Goal: Information Seeking & Learning: Learn about a topic

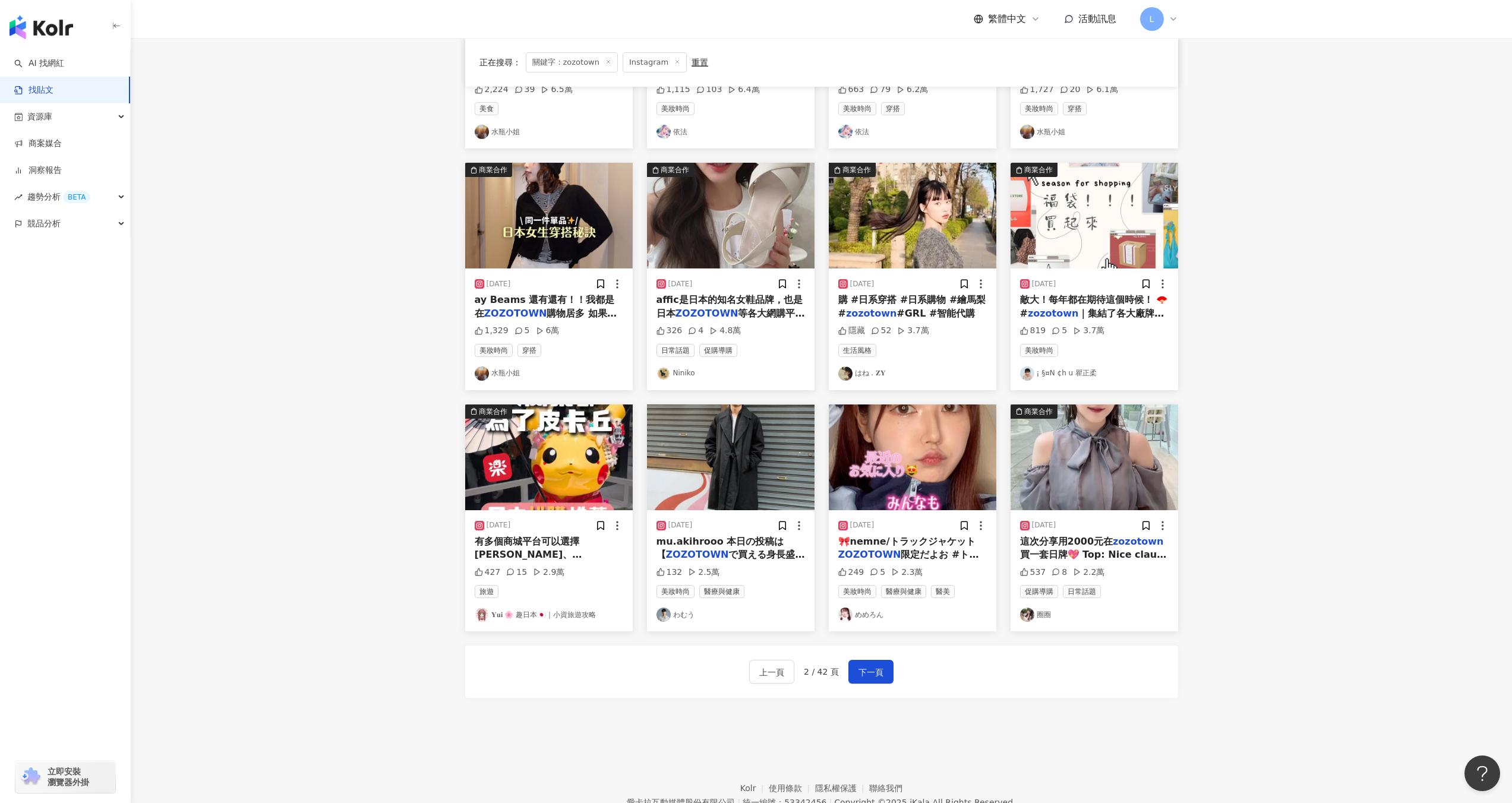
click at [915, 270] on div "2025/4/7 購 #日系穿搭 #日系購物 #繪馬梨 # zozotown #GRL #智能代購 隱藏 52 3.7萬 生活風格 はね . 𝐙𝐘" at bounding box center [912, 328] width 168 height 121
click at [944, 203] on img at bounding box center [912, 215] width 168 height 106
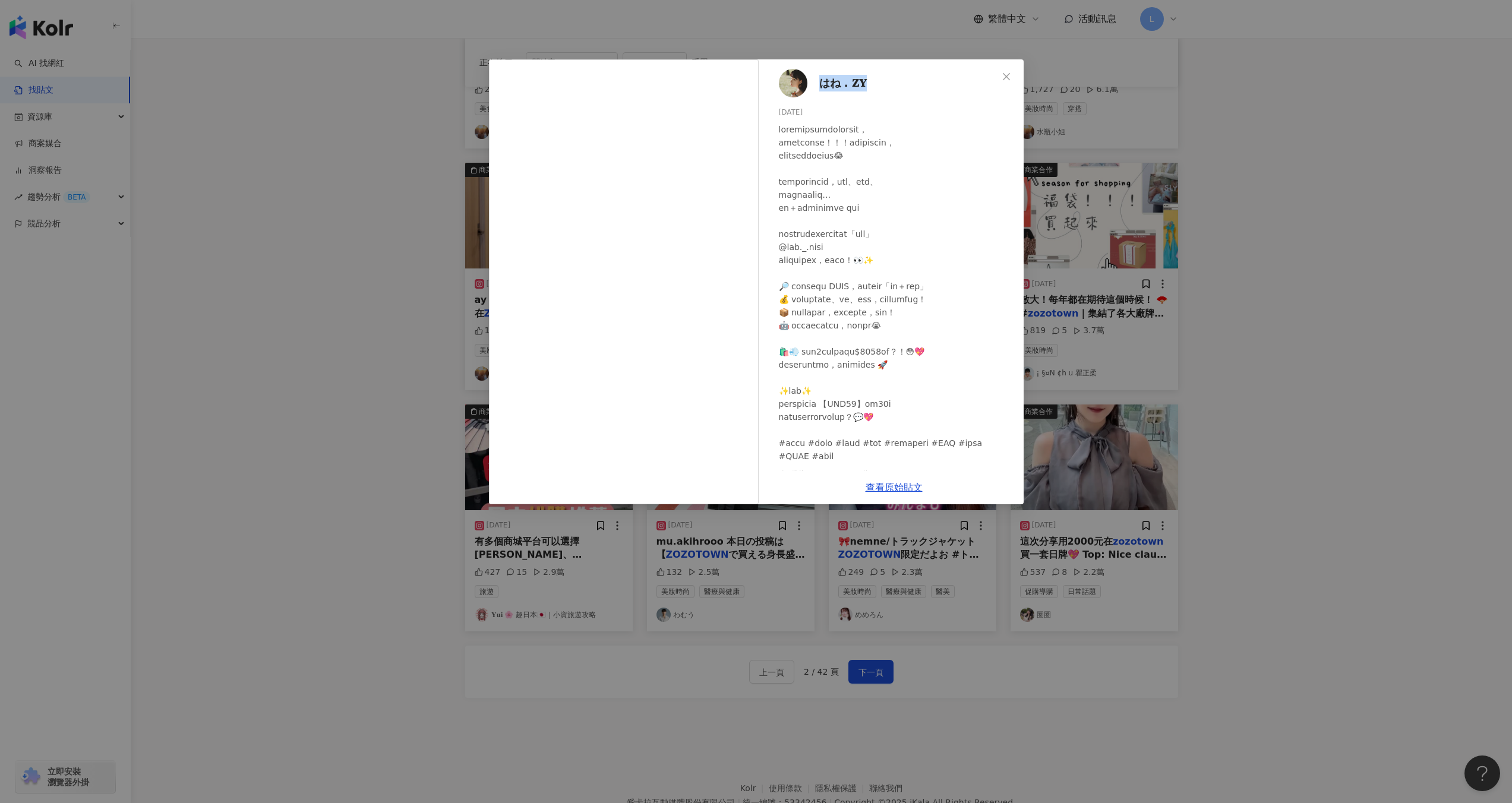
drag, startPoint x: 815, startPoint y: 83, endPoint x: 869, endPoint y: 89, distance: 54.3
click at [868, 88] on div "はね . 𝐙𝐘 2025/4/7 隱藏 52 3.7萬" at bounding box center [894, 265] width 259 height 411
copy span "はね . 𝐙𝐘"
click at [1313, 273] on div "はね . 𝐙𝐘 2025/4/7 隱藏 52 3.7萬 查看原始貼文" at bounding box center [756, 402] width 1512 height 803
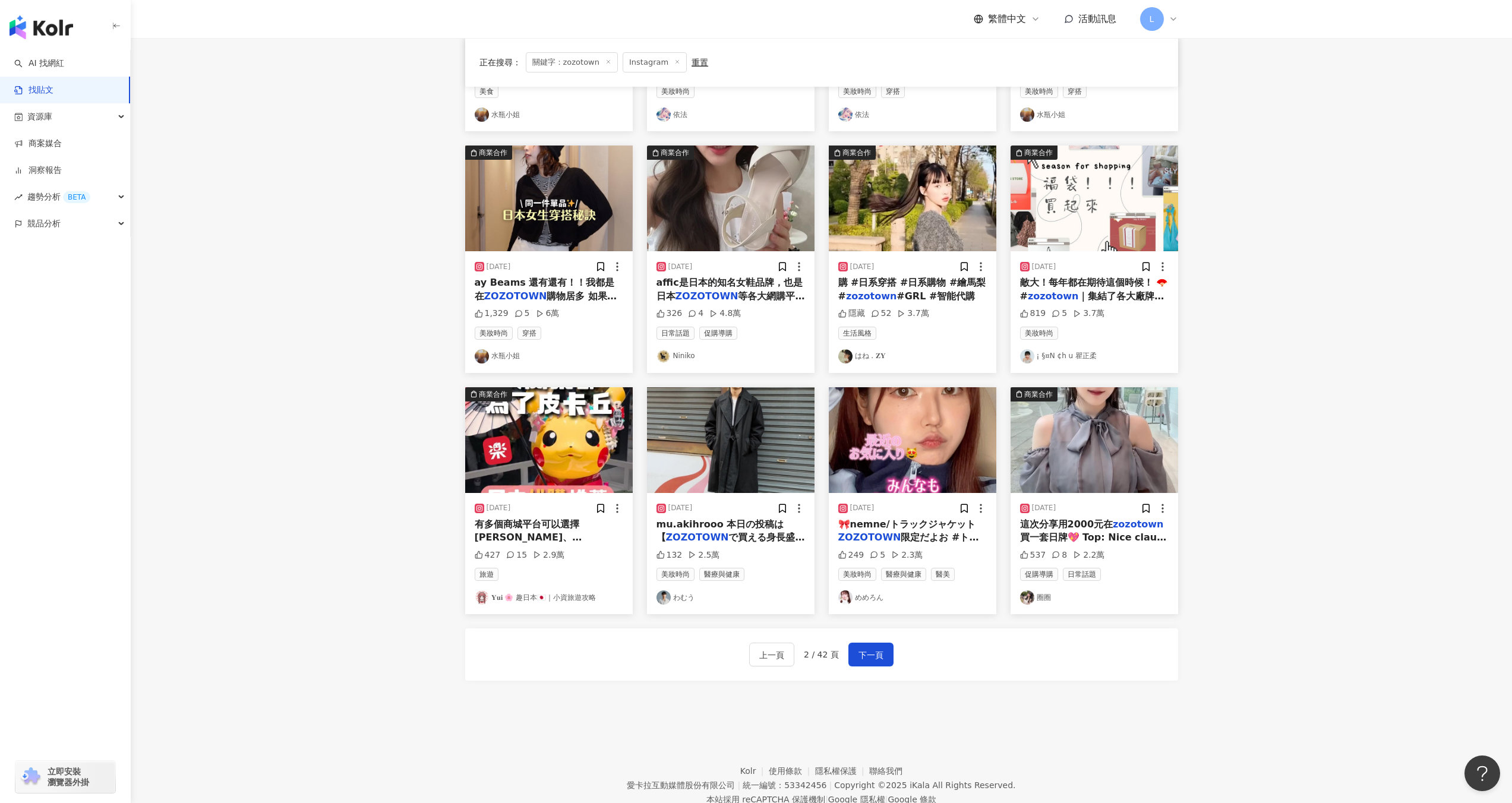
scroll to position [297, 0]
click at [882, 284] on span "購 #日系穿搭 #日系購物 #繪馬梨 #" at bounding box center [912, 288] width 148 height 24
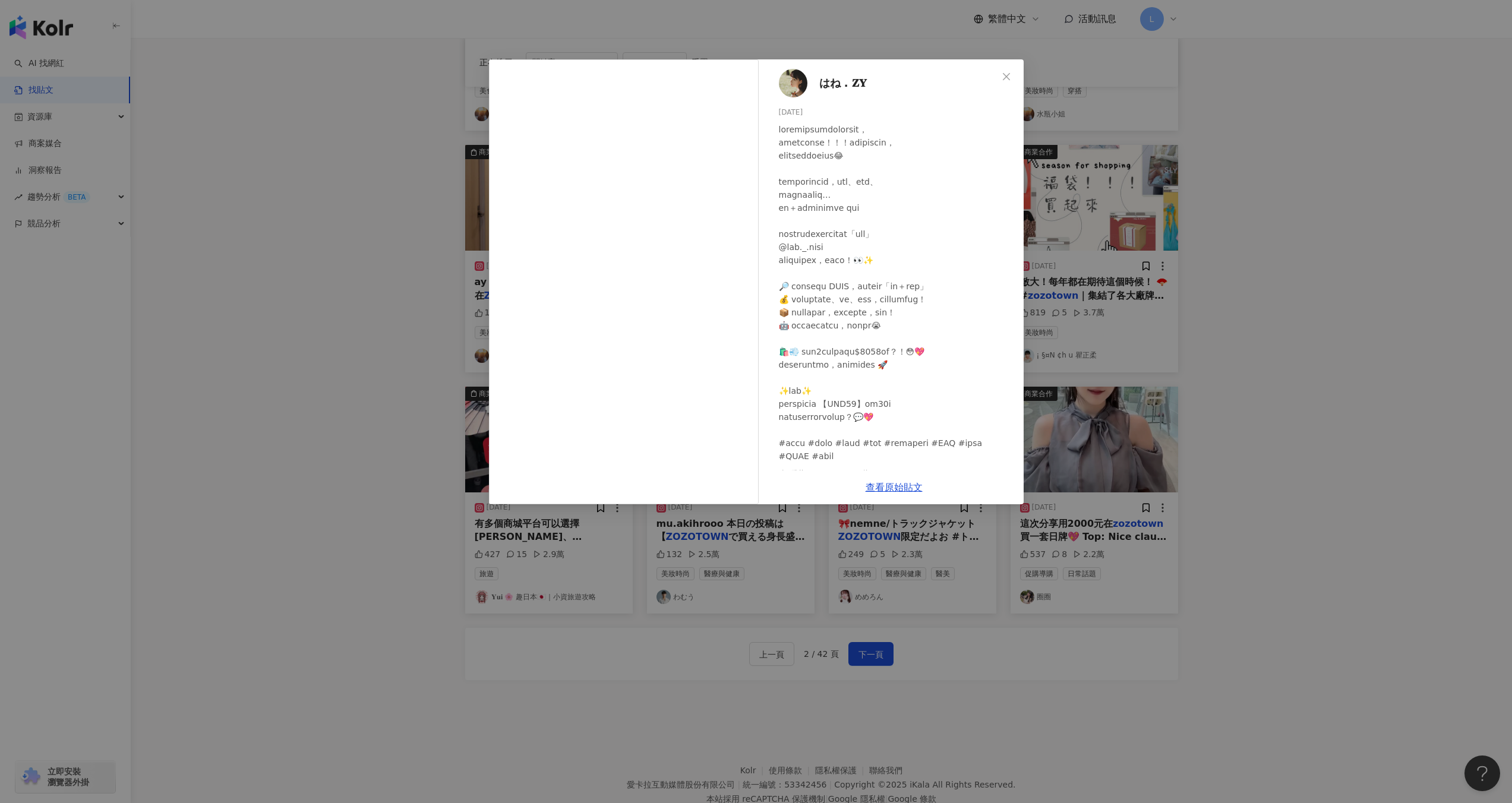
click at [1141, 345] on div "はね . 𝐙𝐘 2025/4/7 隱藏 52 3.7萬 查看原始貼文" at bounding box center [756, 402] width 1512 height 803
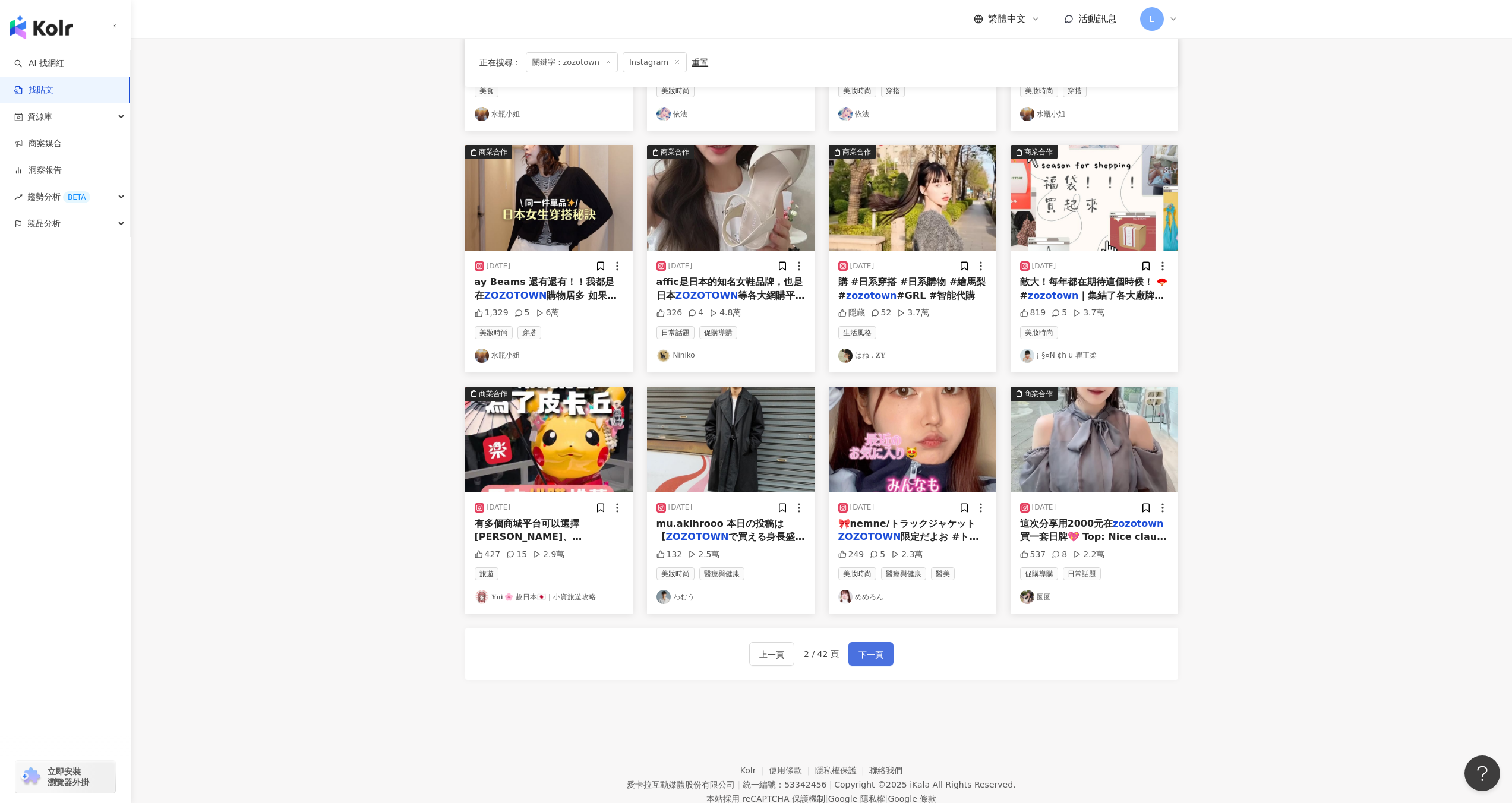
click at [867, 653] on span "下一頁" at bounding box center [870, 654] width 25 height 15
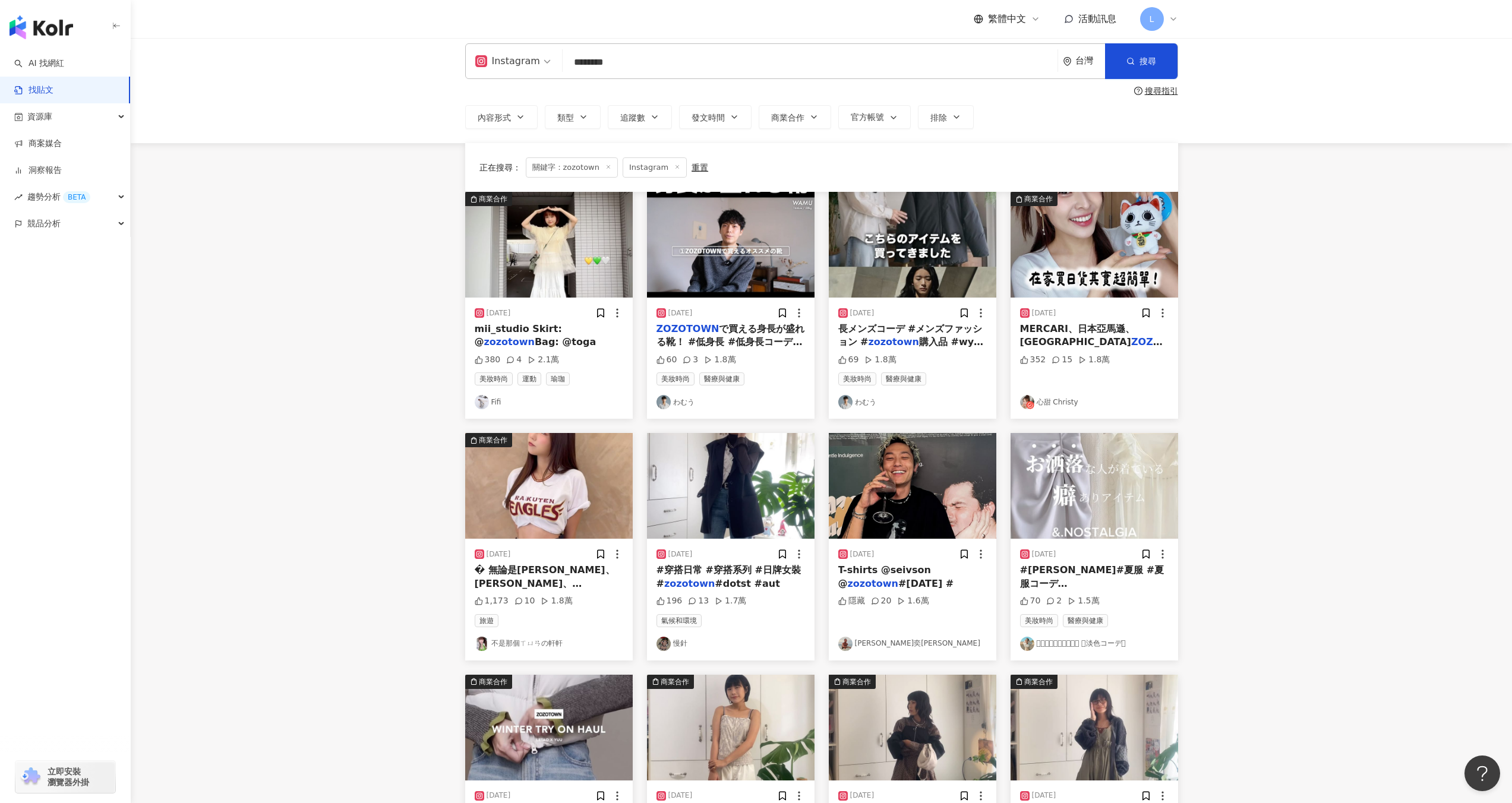
scroll to position [0, 0]
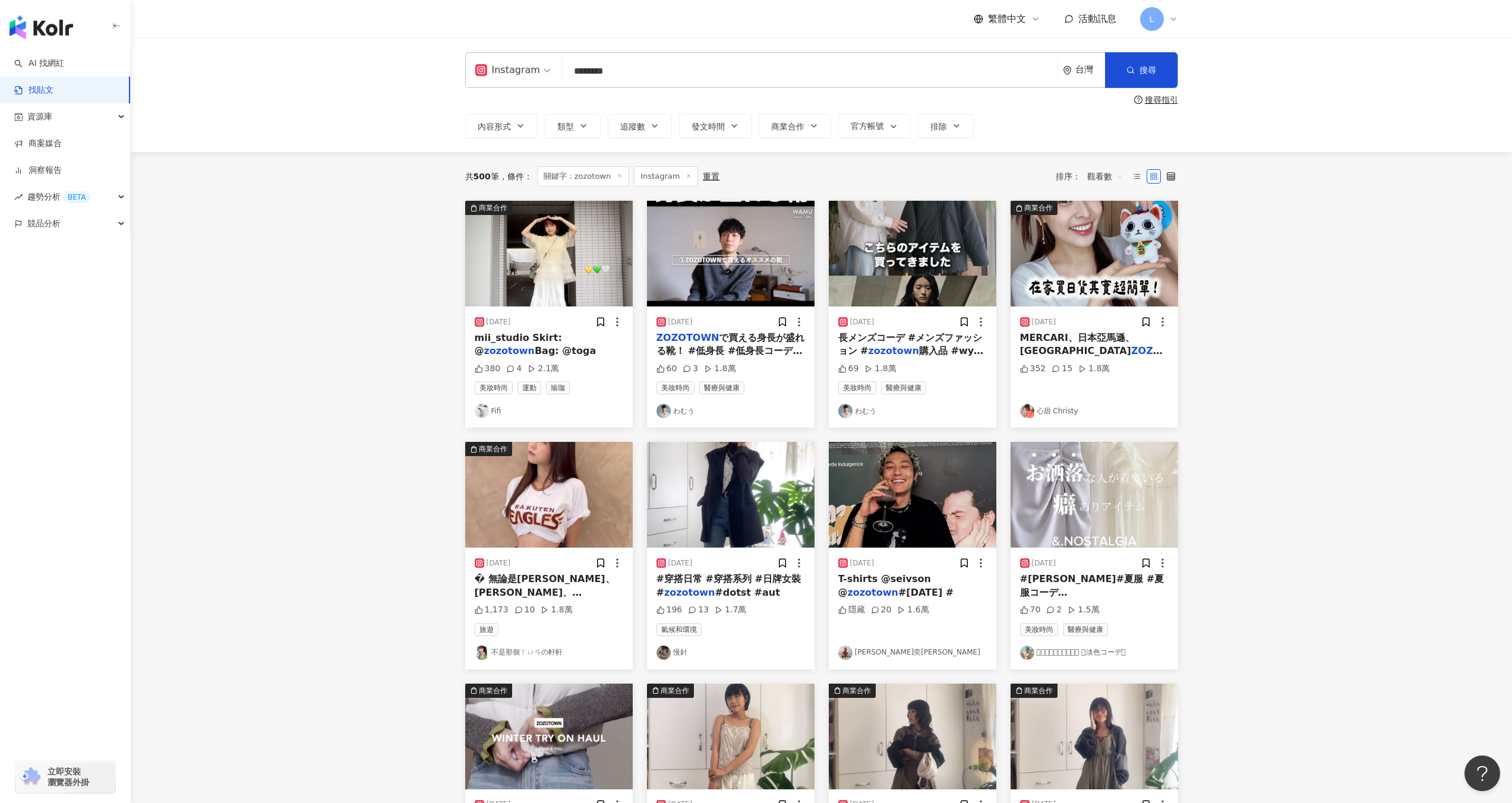
click at [600, 77] on input "********" at bounding box center [810, 71] width 485 height 26
drag, startPoint x: 526, startPoint y: 74, endPoint x: 467, endPoint y: 142, distance: 90.0
click at [474, 77] on div "Instagram zozotown ******** 台灣 搜尋" at bounding box center [821, 70] width 713 height 35
type input "*"
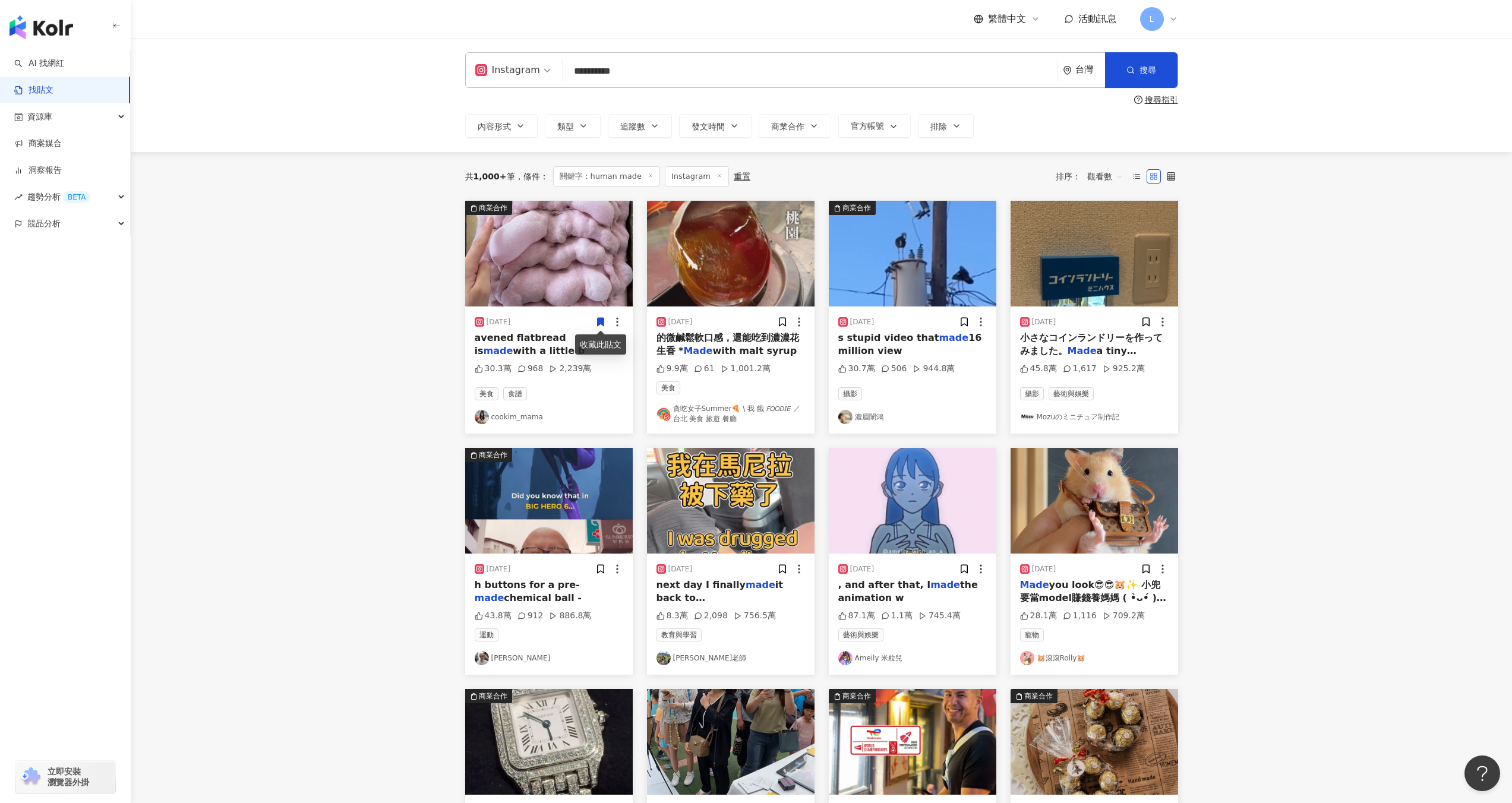
drag, startPoint x: 660, startPoint y: 77, endPoint x: 483, endPoint y: 74, distance: 177.0
click at [502, 70] on div "**********" at bounding box center [821, 70] width 713 height 35
drag, startPoint x: 612, startPoint y: 74, endPoint x: 550, endPoint y: 66, distance: 62.5
click at [546, 66] on div "Instagram har *** 台灣 搜尋 searchOperator 插入語法 完全符合 "" 聯集 OR 交集 AND 排除 - 群組 {}" at bounding box center [821, 70] width 713 height 35
click at [511, 78] on div "Instagram *** 台灣 搜尋 searchOperator 插入語法 完全符合 "" 聯集 OR 交集 AND 排除 - 群組 {}" at bounding box center [821, 70] width 713 height 35
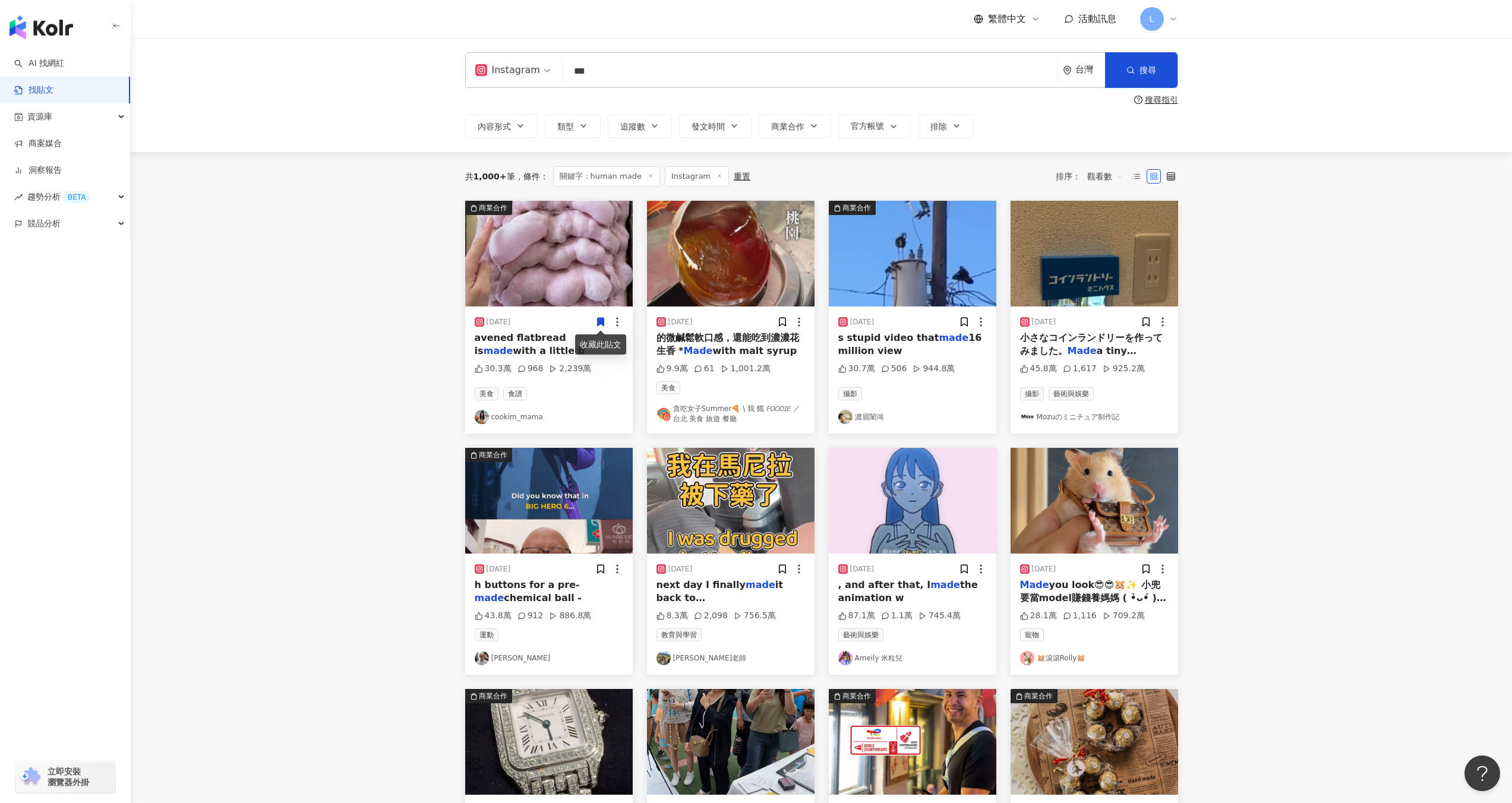
drag, startPoint x: 612, startPoint y: 75, endPoint x: 517, endPoint y: 70, distance: 95.1
click at [517, 70] on div "Instagram har *** 台灣 搜尋 searchOperator 插入語法 完全符合 "" 聯集 OR 交集 AND 排除 - 群組 {}" at bounding box center [821, 70] width 713 height 35
paste input "*"
click at [761, 63] on input "****" at bounding box center [810, 71] width 485 height 26
click at [1185, 64] on div "Instagram hare **** 台灣 搜尋 searchOperator 插入語法 完全符合 "" 聯集 OR 交集 AND 排除 - 群組 {} 搜…" at bounding box center [821, 95] width 760 height 85
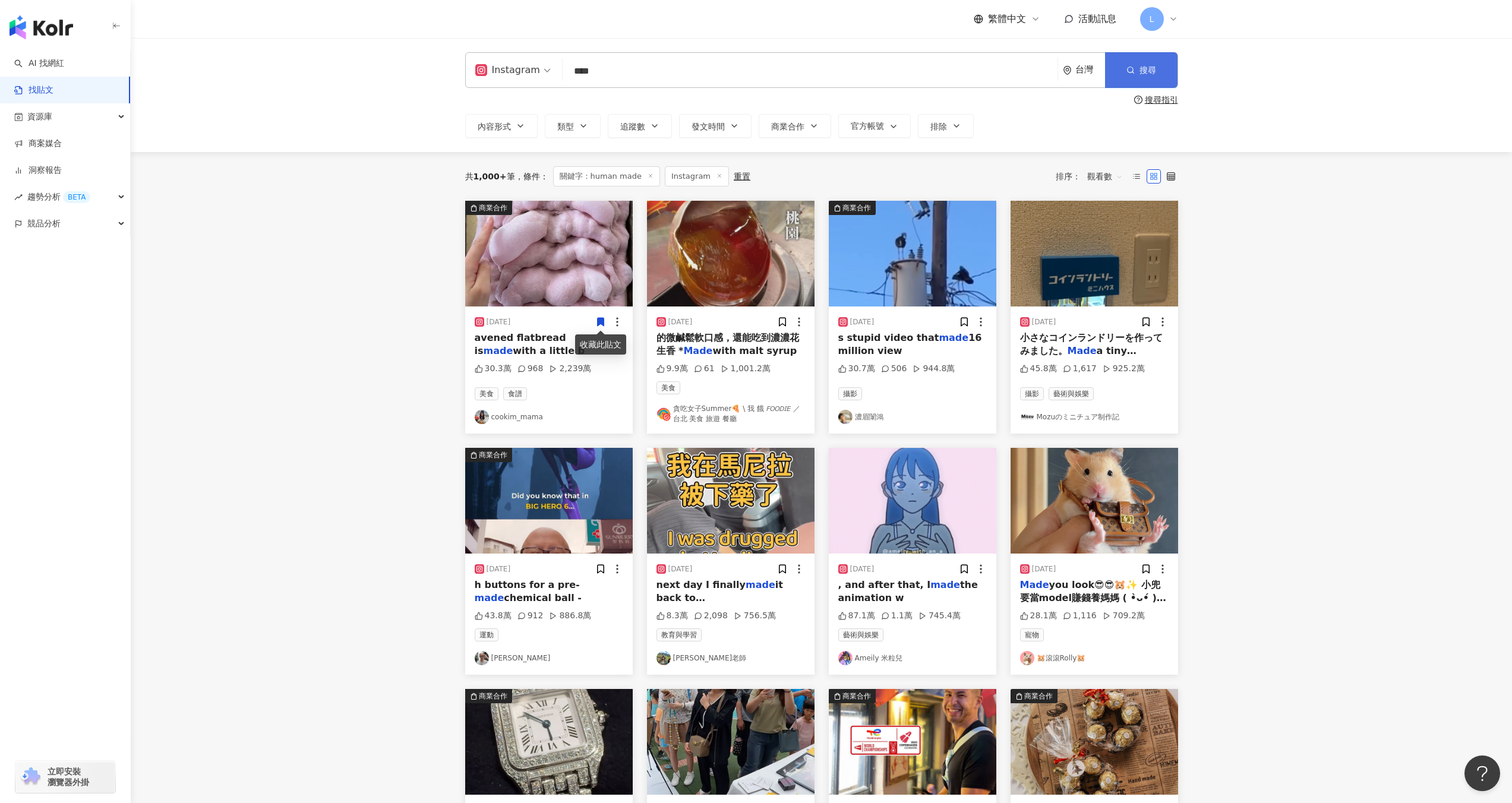
click at [1147, 70] on span "搜尋" at bounding box center [1147, 70] width 16 height 9
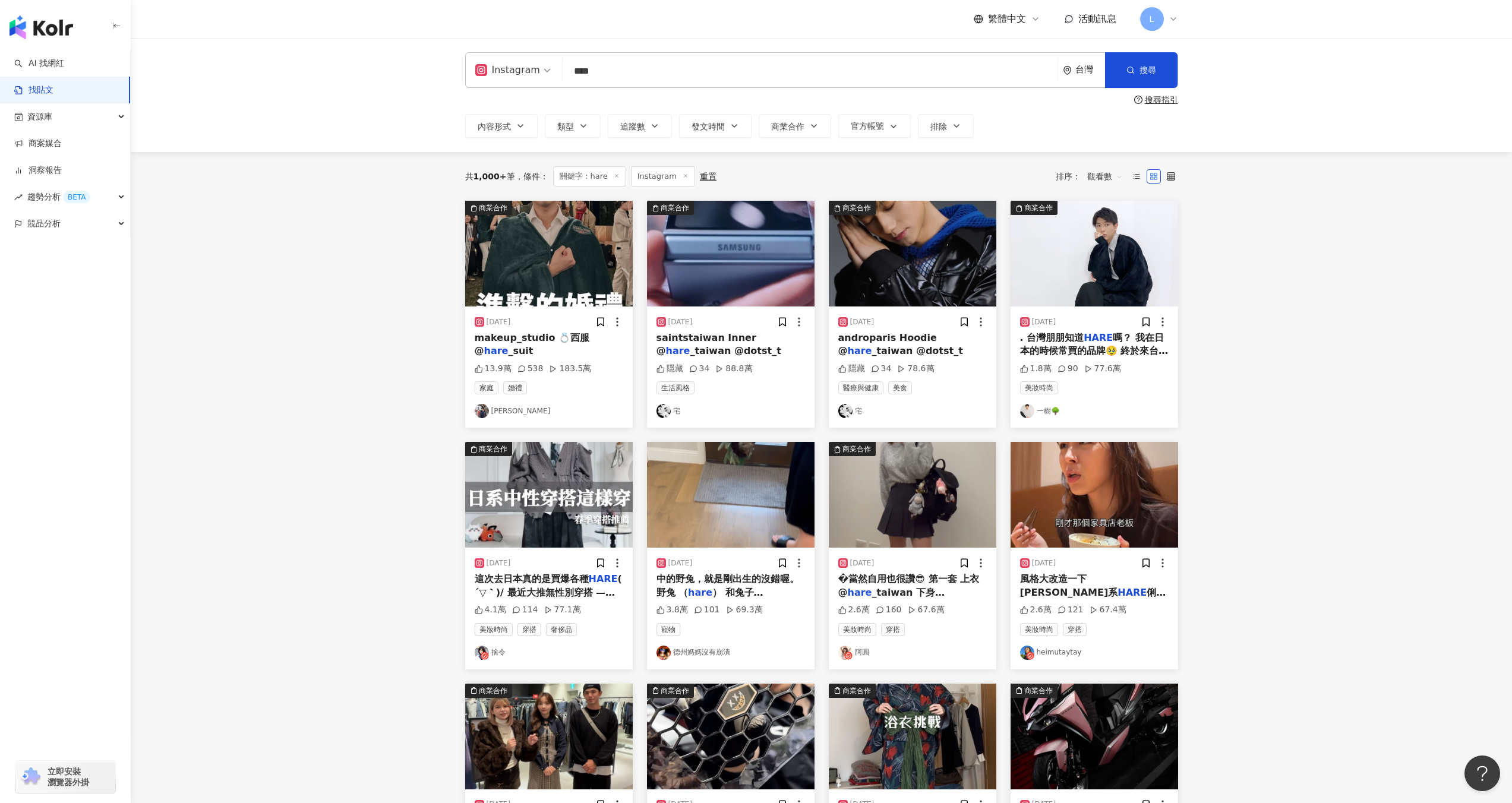
click at [922, 576] on span "�當然自用也很讚😎 第一套 上衣 @" at bounding box center [908, 585] width 141 height 24
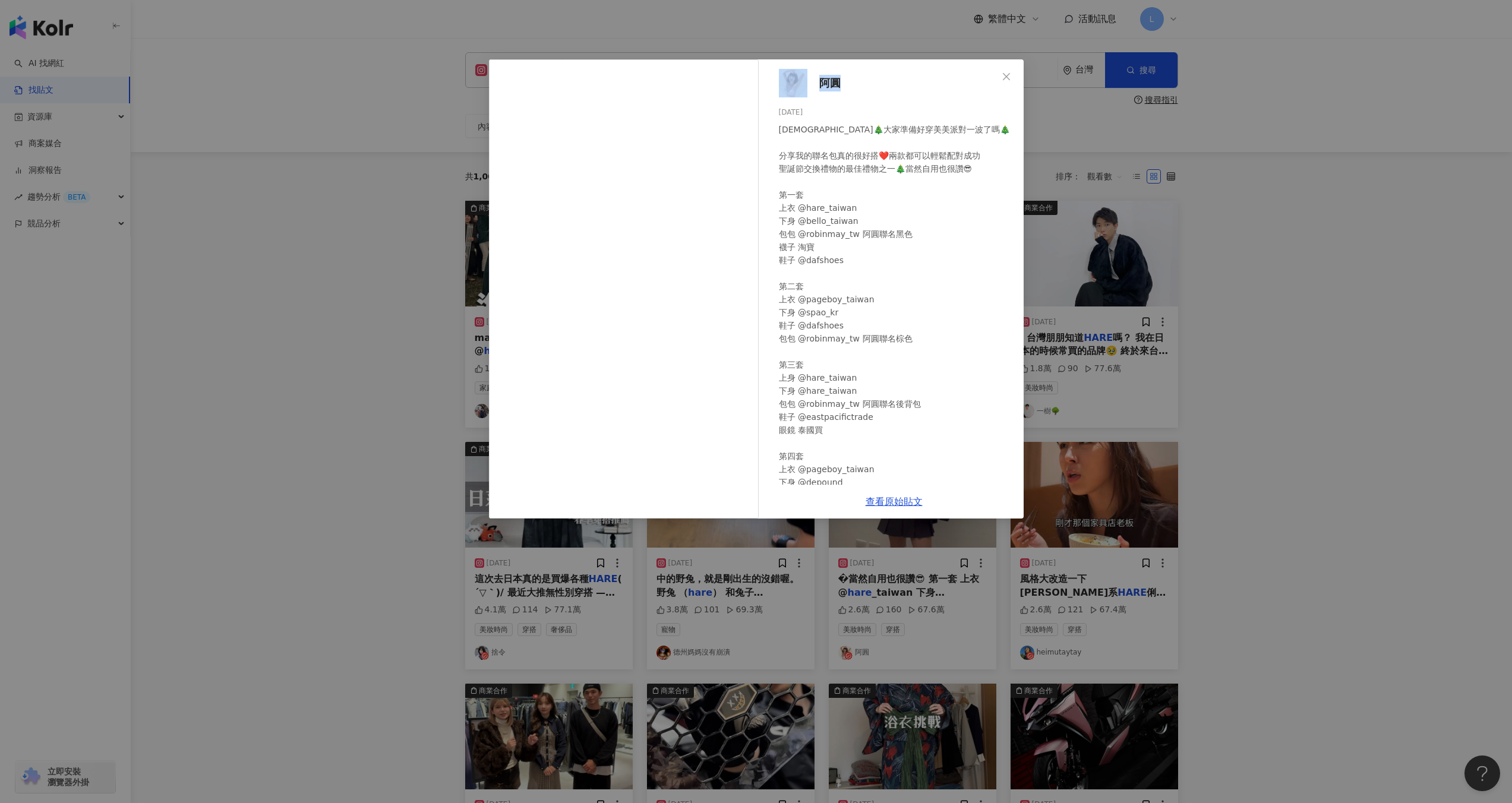
drag, startPoint x: 850, startPoint y: 84, endPoint x: 812, endPoint y: 84, distance: 38.0
click at [812, 84] on div "阿圓 2023/12/13 聖誕節🎄大家準備好穿美美派對一波了嗎🎄 分享我的聯名包真的很好搭❤️兩款都可以輕鬆配對成功 聖誕節交換禮物的最佳禮物之一🎄當然自用…" at bounding box center [894, 272] width 259 height 425
copy link "阿圓"
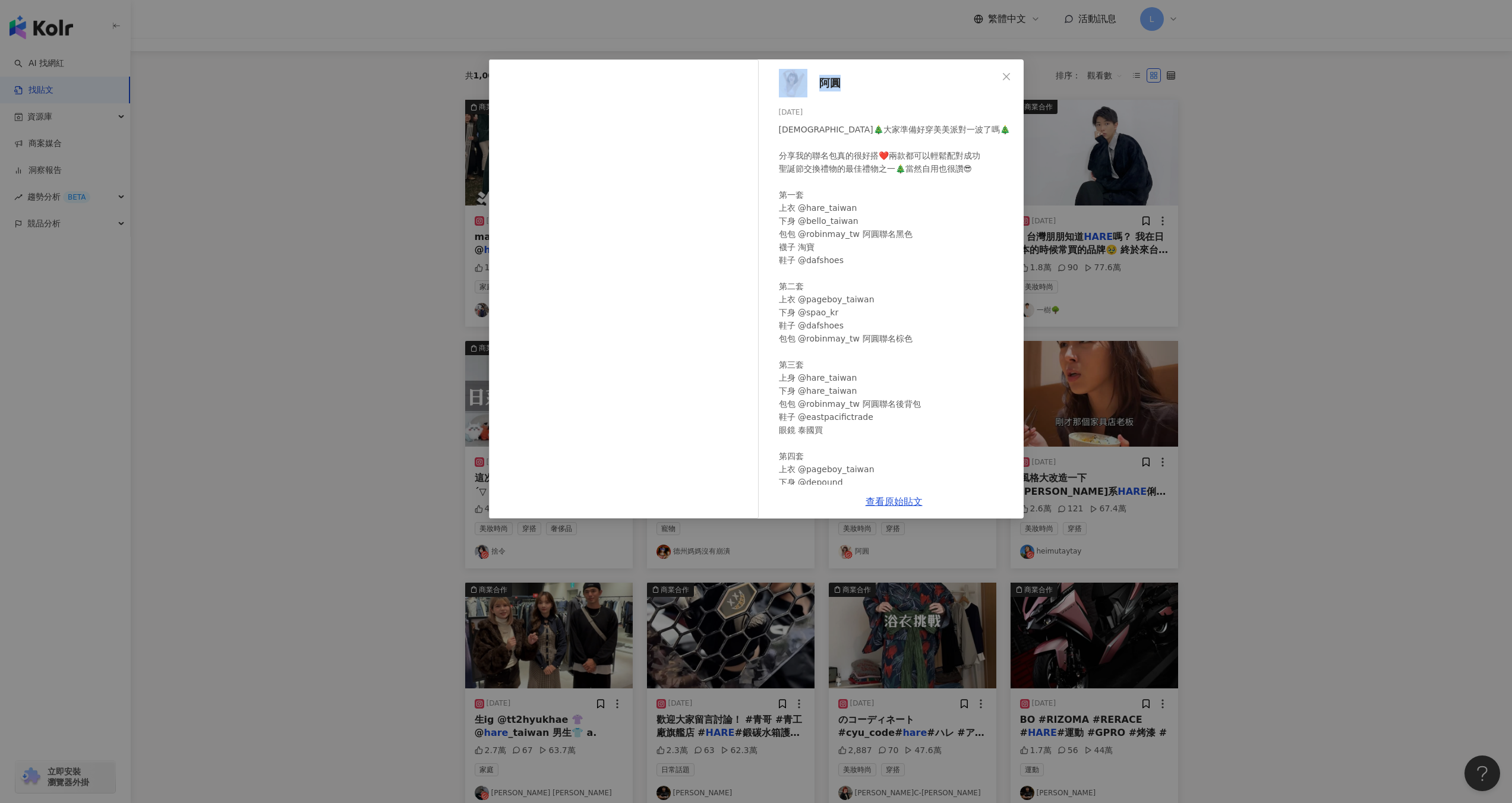
scroll to position [104, 0]
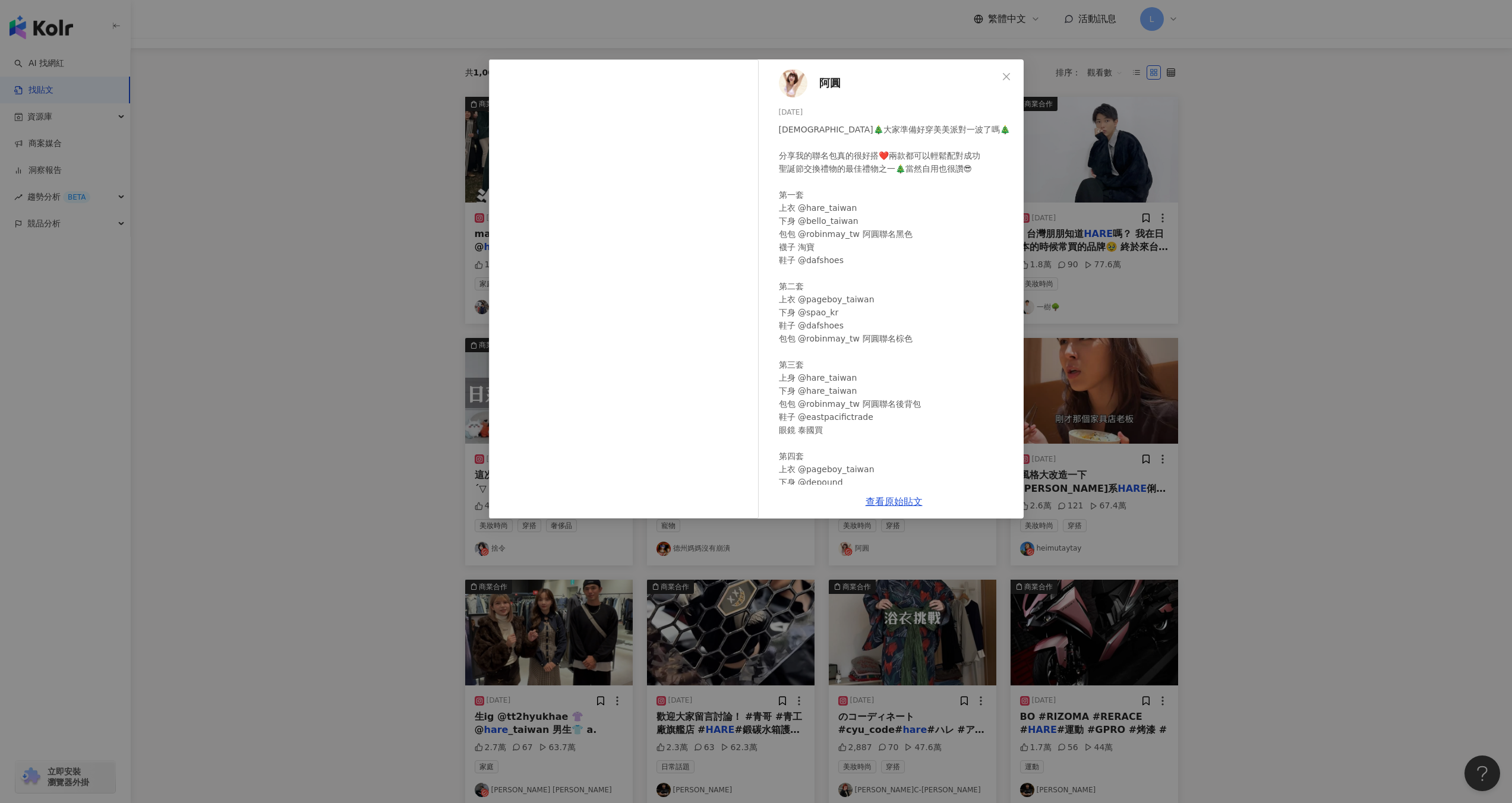
click at [1301, 343] on div "阿圓 2023/12/13 聖誕節🎄大家準備好穿美美派對一波了嗎🎄 分享我的聯名包真的很好搭❤️兩款都可以輕鬆配對成功 聖誕節交換禮物的最佳禮物之一🎄當然自用…" at bounding box center [756, 402] width 1512 height 803
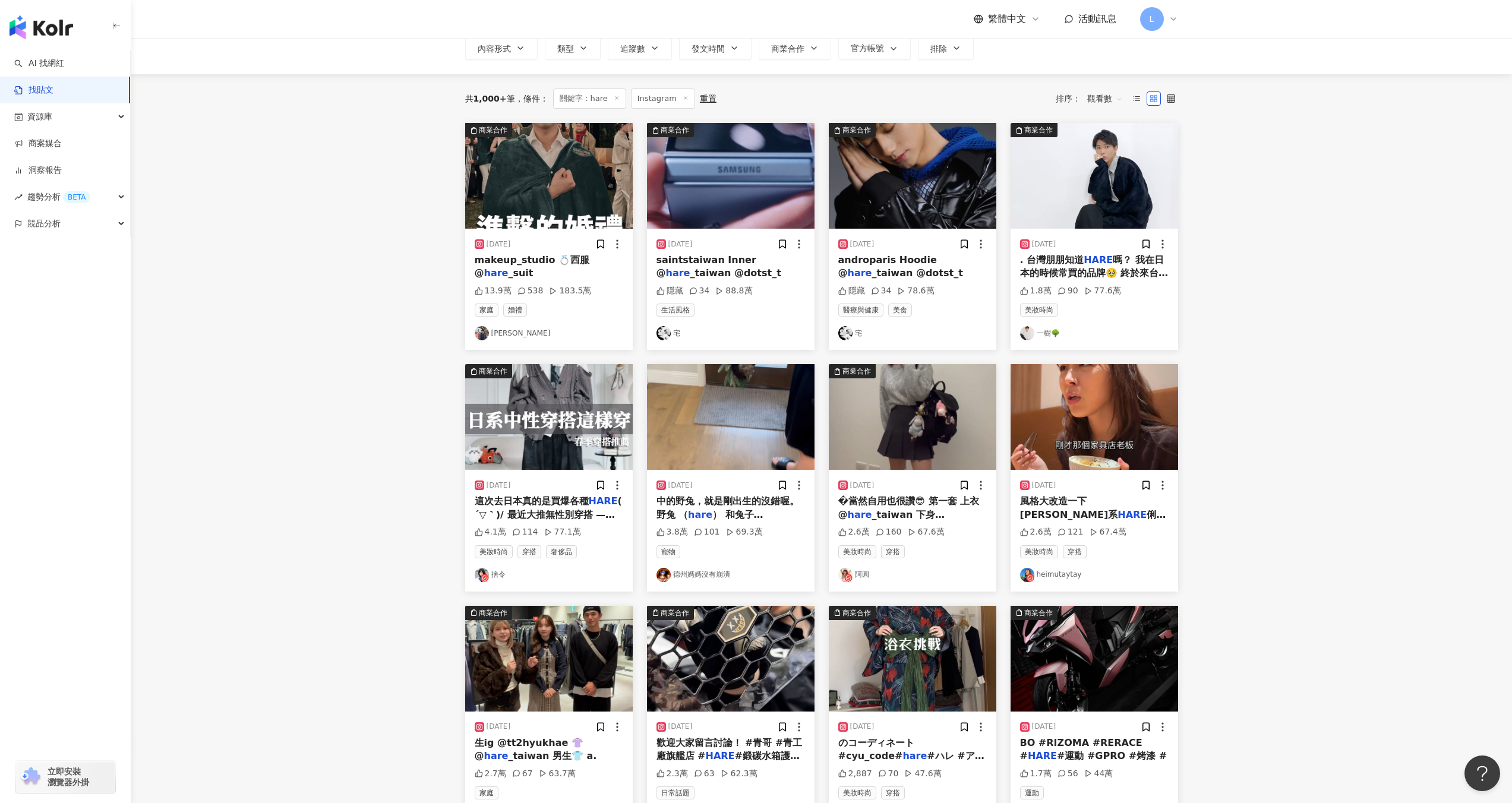
scroll to position [0, 0]
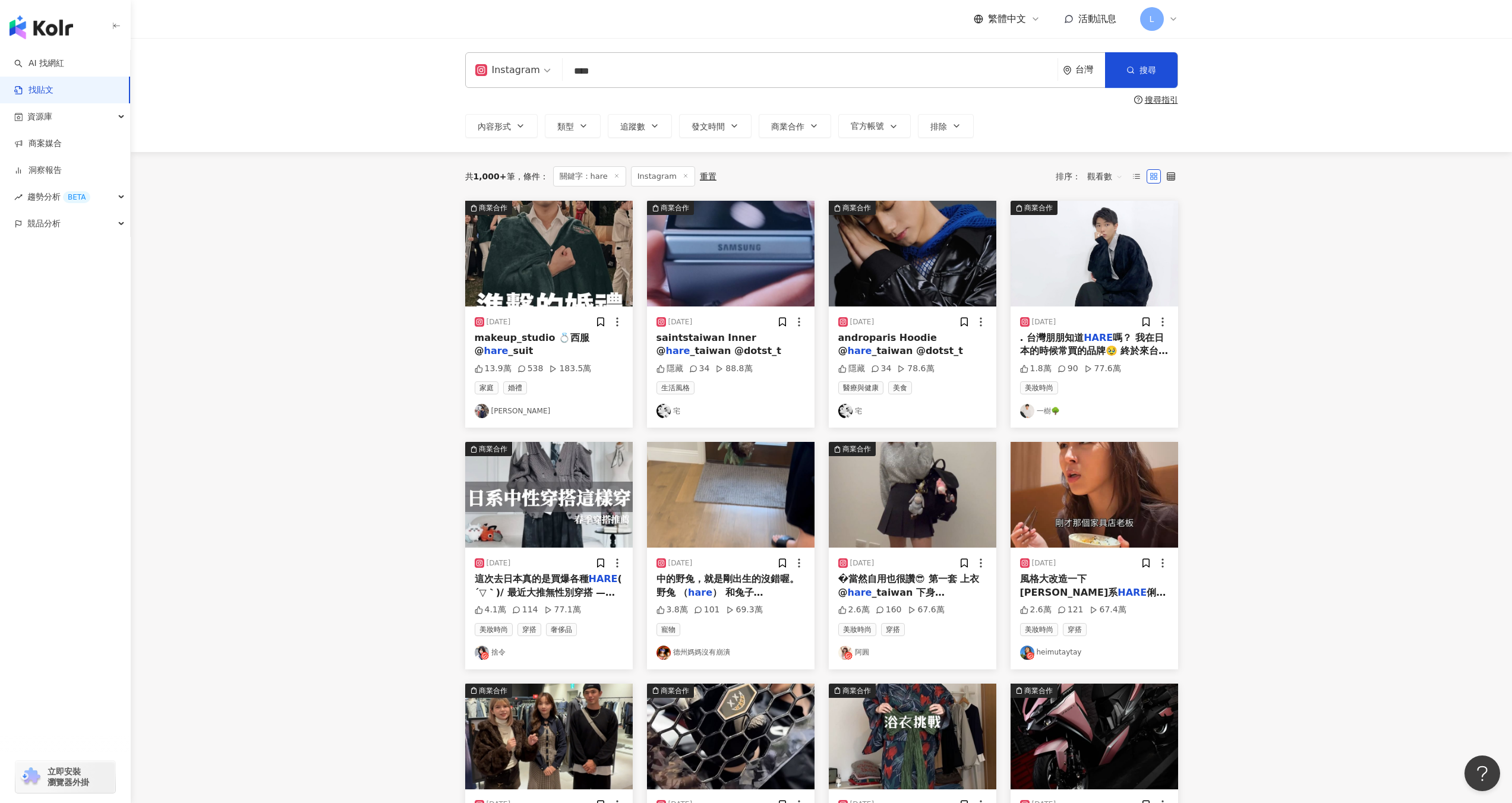
click at [713, 69] on input "****" at bounding box center [810, 71] width 485 height 26
drag, startPoint x: 713, startPoint y: 69, endPoint x: 427, endPoint y: 79, distance: 286.2
click at [427, 79] on div "Instagram hare **** 台灣 搜尋 searchOperator 插入語法 完全符合 "" 聯集 OR 交集 AND 排除 - 群組 {} 搜…" at bounding box center [821, 95] width 1381 height 114
type input "*"
click at [579, 529] on img at bounding box center [549, 494] width 168 height 106
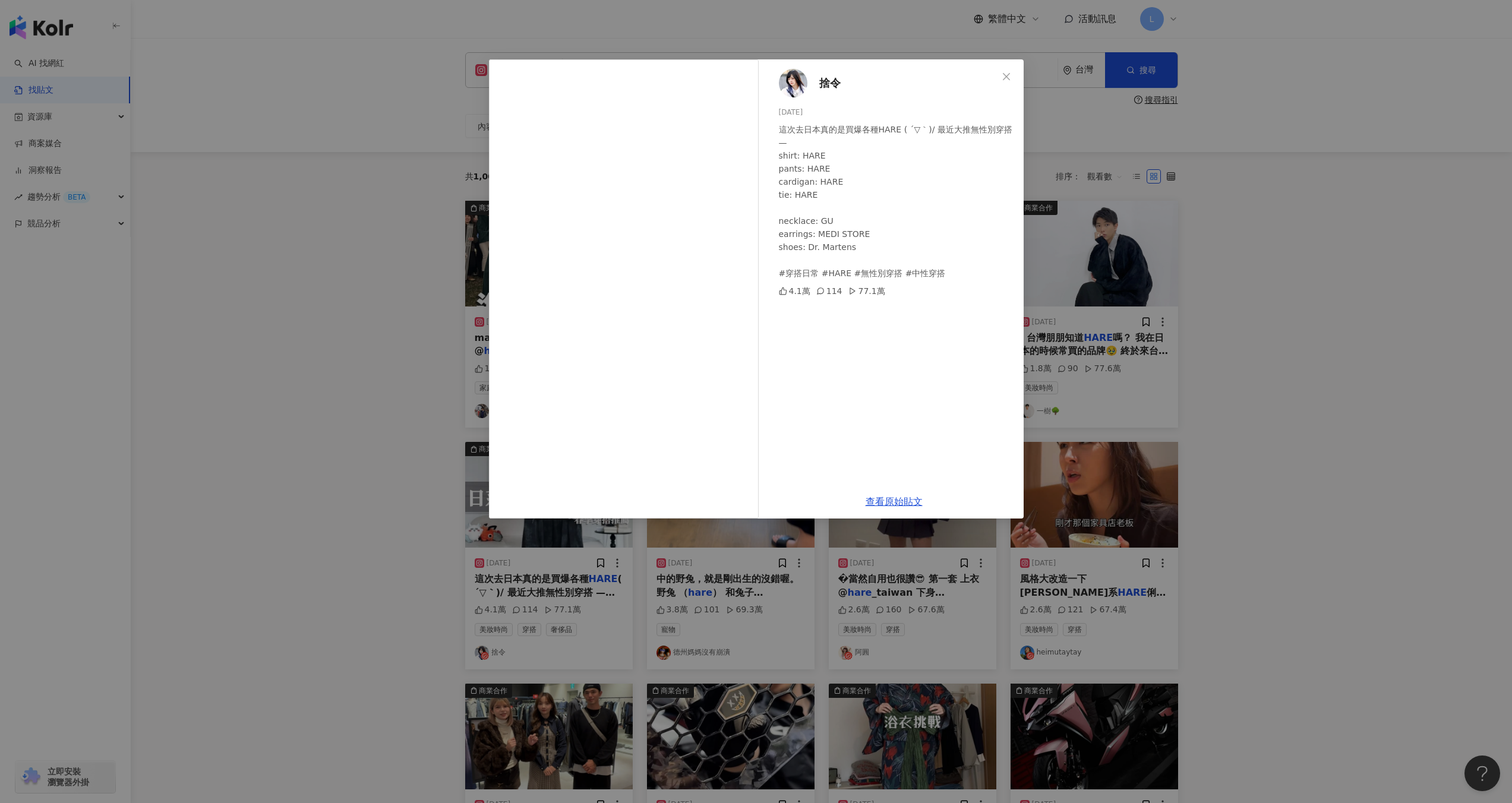
click at [1275, 339] on div "捨令 2025/3/23 這次去日本真的是買爆各種HARE ( ´▽｀)/ 最近大推無性別穿搭 — shirt: HARE pants: HARE cardi…" at bounding box center [756, 402] width 1512 height 803
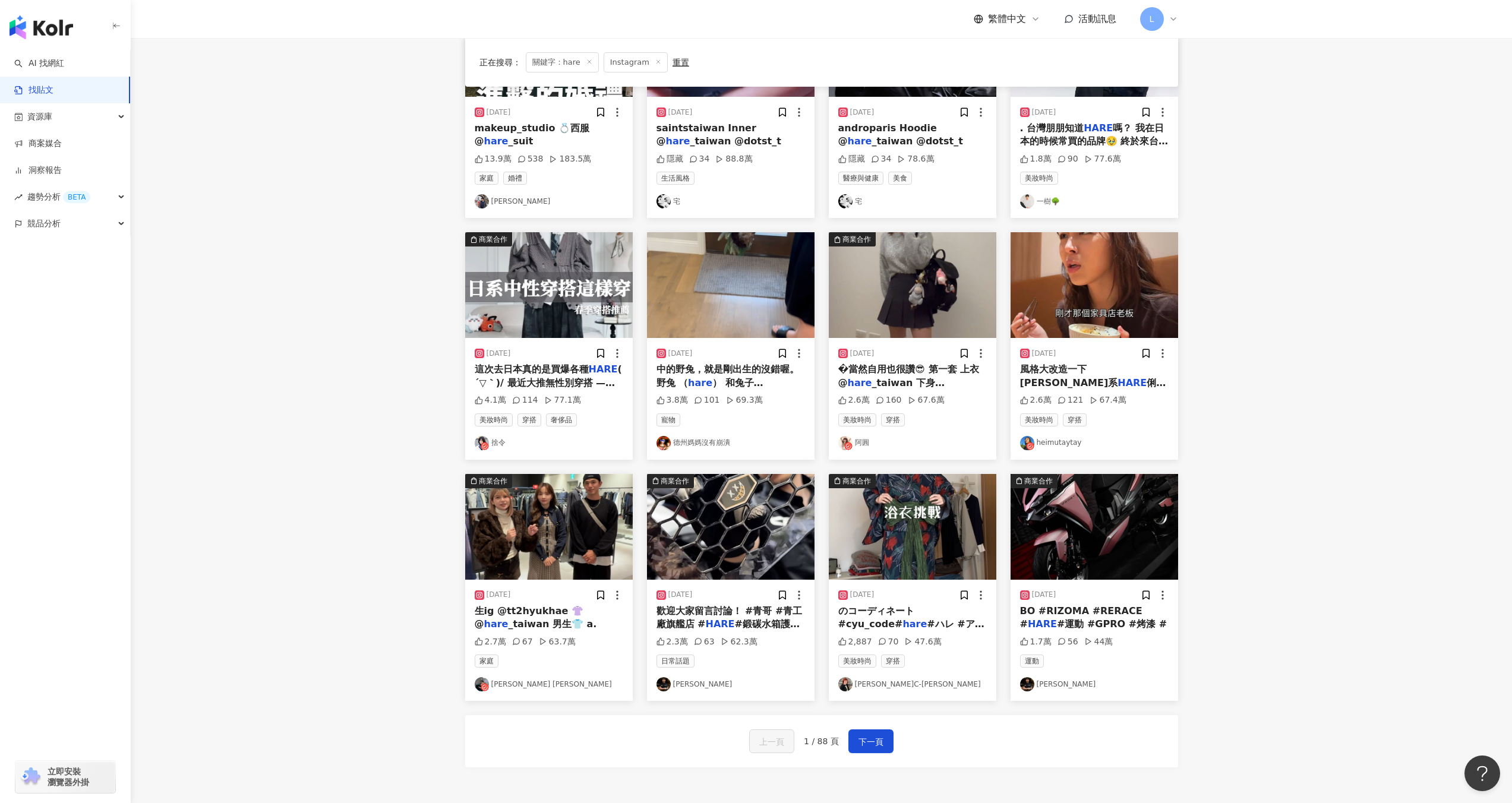
scroll to position [212, 0]
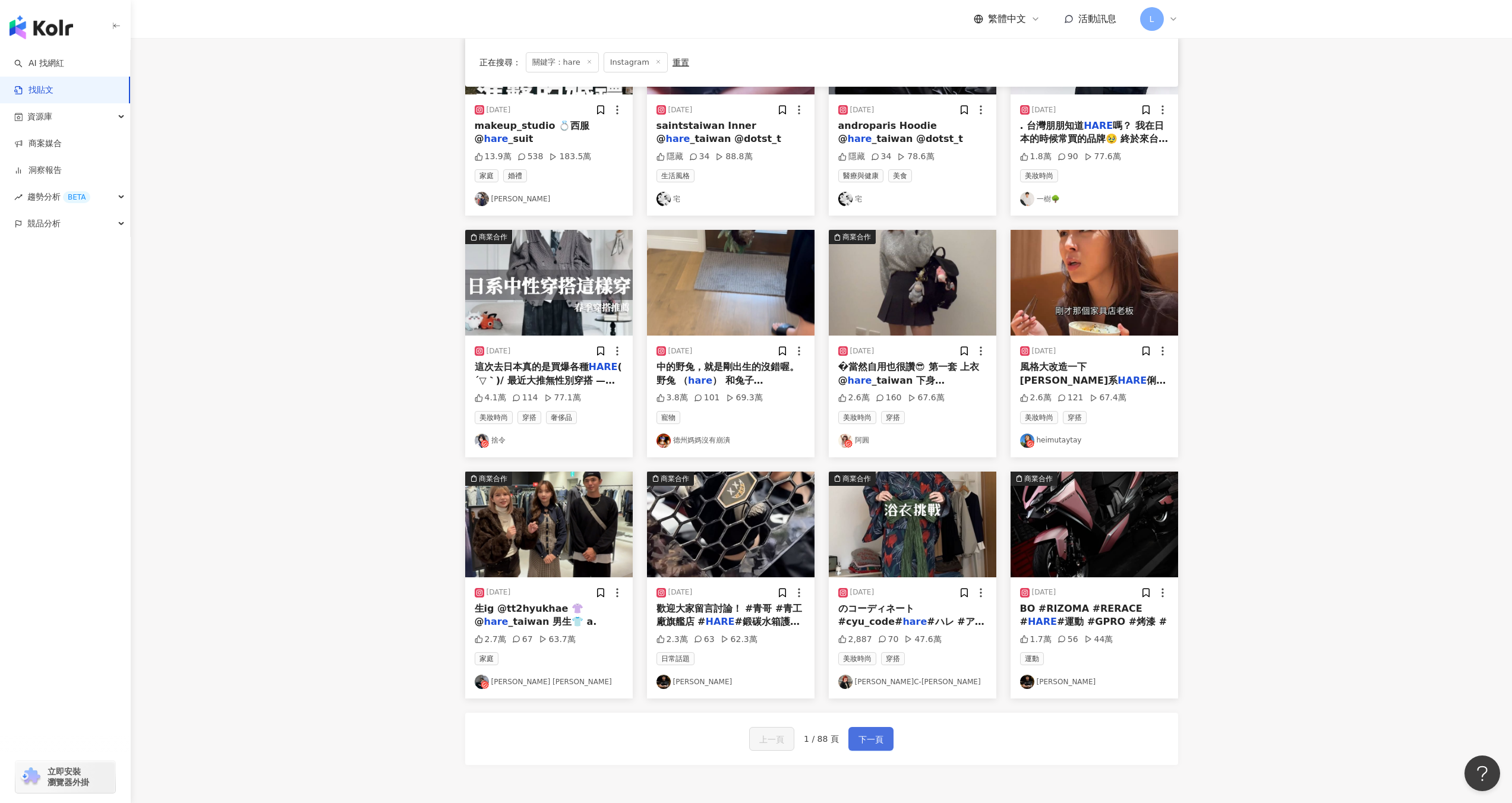
click at [865, 739] on span "下一頁" at bounding box center [870, 739] width 25 height 15
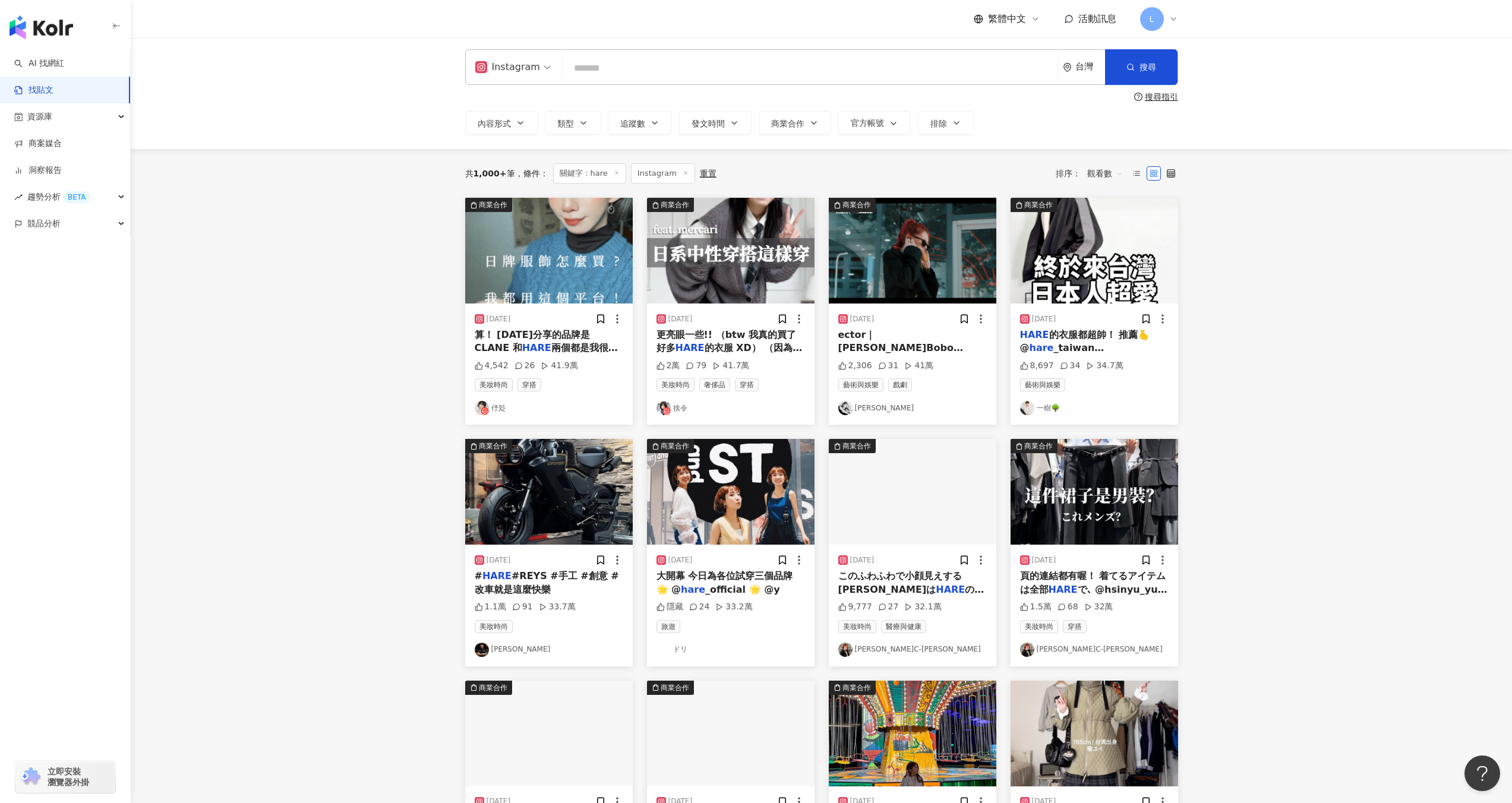
scroll to position [3, 0]
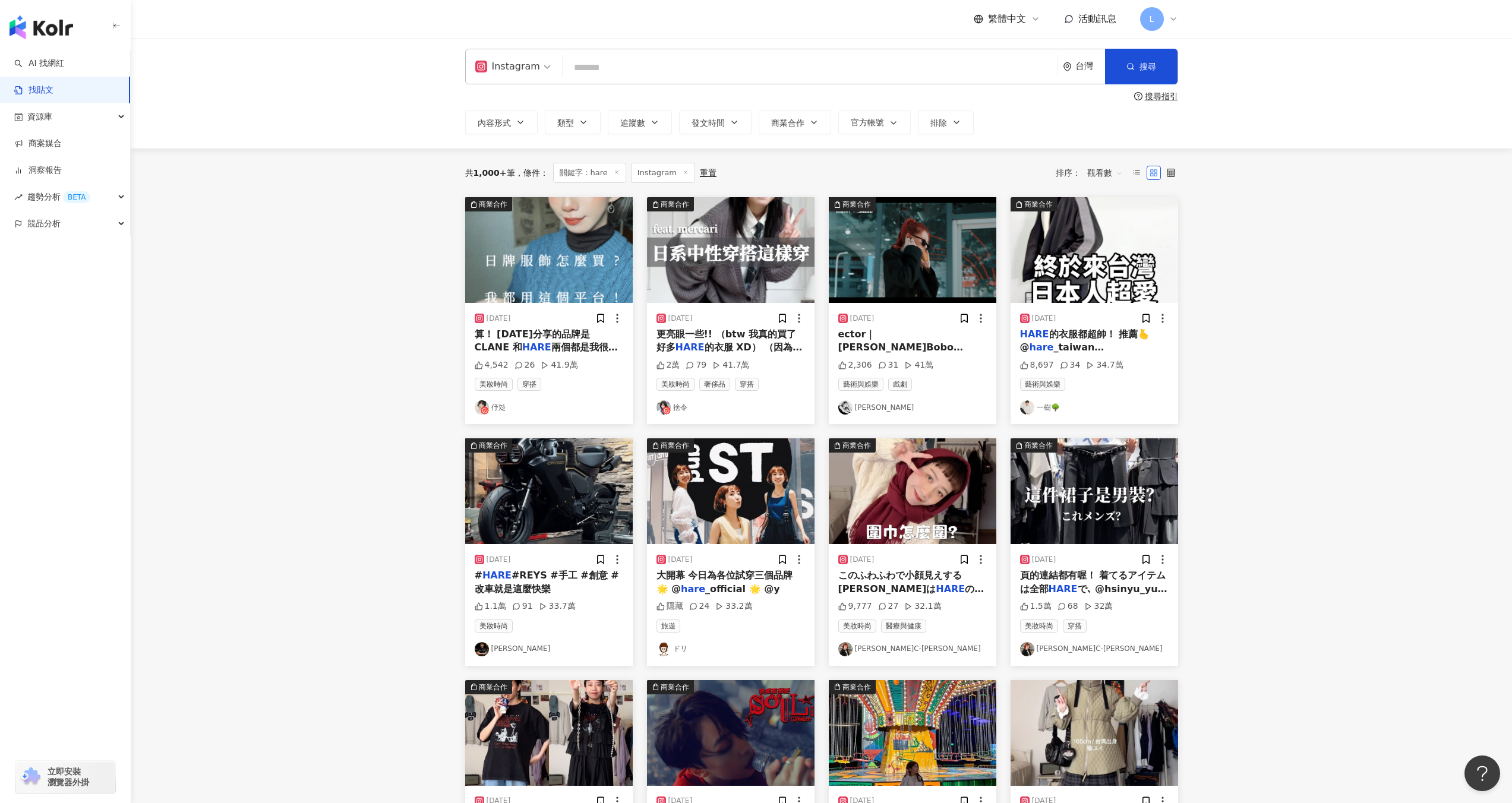
click at [596, 396] on div "美妝時尚 穿搭 伃彣" at bounding box center [549, 395] width 149 height 37
click at [562, 333] on span "算！ 今天分享的品牌是CLANE 和" at bounding box center [532, 340] width 115 height 24
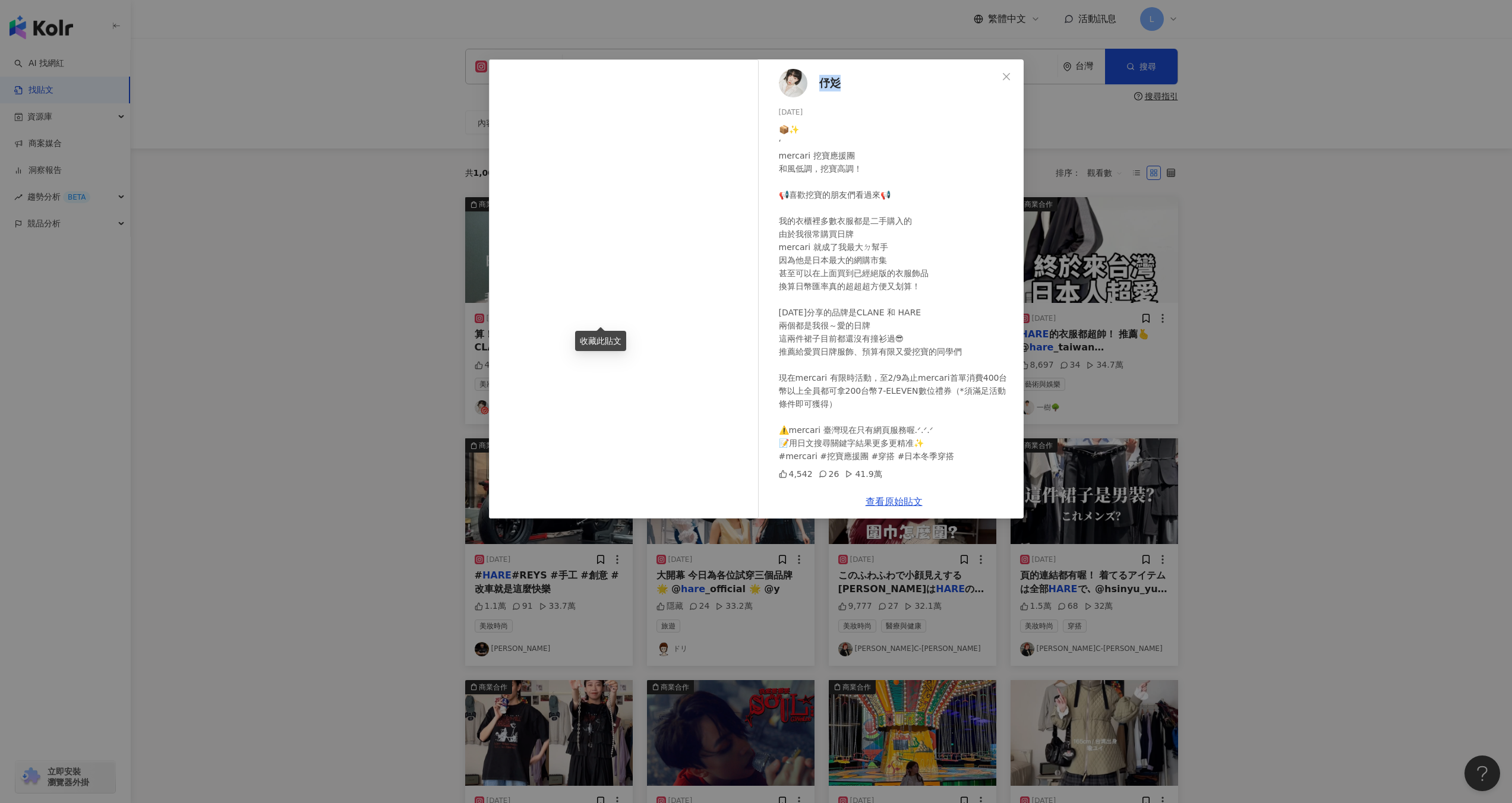
drag, startPoint x: 813, startPoint y: 82, endPoint x: 849, endPoint y: 83, distance: 36.0
click at [850, 83] on div "伃彣 2025/1/22 📦✨ ‘ mercari 挖寶應援團 和風低調，挖寶高調！ 📢喜歡挖寶的朋友們看過來📢 我的衣櫃裡多數衣服都是二手購入的 由於我很常…" at bounding box center [894, 272] width 259 height 425
copy span "伃彣"
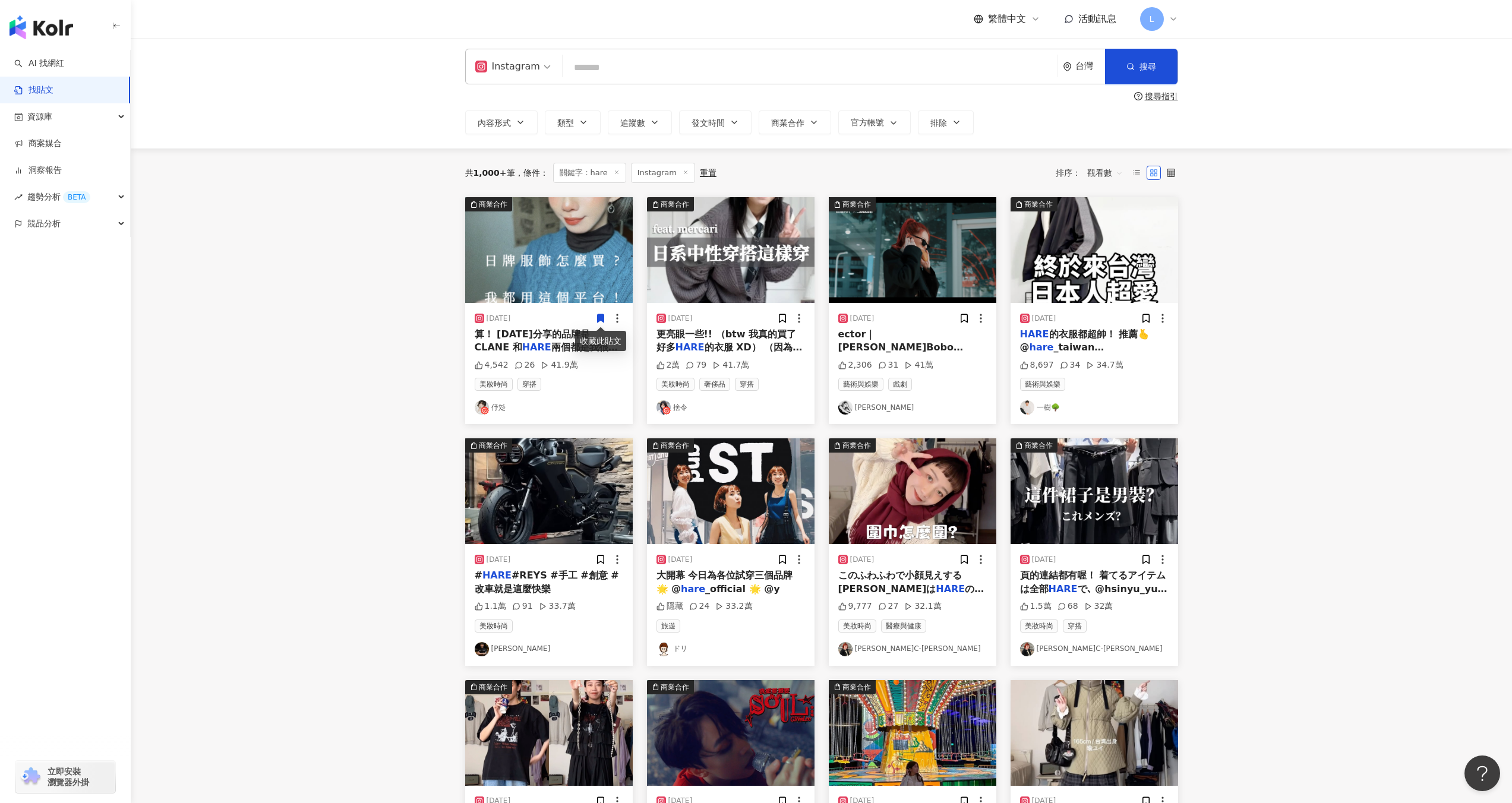
click at [1343, 277] on main "Instagram 台灣 搜尋 searchOperator 插入語法 完全符合 "" 聯集 OR 交集 AND 排除 - 群組 {} 搜尋指引 內容形式 類…" at bounding box center [821, 518] width 1381 height 968
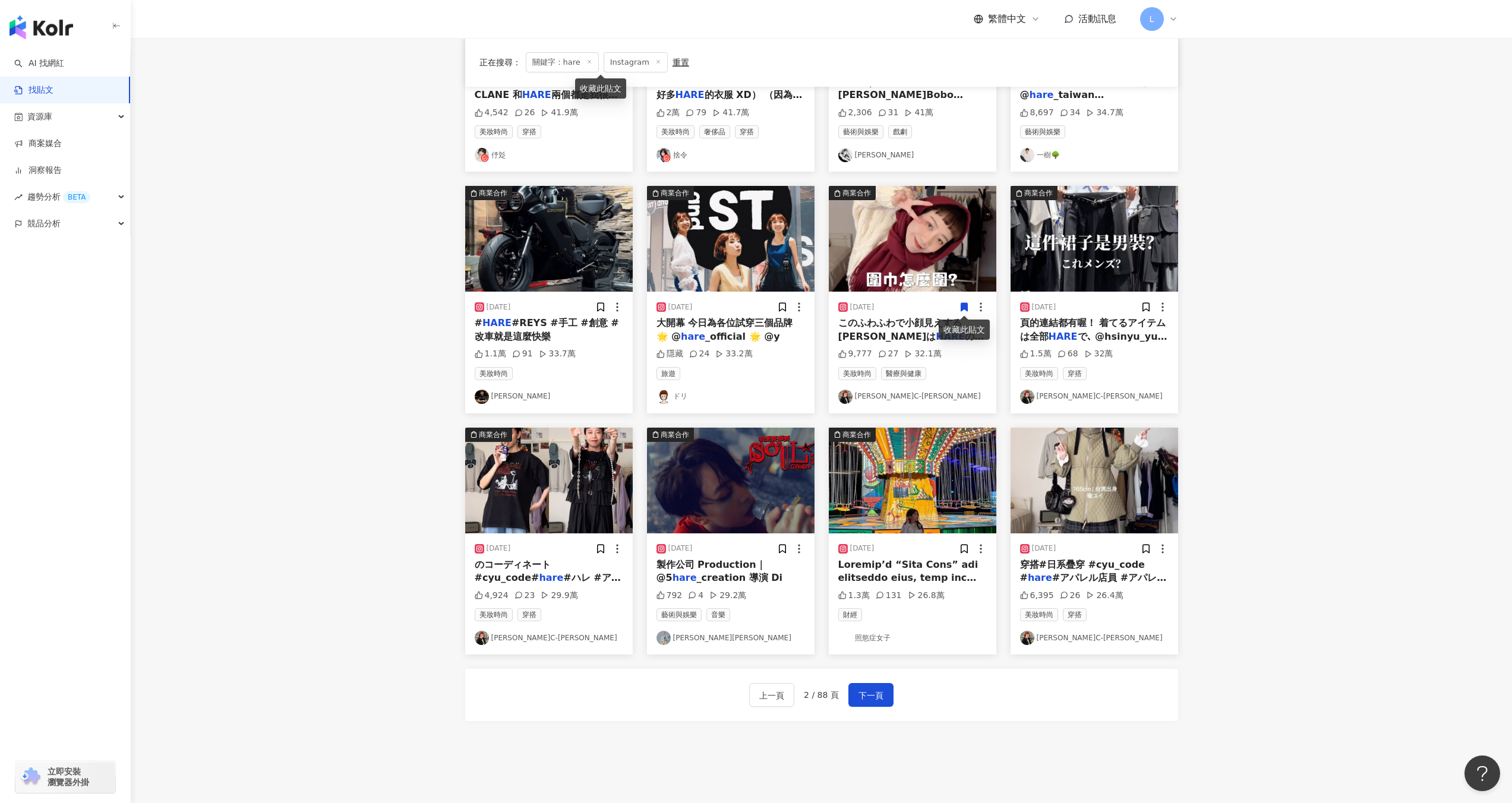
scroll to position [0, 0]
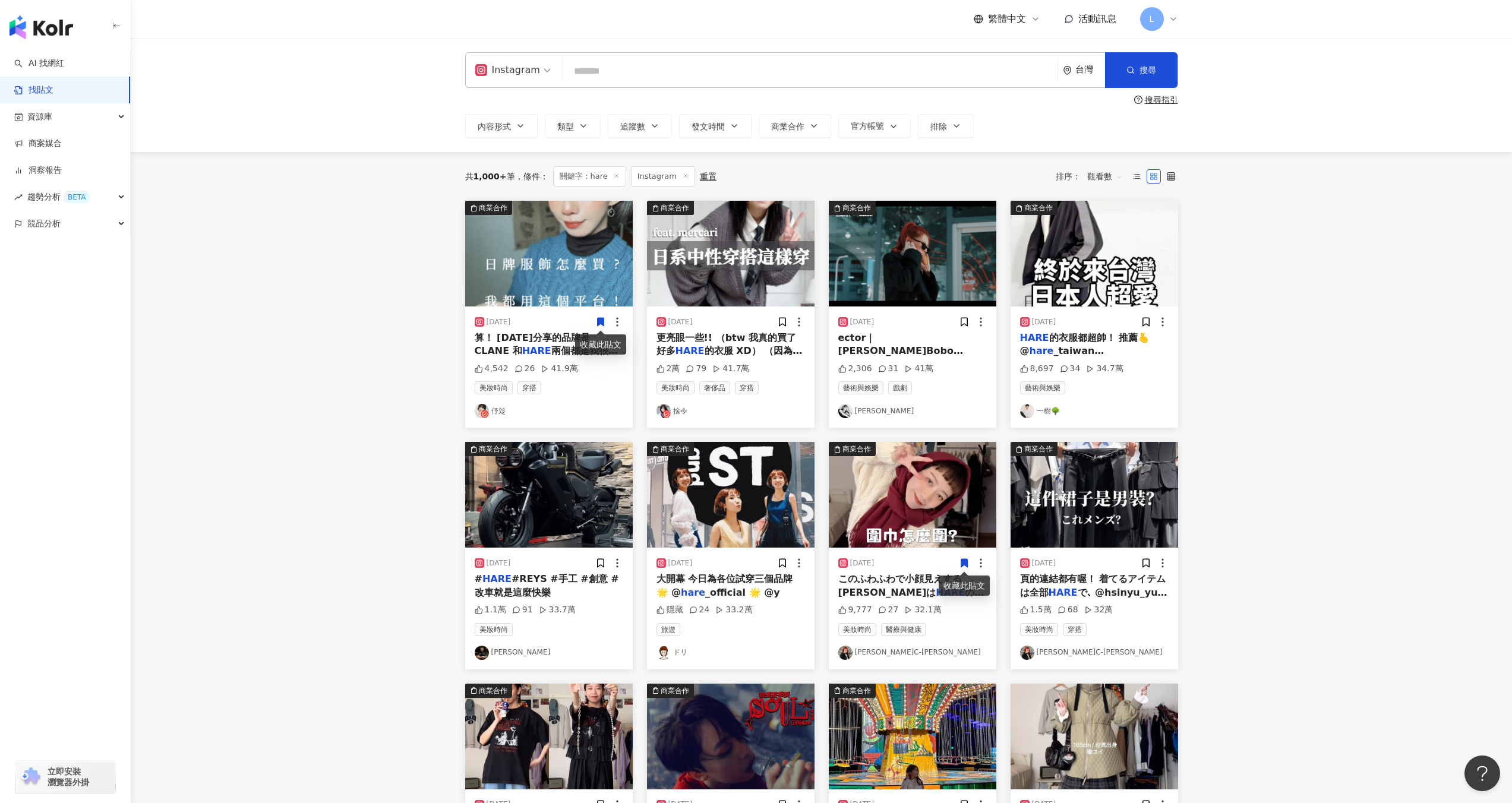
click at [643, 69] on input "search" at bounding box center [810, 71] width 485 height 26
type input "*"
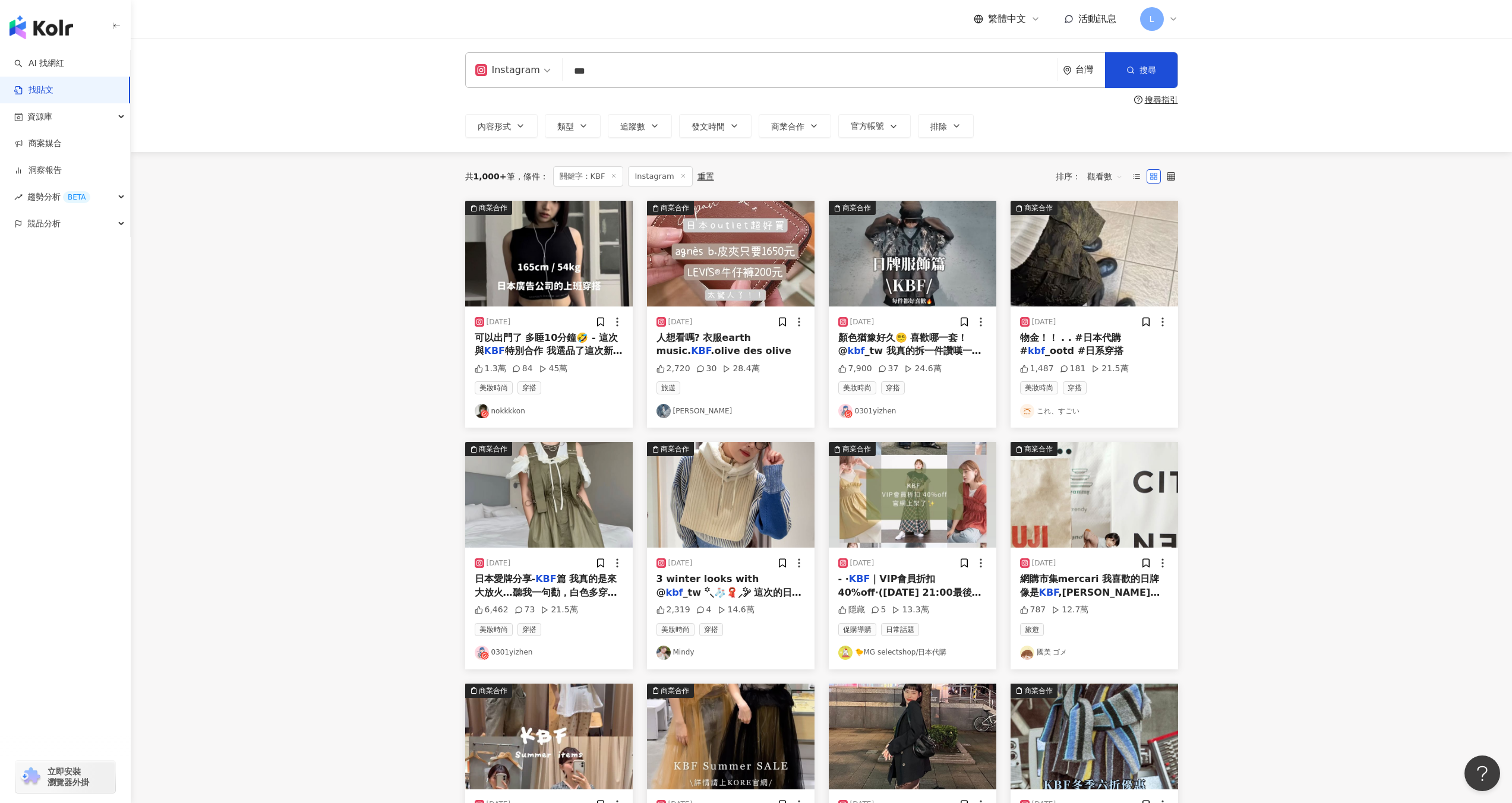
click at [1073, 346] on div "物金！！ . . #日本代購 # kbf _ootd #日系穿搭" at bounding box center [1094, 344] width 149 height 27
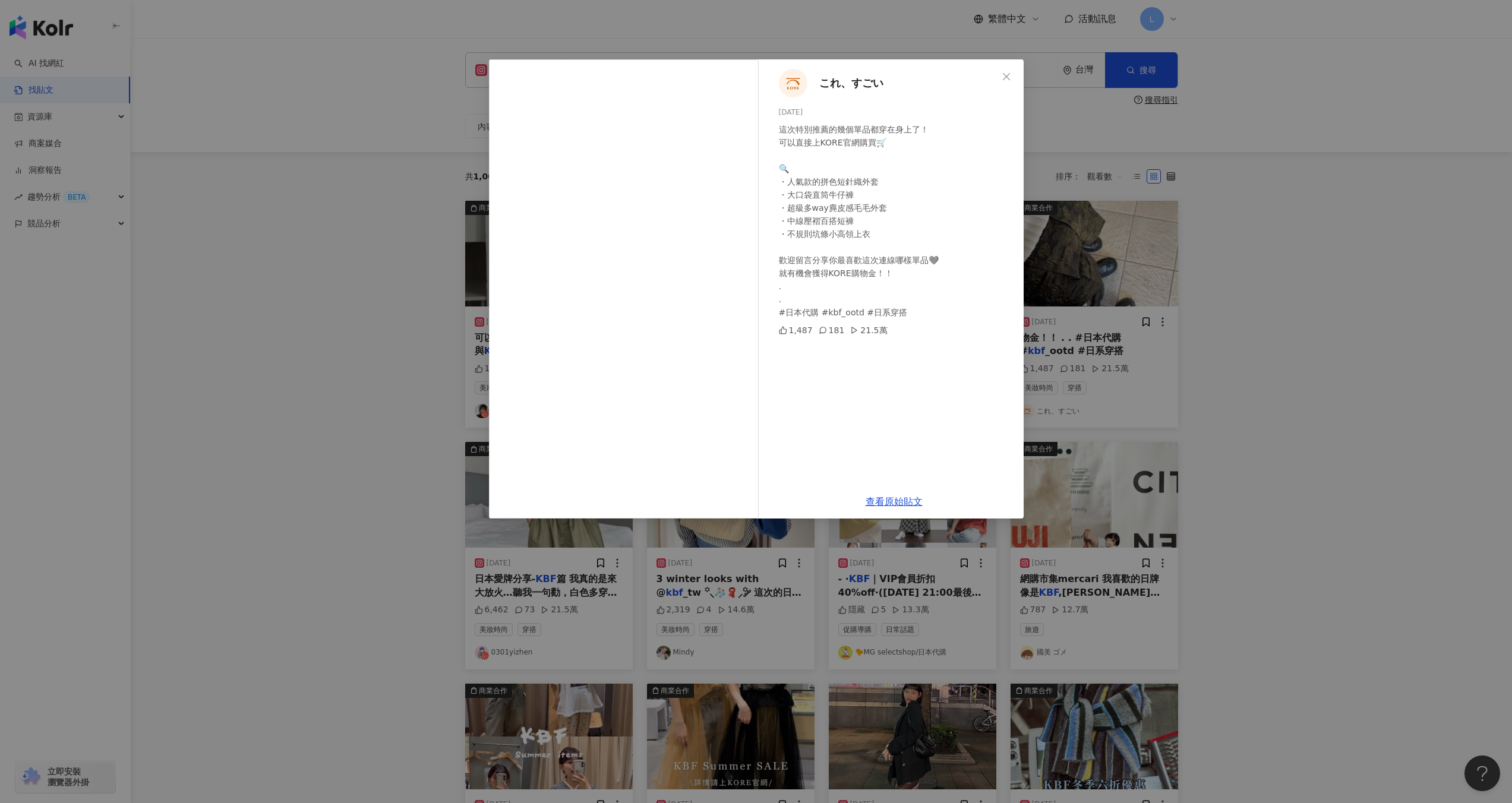
click at [1277, 331] on div "これ、すごい 2023/11/28 這次特別推薦的幾個單品都穿在身上了！ 可以直接上KORE官網購買🛒 🔍 ・人氣款的拼色短針織外套 ・大口袋直筒牛仔褲 ・…" at bounding box center [756, 402] width 1512 height 803
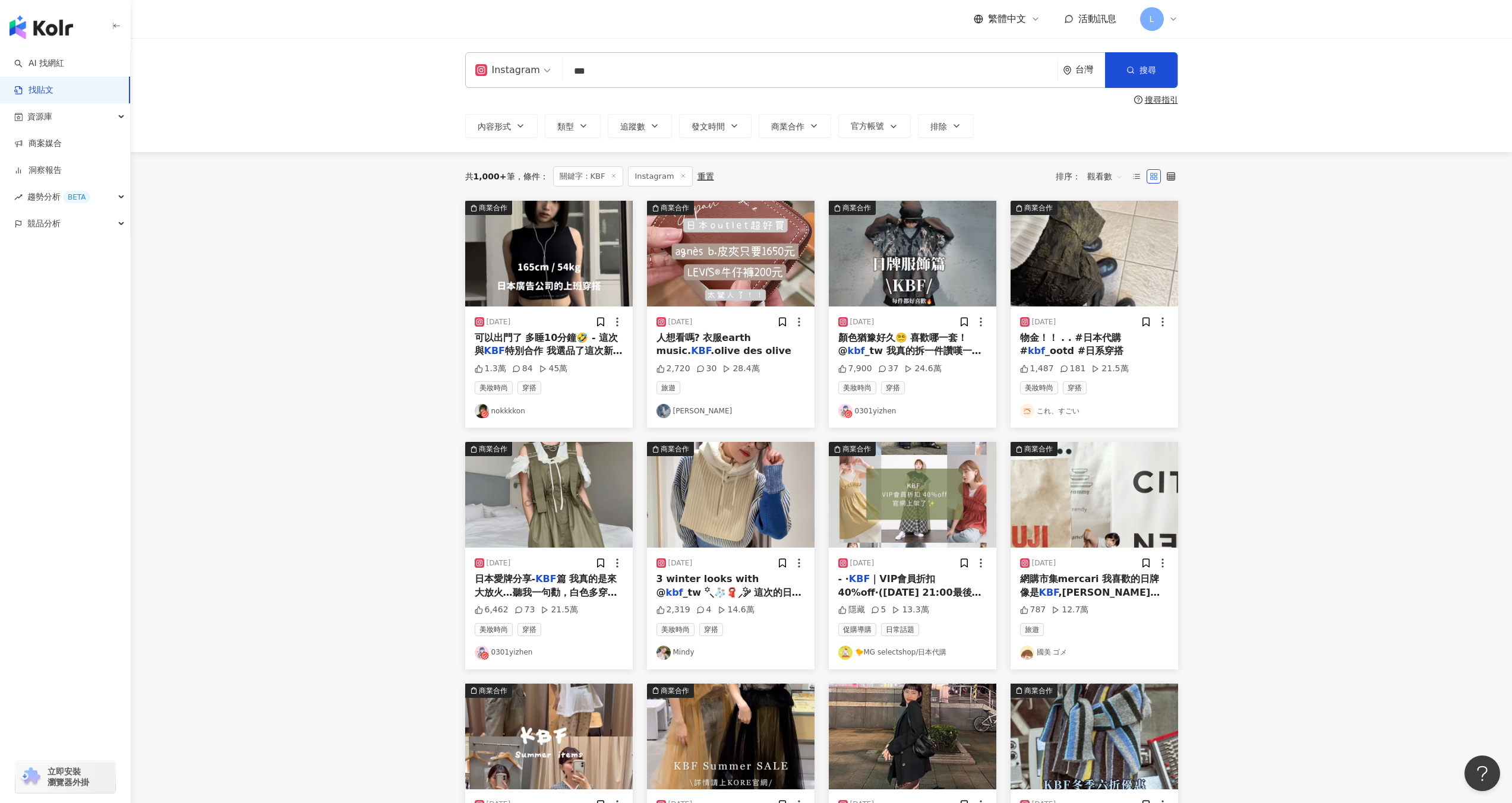
click at [967, 304] on img at bounding box center [912, 253] width 168 height 106
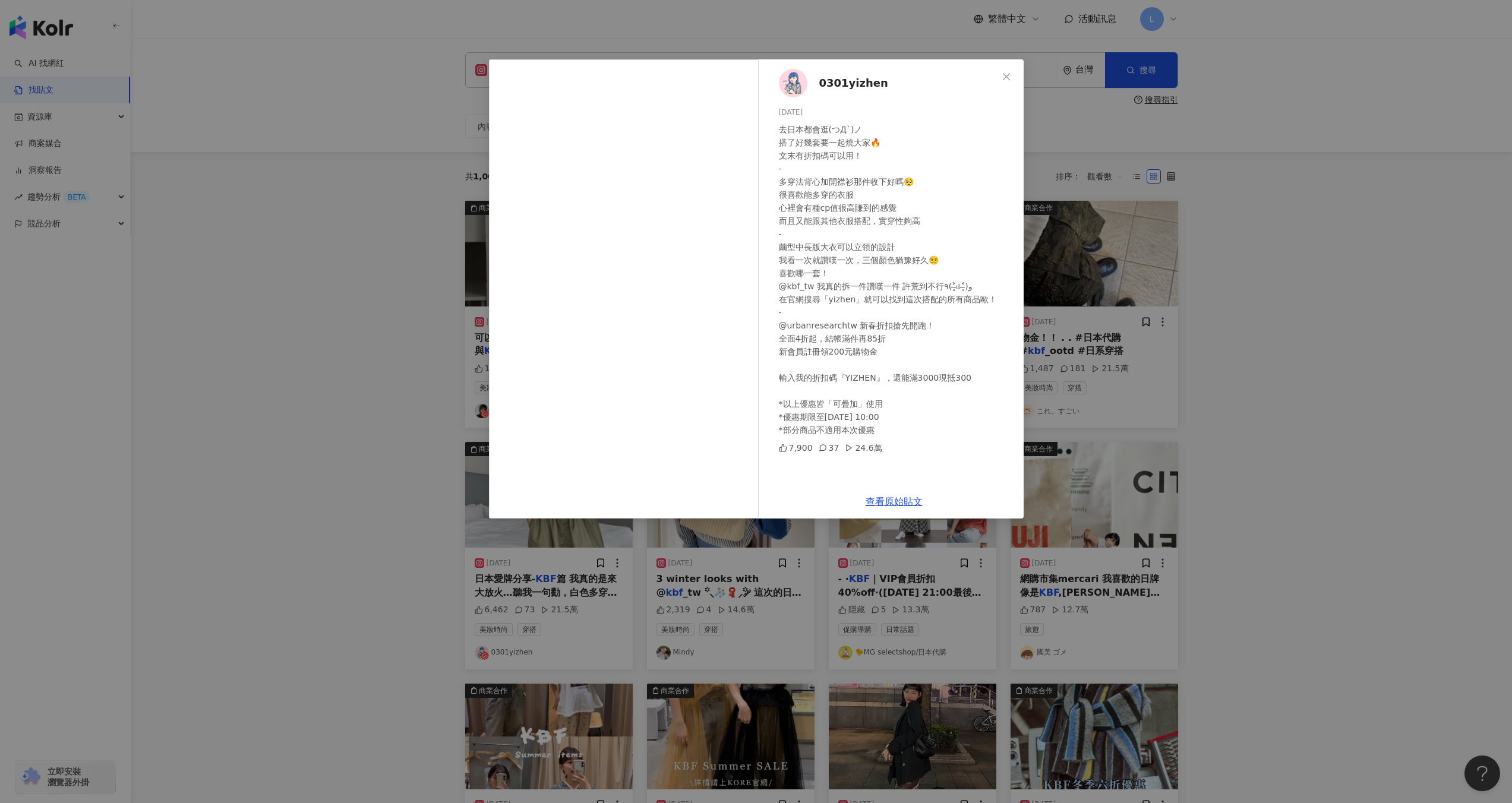
click at [1287, 224] on div "0301yizhen 2025/1/24 去日本都會逛(つД`)ノ 搭了好幾套要一起燒大家🔥 文末有折扣碼可以用！ - 多穿法背心加開襟衫那件收下好嗎🥺 很喜…" at bounding box center [756, 402] width 1512 height 803
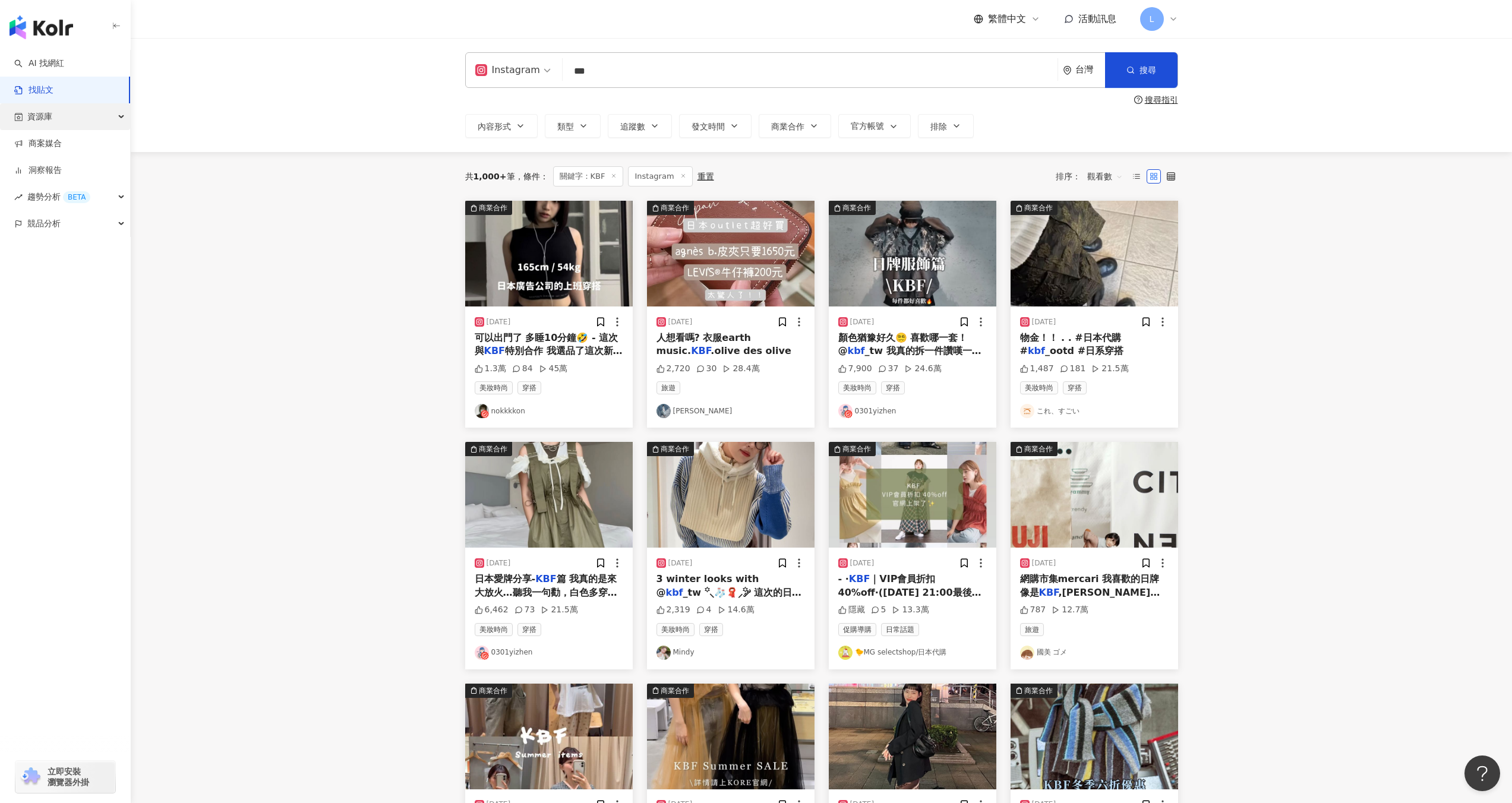
click at [50, 116] on span "資源庫" at bounding box center [40, 116] width 25 height 27
click at [507, 420] on div "2024/6/8 可以出門了 多睡10分鐘🤣 - 這次與 KBF 特別合作 我選品了這次新款 總共搭 1.3萬 84 45萬 美妝時尚 穿搭 nokkkkon" at bounding box center [549, 366] width 168 height 121
click at [510, 414] on link "nokkkkon" at bounding box center [549, 411] width 149 height 15
click at [733, 346] on span ".olive des olive" at bounding box center [751, 350] width 81 height 11
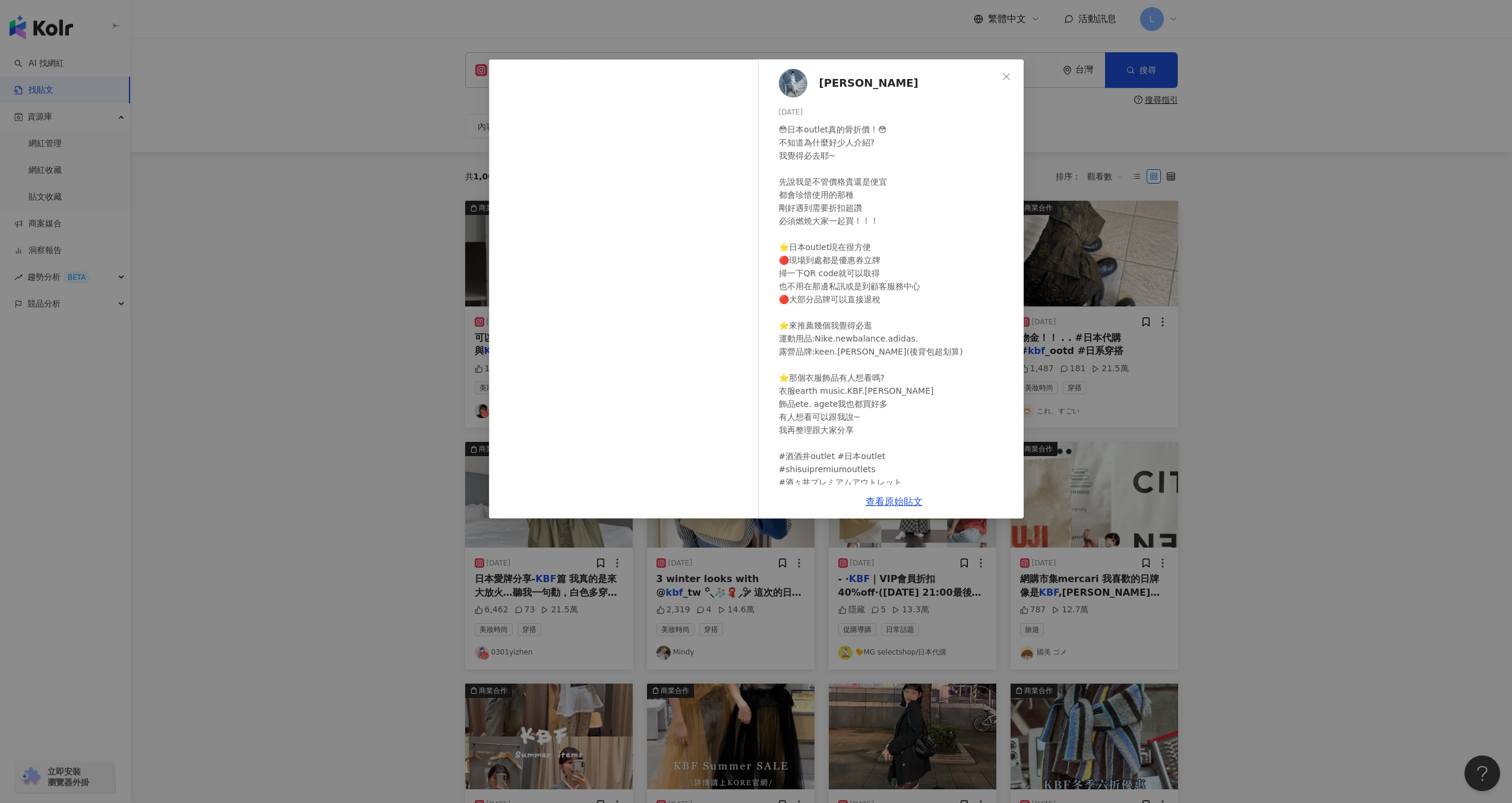
click at [1249, 359] on div "黃婷瑋 2024/12/11 😳日本outlet真的骨折價！😳 不知道為什麼好少人介紹? 我覺得必去耶~ 先說我是不管價格貴還是便宜 都會珍惜使用的那種 剛好…" at bounding box center [756, 402] width 1512 height 803
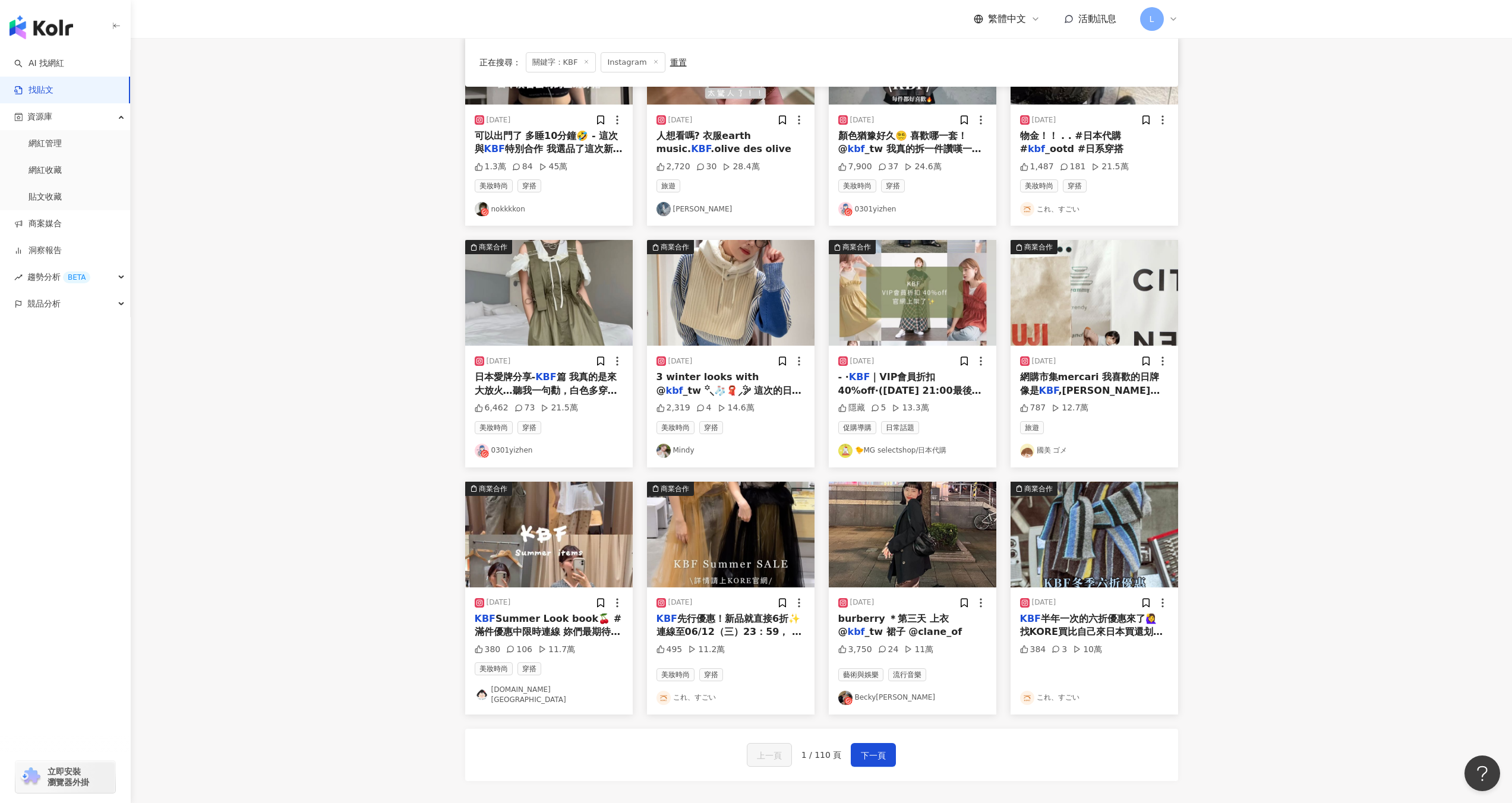
scroll to position [218, 0]
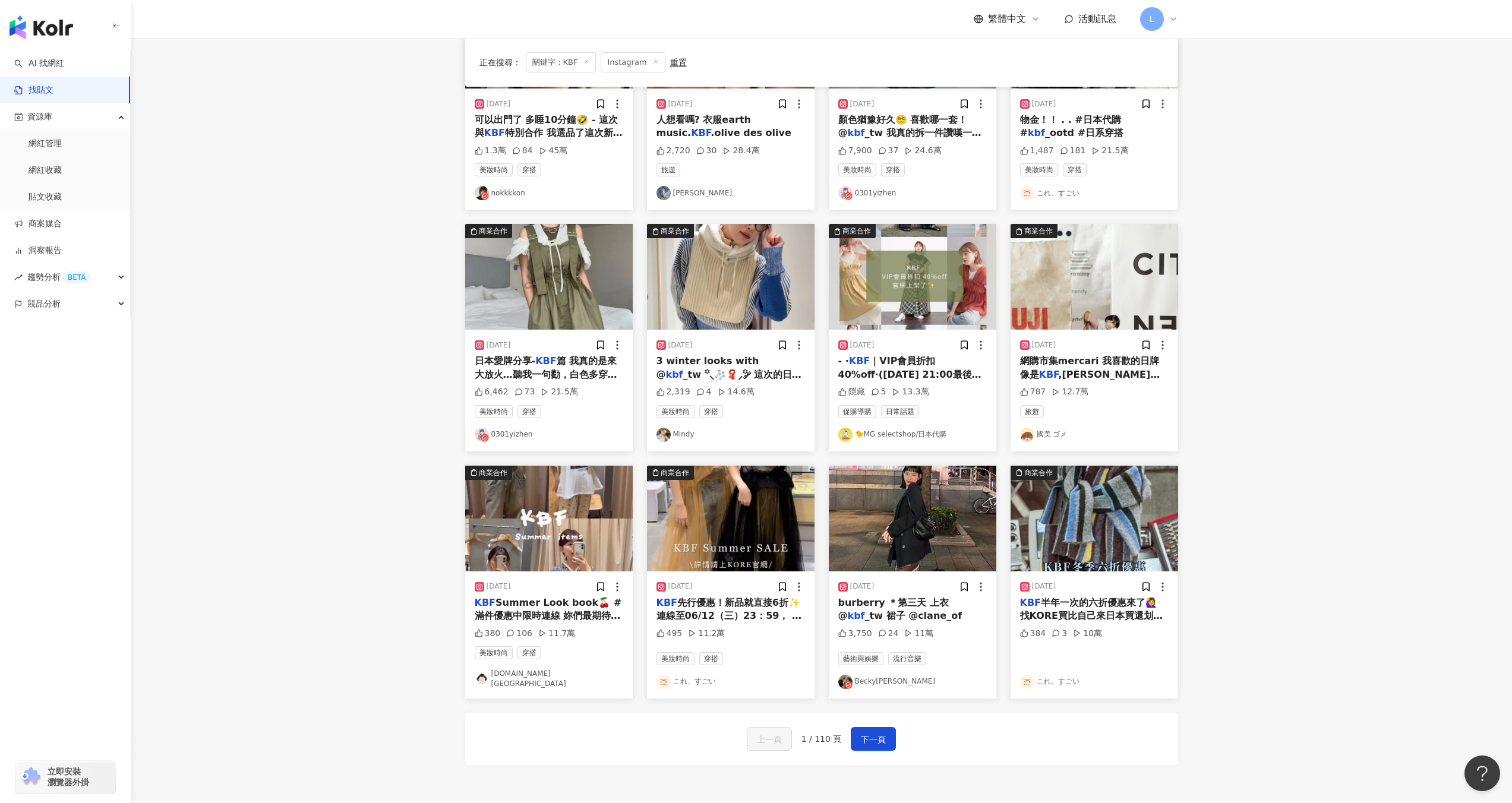
click at [767, 426] on div "美妝時尚 穿搭 Mindy" at bounding box center [730, 423] width 149 height 37
click at [737, 371] on span "_tw ꙳⸜🧦🧣⸝꙳ ༘ 這次的日系穿搭我自己最喜歡LOOK 2 色彩豐富活潑但又不失設計感跟穿搭的巧思😉 你們最喜歡哪一套呢？歡迎留言跟我分享！ @urba…" at bounding box center [729, 427] width 147 height 118
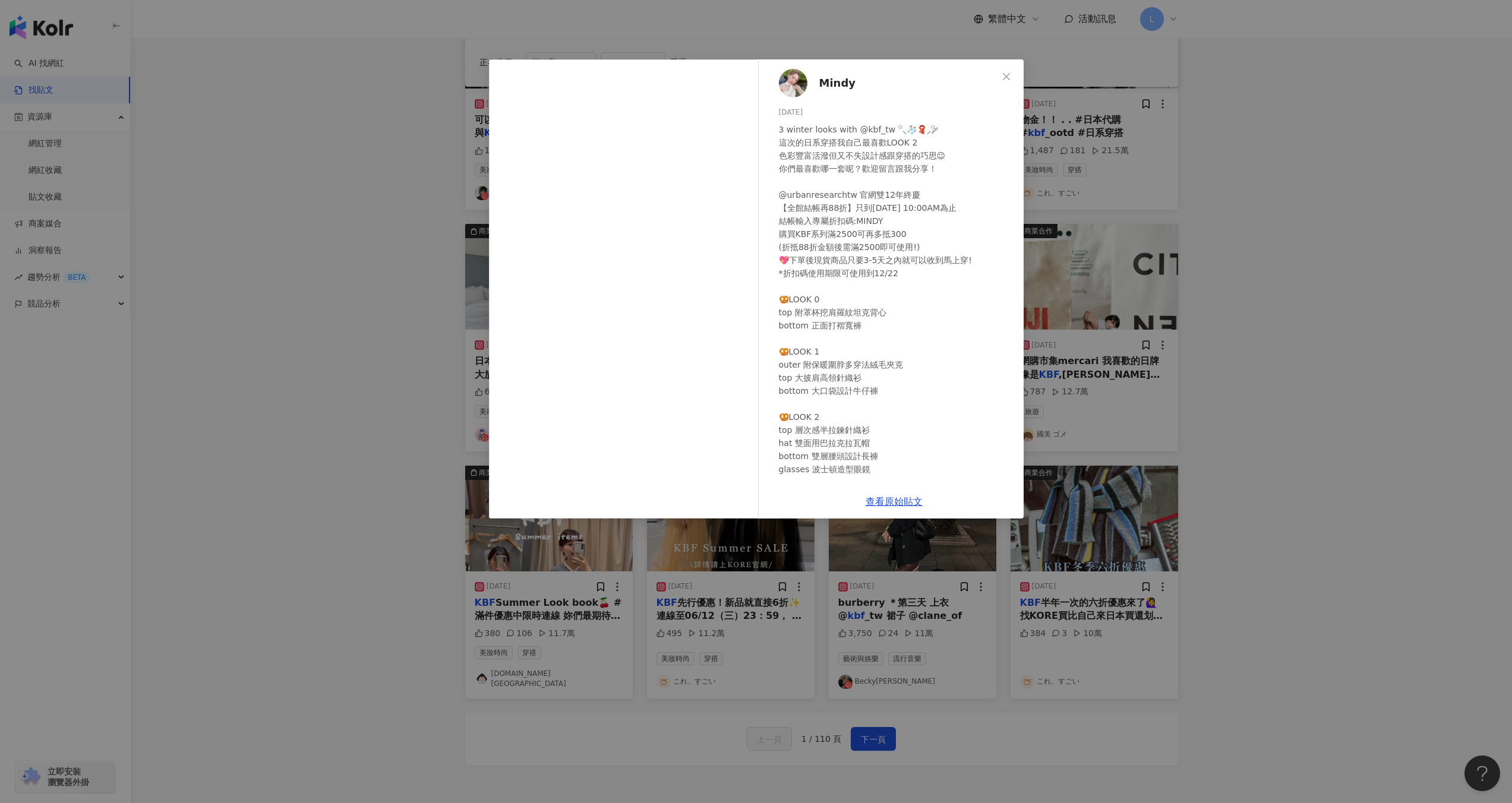
click at [1322, 192] on div "Mindy 2023/12/6 2,319 4 14.6萬 查看原始貼文" at bounding box center [756, 402] width 1512 height 803
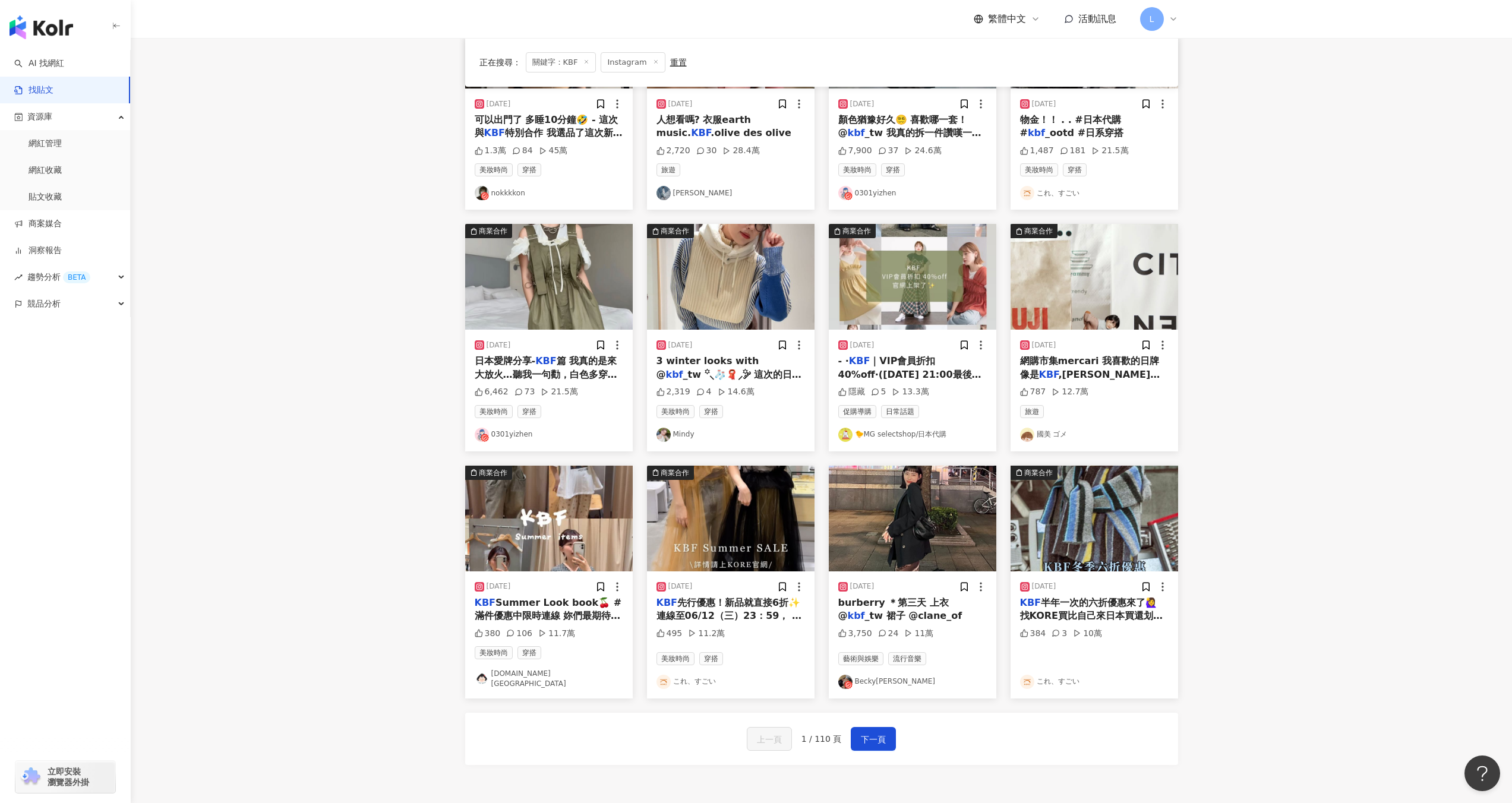
click at [886, 585] on div "2024/4/18" at bounding box center [912, 586] width 149 height 12
click at [901, 546] on img at bounding box center [912, 518] width 168 height 106
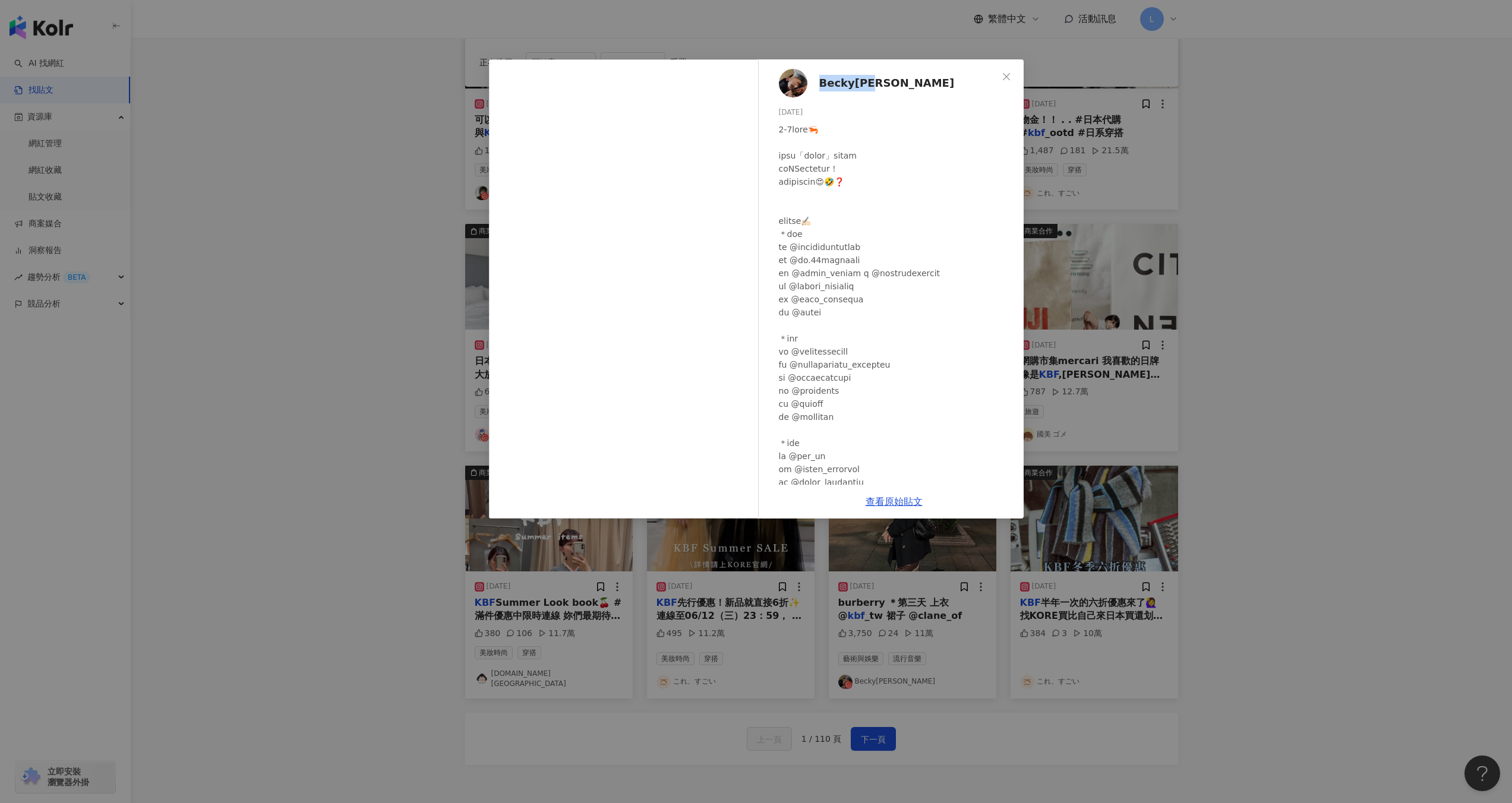
drag, startPoint x: 814, startPoint y: 84, endPoint x: 907, endPoint y: 89, distance: 93.1
click at [907, 89] on div "Becky黃芊瑞 2024/4/18 3,750 24 11萬" at bounding box center [894, 272] width 259 height 425
copy span "Becky黃芊瑞"
click at [1355, 323] on div "Becky黃芊瑞 2024/4/18 3,750 24 11萬 查看原始貼文" at bounding box center [756, 402] width 1512 height 803
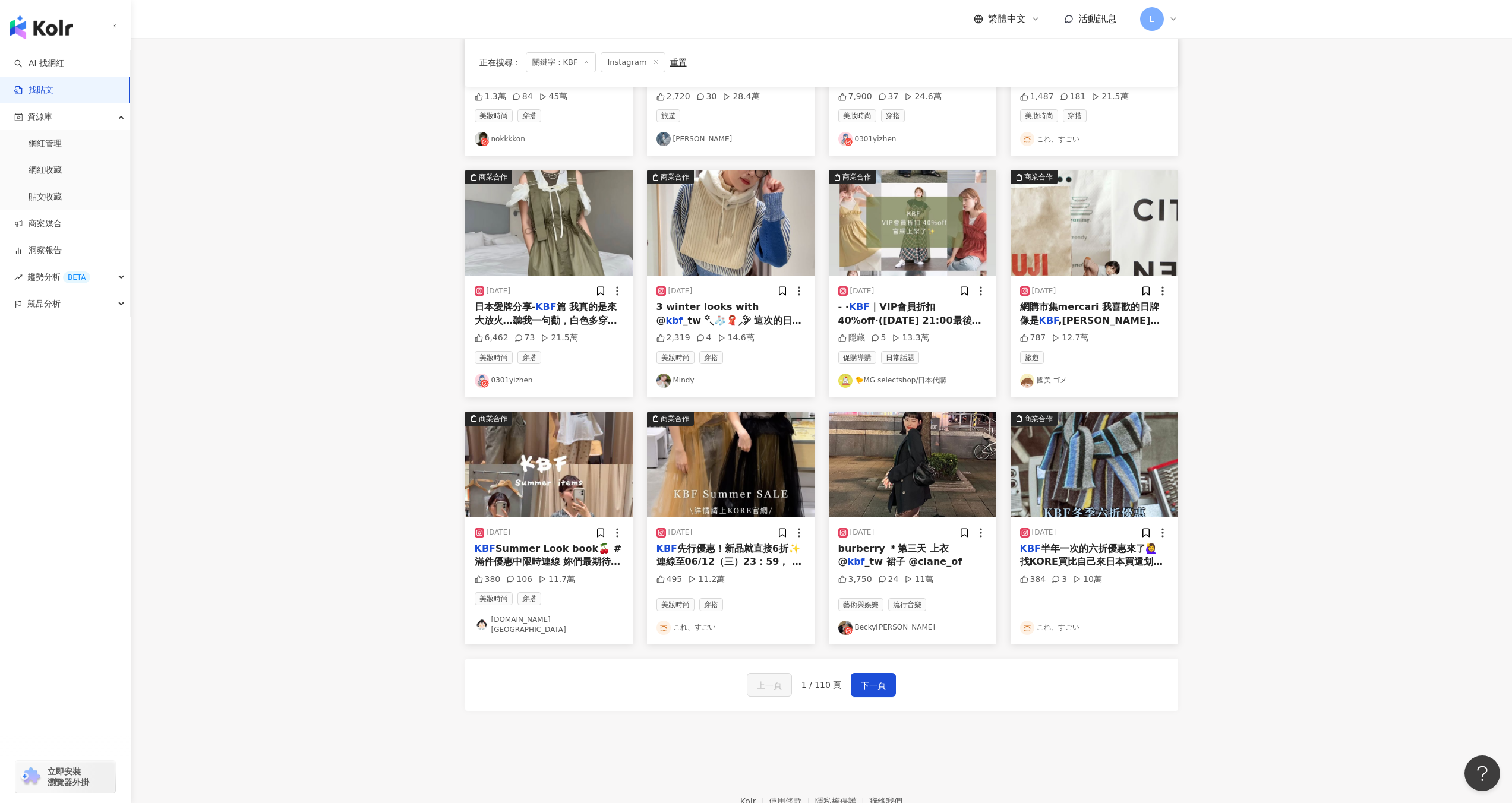
scroll to position [278, 0]
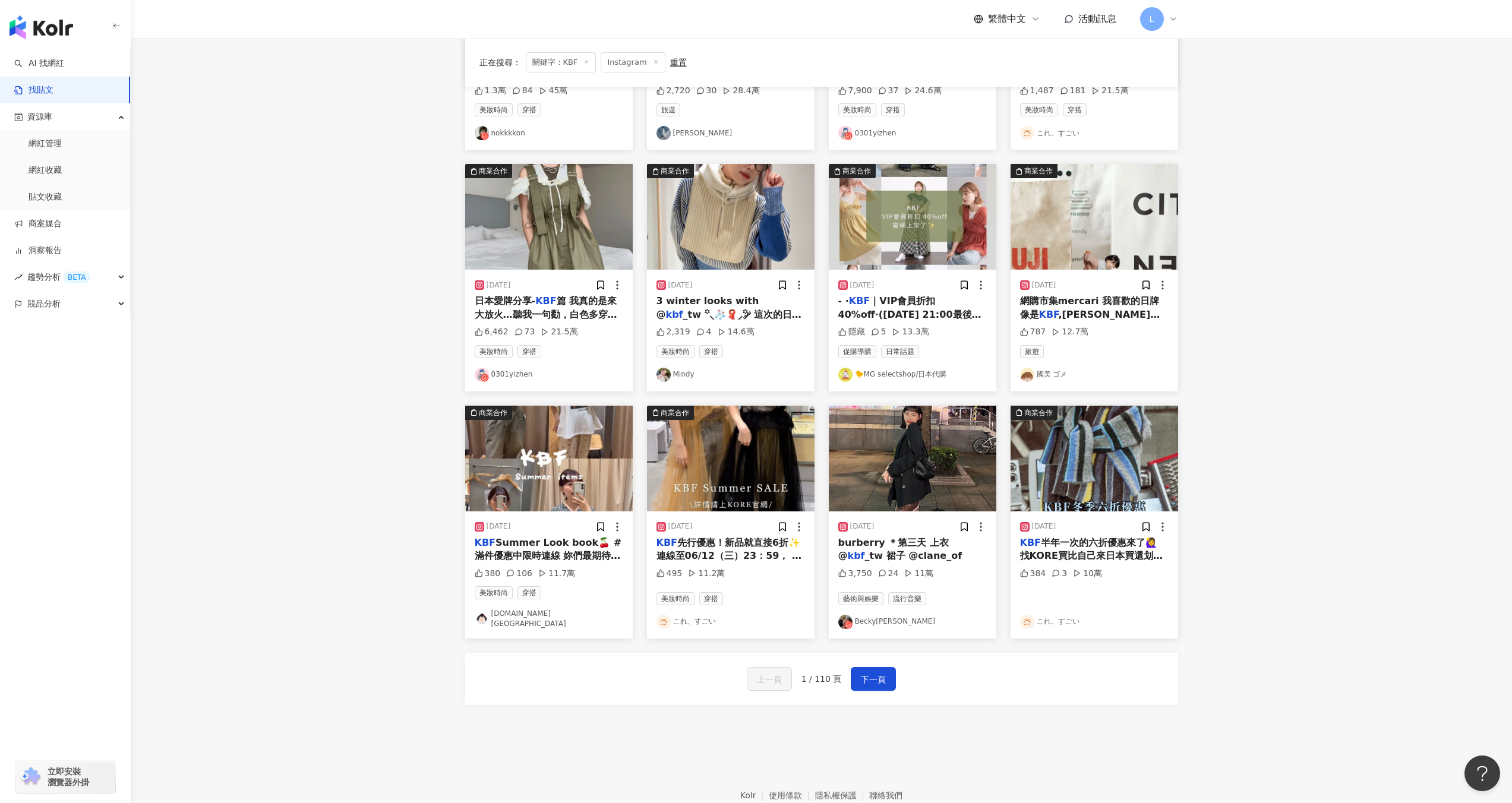
click at [1109, 329] on div "787 12.7萬" at bounding box center [1094, 332] width 149 height 12
click at [1088, 303] on span "網購市集mercari 我喜歡的日牌像是" at bounding box center [1090, 307] width 139 height 24
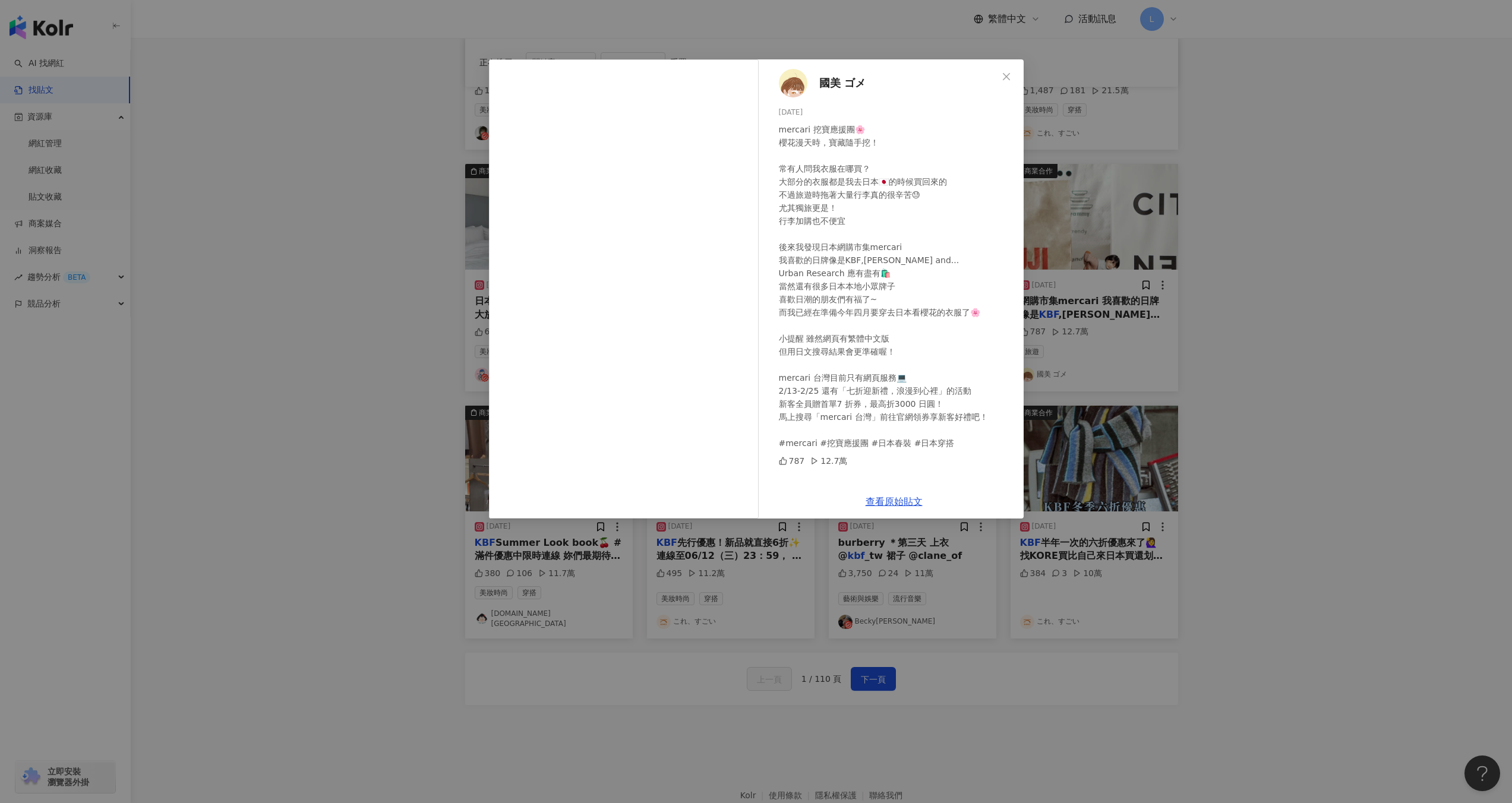
click at [1373, 212] on div "國美 ゴメ 2025/2/13 mercari 挖寶應援團🌸 櫻花漫天時，寶藏隨手挖！ 常有人問我衣服在哪買？ 大部分的衣服都是我去日本🇯🇵的時候買回來的 不…" at bounding box center [756, 402] width 1512 height 803
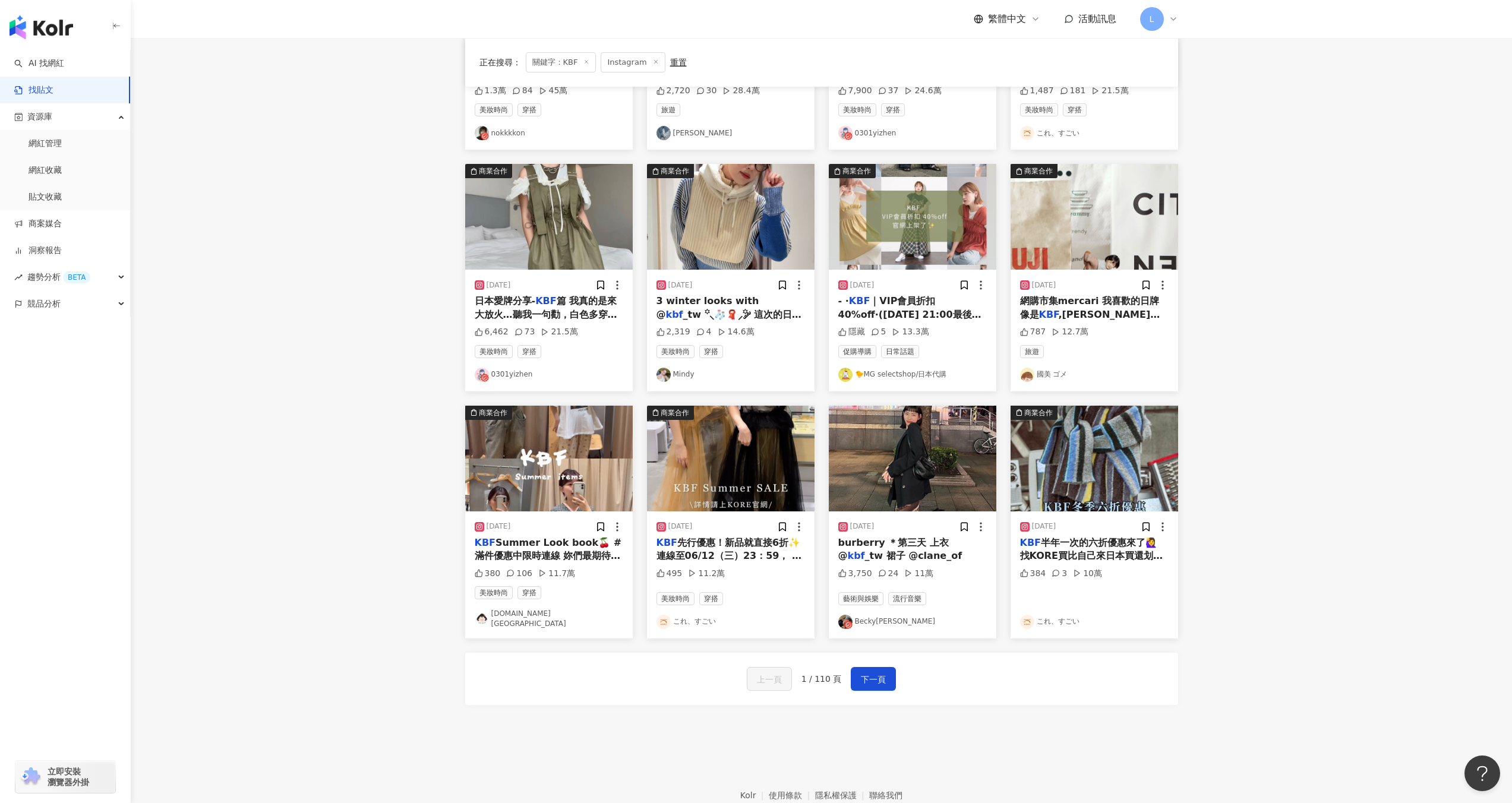
click at [562, 526] on div "2025/6/6" at bounding box center [549, 527] width 149 height 12
click at [511, 458] on img at bounding box center [549, 458] width 168 height 106
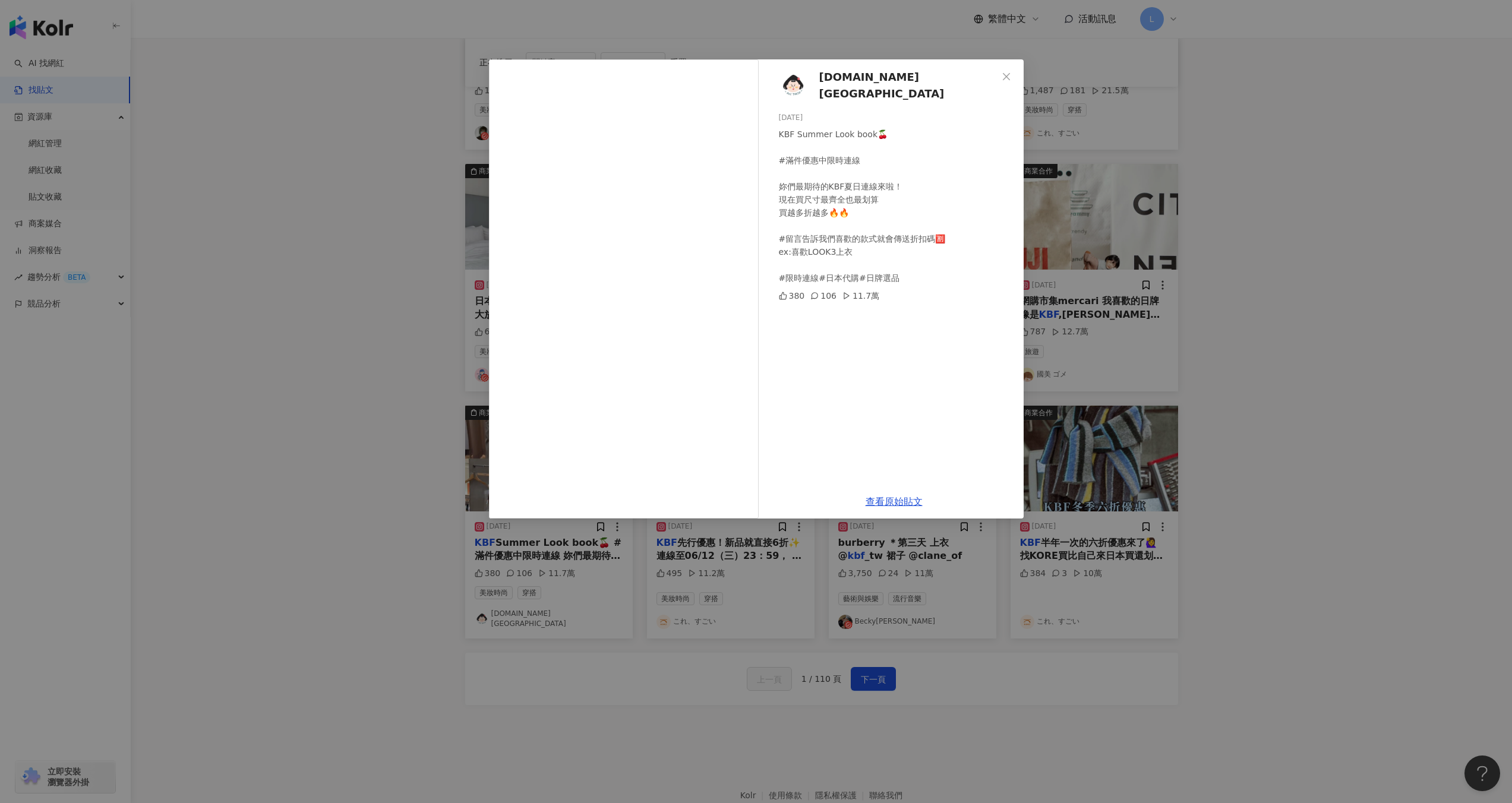
click at [818, 604] on div "aoi.tokyo 2025/6/6 KBF Summer Look book🍒 #滿件優惠中限時連線 妳們最期待的KBF夏日連線來啦！ 現在買尺寸最齊全也最…" at bounding box center [756, 402] width 1512 height 803
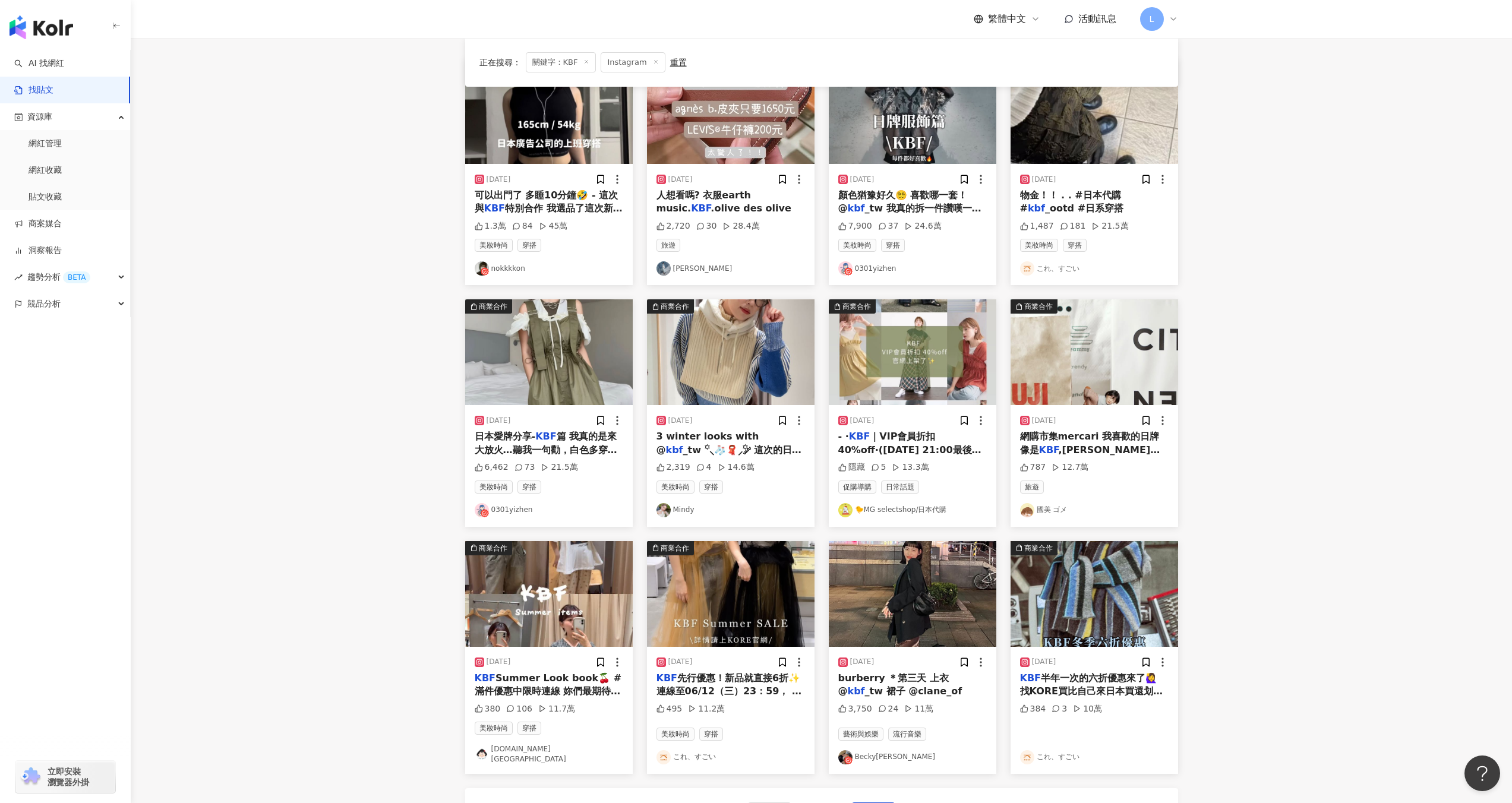
scroll to position [0, 0]
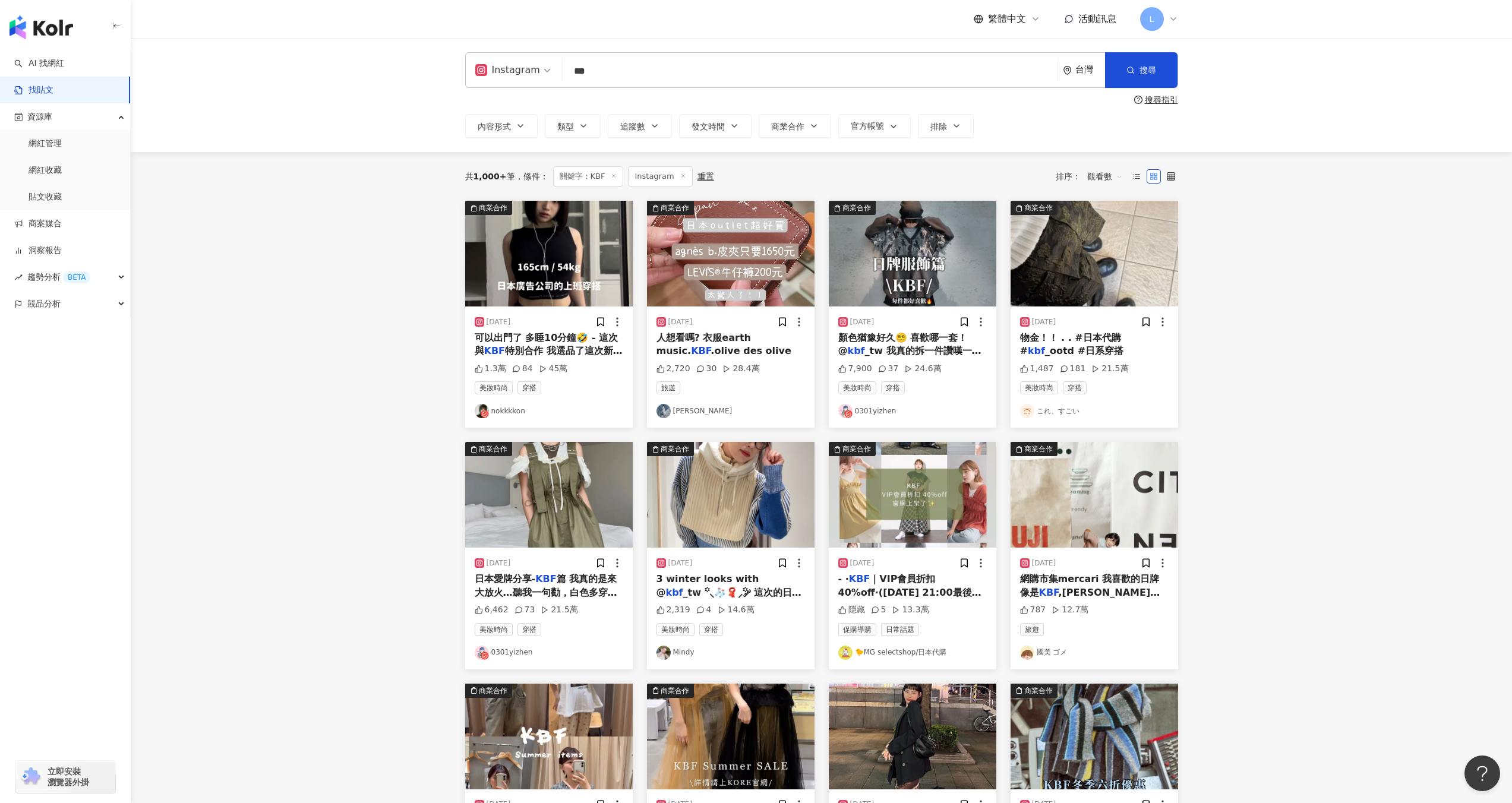
drag, startPoint x: 693, startPoint y: 64, endPoint x: 463, endPoint y: 77, distance: 230.4
click at [463, 77] on div "Instagram KBF *** 台灣 搜尋 searchOperator 插入語法 完全符合 "" 聯集 OR 交集 AND 排除 - 群組 {} 搜尋指…" at bounding box center [821, 95] width 760 height 85
type input "*"
type input "****"
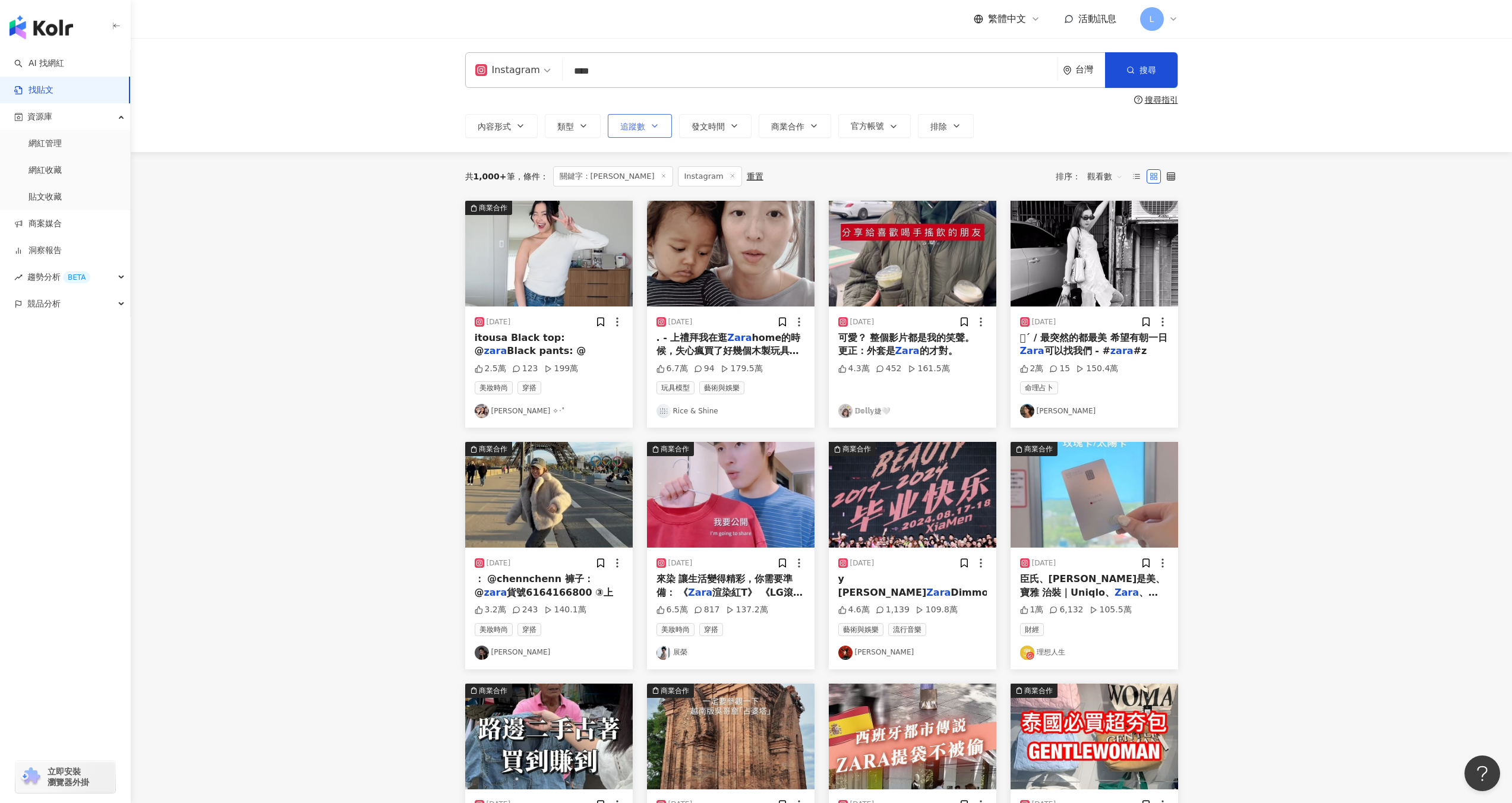
click at [614, 124] on button "追蹤數" at bounding box center [639, 126] width 65 height 24
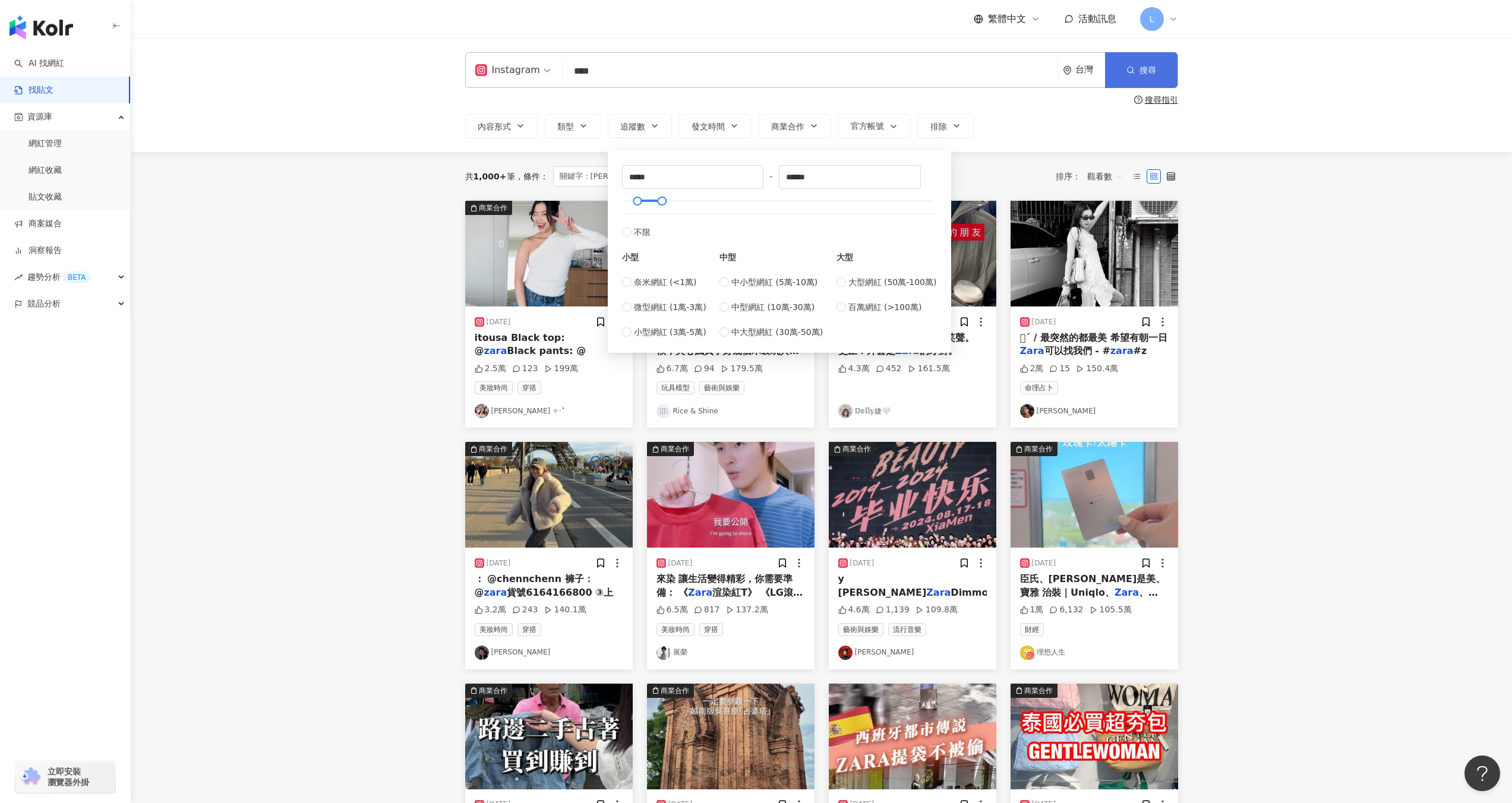
click at [1152, 77] on button "搜尋" at bounding box center [1141, 70] width 72 height 35
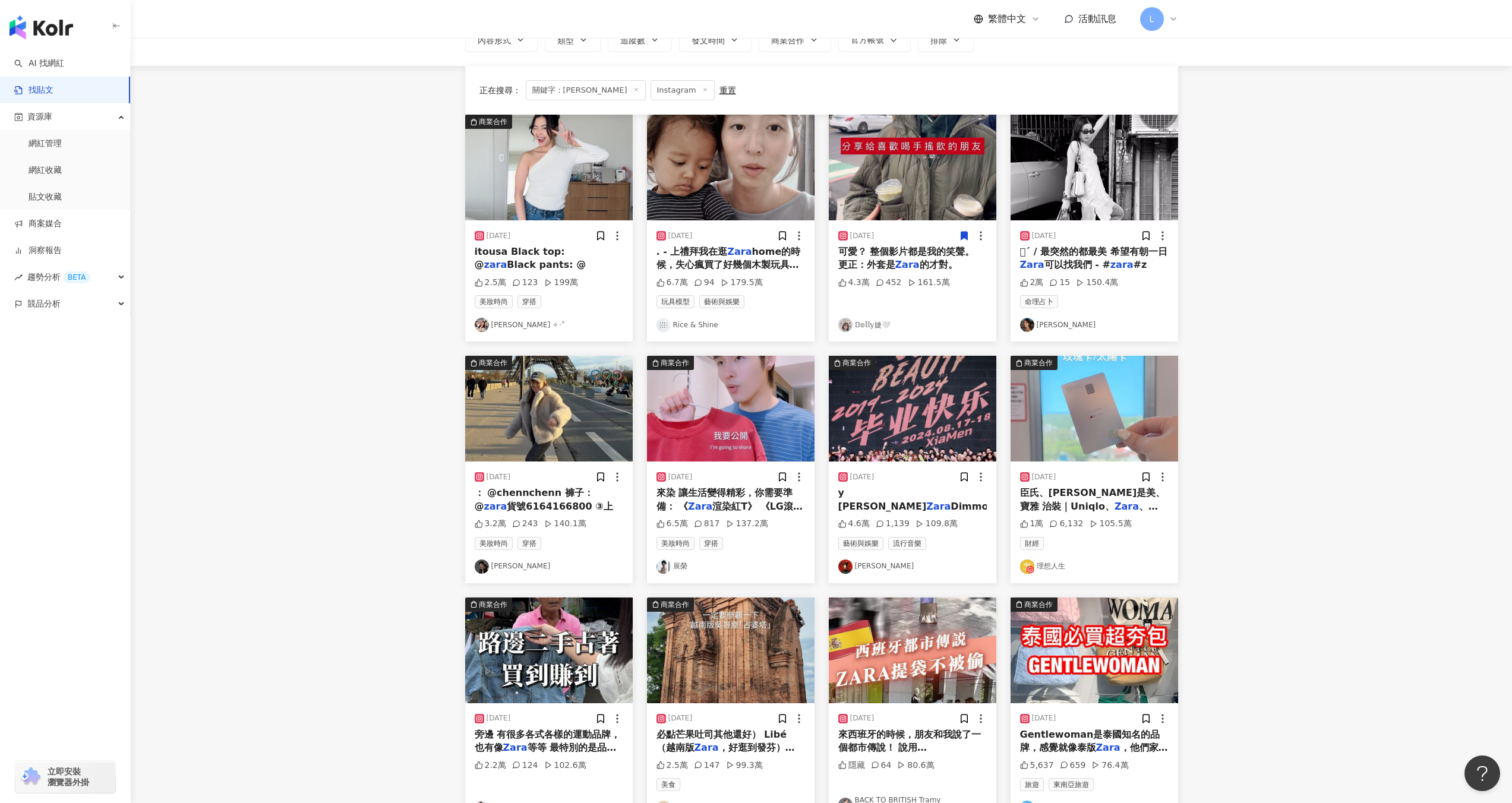
scroll to position [258, 0]
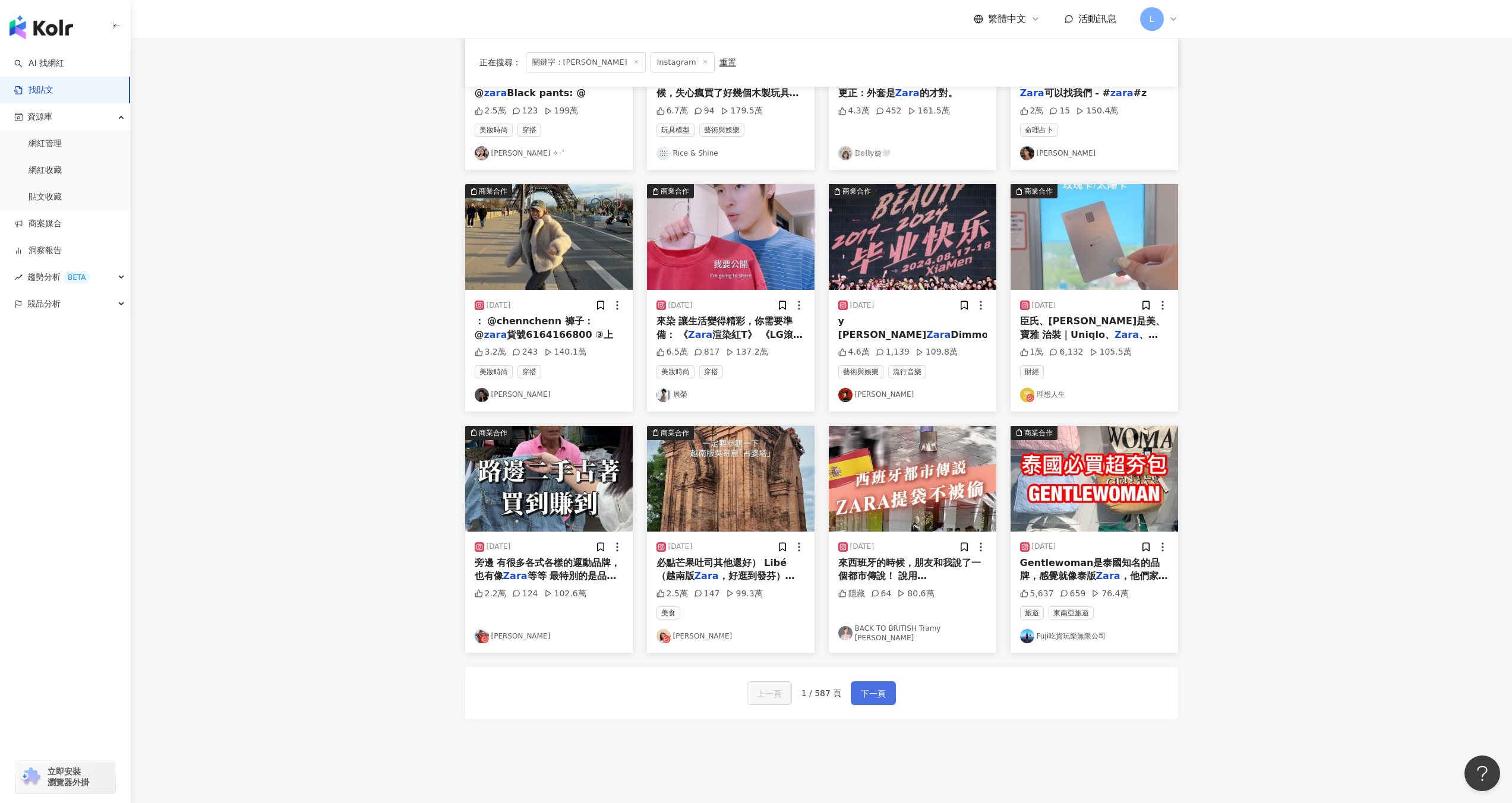
click at [870, 692] on span "下一頁" at bounding box center [873, 693] width 25 height 15
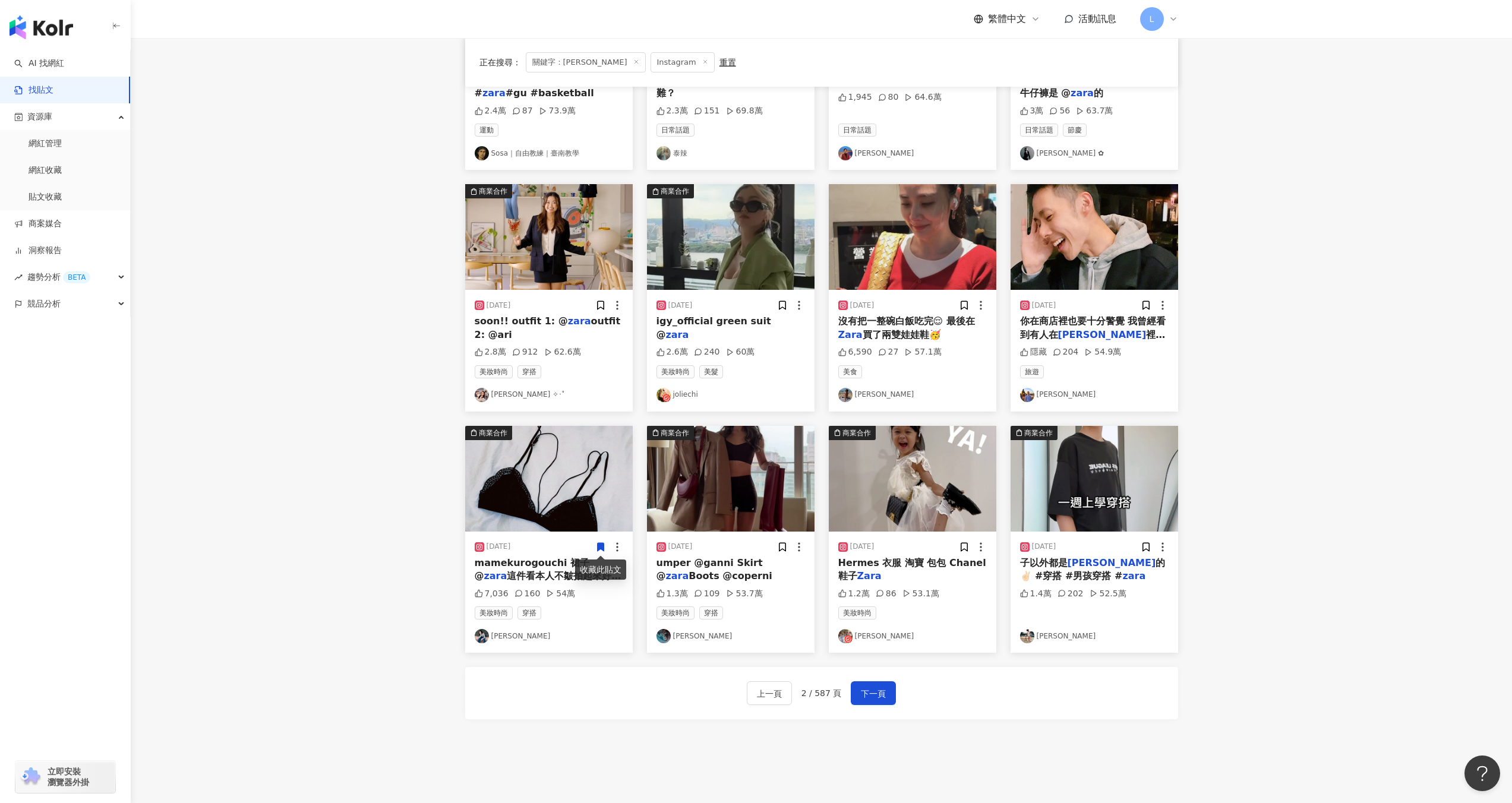
click at [554, 546] on div "2024/5/2" at bounding box center [549, 547] width 149 height 12
click at [592, 502] on img at bounding box center [549, 478] width 168 height 106
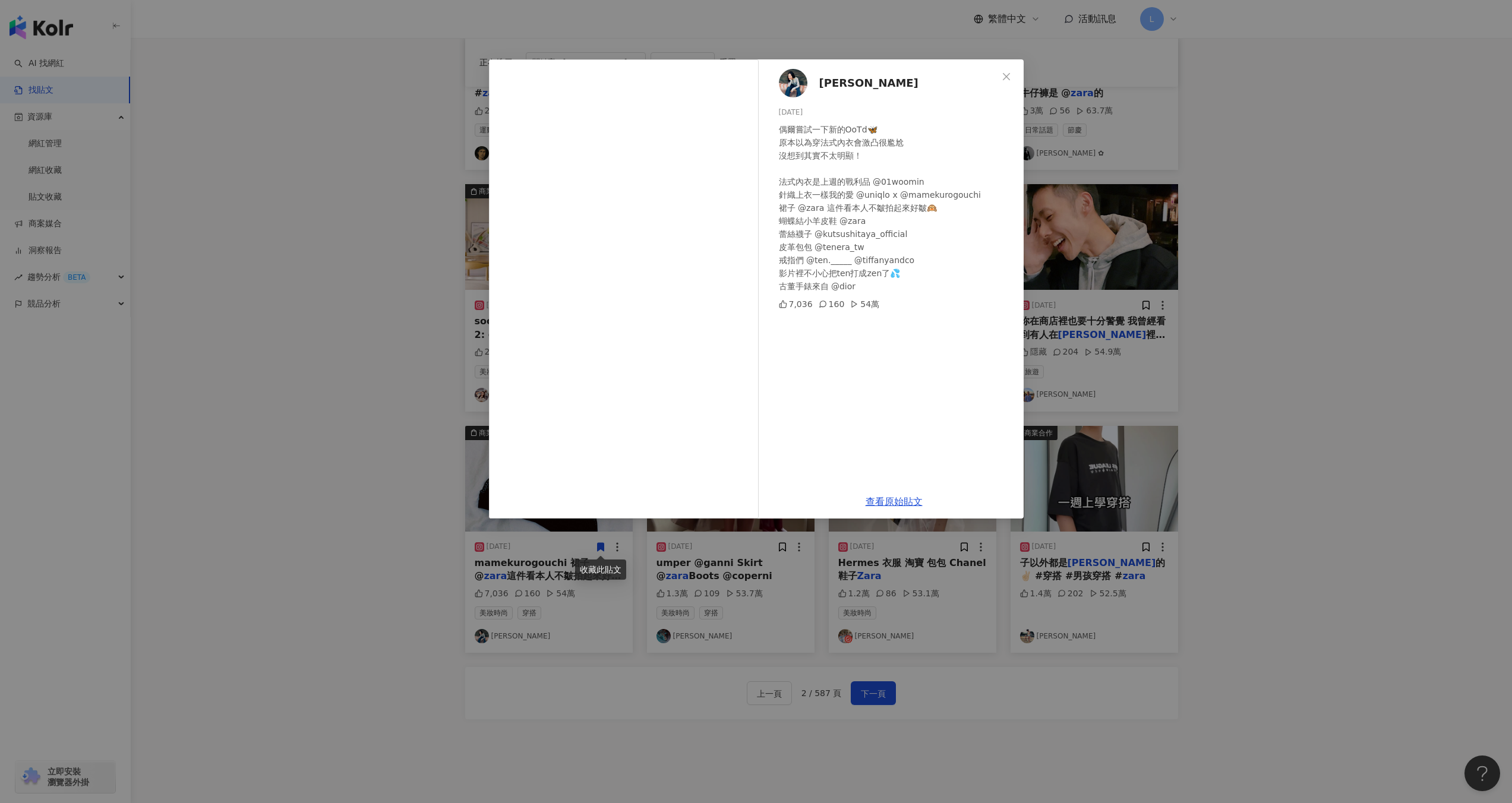
click at [1312, 303] on div "琦琦 2024/5/2 偶爾嘗試一下新的OoTd🦋 原本以為穿法式內衣會激凸很尷尬 沒想到其實不太明顯！ 法式內衣是上週的戰利品 @01woomin 針織上衣…" at bounding box center [756, 402] width 1512 height 803
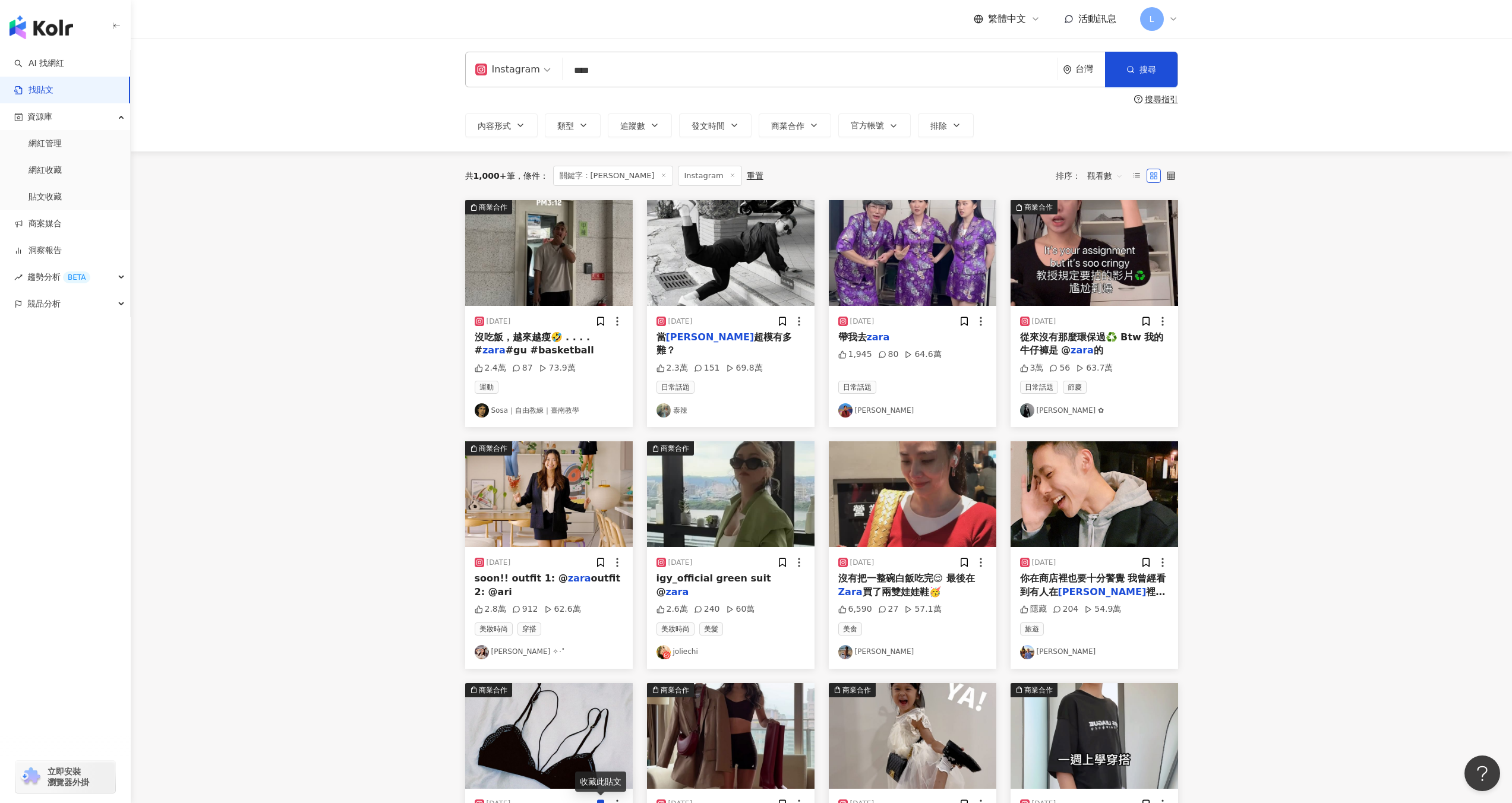
scroll to position [10, 0]
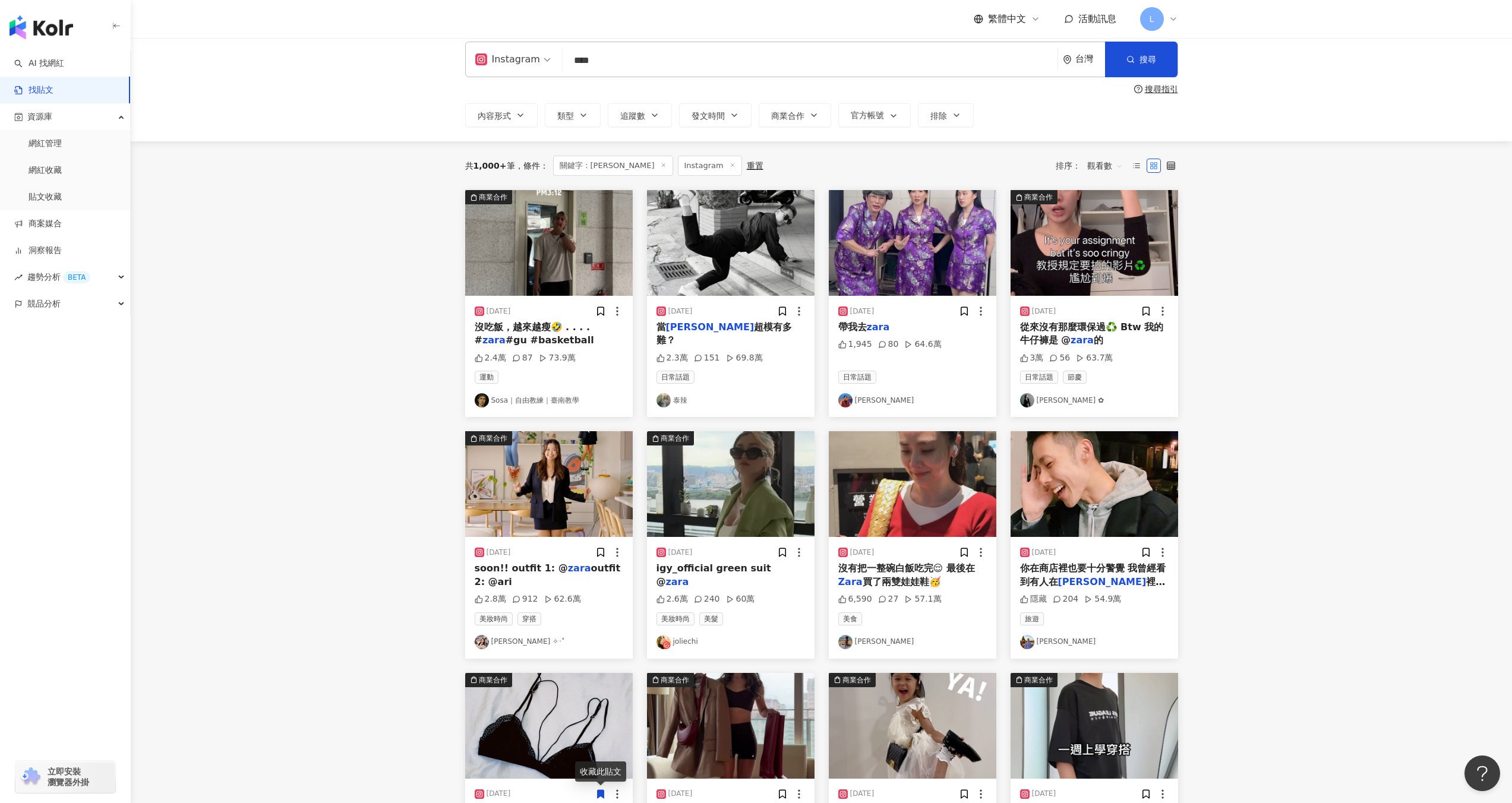
click at [784, 510] on img at bounding box center [730, 483] width 168 height 106
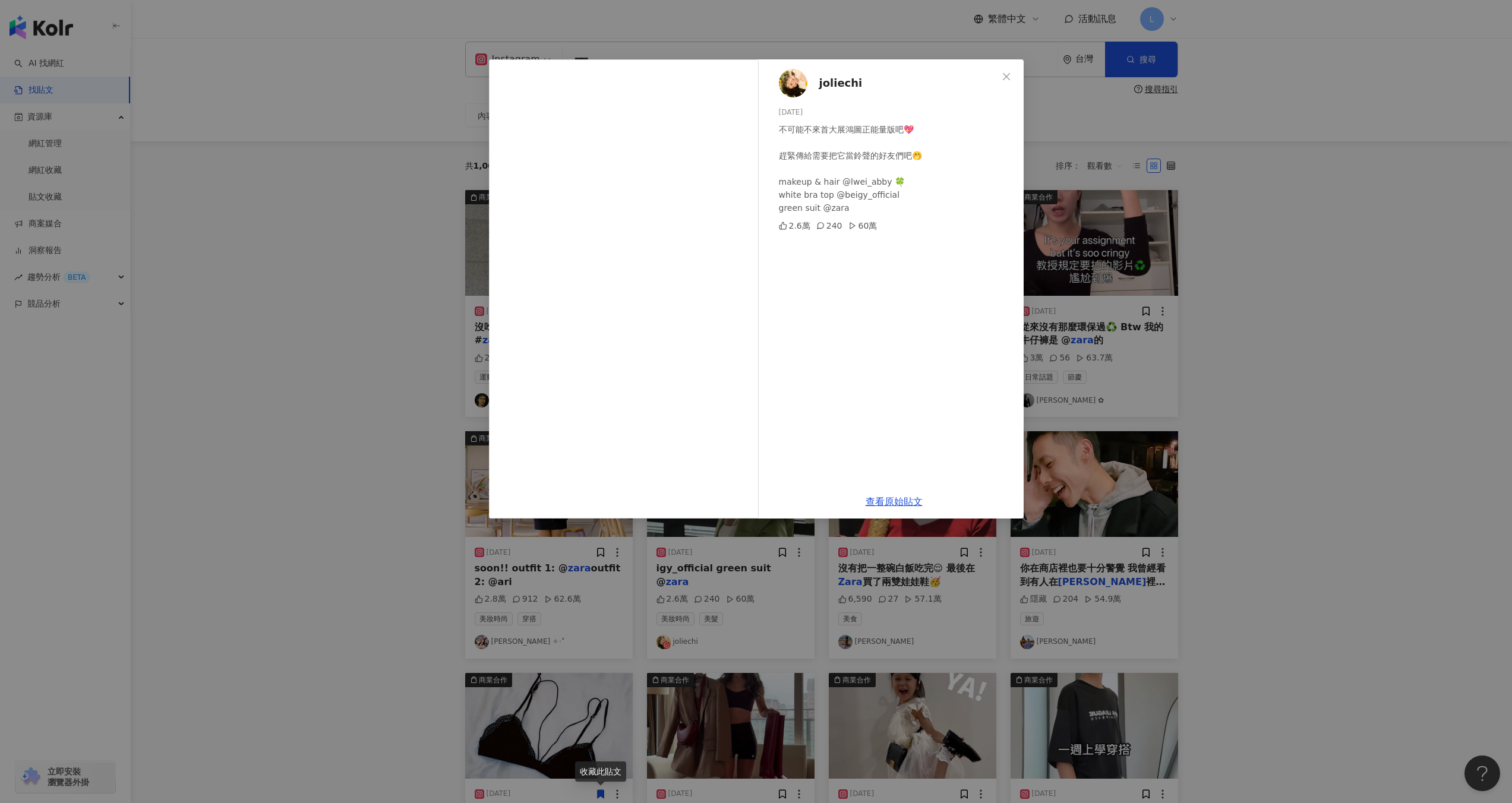
click at [1237, 354] on div "joliechi 2025/6/19 不可能不來首大展鴻圖正能量版吧💖 趕緊傳給需要把它當鈴聲的好友們吧🤭 makeup & hair @lwei_abby …" at bounding box center [756, 402] width 1512 height 803
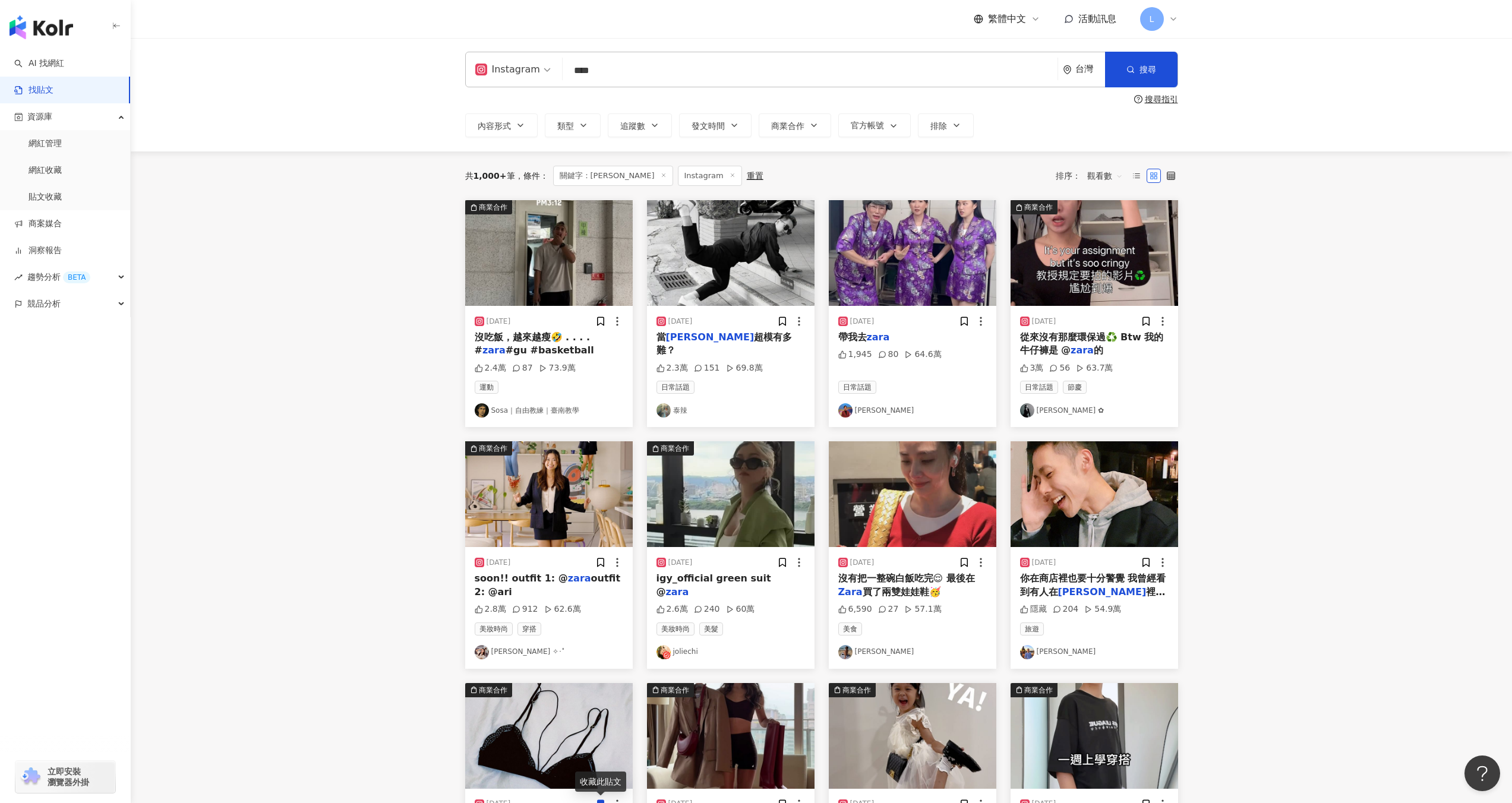
scroll to position [0, 0]
click at [653, 126] on icon "button" at bounding box center [655, 126] width 9 height 9
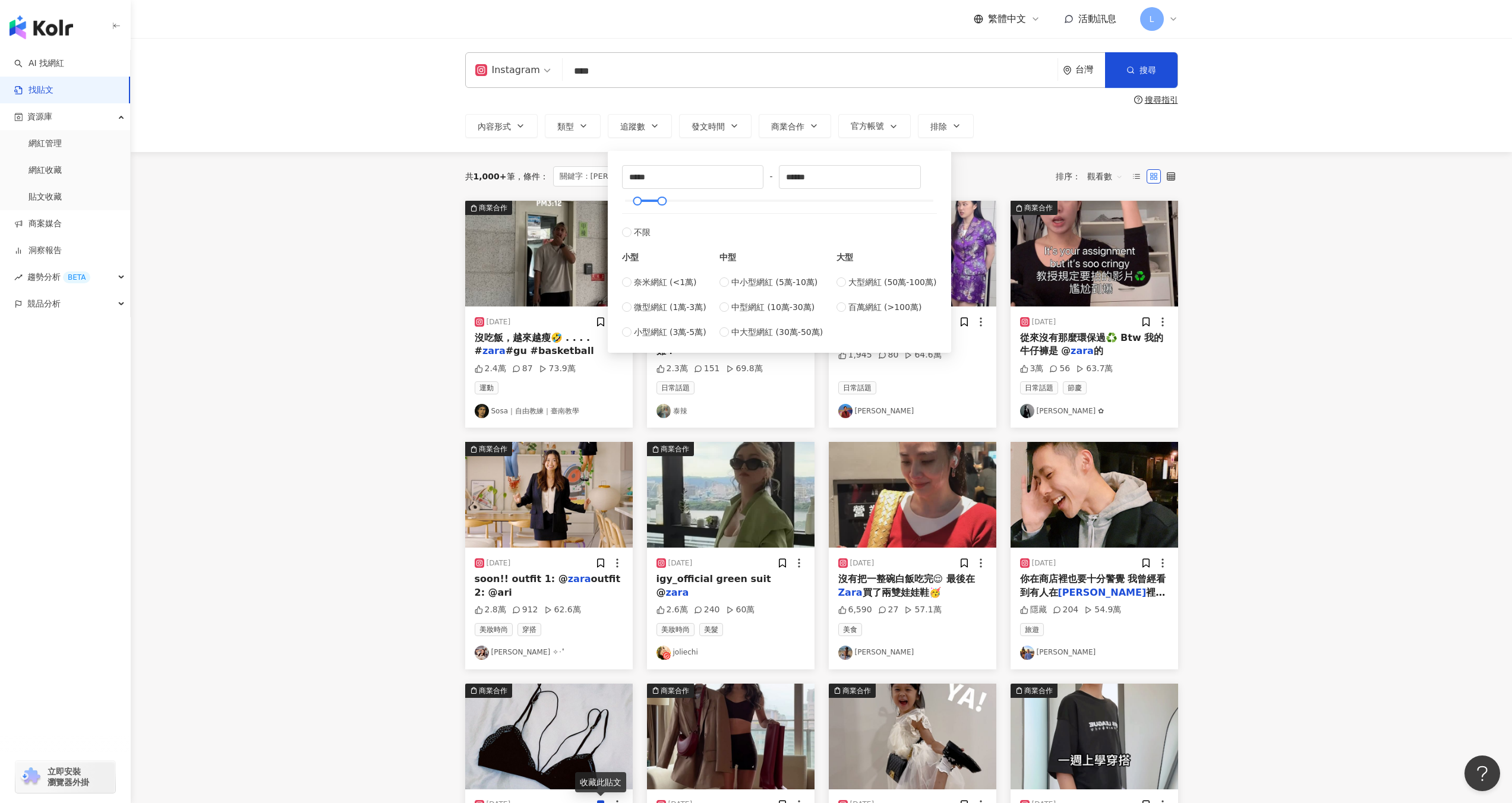
click at [1036, 169] on div "共 1,000+ 筆 條件 ： 關鍵字：zara Instagram 重置 排序： 觀看數" at bounding box center [821, 175] width 713 height 20
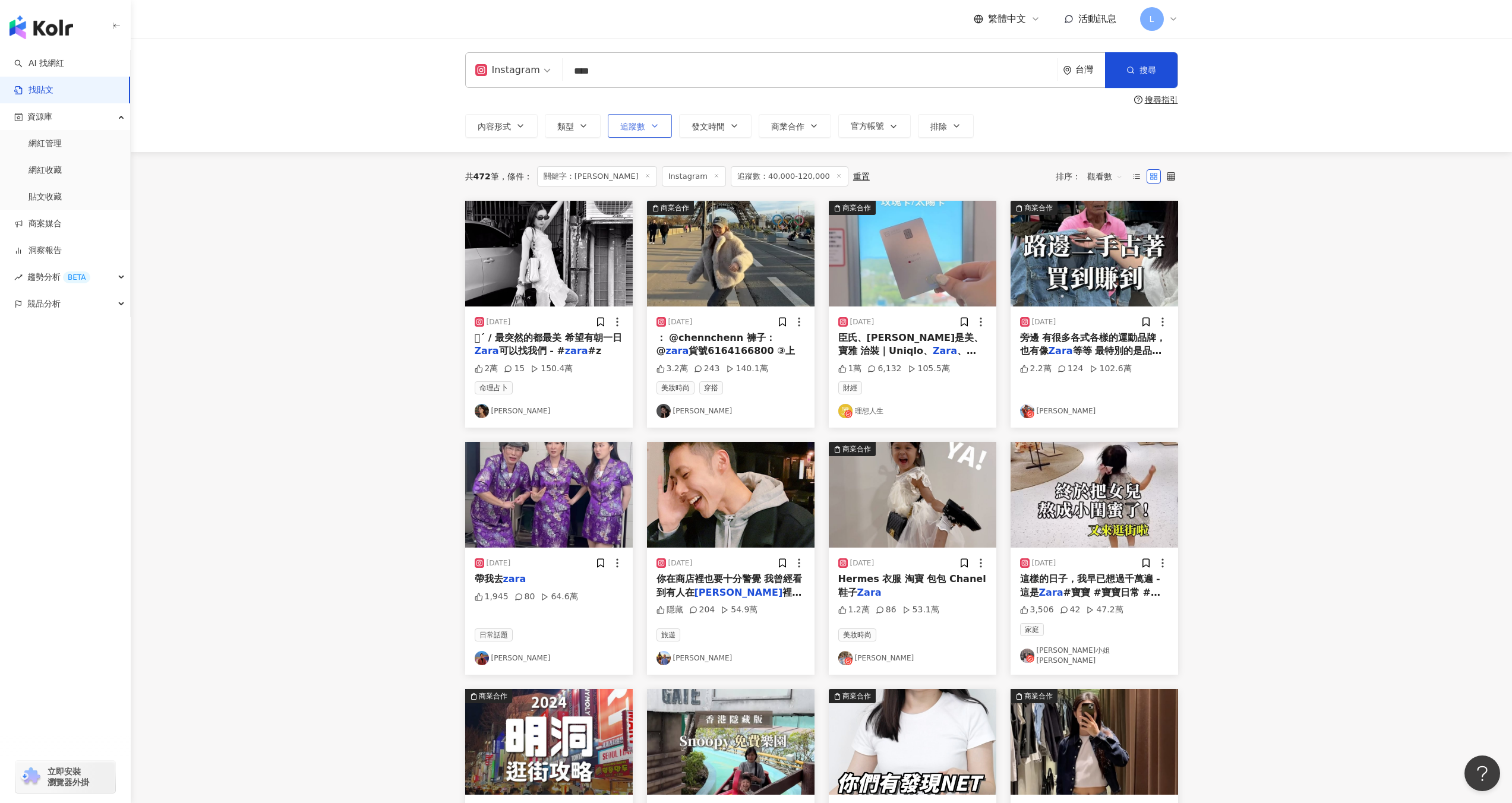
click at [650, 119] on button "追蹤數" at bounding box center [639, 126] width 65 height 24
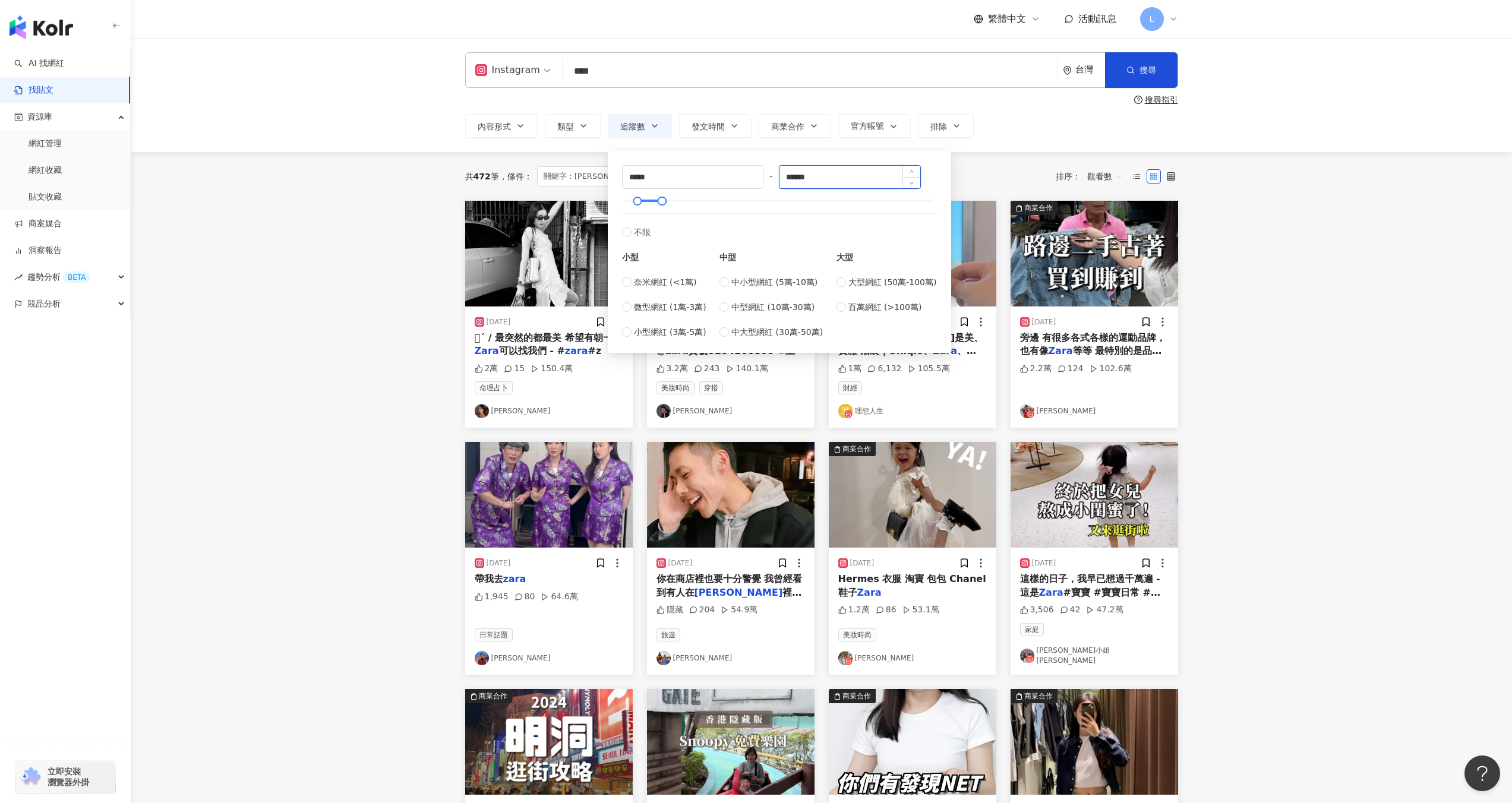
click at [799, 177] on input "******" at bounding box center [850, 177] width 141 height 22
click at [917, 185] on span "Decrease Value" at bounding box center [911, 181] width 18 height 14
click at [913, 172] on icon "up" at bounding box center [911, 172] width 4 height 4
click at [799, 177] on input "******" at bounding box center [850, 177] width 141 height 22
type input "******"
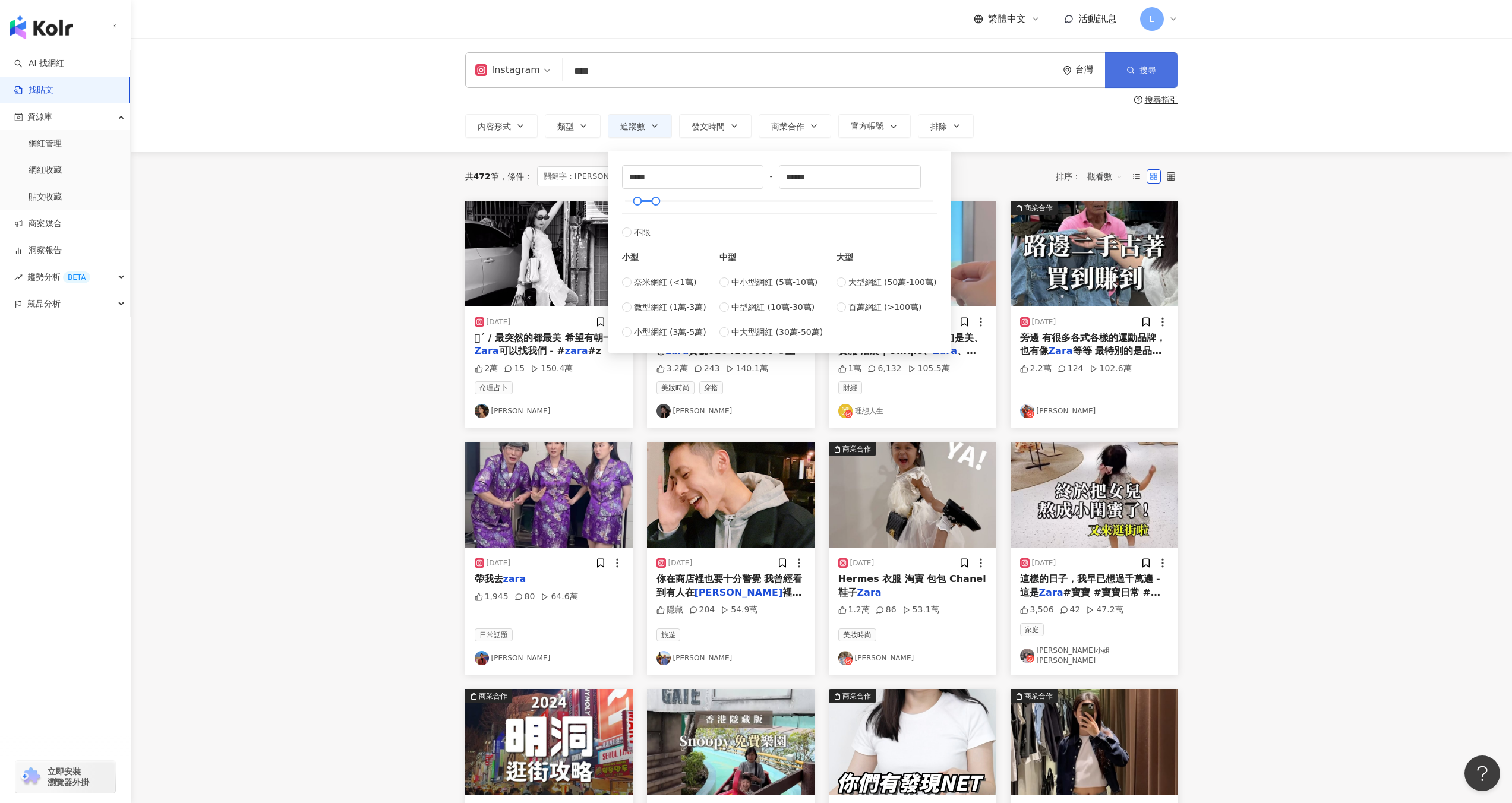
click at [1157, 77] on button "搜尋" at bounding box center [1141, 70] width 72 height 35
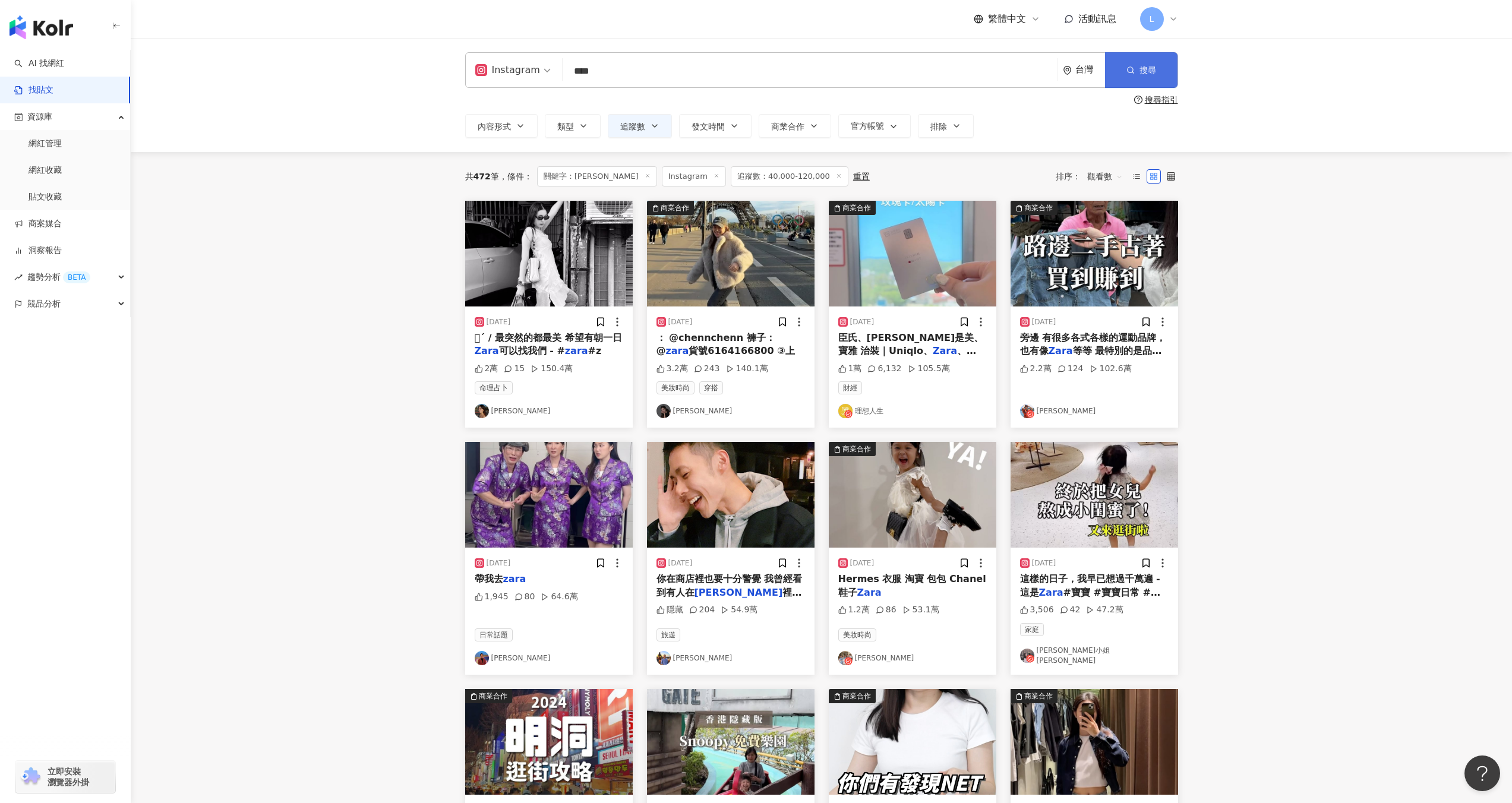
click at [1132, 74] on icon "button" at bounding box center [1130, 70] width 9 height 9
click at [756, 172] on span "追蹤數：40,000-120,000" at bounding box center [789, 175] width 118 height 20
click at [745, 178] on span "追蹤數：40,000-120,000" at bounding box center [789, 175] width 118 height 20
click at [757, 175] on span "追蹤數：40,000-120,000" at bounding box center [789, 175] width 118 height 20
click at [651, 126] on icon "button" at bounding box center [655, 126] width 9 height 9
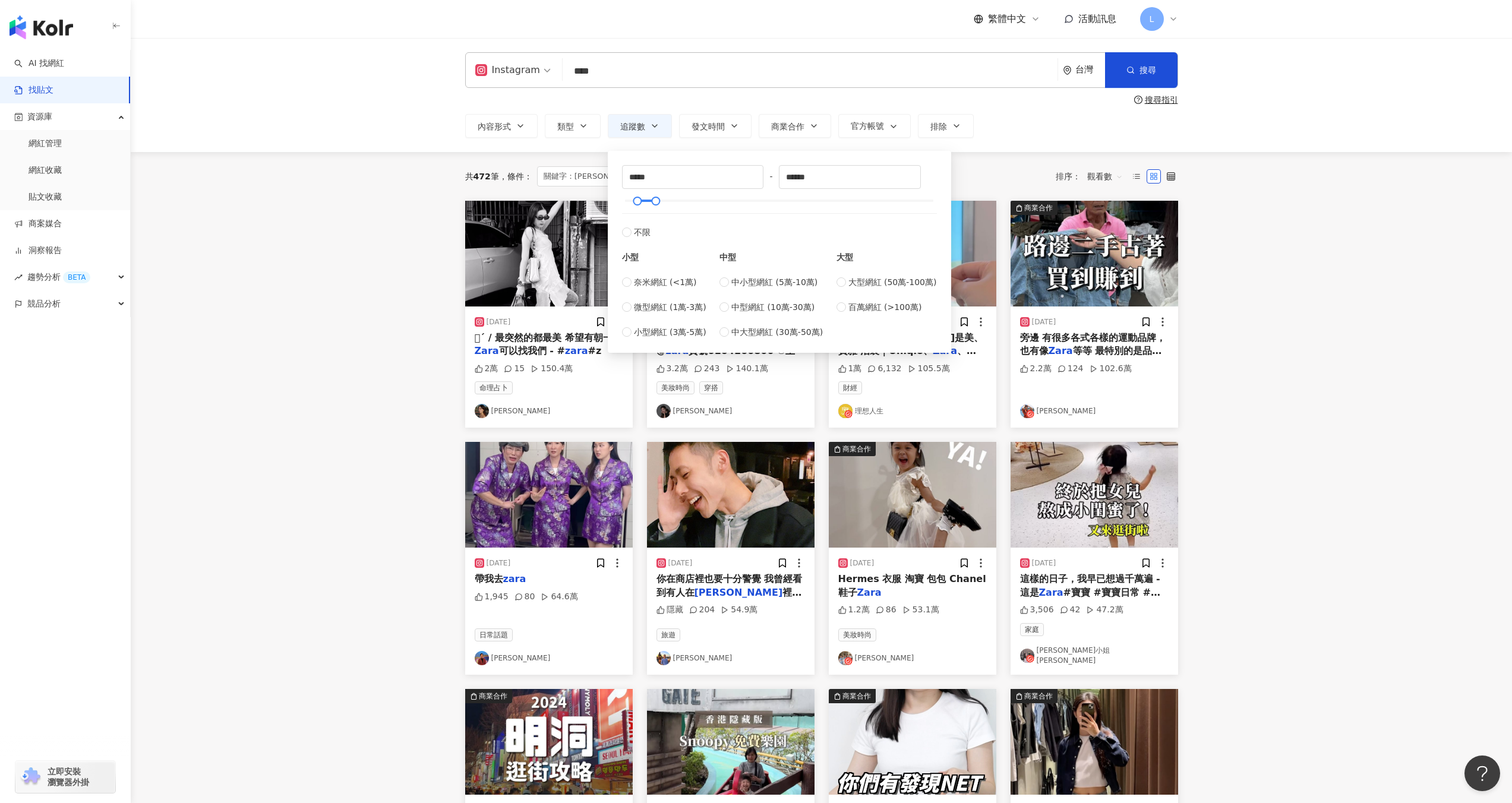
click at [1001, 144] on div "Instagram **** 台灣 搜尋 searchOperator 插入語法 完全符合 "" 聯集 OR 交集 AND 排除 - 群組 {} 搜尋指引 內…" at bounding box center [821, 95] width 1381 height 114
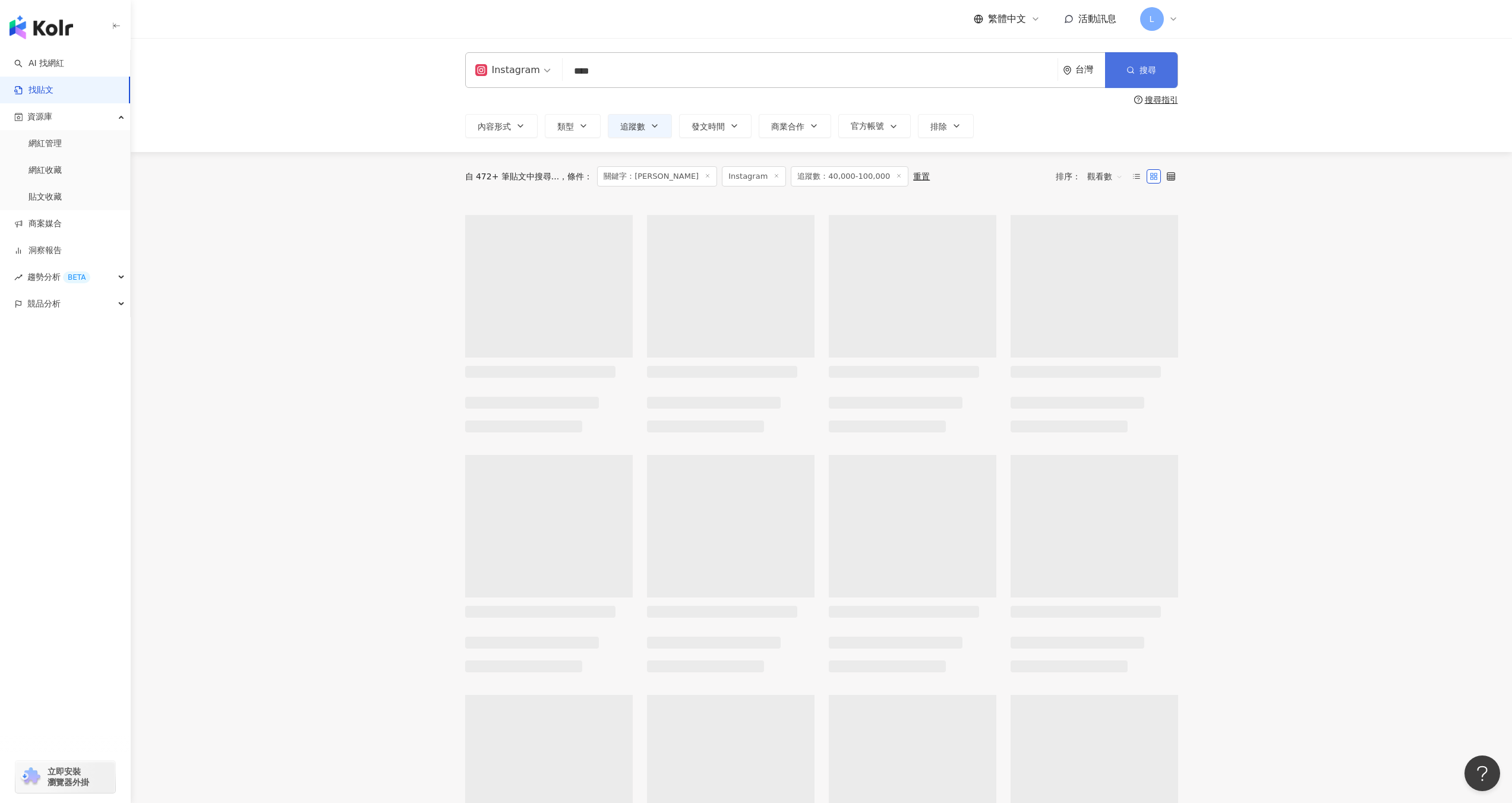
click at [1151, 69] on span "搜尋" at bounding box center [1147, 70] width 16 height 9
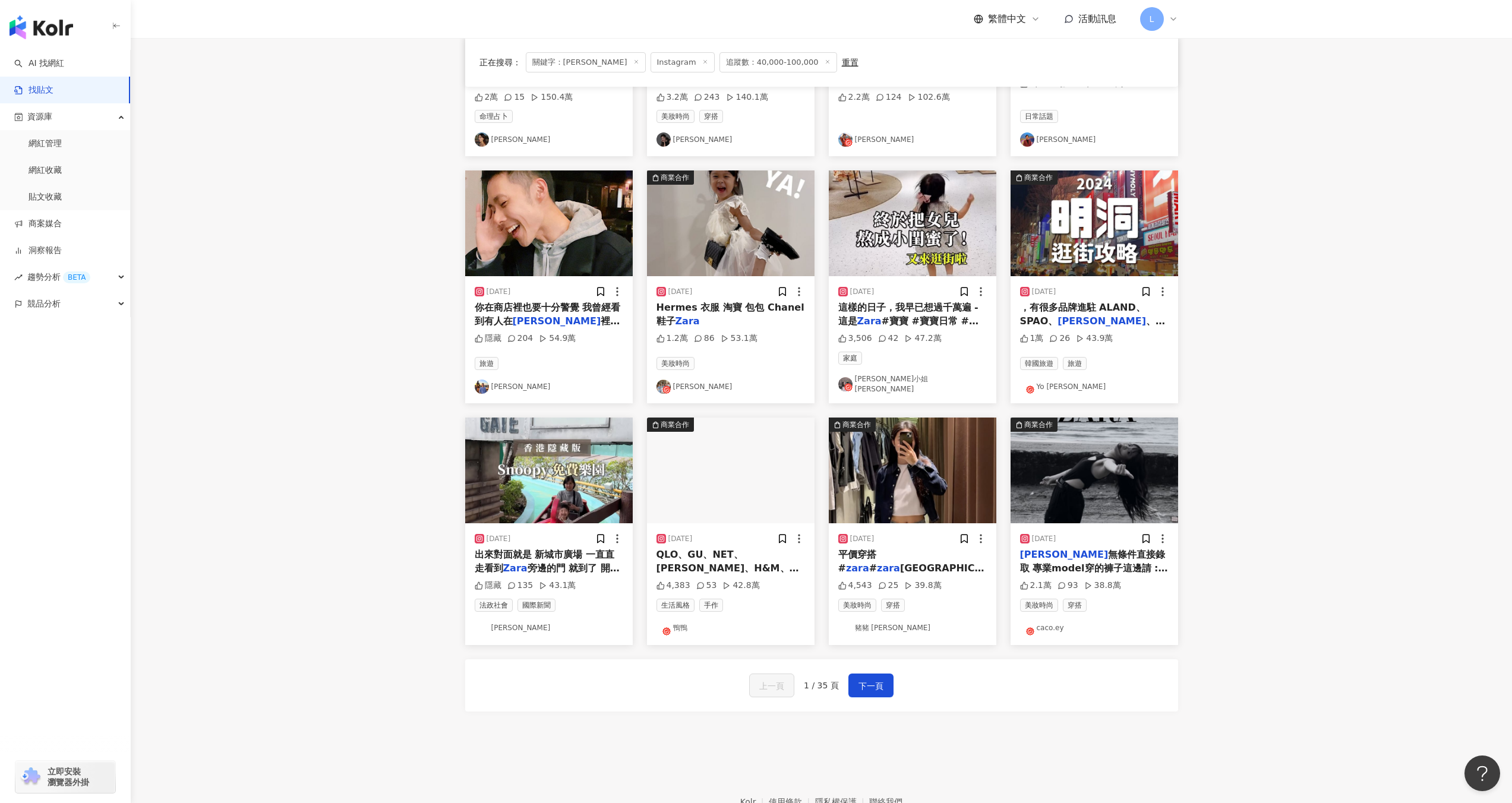
scroll to position [273, 0]
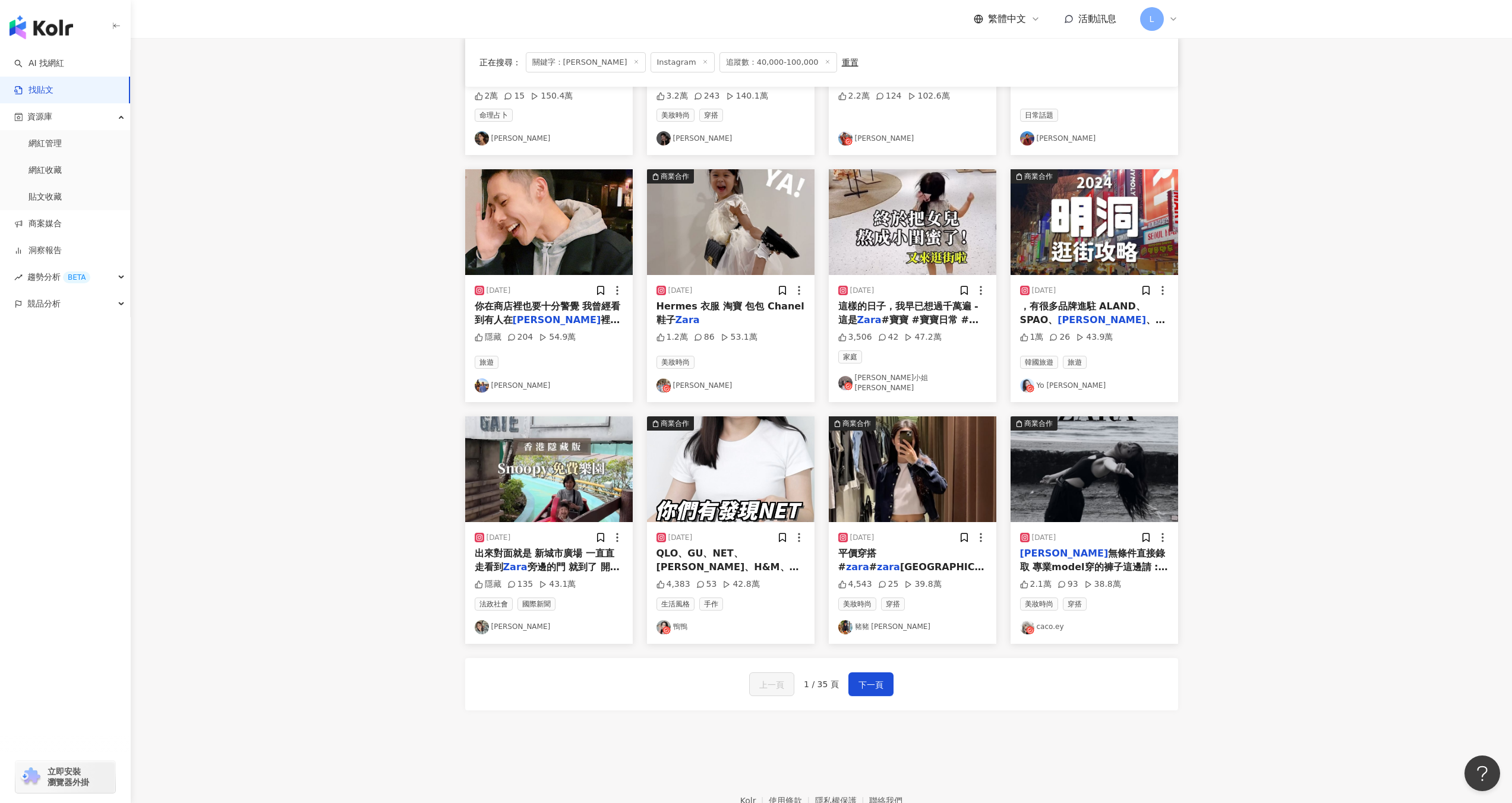
click at [1085, 514] on img at bounding box center [1094, 469] width 168 height 106
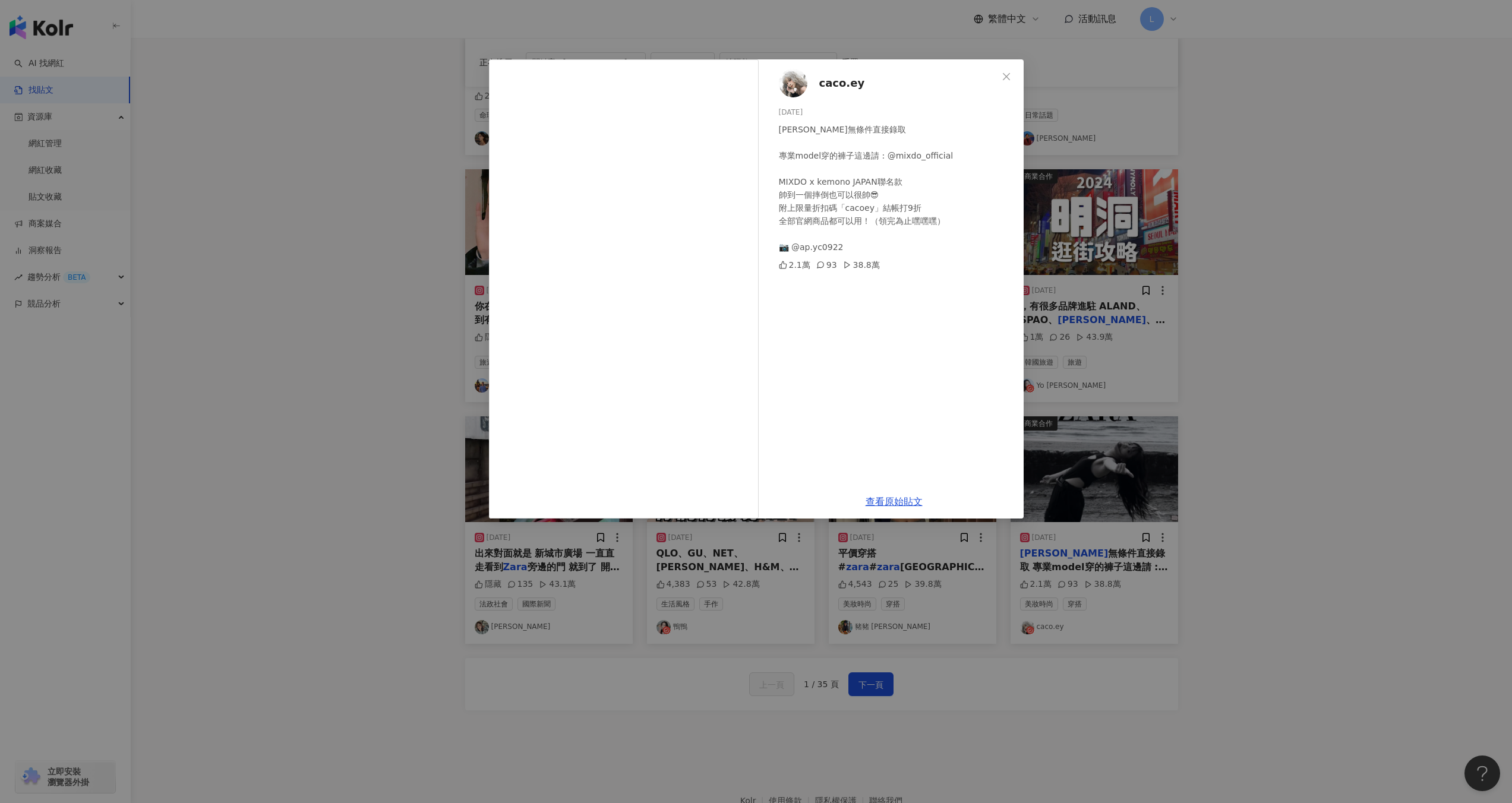
click at [1292, 337] on div "caco.ey 2024/1/10 ZARA無條件直接錄取 專業model穿的褲子這邊請 : @mixdo_official MIXDO x kemono J…" at bounding box center [756, 402] width 1512 height 803
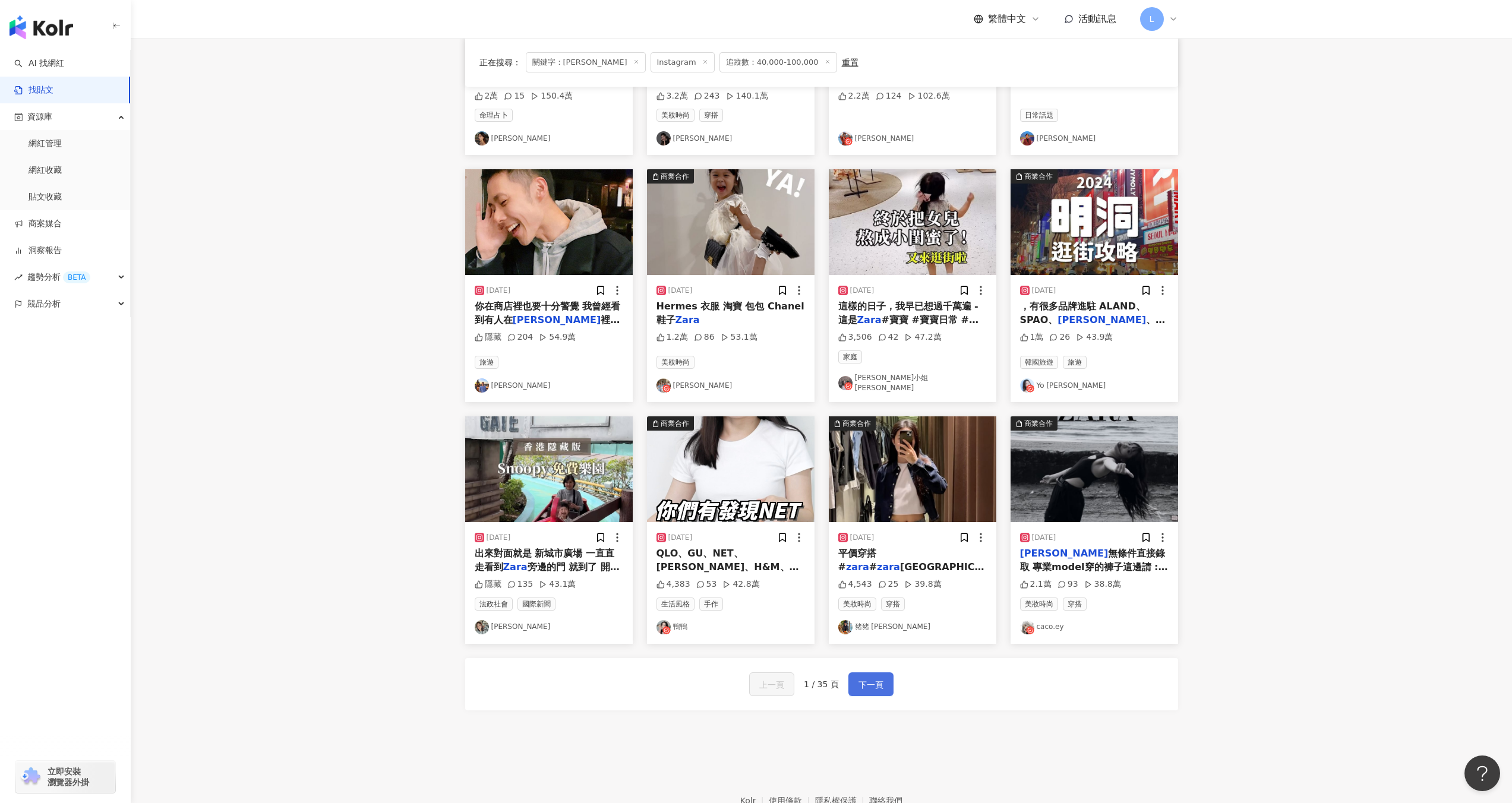
click at [850, 675] on button "下一頁" at bounding box center [870, 684] width 45 height 24
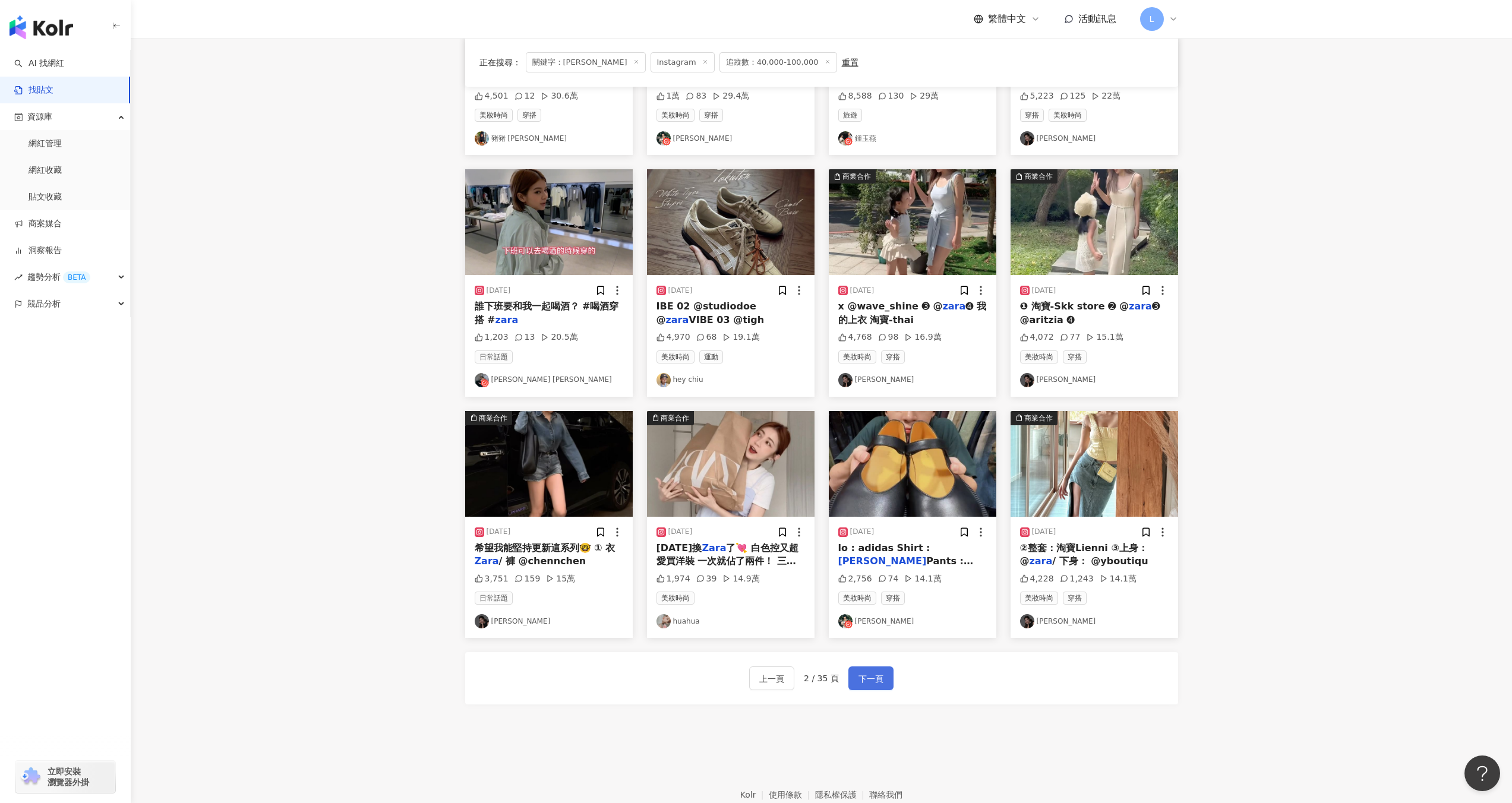
click at [865, 683] on span "下一頁" at bounding box center [870, 678] width 25 height 15
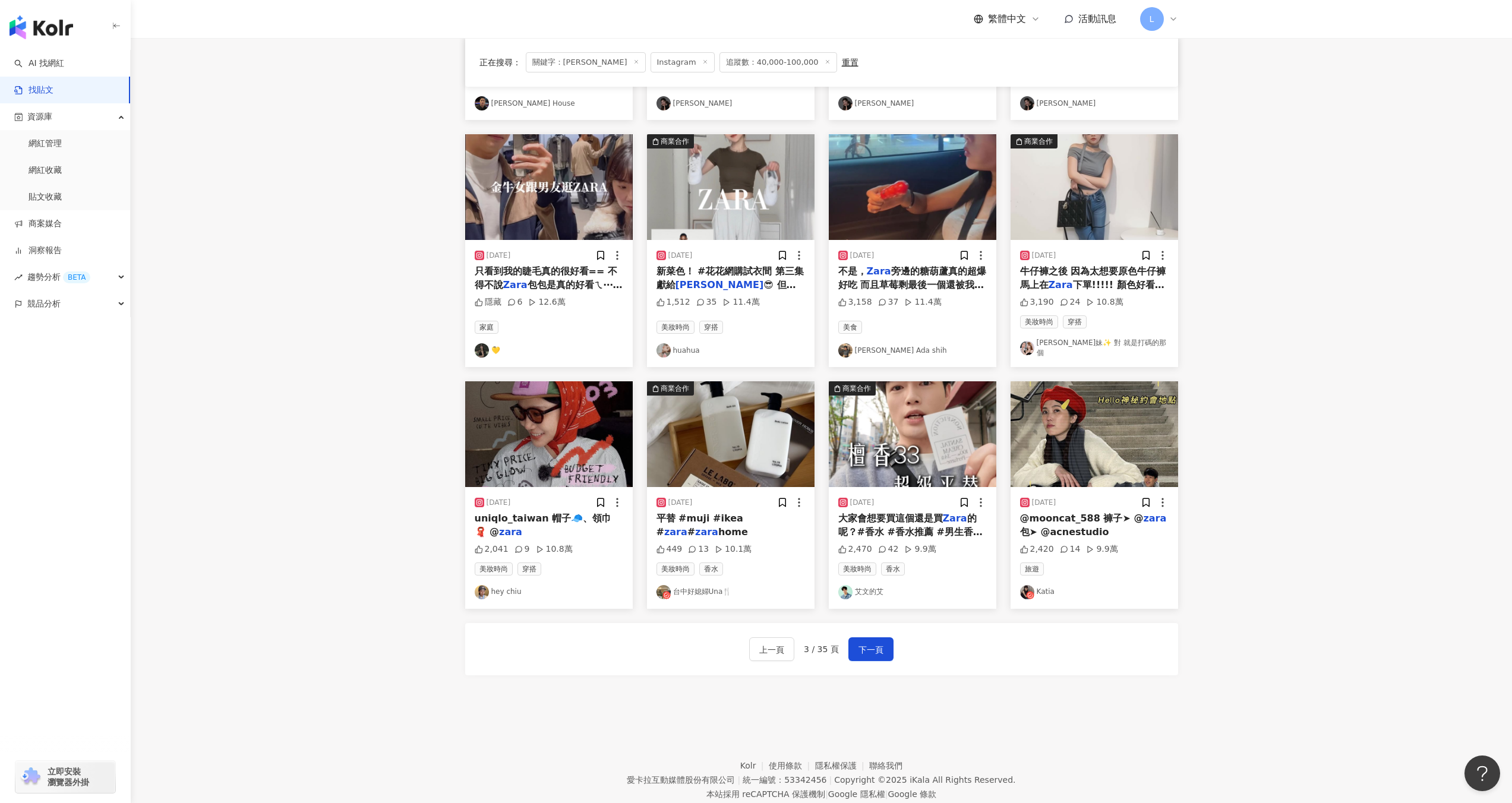
scroll to position [309, 0]
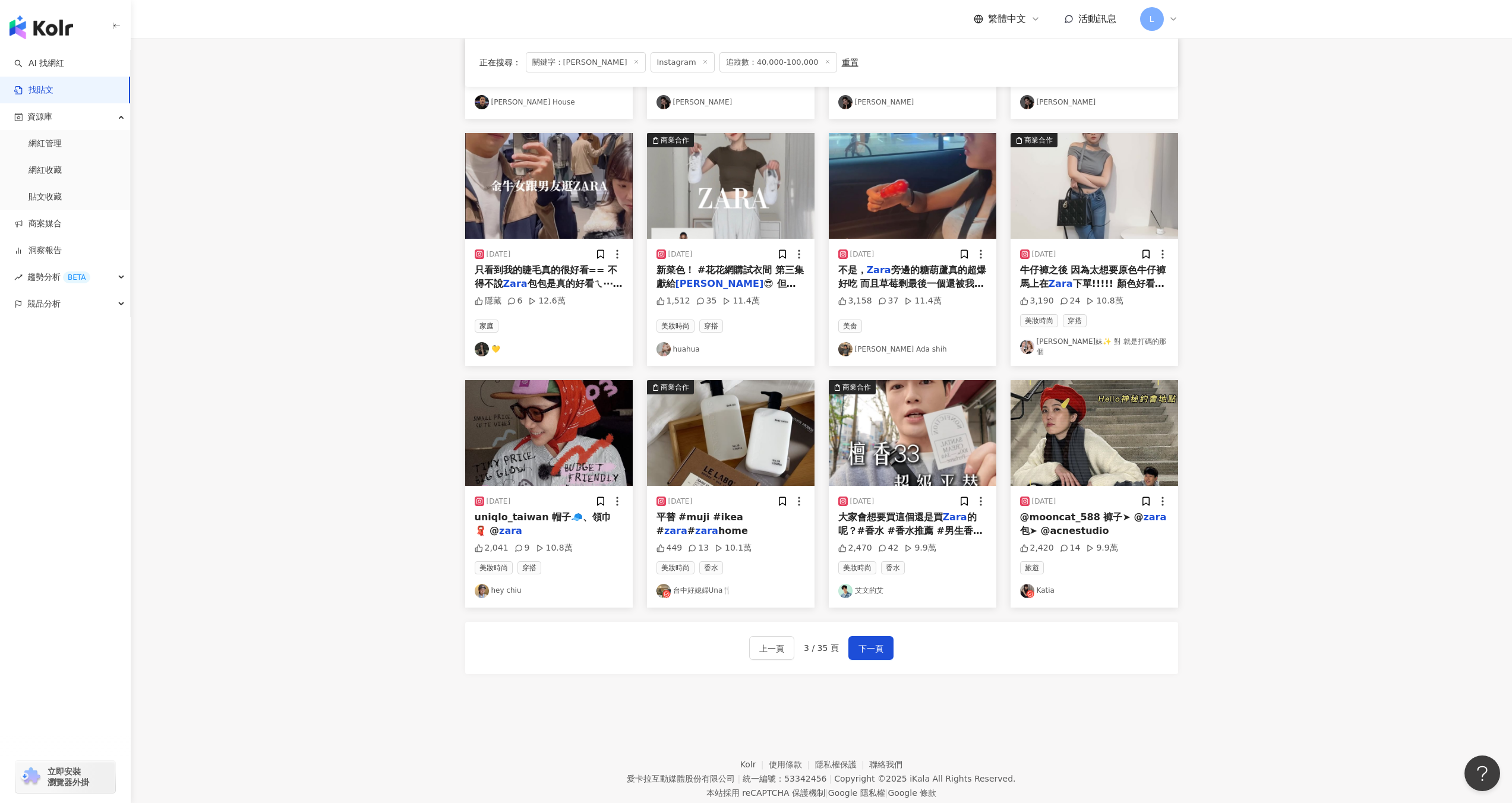
click at [851, 659] on div "上一頁 3 / 35 頁 下一頁" at bounding box center [821, 647] width 713 height 52
click at [872, 646] on span "下一頁" at bounding box center [870, 648] width 25 height 15
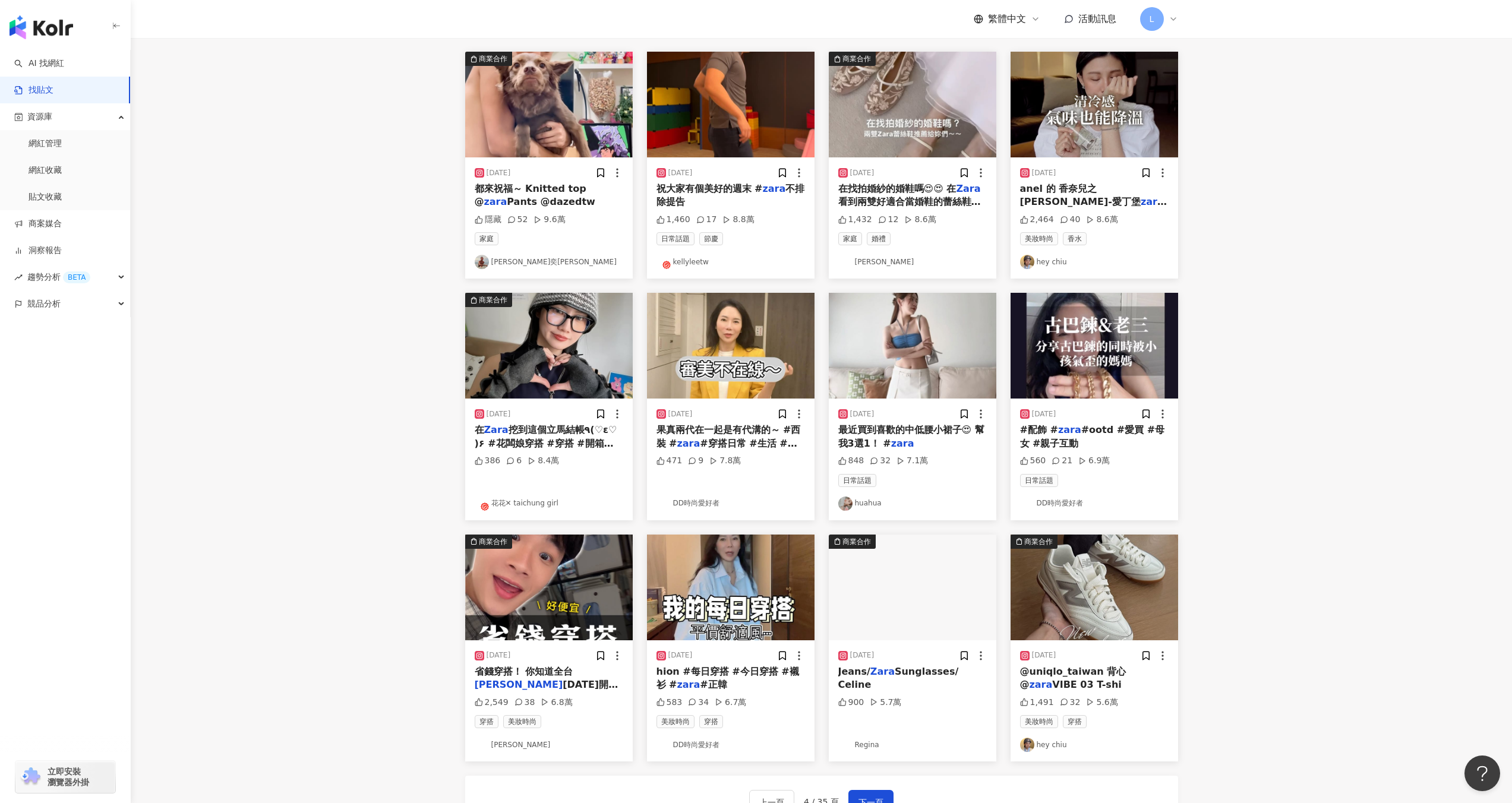
scroll to position [0, 0]
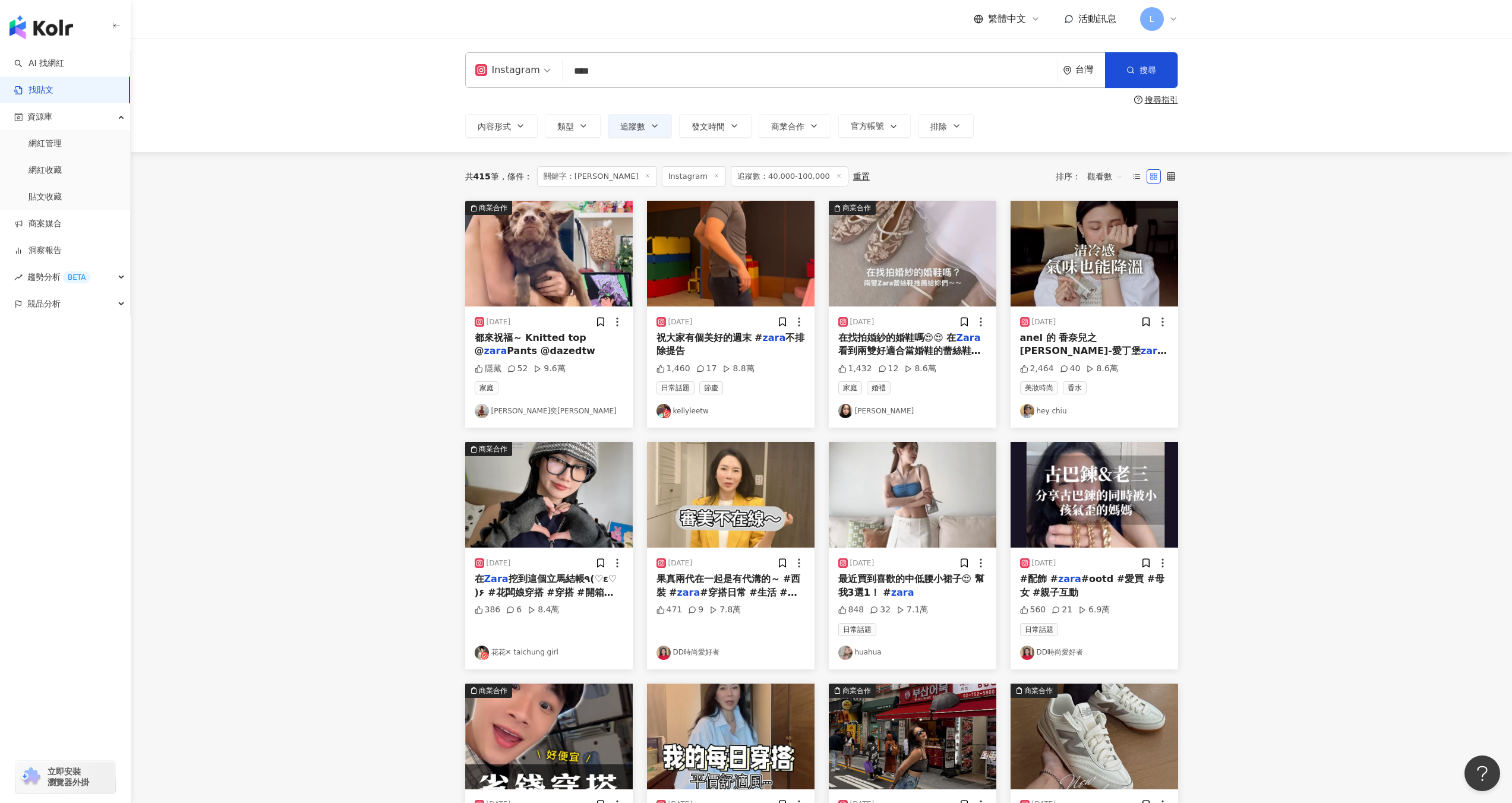
click at [740, 291] on img at bounding box center [730, 253] width 168 height 106
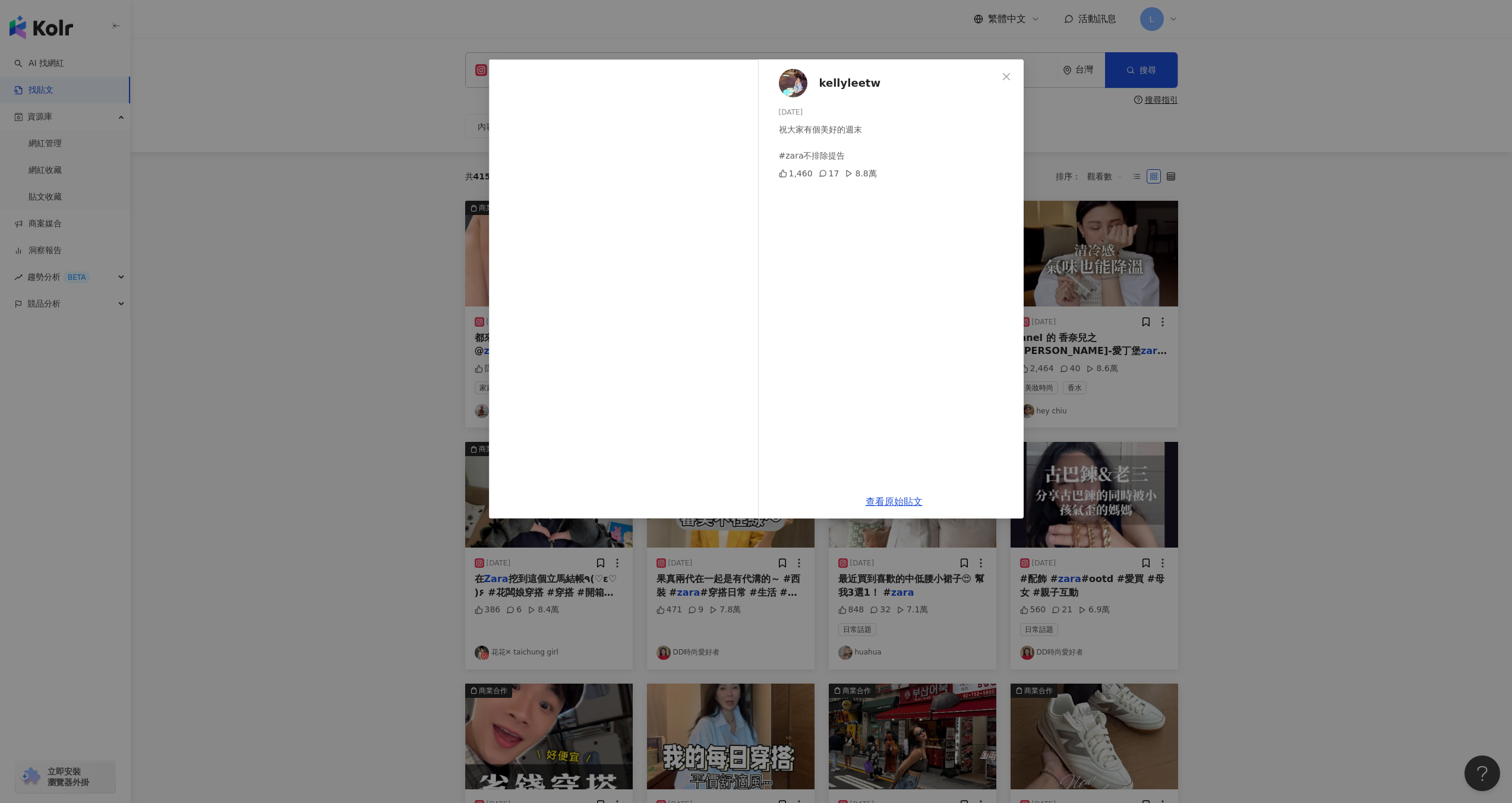
click at [1310, 322] on div "kellyleetw 2025/5/2 祝大家有個美好的週末 #zara不排除提告 1,460 17 8.8萬 查看原始貼文" at bounding box center [756, 402] width 1512 height 803
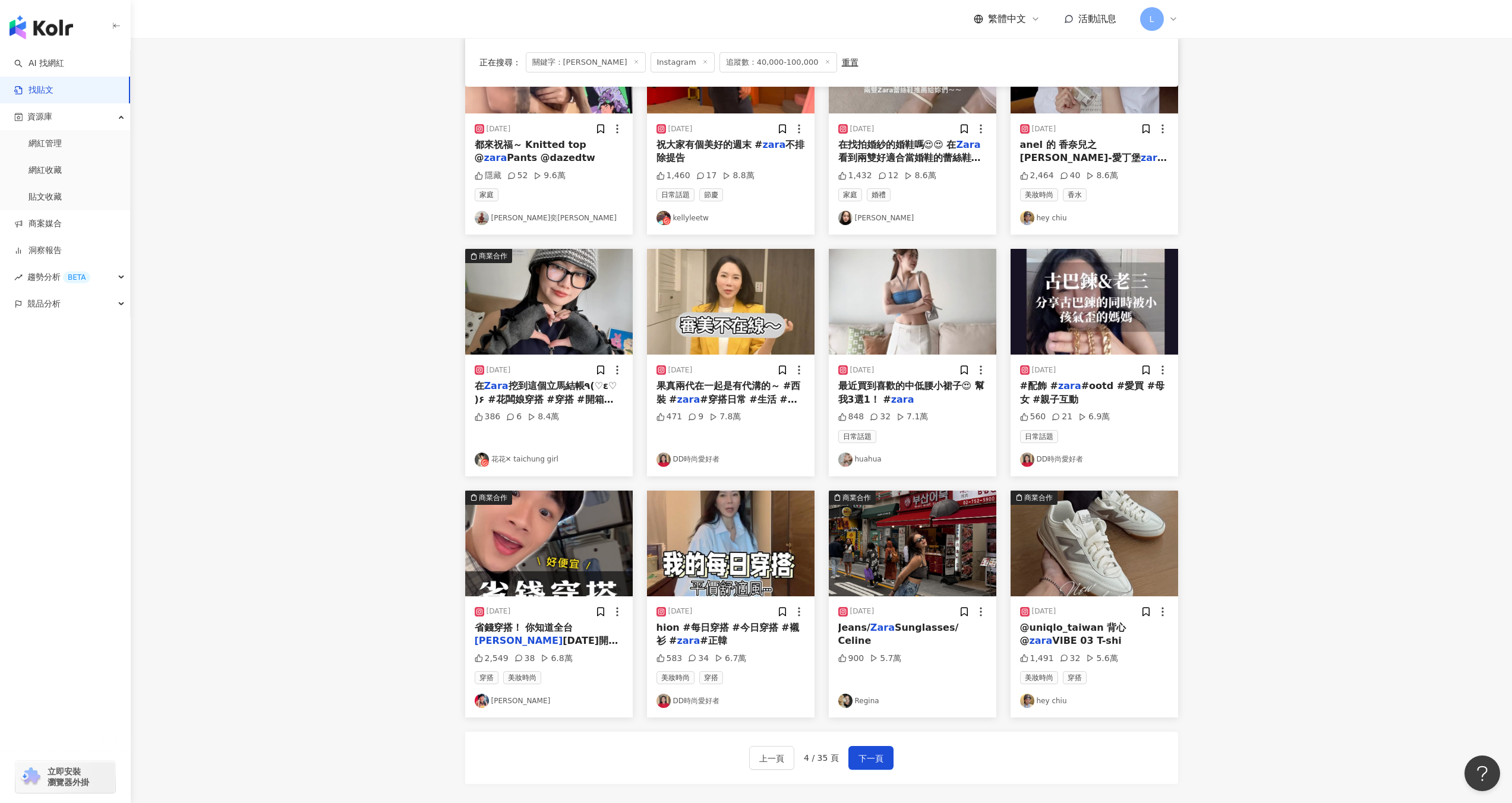
scroll to position [335, 0]
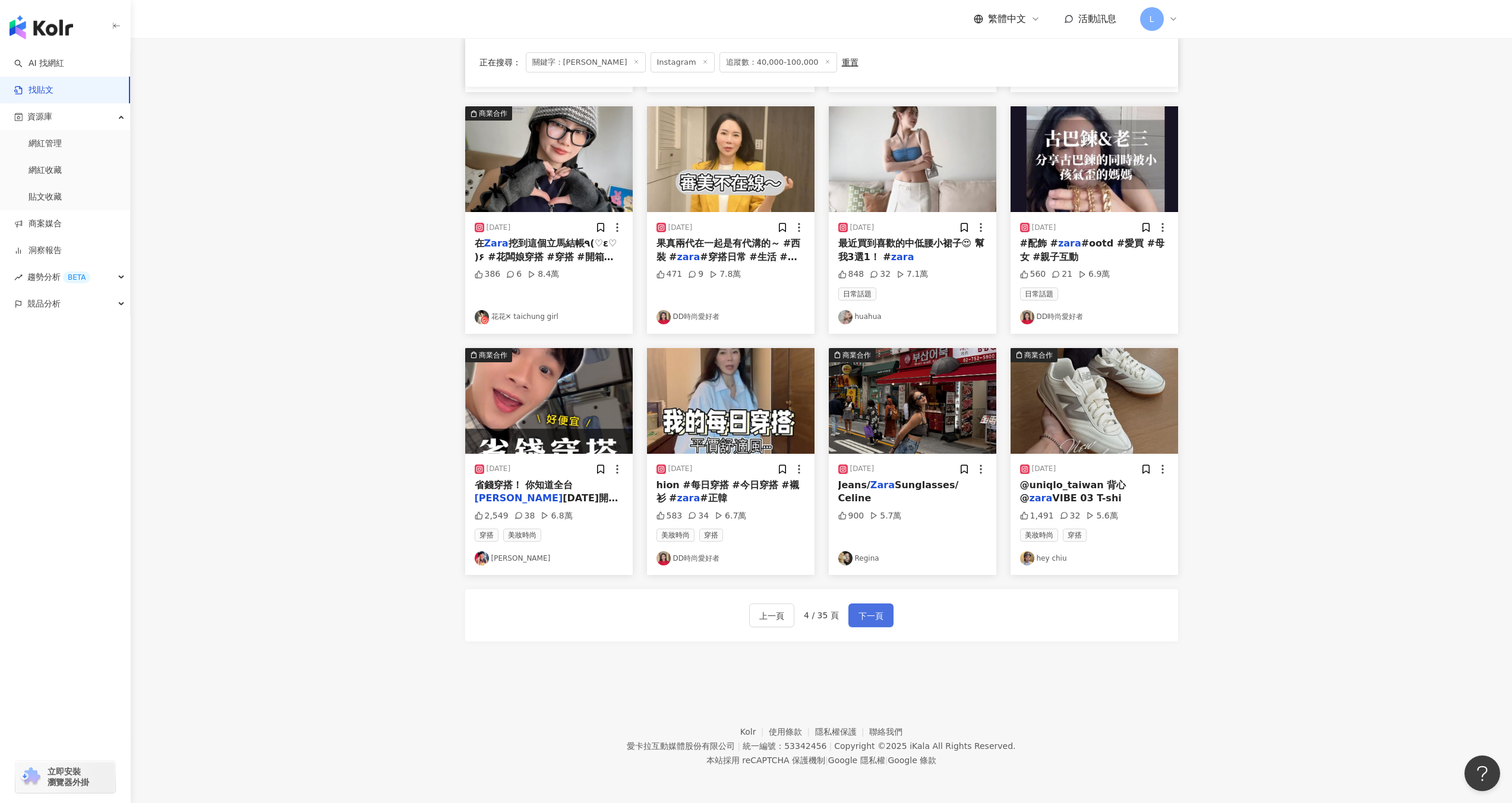
click at [860, 614] on span "下一頁" at bounding box center [870, 616] width 25 height 15
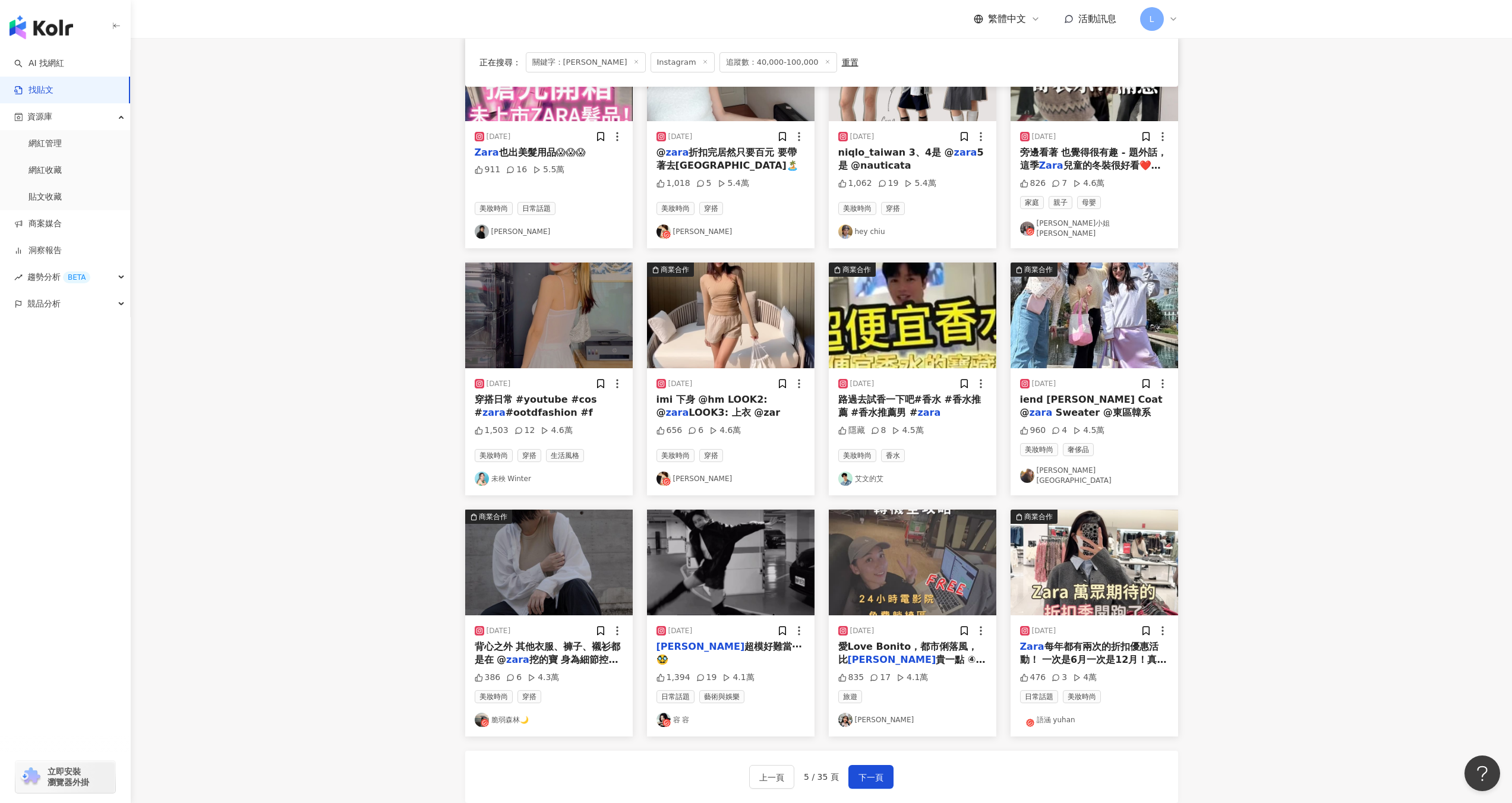
scroll to position [185, 0]
click at [715, 625] on div "2024/3/3" at bounding box center [730, 631] width 149 height 12
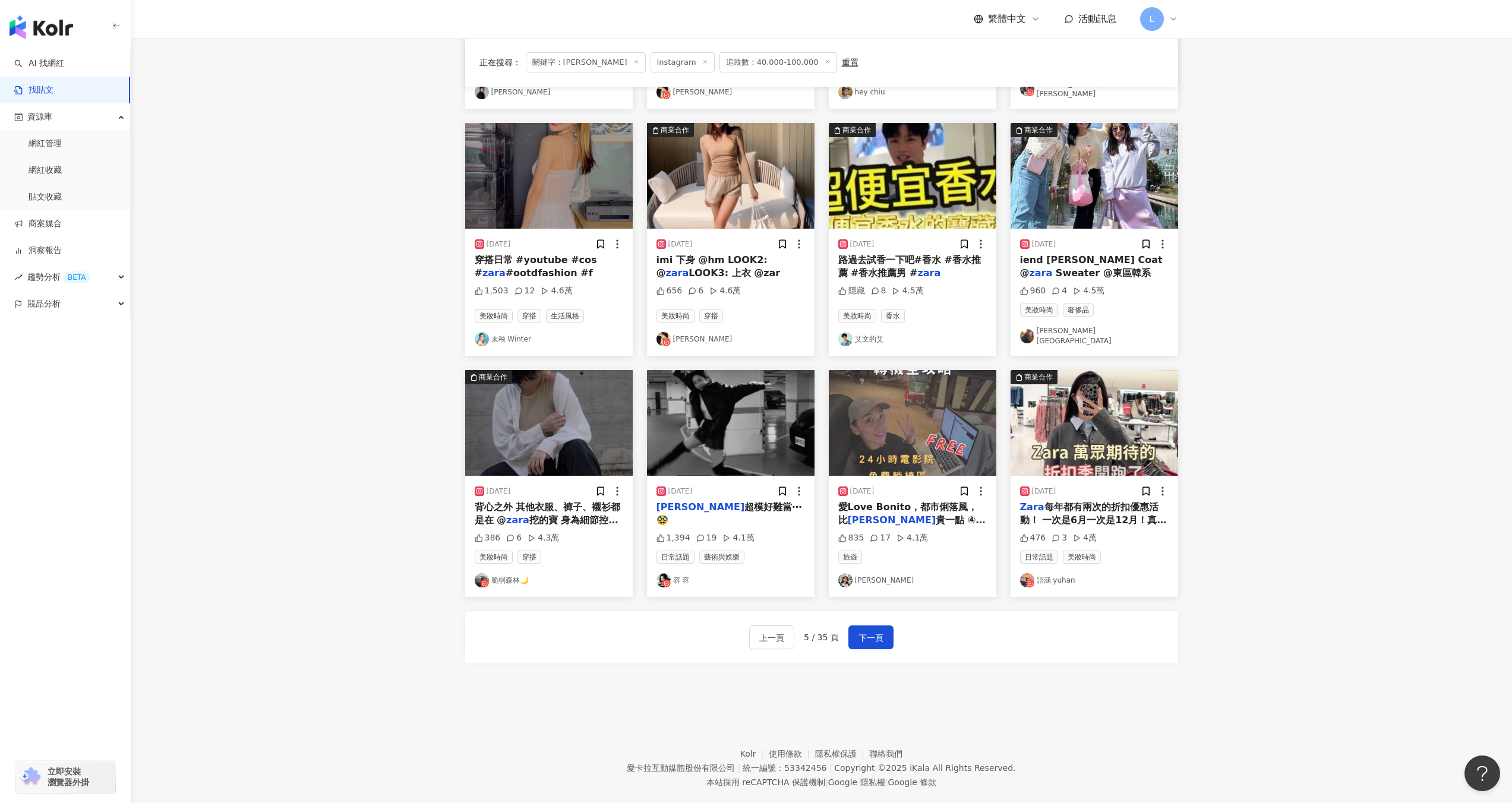
scroll to position [335, 0]
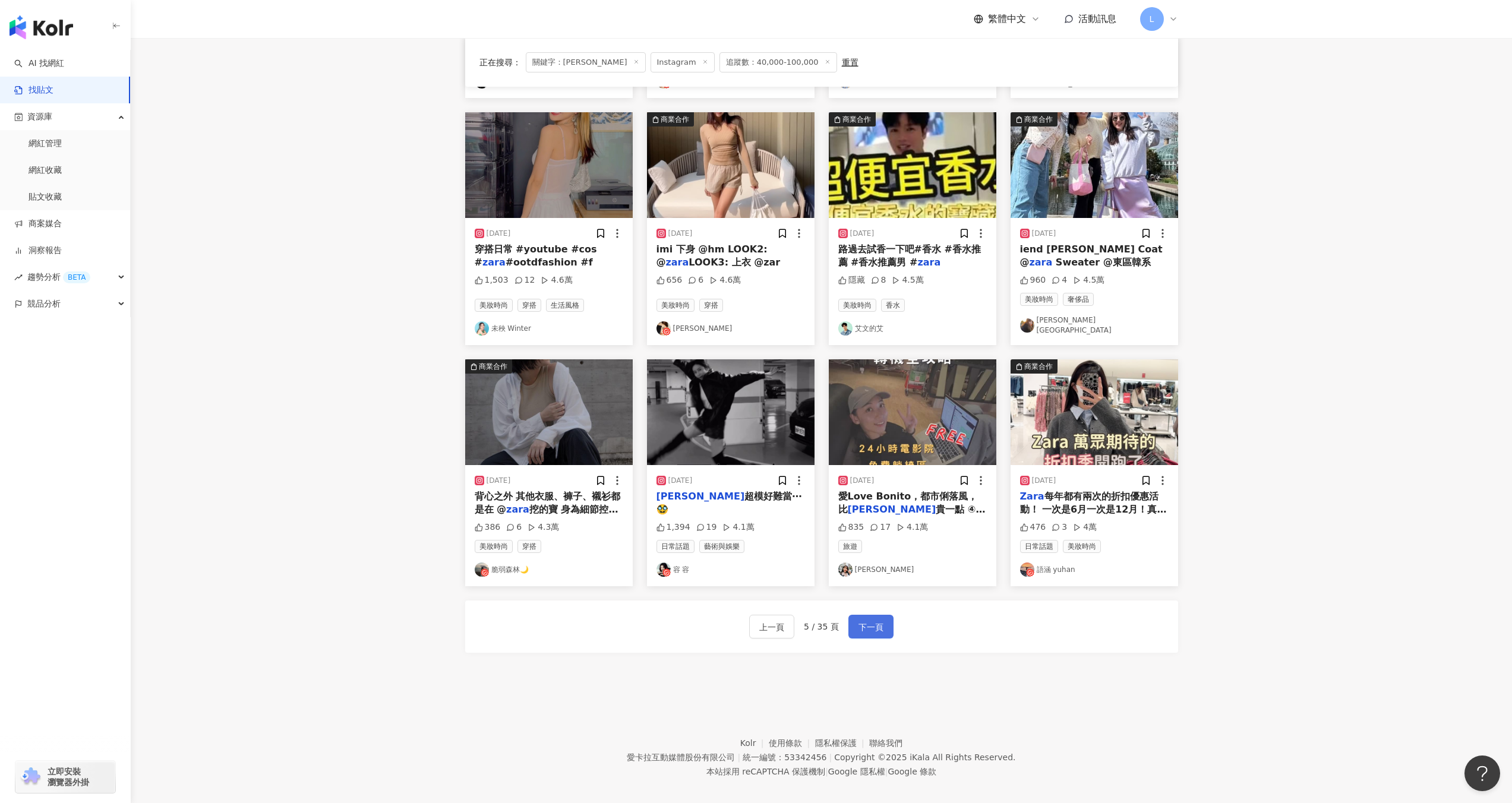
click at [867, 620] on span "下一頁" at bounding box center [870, 627] width 25 height 15
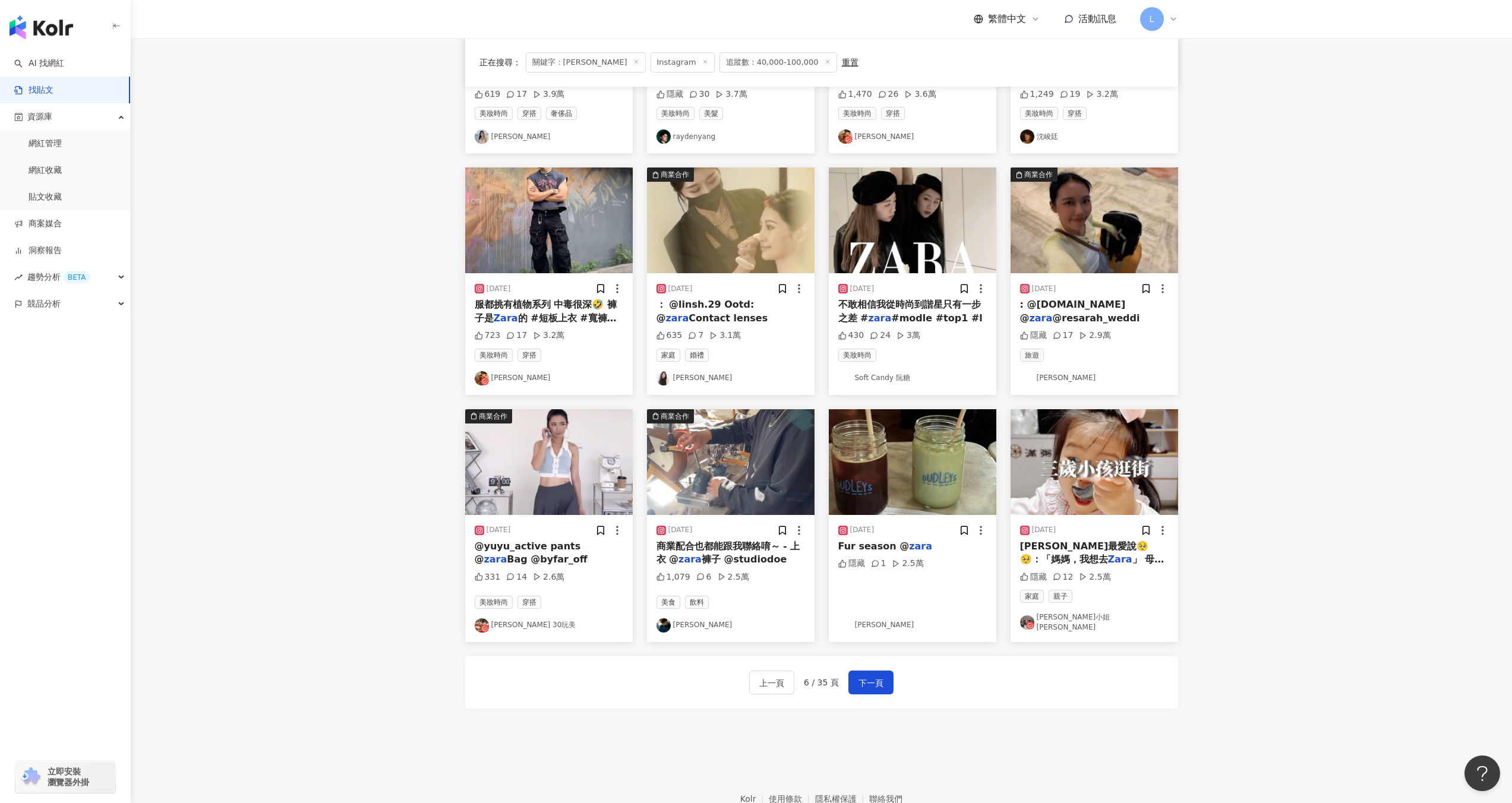
scroll to position [273, 0]
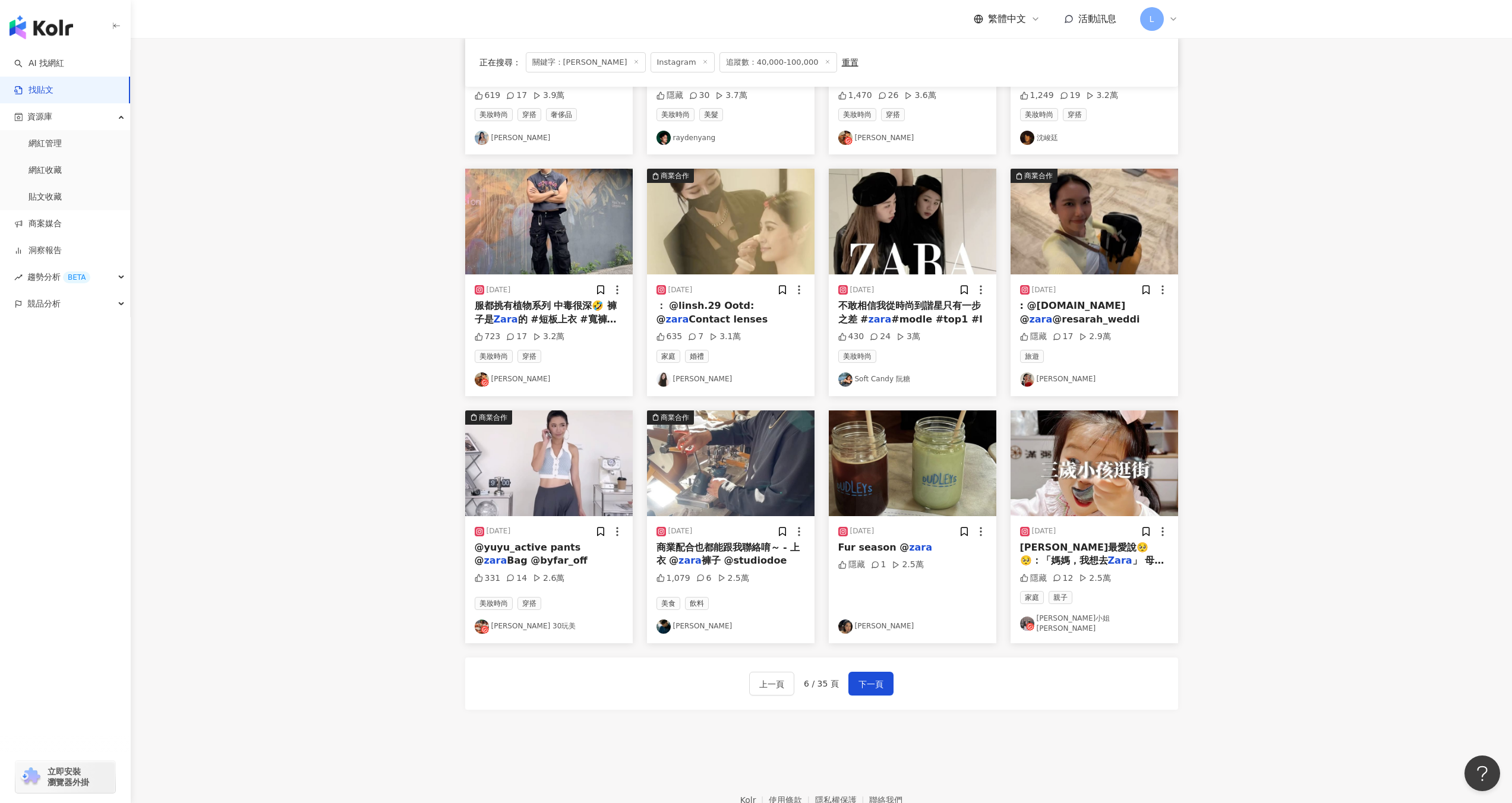
click at [918, 272] on img at bounding box center [912, 221] width 168 height 106
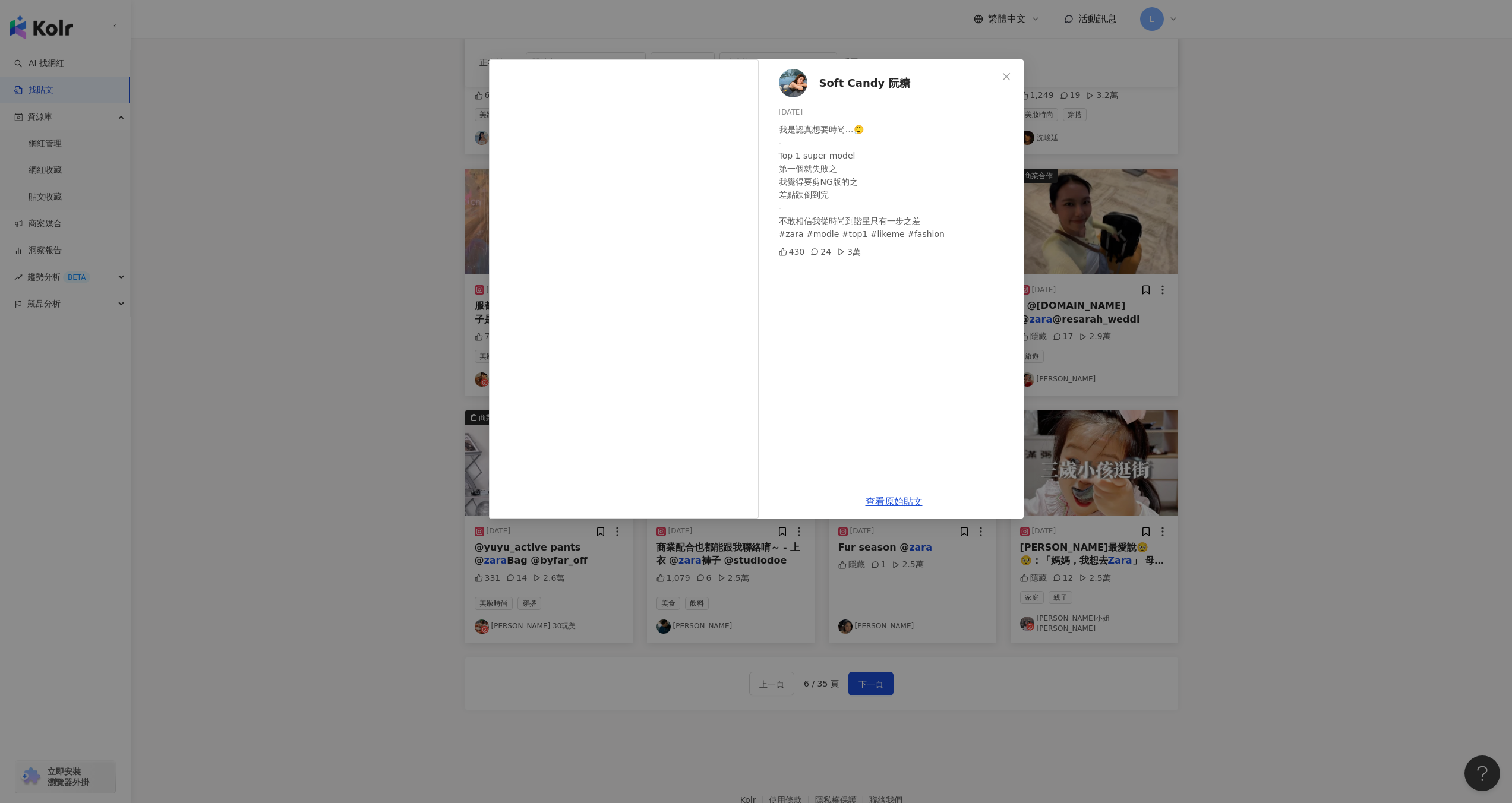
click at [1271, 296] on div "Soft Candy 阮糖 2024/3/17 我是認真想要時尚…😮‍💨 - Top 1 super model 第一個就失敗之 我覺得要剪NG版的之 差點跌…" at bounding box center [756, 402] width 1512 height 803
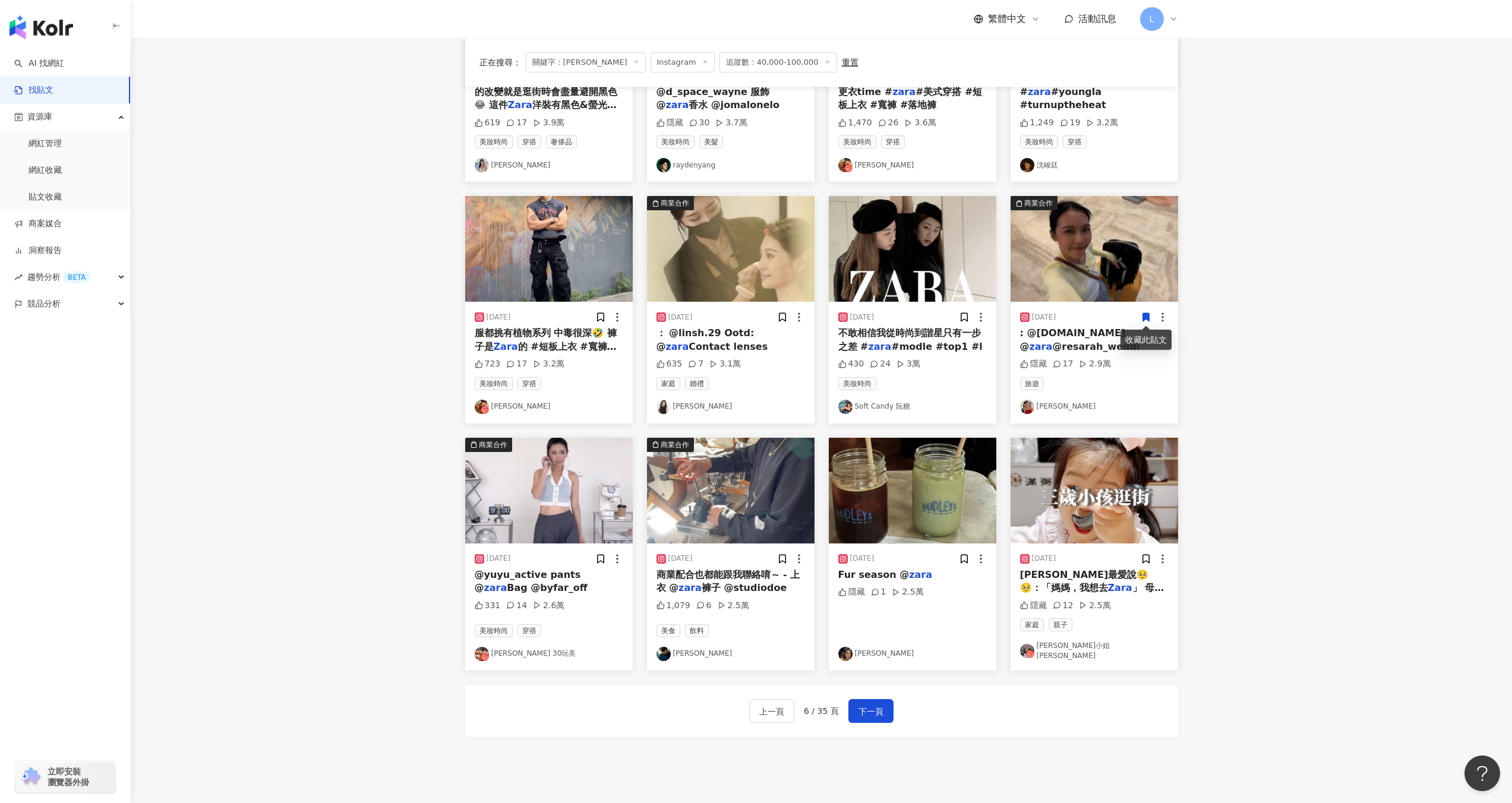
scroll to position [335, 0]
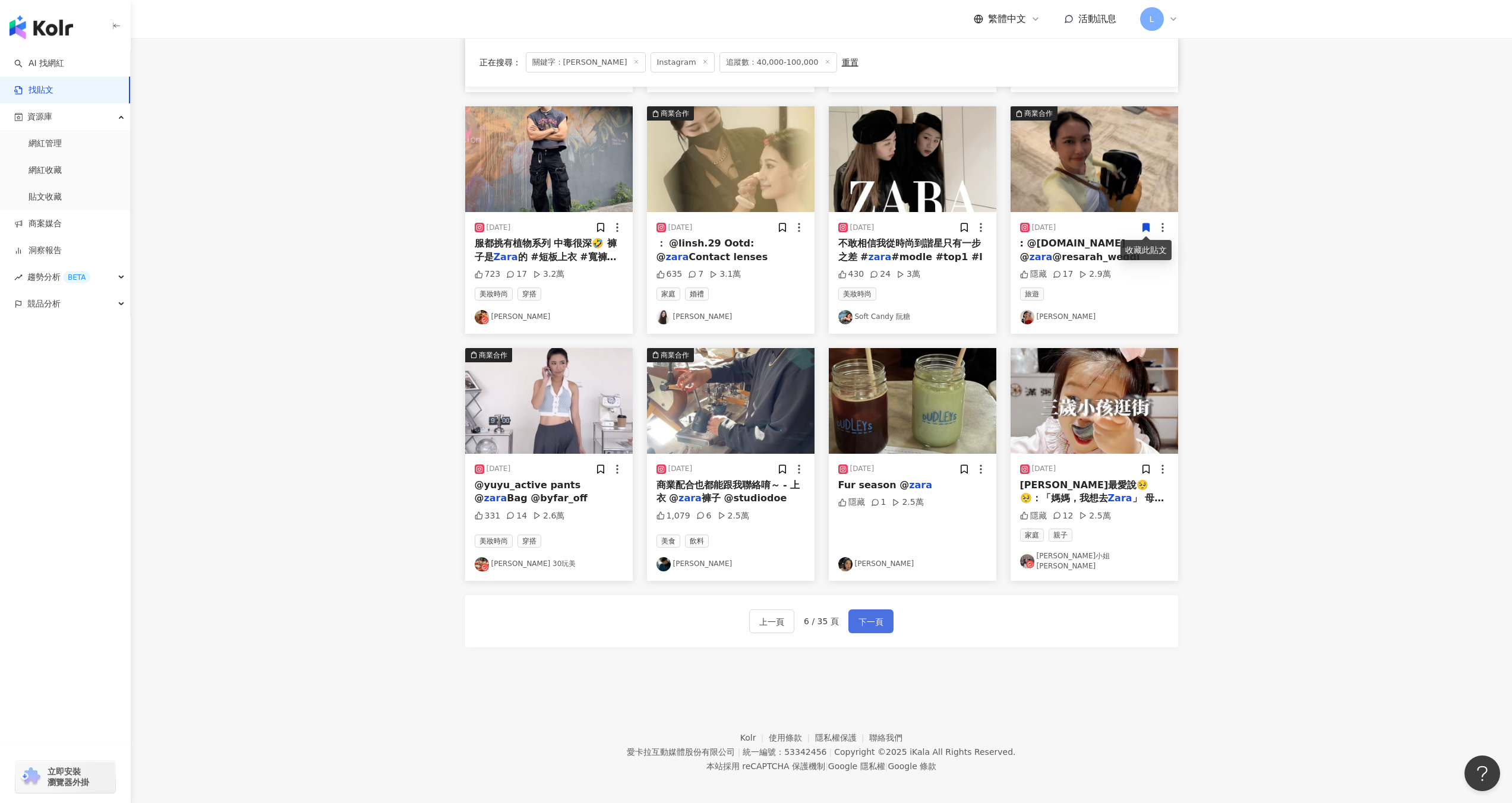
click at [875, 624] on button "下一頁" at bounding box center [870, 622] width 45 height 24
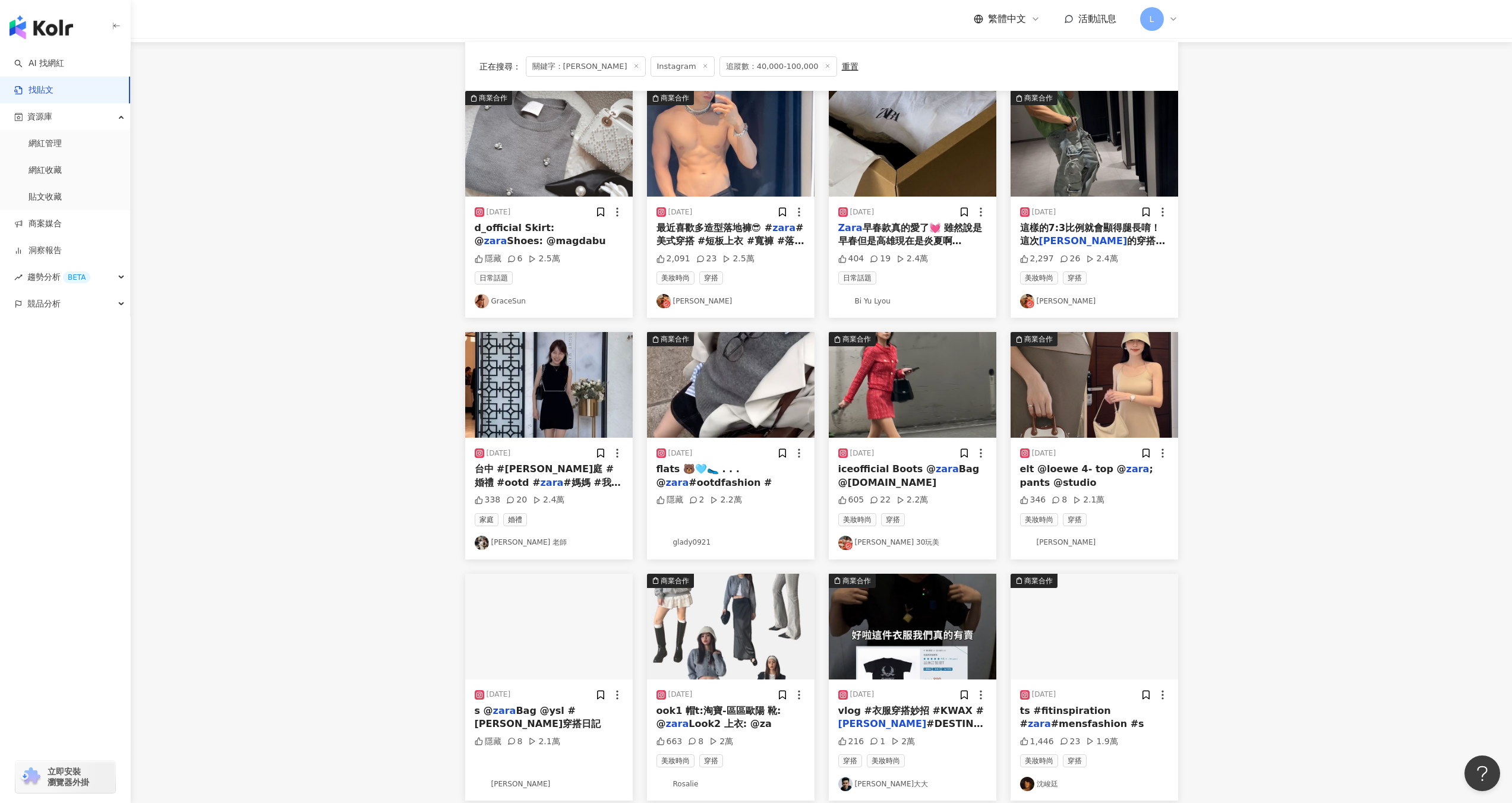
scroll to position [0, 0]
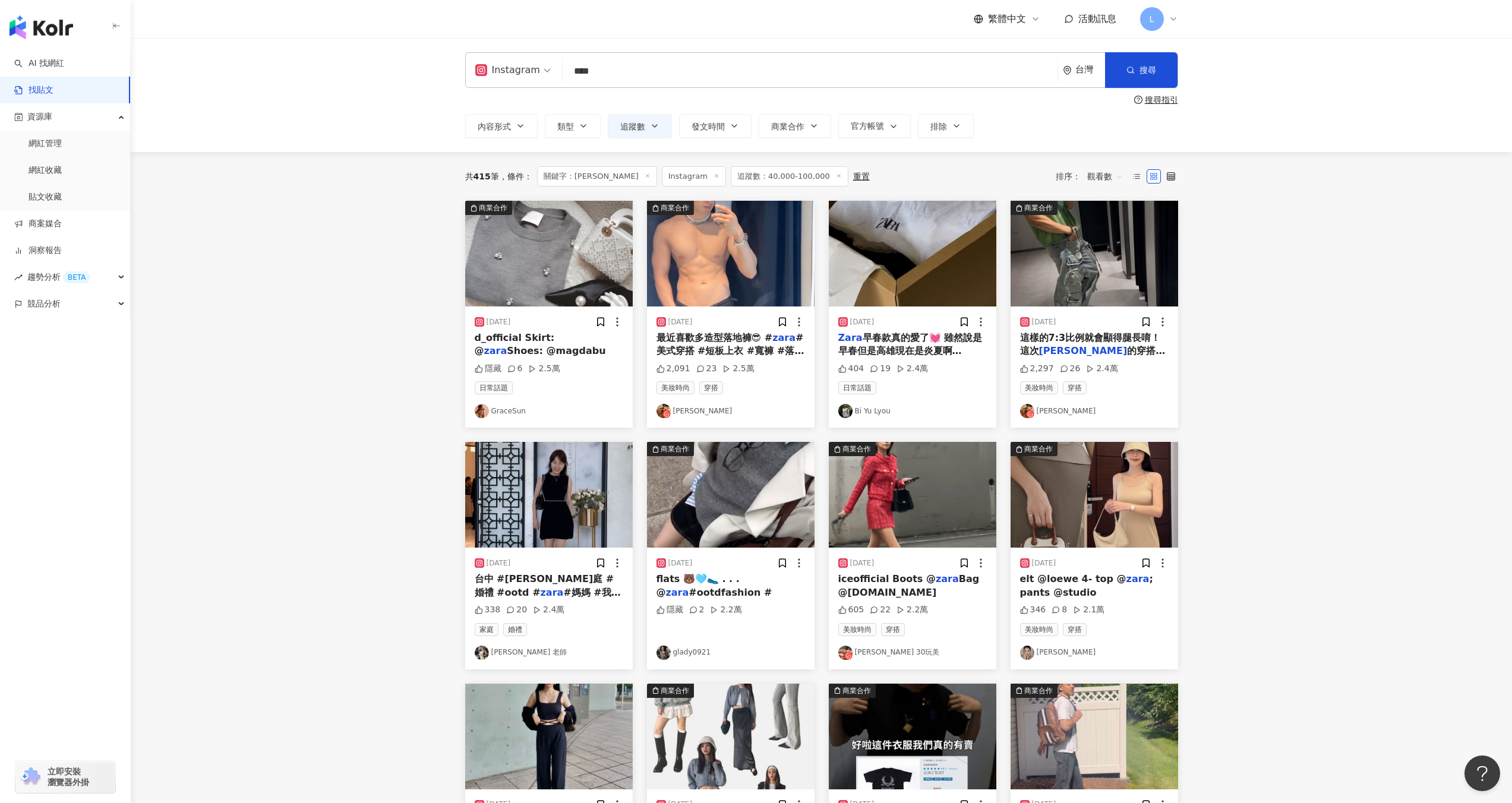
drag, startPoint x: 613, startPoint y: 76, endPoint x: 503, endPoint y: 62, distance: 110.9
click at [513, 63] on div "Instagram zara **** 台灣 搜尋 searchOperator 插入語法 完全符合 "" 聯集 OR 交集 AND 排除 - 群組 {}" at bounding box center [821, 70] width 713 height 35
type input "*"
type input "**********"
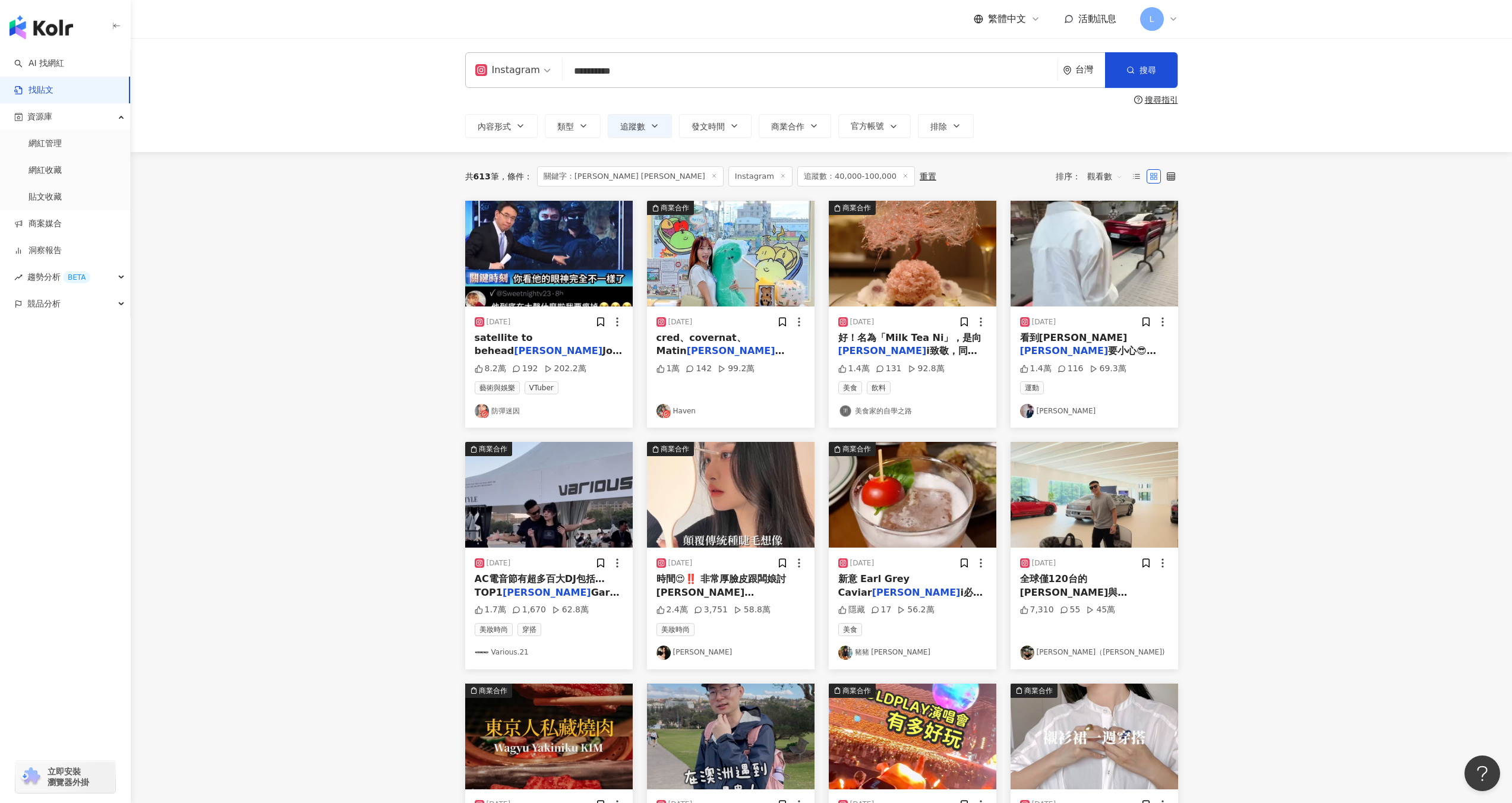
click at [693, 359] on span "Jennie同款TAMBURIN" at bounding box center [710, 371] width 108 height 24
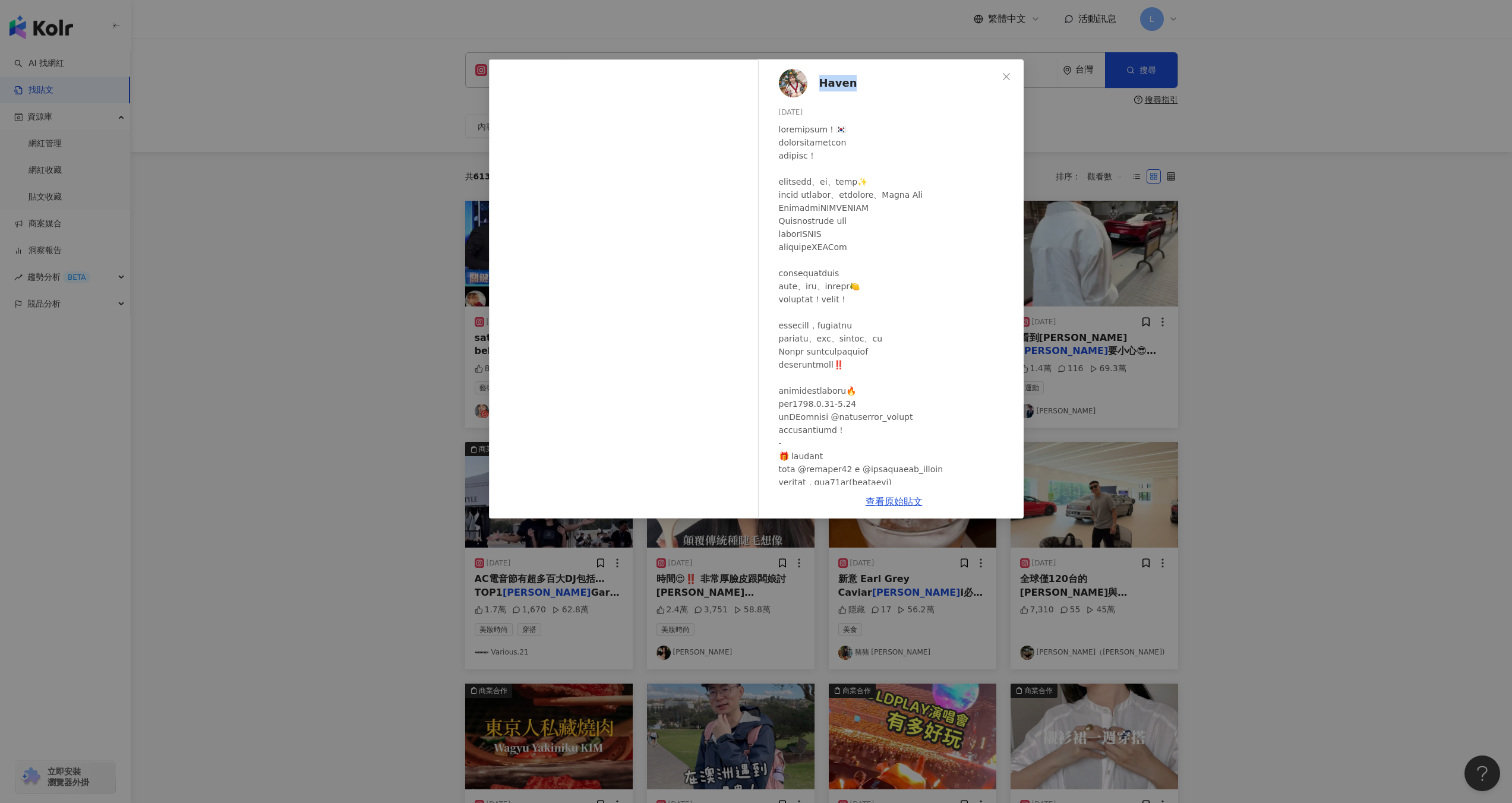
drag, startPoint x: 905, startPoint y: 82, endPoint x: 814, endPoint y: 83, distance: 91.0
click at [814, 83] on div "Haven 2024/7/13 1萬 142 99.2萬" at bounding box center [894, 272] width 259 height 425
copy span "Haven"
click at [1212, 360] on div "Haven 2024/7/13 1萬 142 99.2萬 查看原始貼文" at bounding box center [756, 402] width 1512 height 803
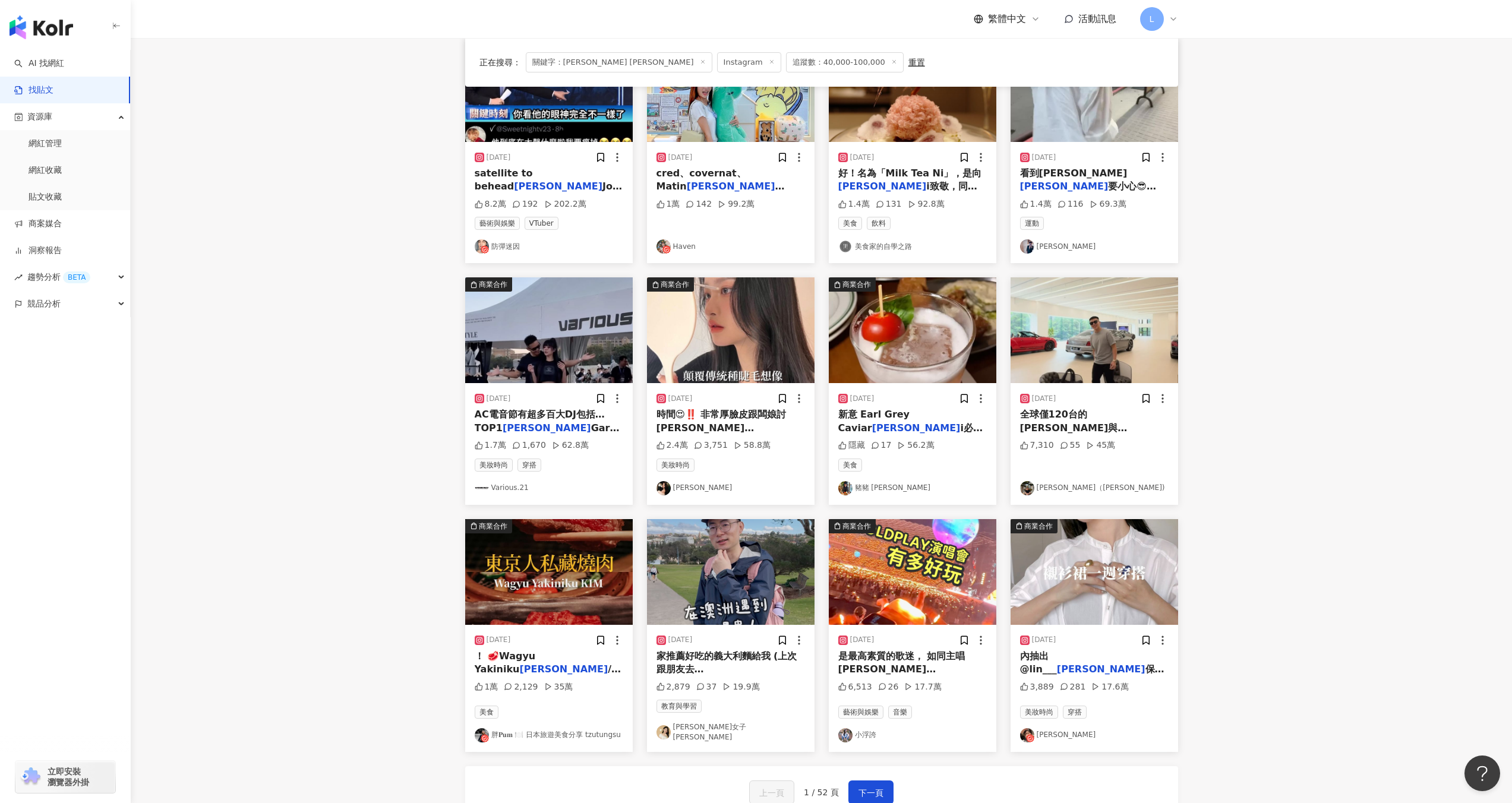
scroll to position [165, 0]
click at [759, 421] on div "時間😍‼️ 非常厚臉皮跟闆娘討福利 @ kim __salon 闆娘也大方同意" at bounding box center [730, 420] width 149 height 27
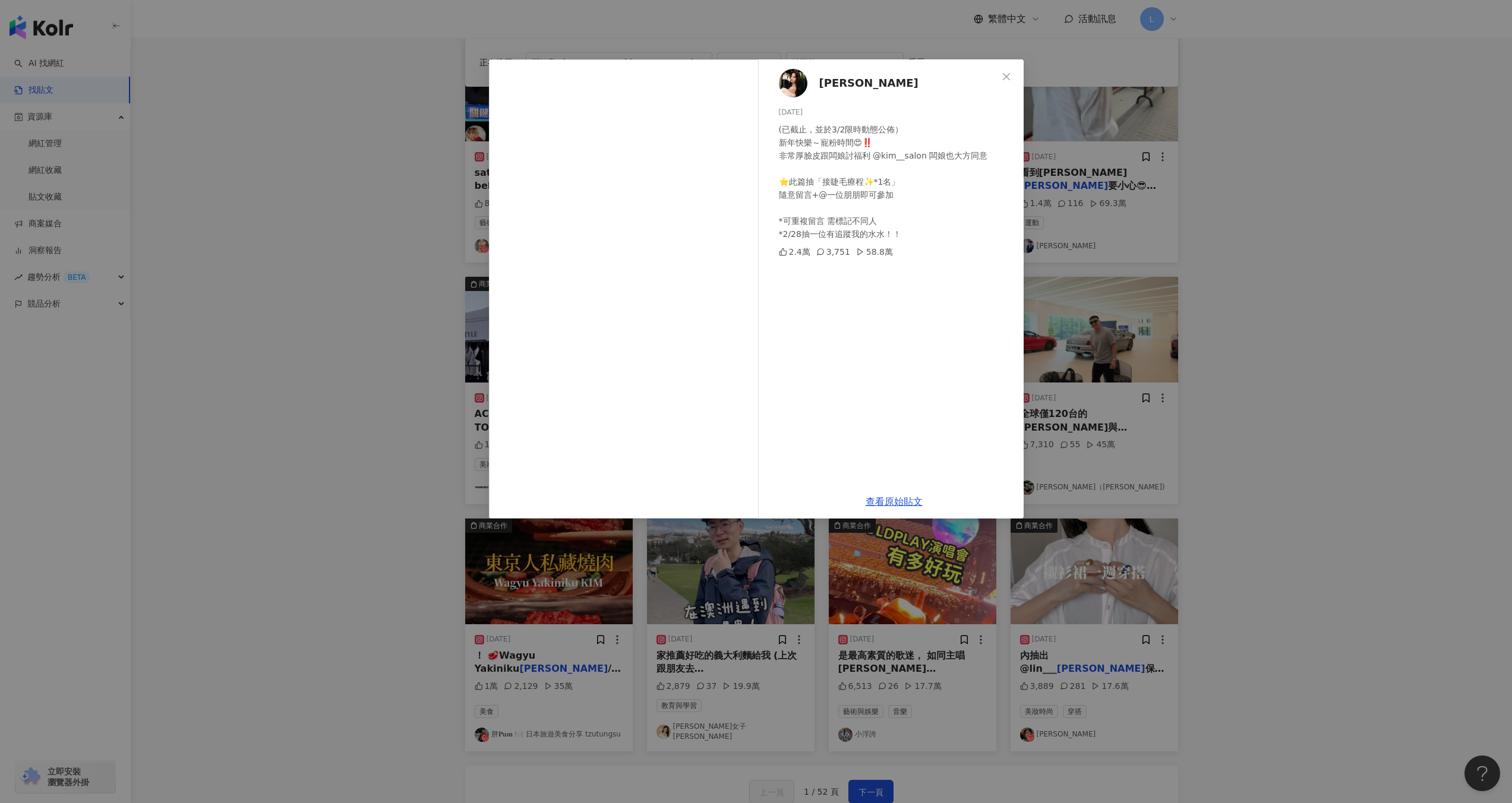
click at [1376, 303] on div "阿琬 2024/2/11 (已截止，並於3/2限時動態公佈） 新年快樂～寵粉時間😍‼️ 非常厚臉皮跟闆娘討福利 @kim__salon 闆娘也大方同意 ⭐️此…" at bounding box center [756, 402] width 1512 height 803
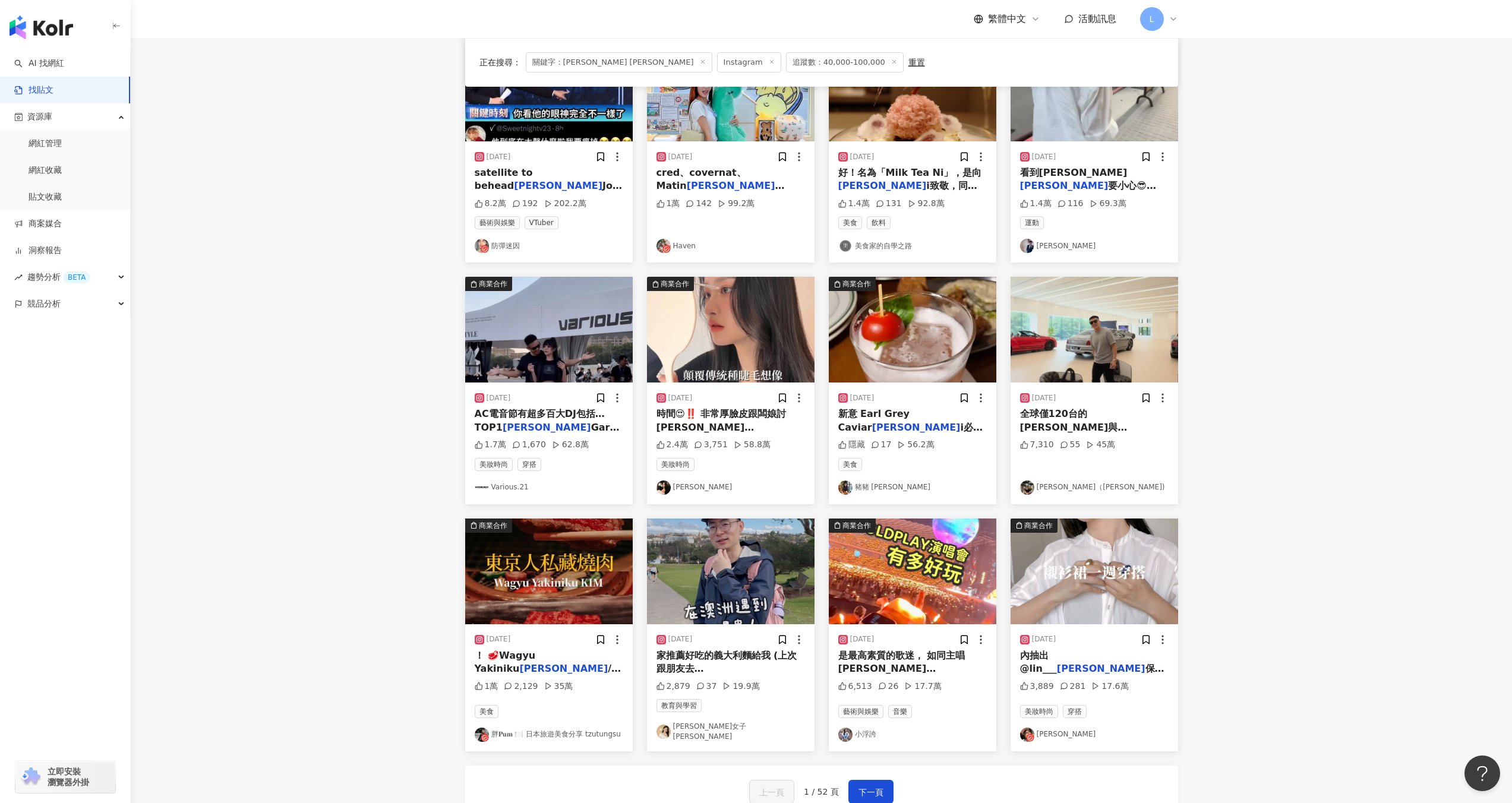
scroll to position [166, 0]
click at [779, 387] on div "2024/2/11 時間😍‼️ 非常厚臉皮跟闆娘討福利 @ kim __salon 闆娘也大方同意 2.4萬 3,751 58.8萬 美妝時尚 阿琬" at bounding box center [730, 442] width 168 height 121
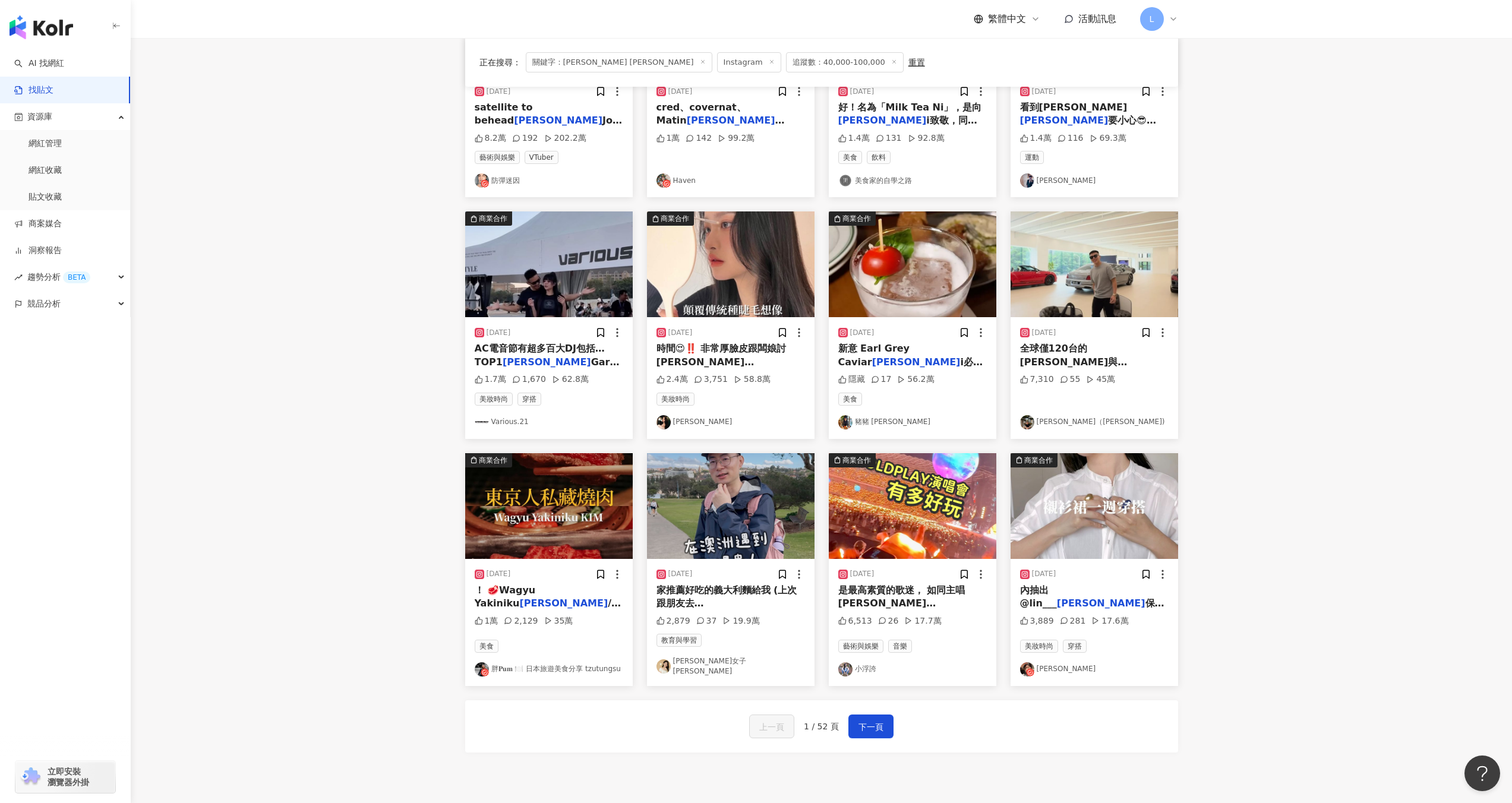
scroll to position [233, 0]
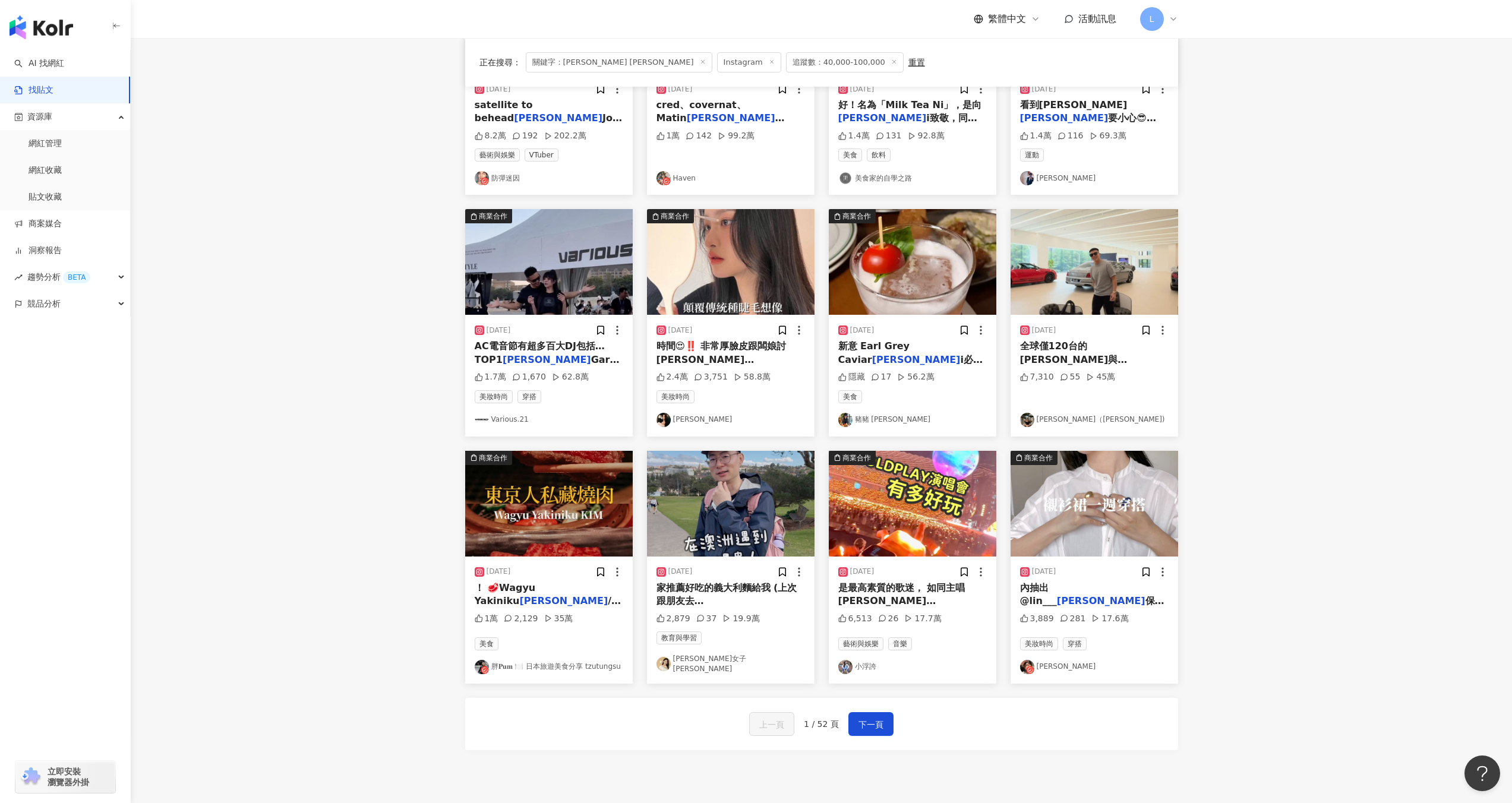
click at [725, 590] on span "家推薦好吃的義大利麵給我 (上次跟朋友去" at bounding box center [727, 594] width 141 height 24
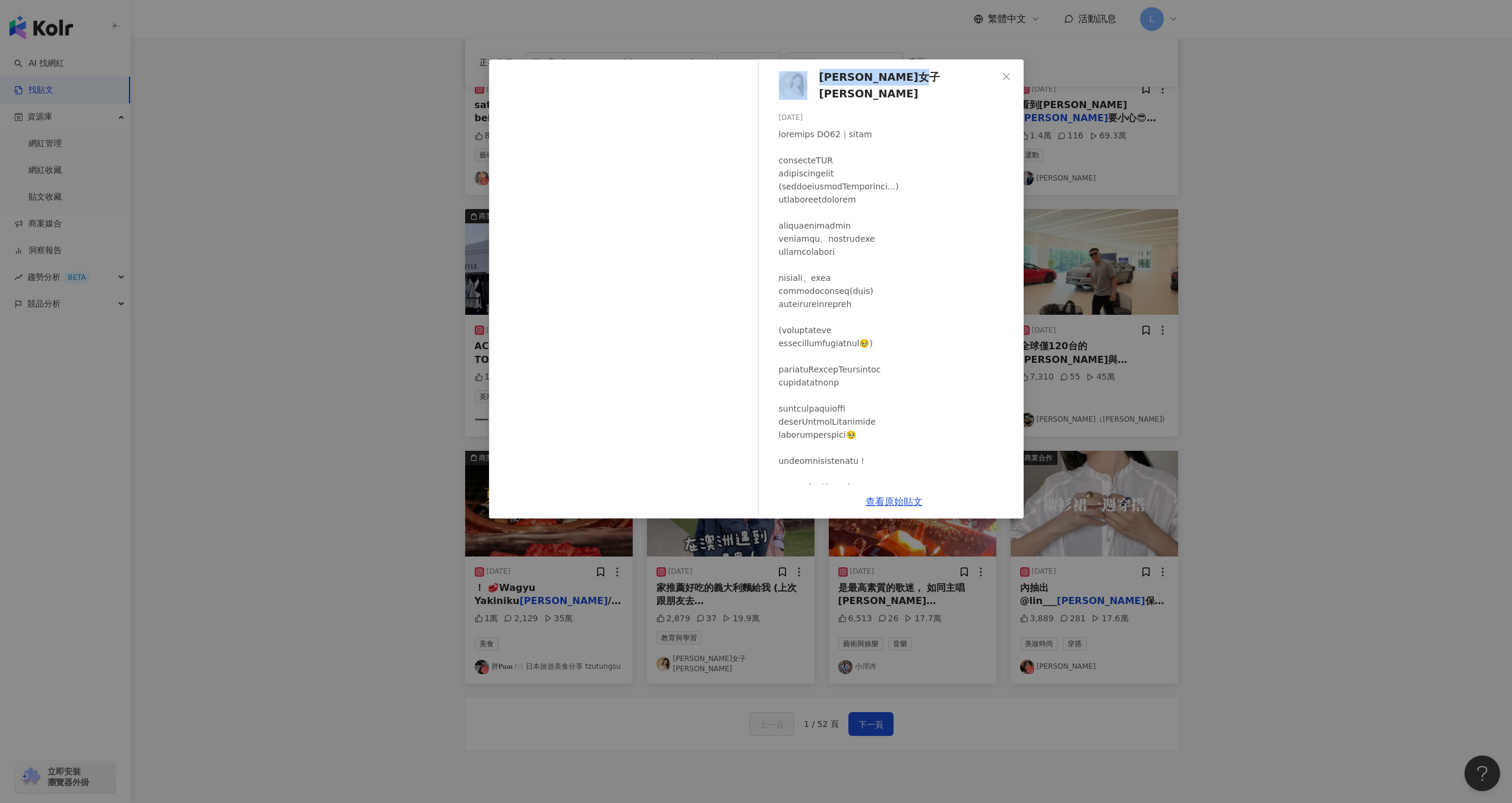
drag, startPoint x: 919, startPoint y: 75, endPoint x: 798, endPoint y: 78, distance: 121.0
click at [798, 78] on div "杉杉女子 Shana Lin 2025/5/27 2,879 37 19.9萬" at bounding box center [894, 272] width 259 height 425
copy link "杉杉女子 Shana Lin"
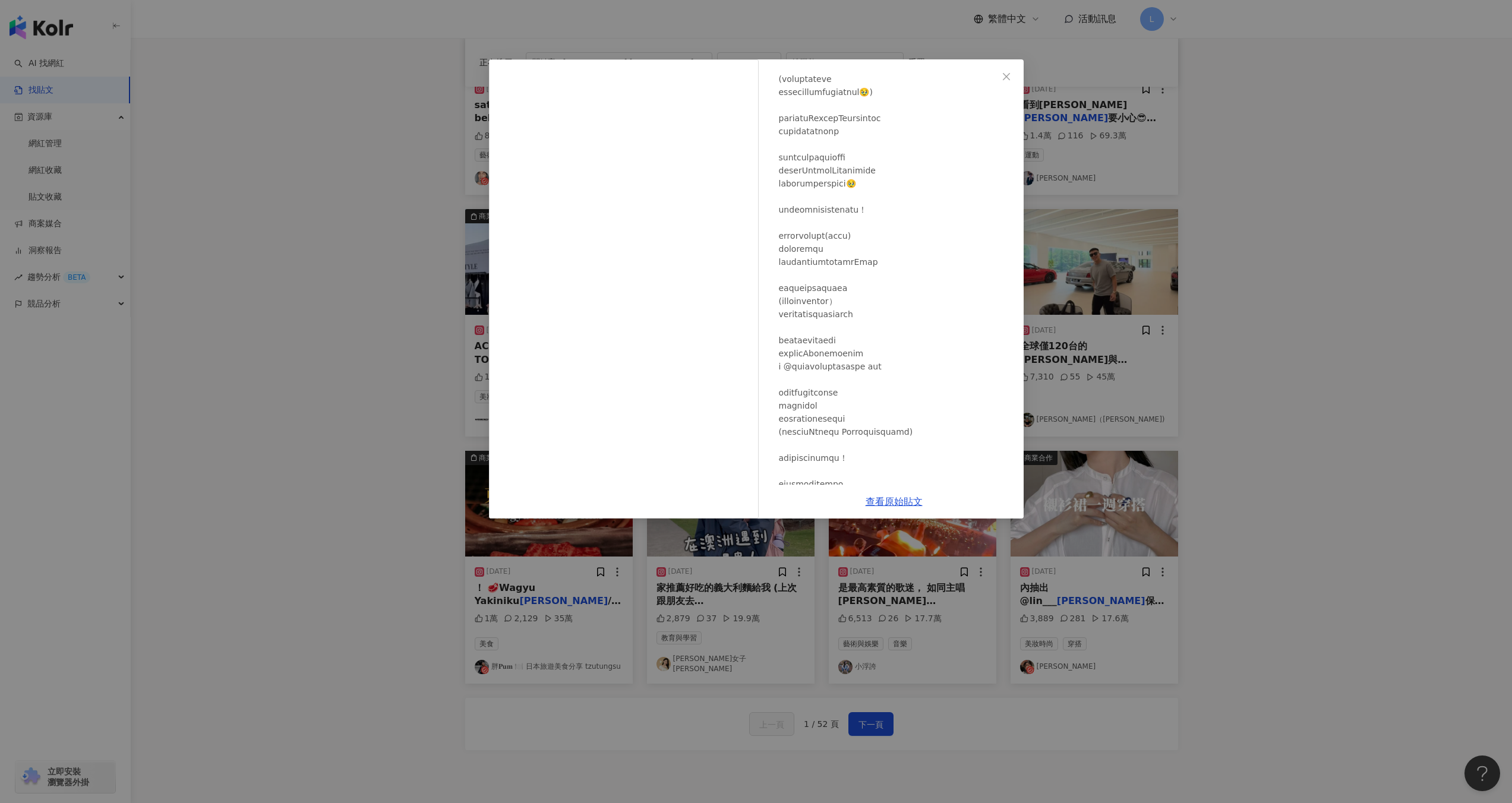
scroll to position [256, 0]
click at [1458, 409] on div "杉杉女子 Shana Lin 2025/5/27 2,879 37 19.9萬 查看原始貼文" at bounding box center [756, 402] width 1512 height 803
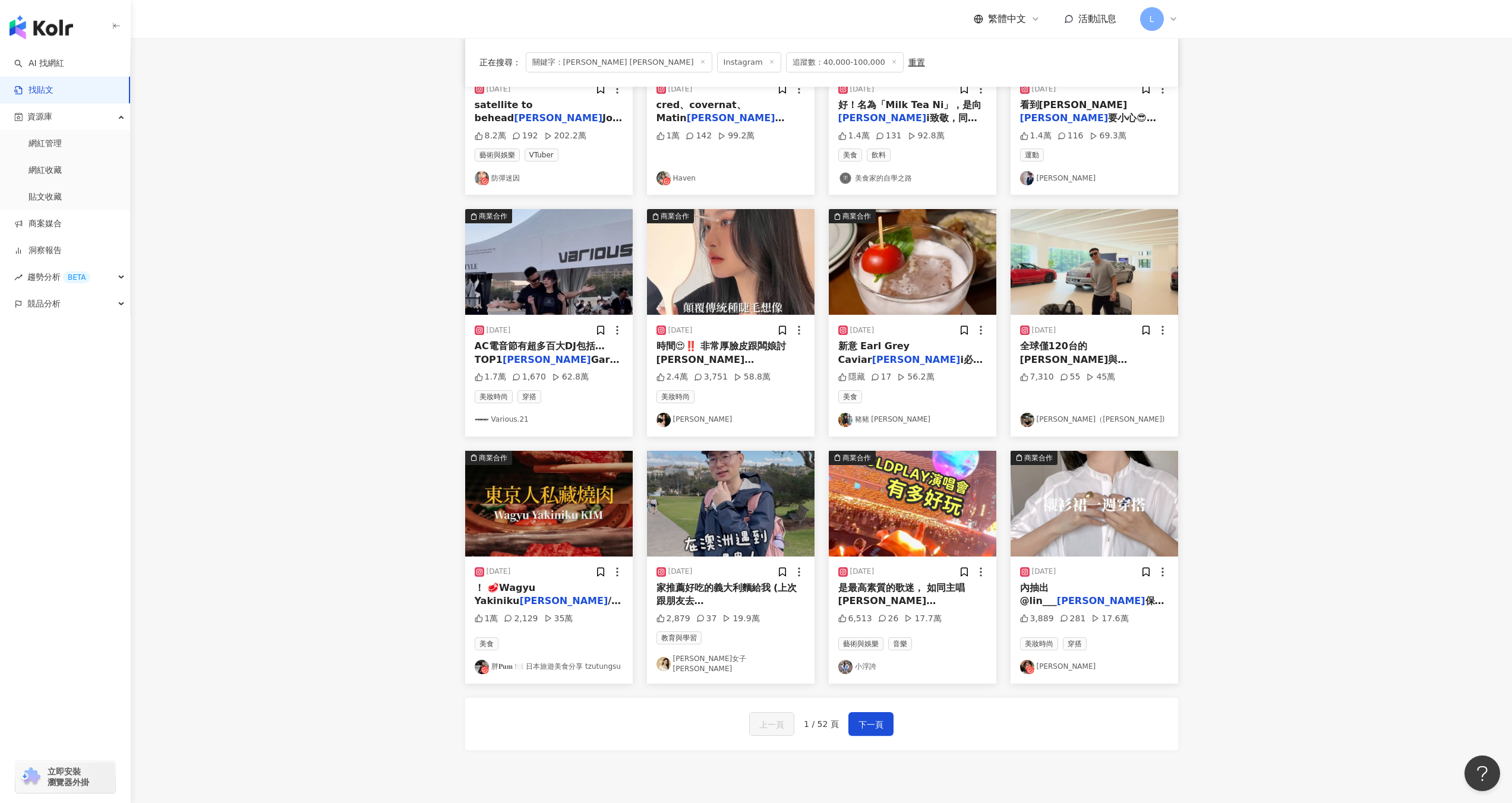
click at [1101, 595] on mark "kim" at bounding box center [1101, 600] width 89 height 11
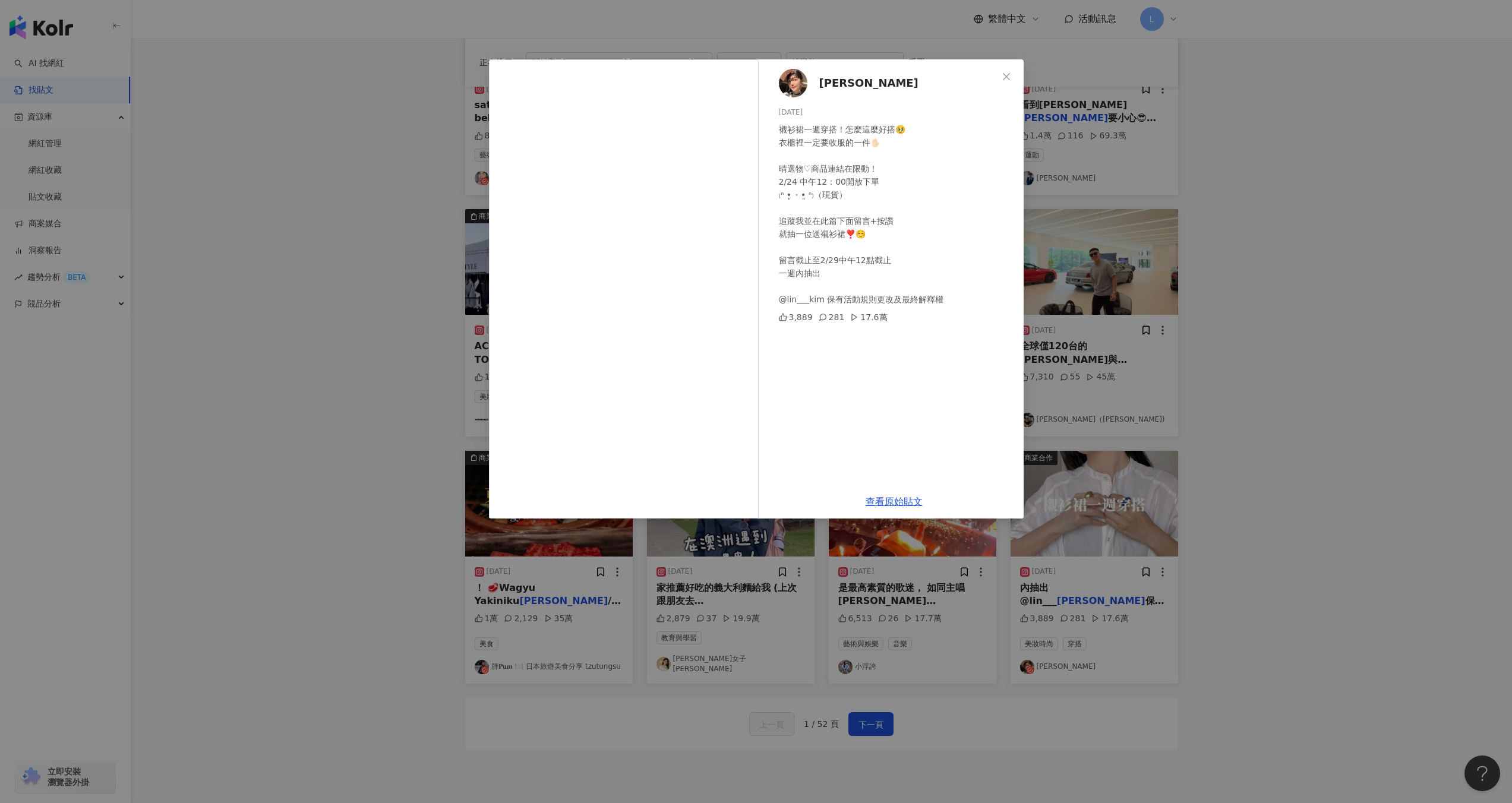
click at [1306, 337] on div "林晴 2024/2/23 襯衫裙一週穿搭！怎麼這麼好搭🥹 衣櫃裡一定要收服的一件✋🏻 晴選物♡商品連結在限動！ 2/24 中午12：00開放下單 ₍ᐢ •͈ …" at bounding box center [756, 402] width 1512 height 803
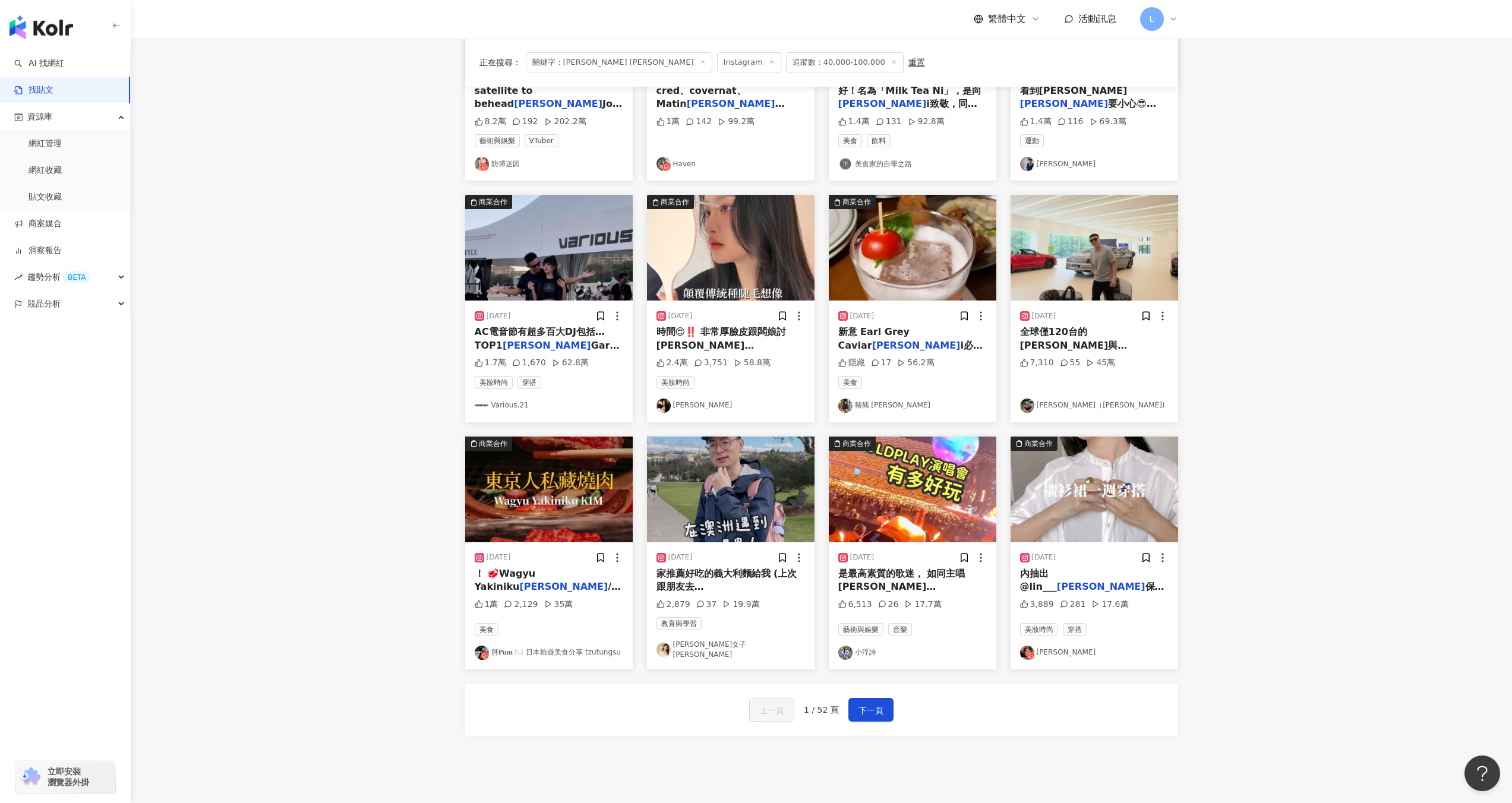
scroll to position [0, 0]
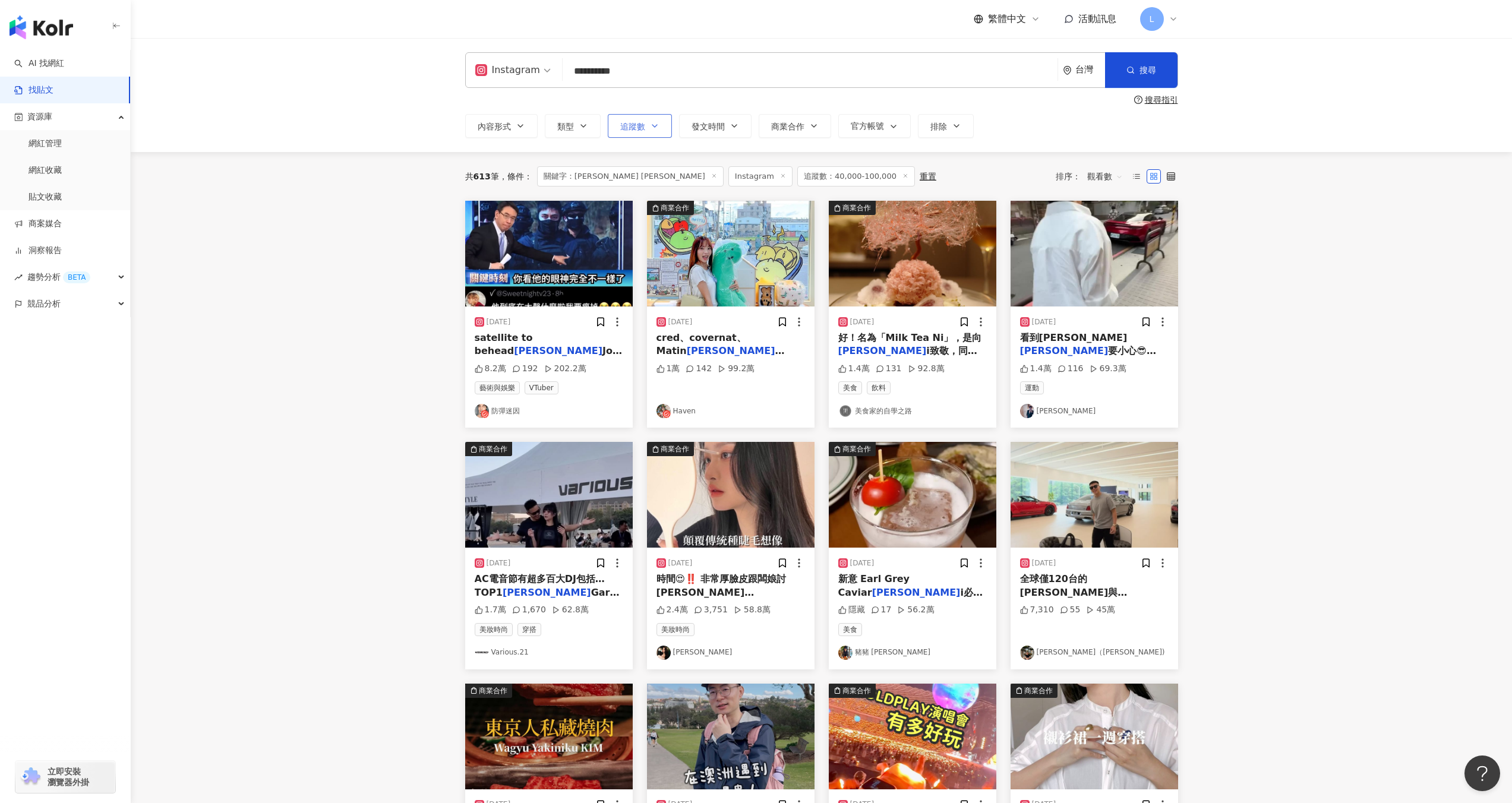
click at [641, 127] on span "追蹤數" at bounding box center [632, 126] width 25 height 9
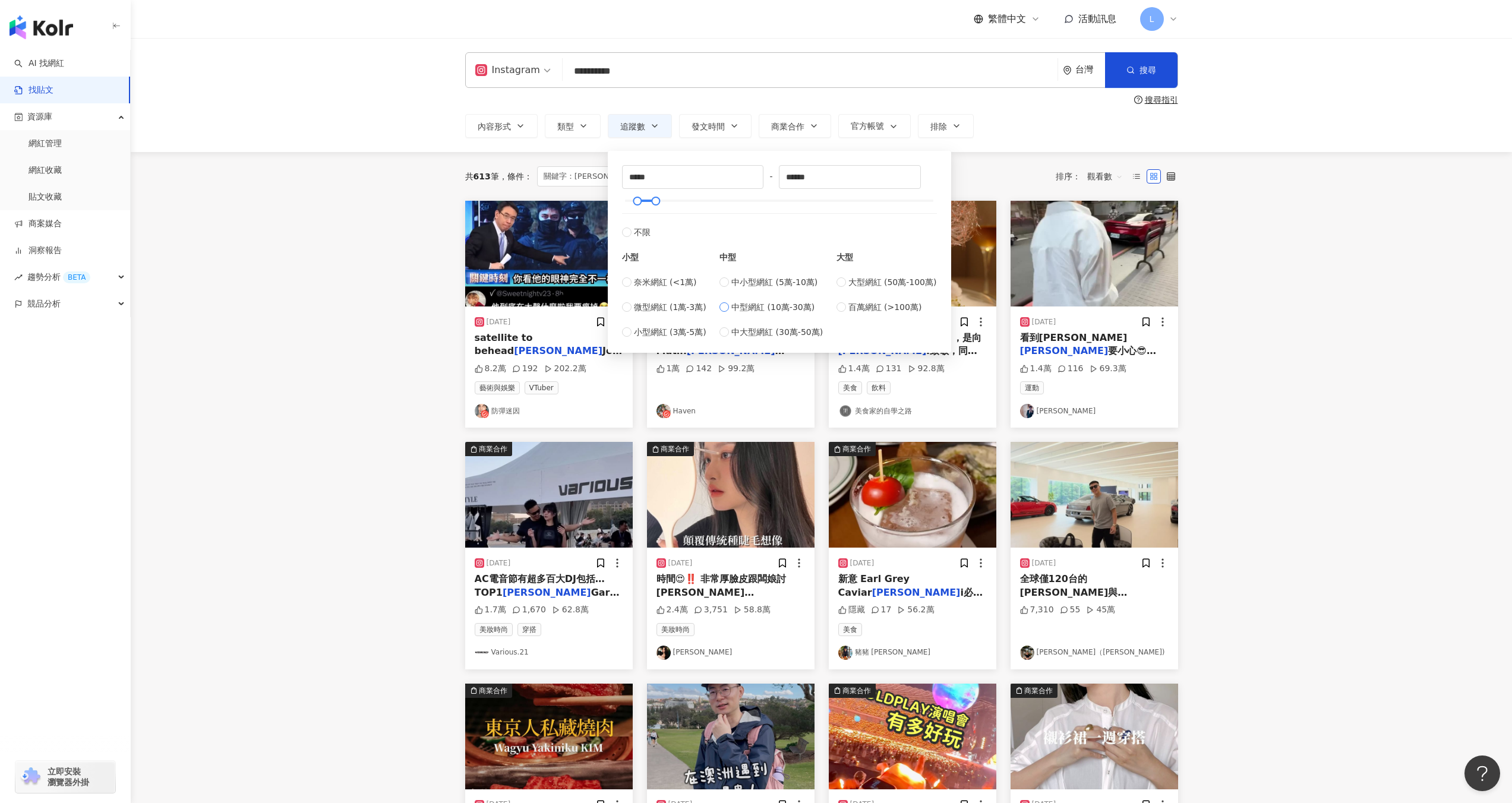
type input "******"
click at [686, 200] on div at bounding box center [779, 200] width 308 height 7
drag, startPoint x: 667, startPoint y: 199, endPoint x: 652, endPoint y: 198, distance: 15.0
click at [656, 198] on div at bounding box center [660, 201] width 7 height 7
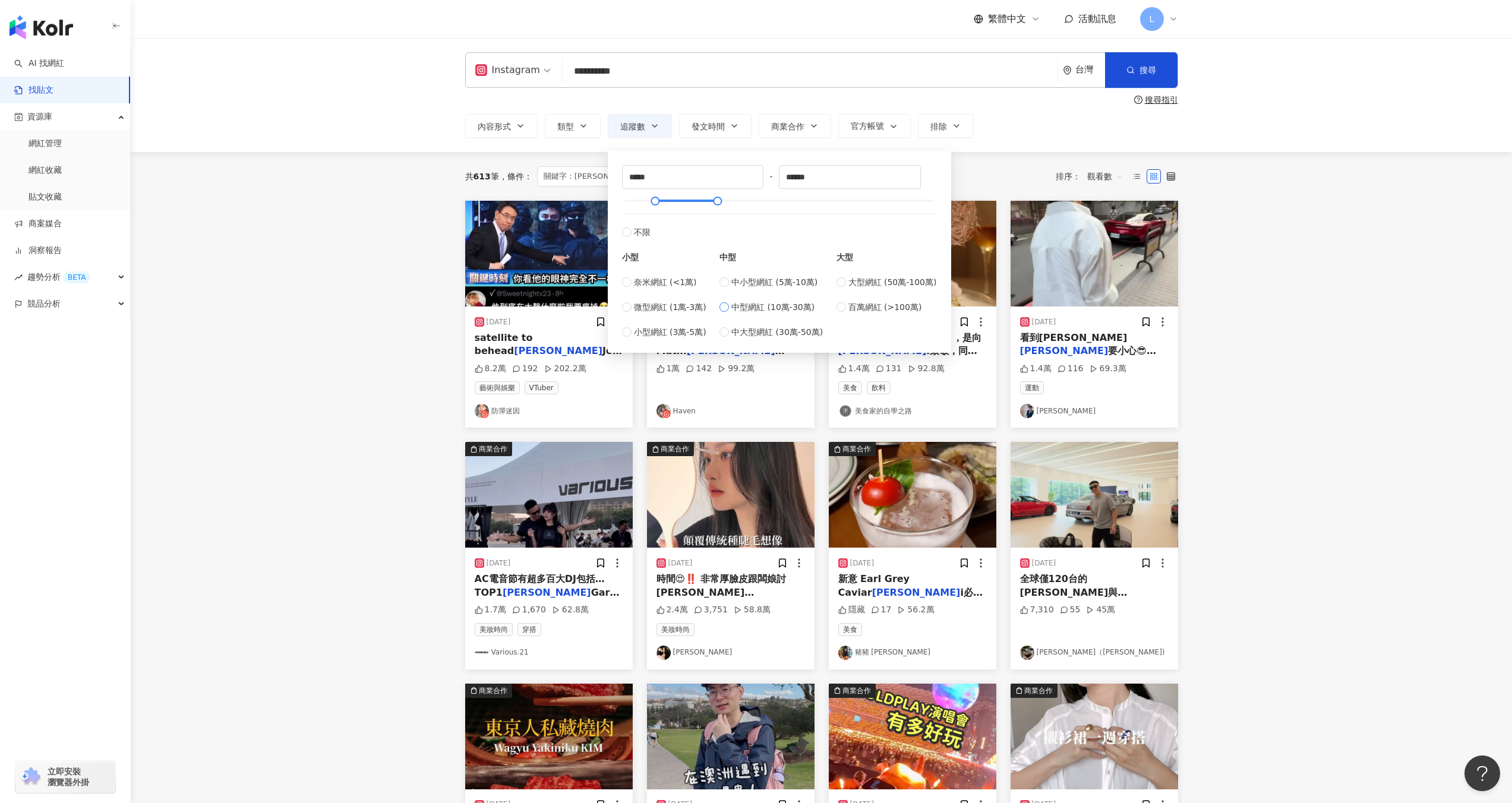
type input "******"
drag, startPoint x: 704, startPoint y: 204, endPoint x: 677, endPoint y: 202, distance: 27.1
click at [677, 202] on div at bounding box center [679, 201] width 7 height 7
type input "*****"
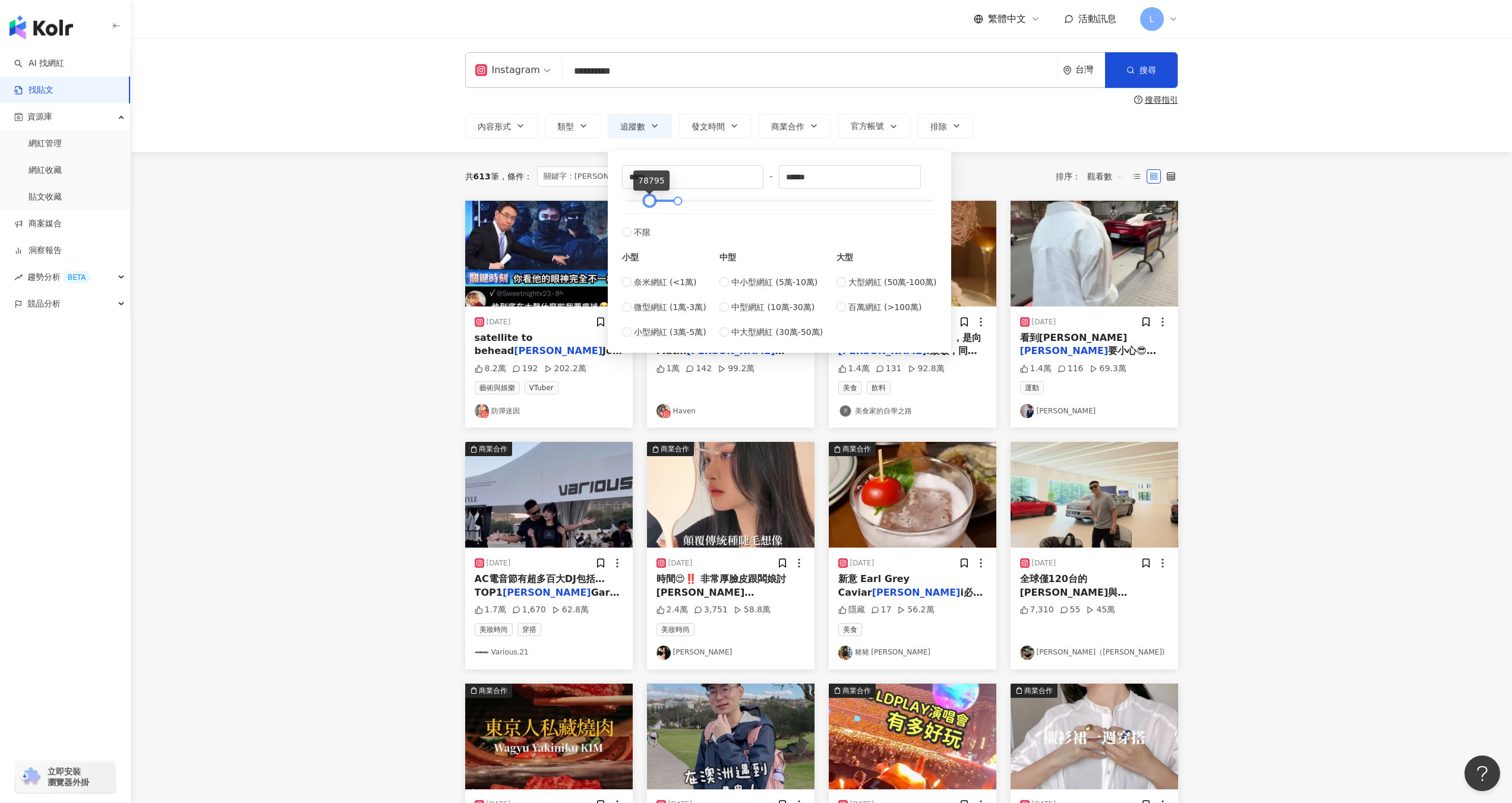
drag, startPoint x: 654, startPoint y: 200, endPoint x: 648, endPoint y: 200, distance: 6.0
click at [648, 200] on div at bounding box center [649, 201] width 7 height 7
click at [1130, 70] on icon "button" at bounding box center [1130, 70] width 9 height 9
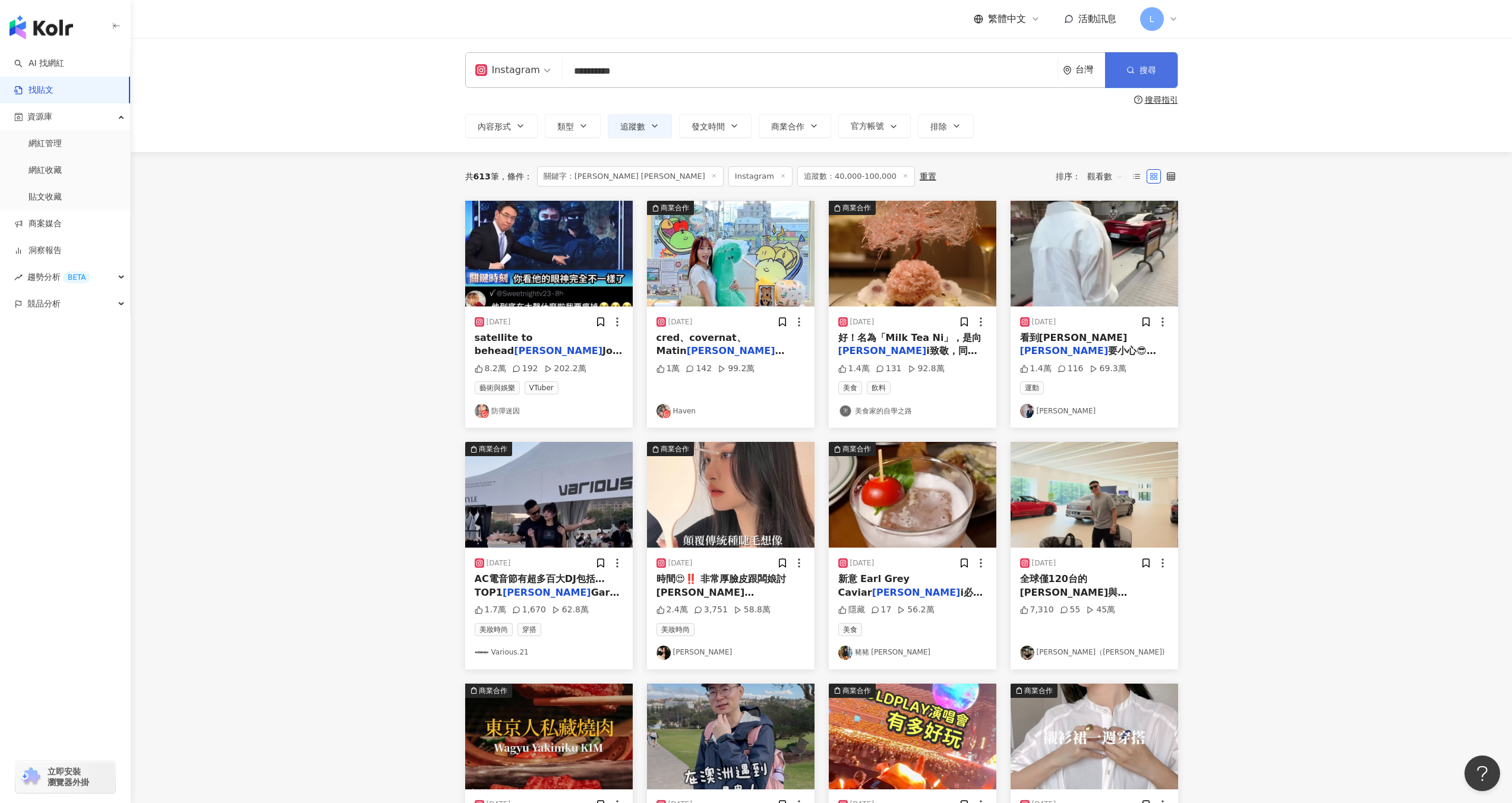
click at [1171, 75] on button "搜尋" at bounding box center [1141, 70] width 72 height 35
click at [1141, 73] on span "搜尋" at bounding box center [1147, 70] width 16 height 9
click at [1119, 70] on button "搜尋" at bounding box center [1141, 70] width 72 height 35
click at [1122, 66] on button "搜尋" at bounding box center [1141, 70] width 72 height 35
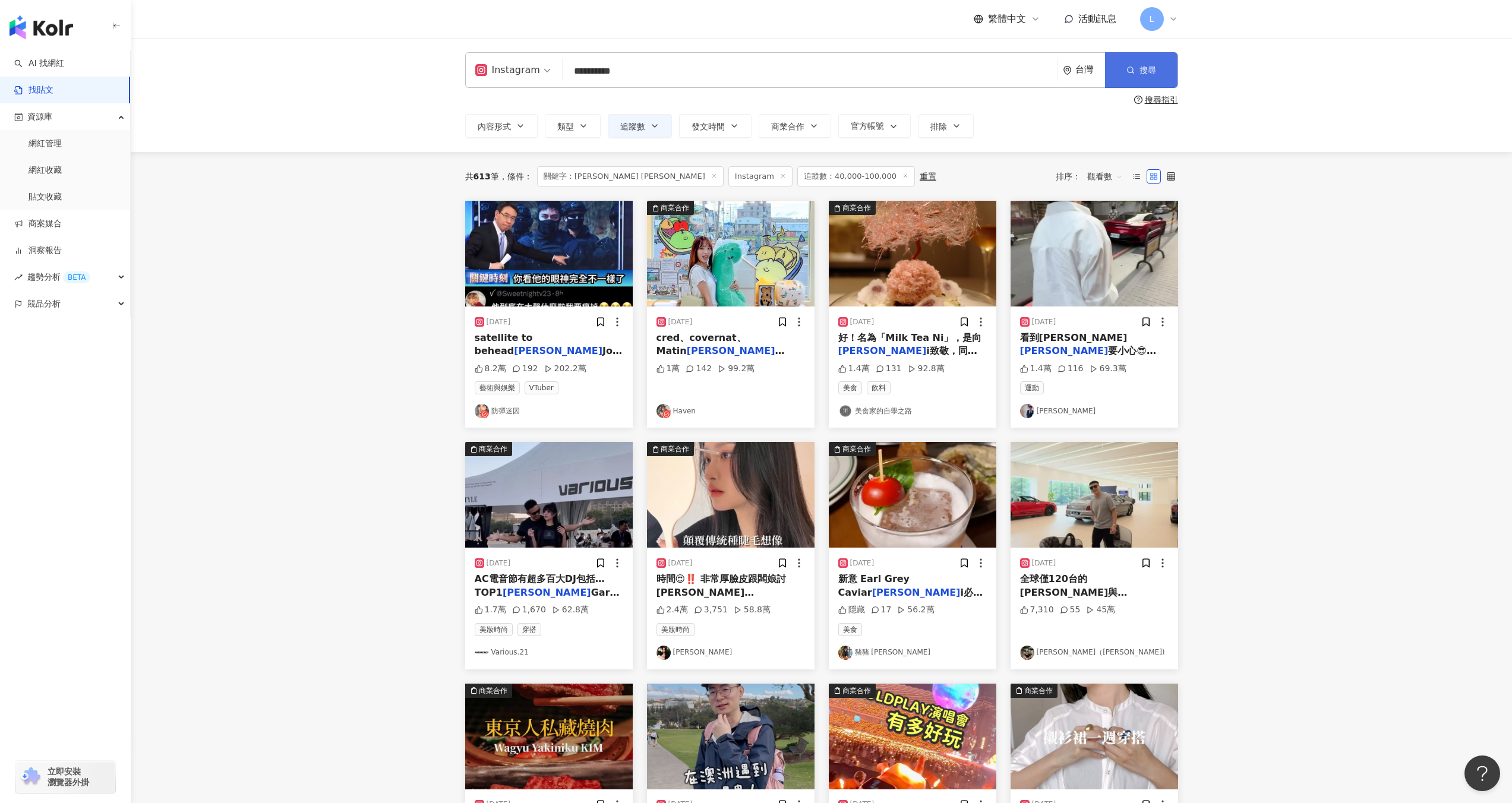
click at [1122, 66] on button "搜尋" at bounding box center [1141, 70] width 72 height 35
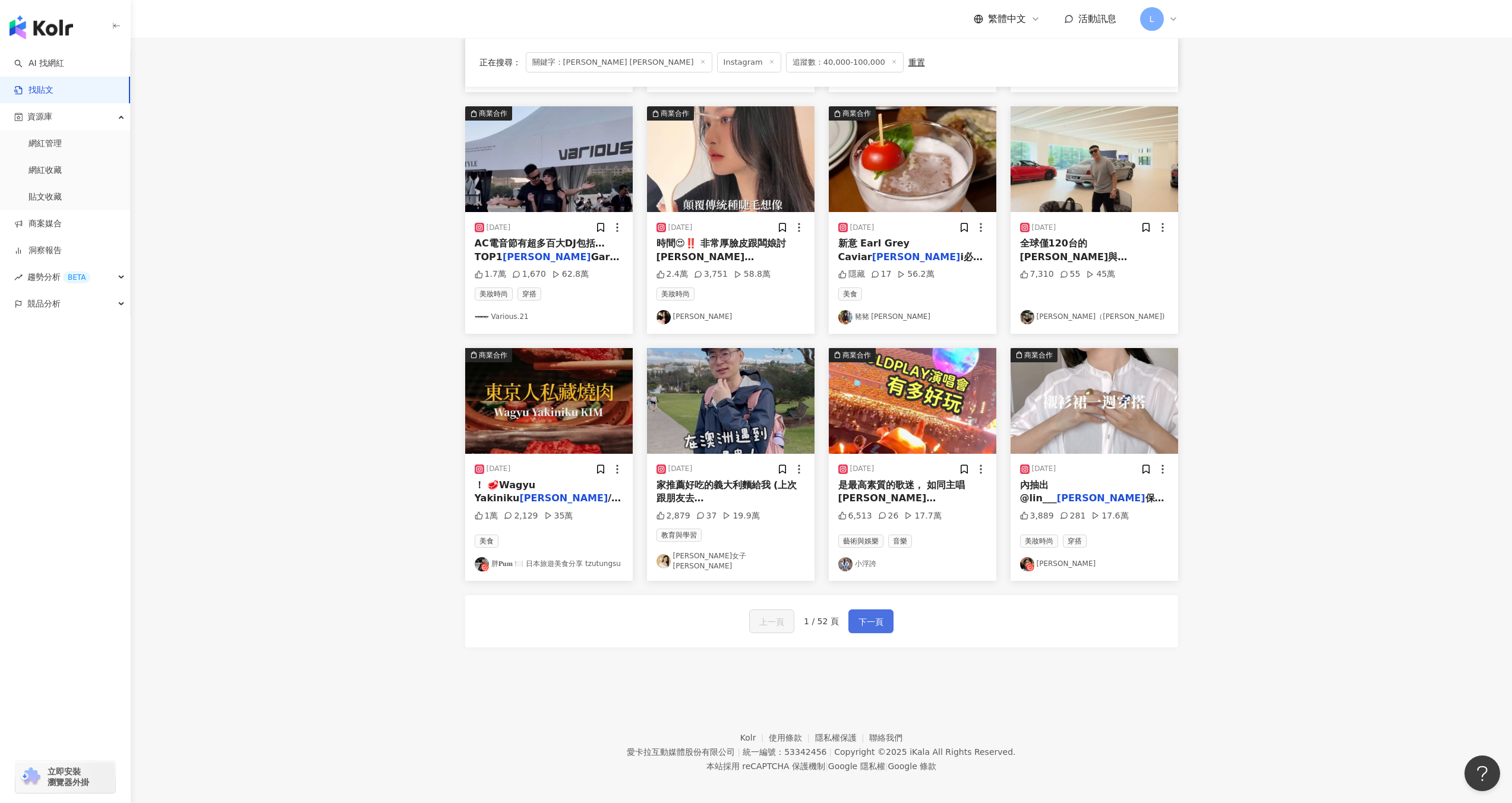
click at [886, 617] on button "下一頁" at bounding box center [870, 622] width 45 height 24
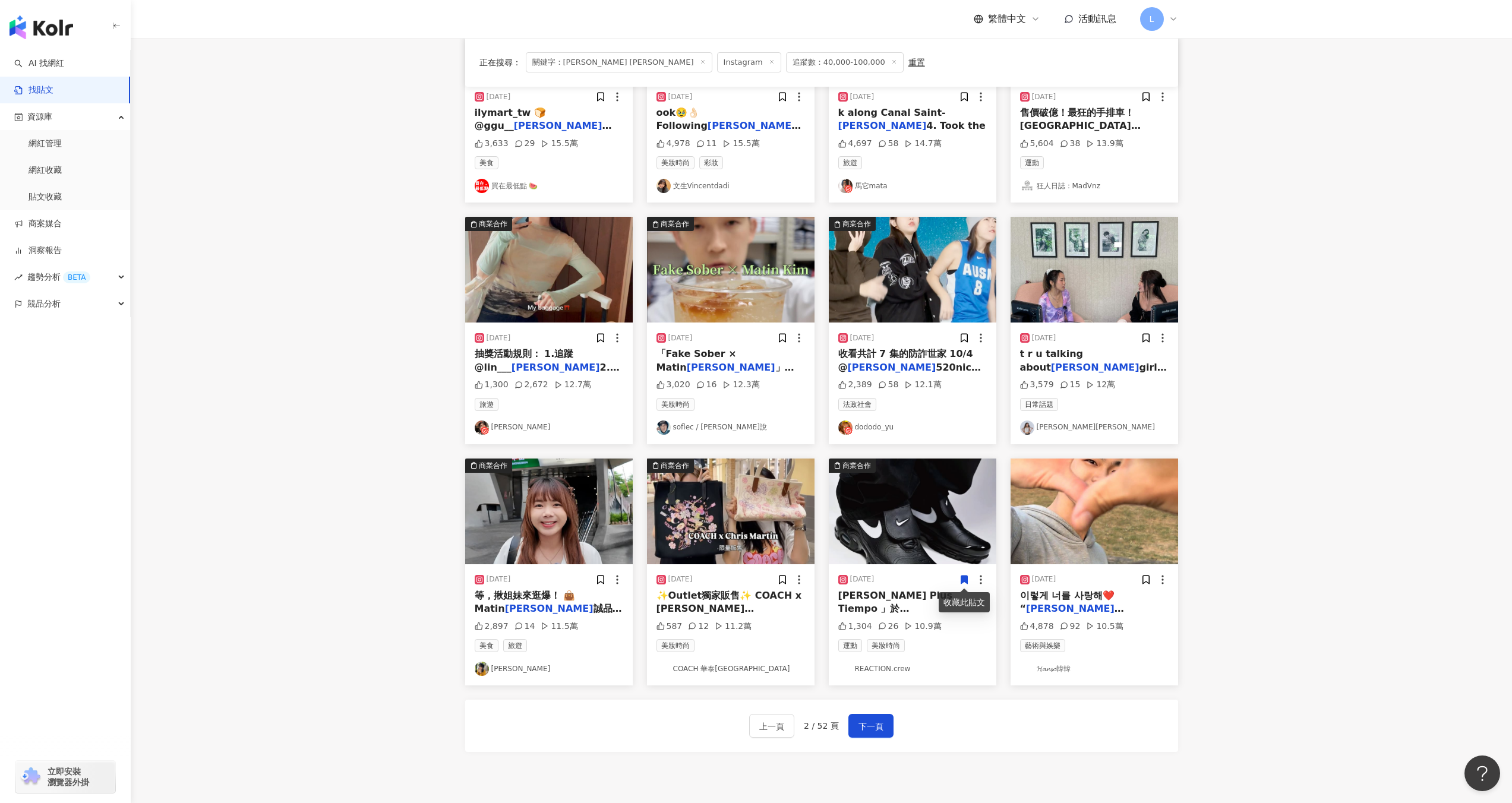
scroll to position [225, 0]
click at [856, 720] on button "下一頁" at bounding box center [870, 725] width 45 height 24
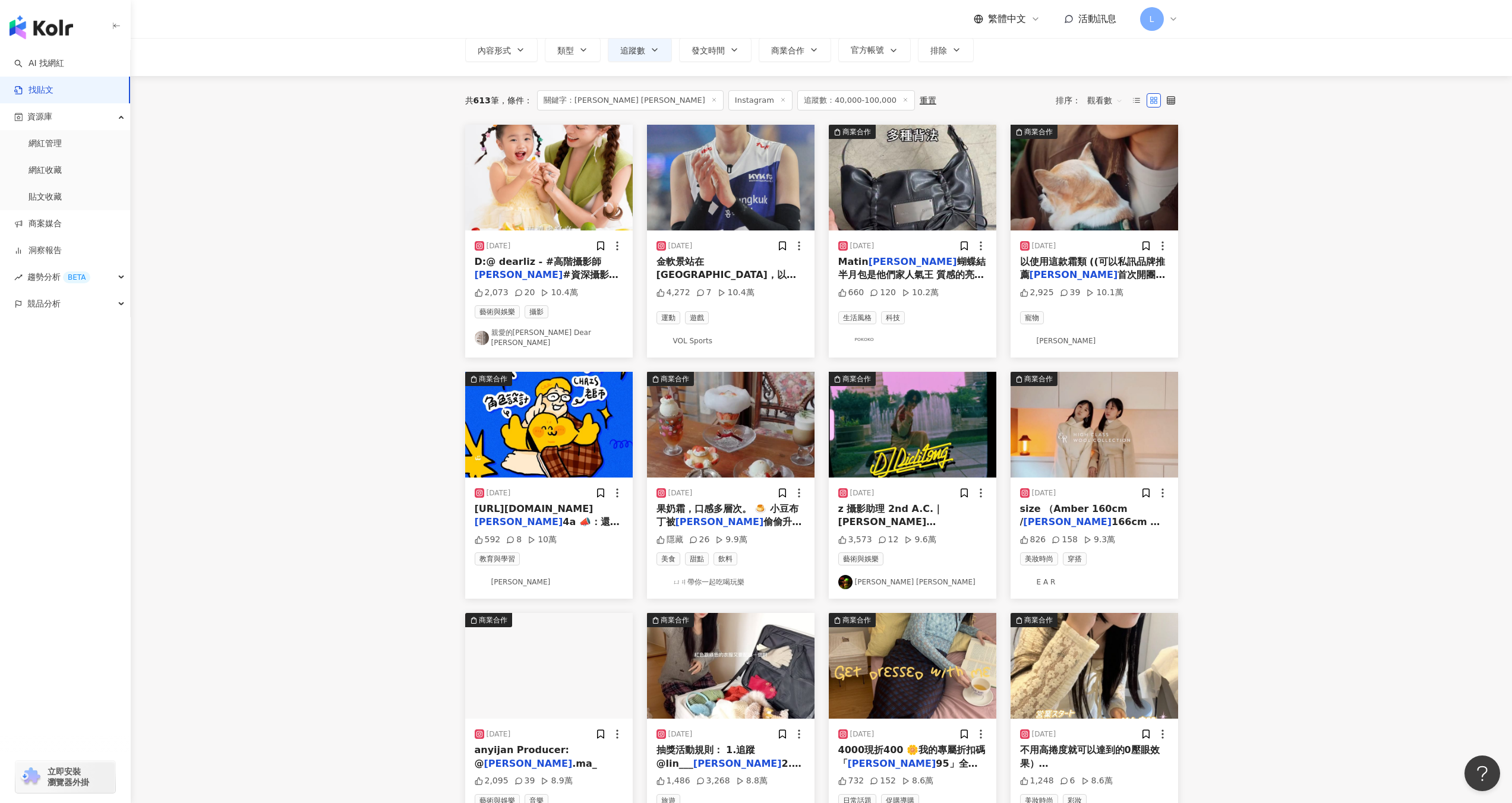
scroll to position [0, 0]
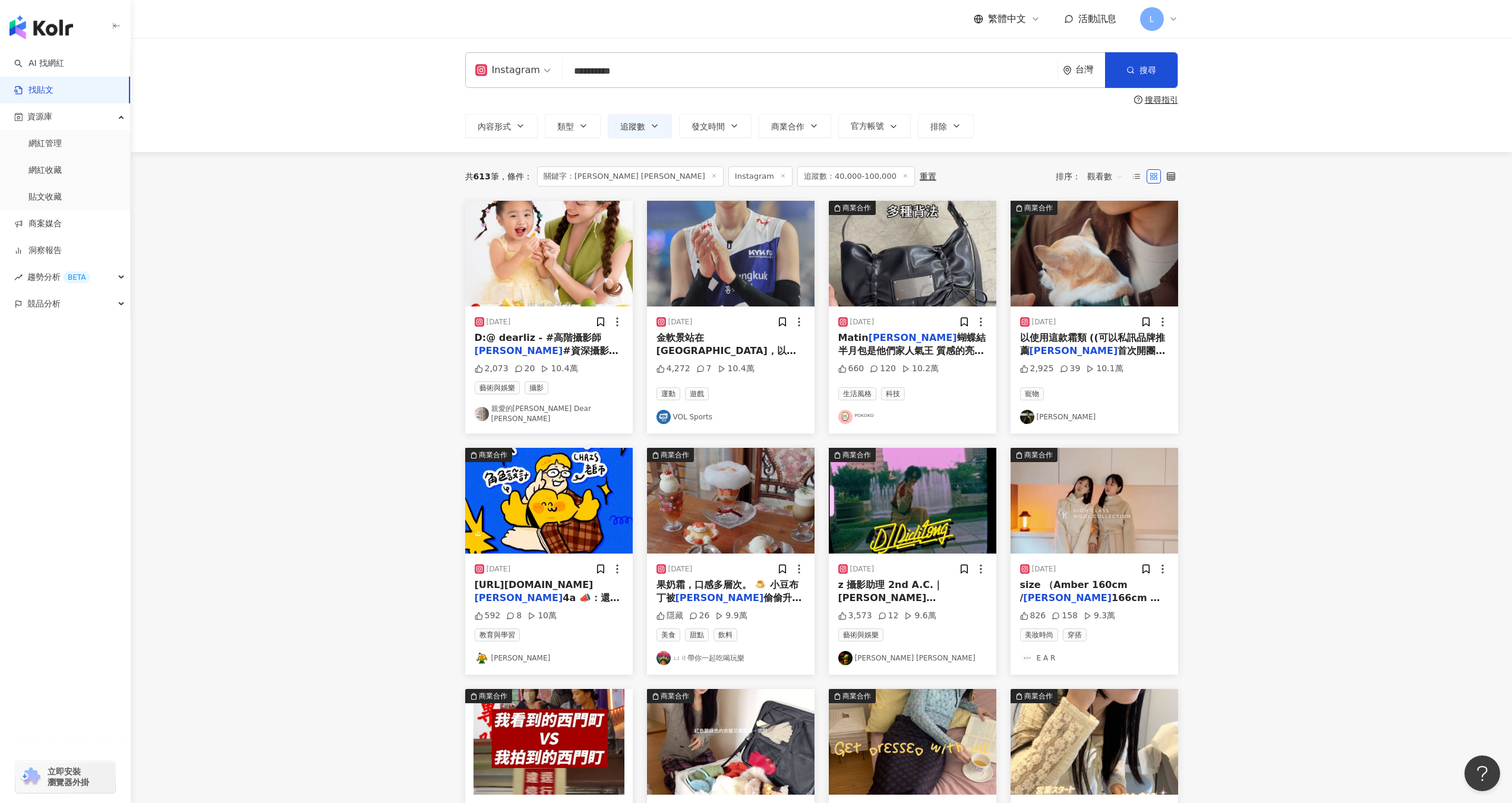
drag, startPoint x: 671, startPoint y: 76, endPoint x: 486, endPoint y: 110, distance: 188.1
click at [445, 76] on div "**********" at bounding box center [821, 95] width 760 height 85
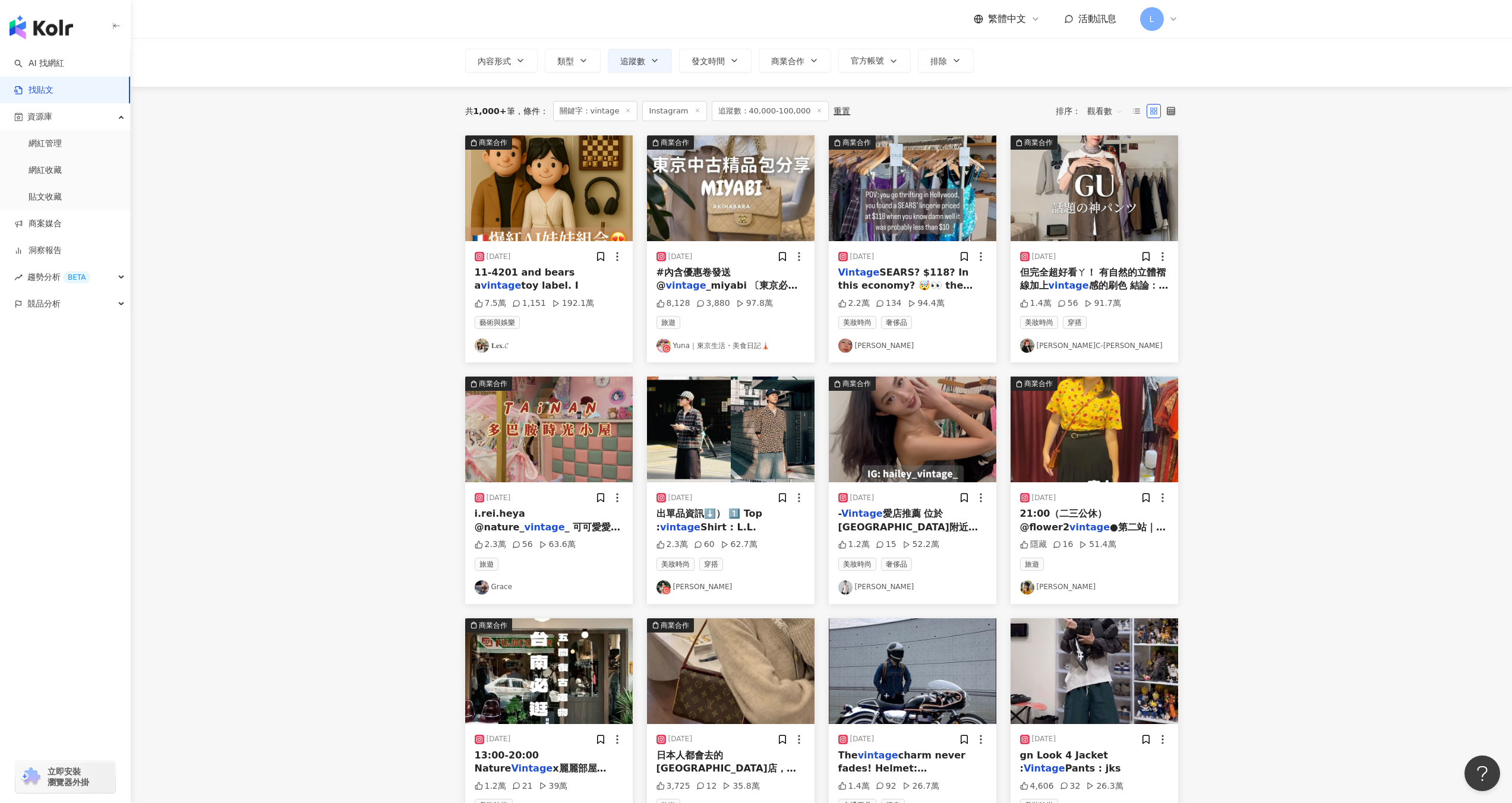
scroll to position [67, 0]
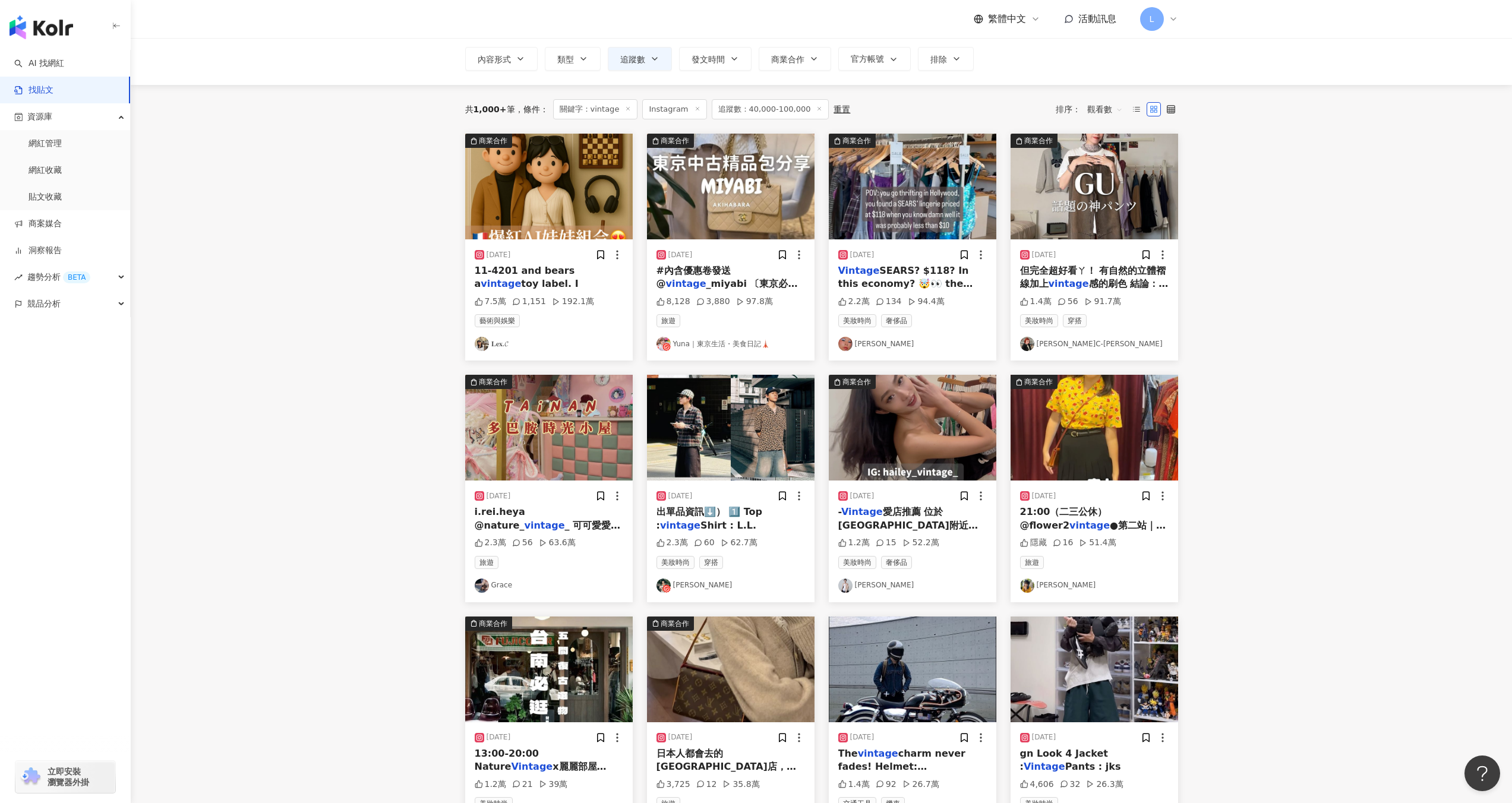
click at [918, 467] on img at bounding box center [912, 427] width 168 height 106
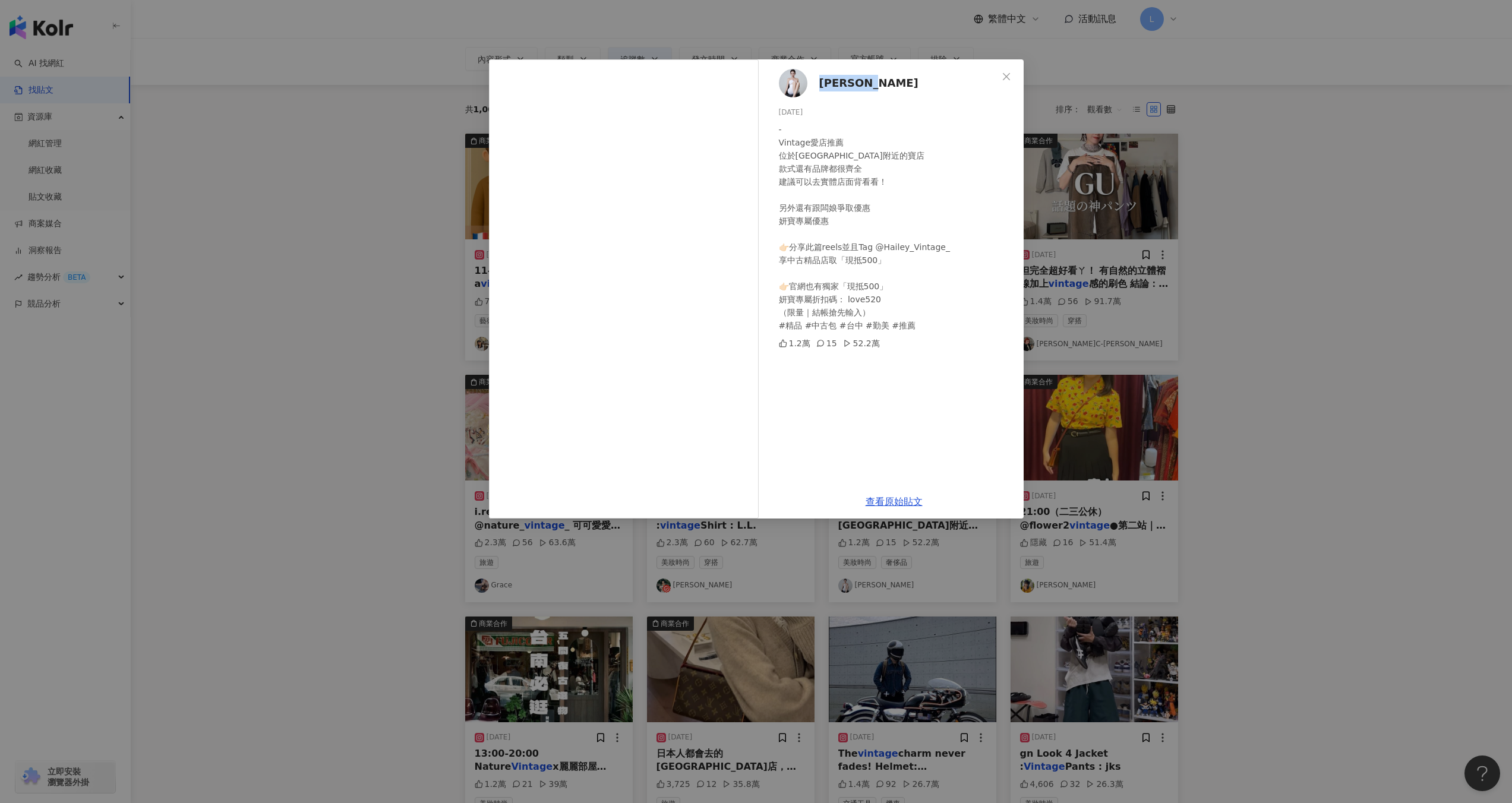
drag, startPoint x: 884, startPoint y: 90, endPoint x: 815, endPoint y: 87, distance: 69.1
click at [815, 87] on div "Veronica 2023/9/27 - Vintage愛店推薦 位於台中勤美附近的寶店 款式還有品牌都很齊全 建議可以去實體店面背看看！ 另外還有跟闆娘爭取…" at bounding box center [894, 272] width 259 height 425
copy span "Veronica"
click at [1230, 222] on div "Veronica 2023/9/27 - Vintage愛店推薦 位於台中勤美附近的寶店 款式還有品牌都很齊全 建議可以去實體店面背看看！ 另外還有跟闆娘爭取…" at bounding box center [756, 402] width 1512 height 803
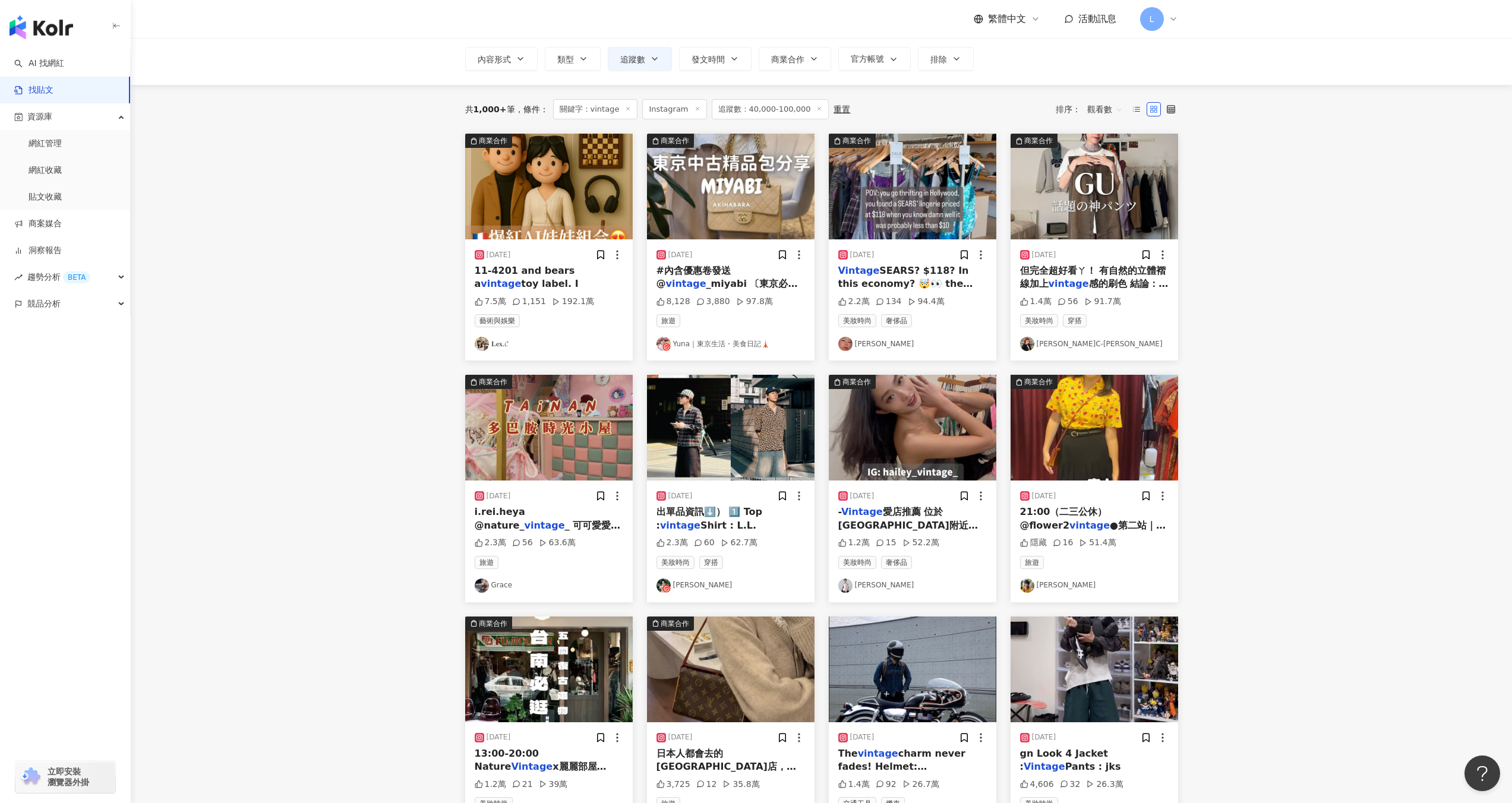
click at [572, 498] on div "2024/5/1" at bounding box center [549, 496] width 149 height 12
click at [526, 516] on span "i.rei.heya @nature_" at bounding box center [500, 518] width 51 height 24
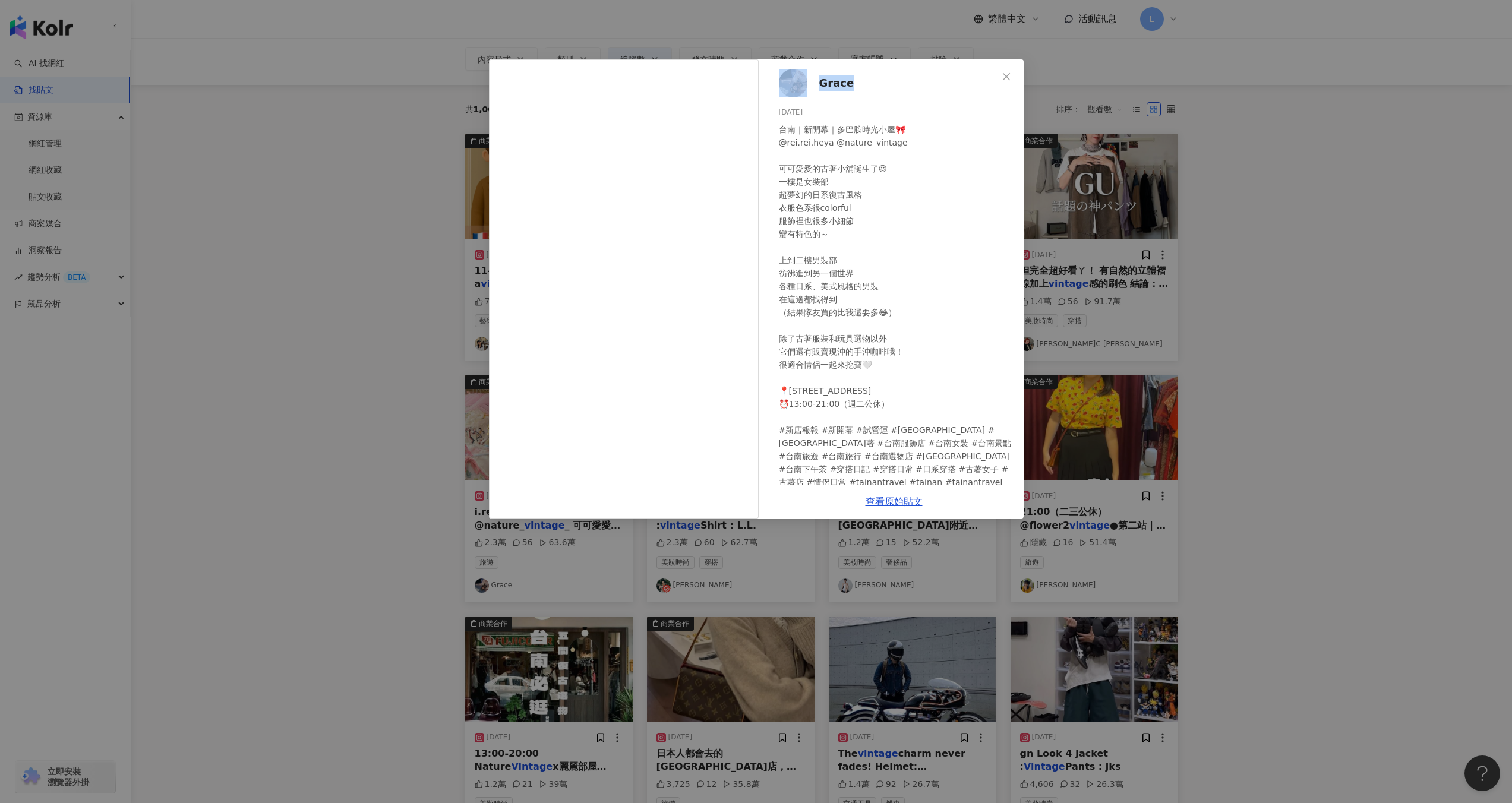
drag, startPoint x: 864, startPoint y: 83, endPoint x: 801, endPoint y: 80, distance: 63.1
click at [801, 80] on div "Grace 2024/5/1 2.3萬 56 63.6萬" at bounding box center [894, 272] width 259 height 425
copy link "Grace"
click at [1264, 414] on div "Grace 2024/5/1 2.3萬 56 63.6萬 查看原始貼文" at bounding box center [756, 402] width 1512 height 803
click at [1264, 414] on main "Instagram ******* 台灣 搜尋 searchOperator 插入語法 完全符合 "" 聯集 OR 交集 AND 排除 - 群組 {} 搜尋指…" at bounding box center [821, 455] width 1381 height 968
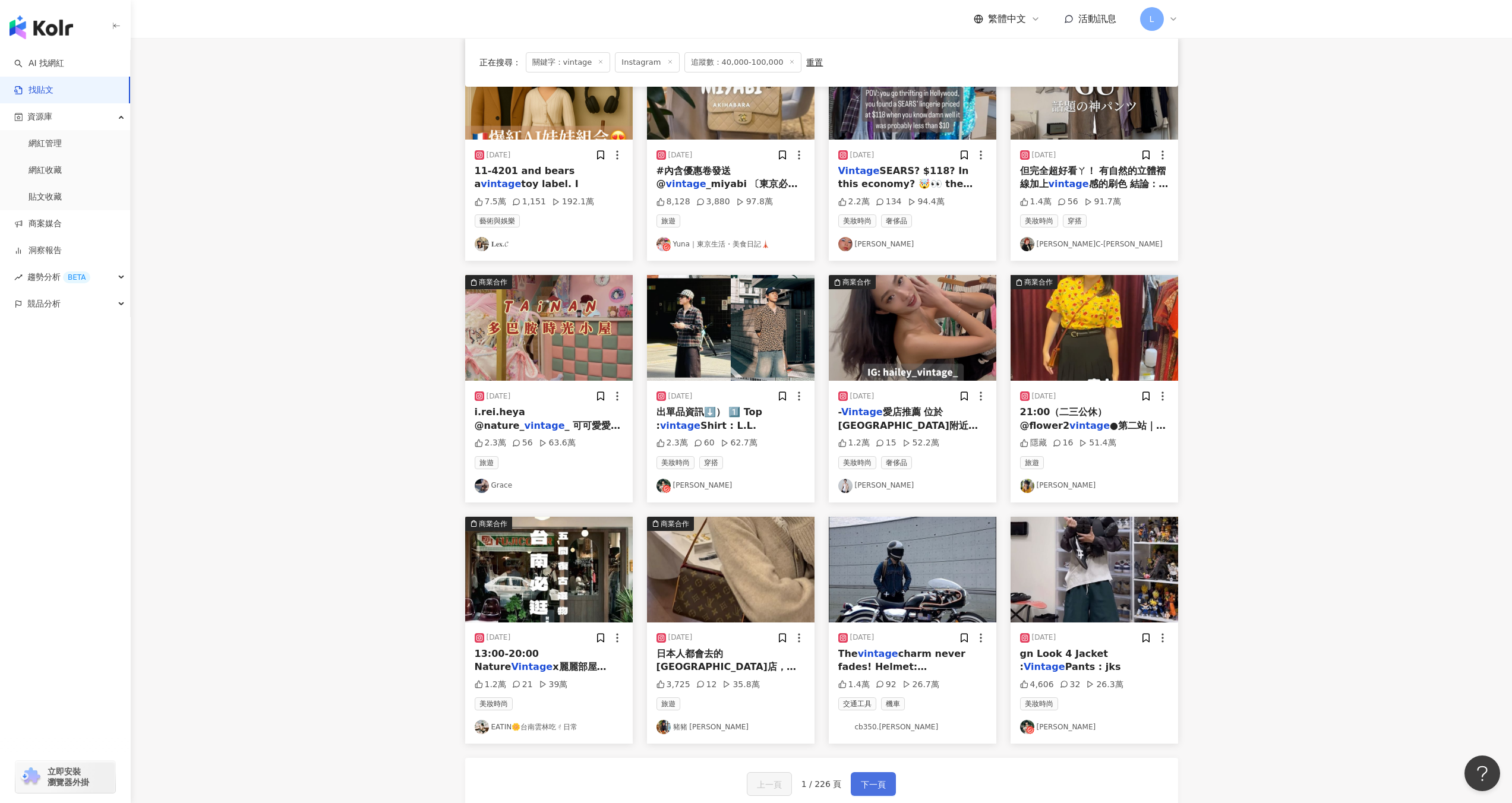
scroll to position [335, 0]
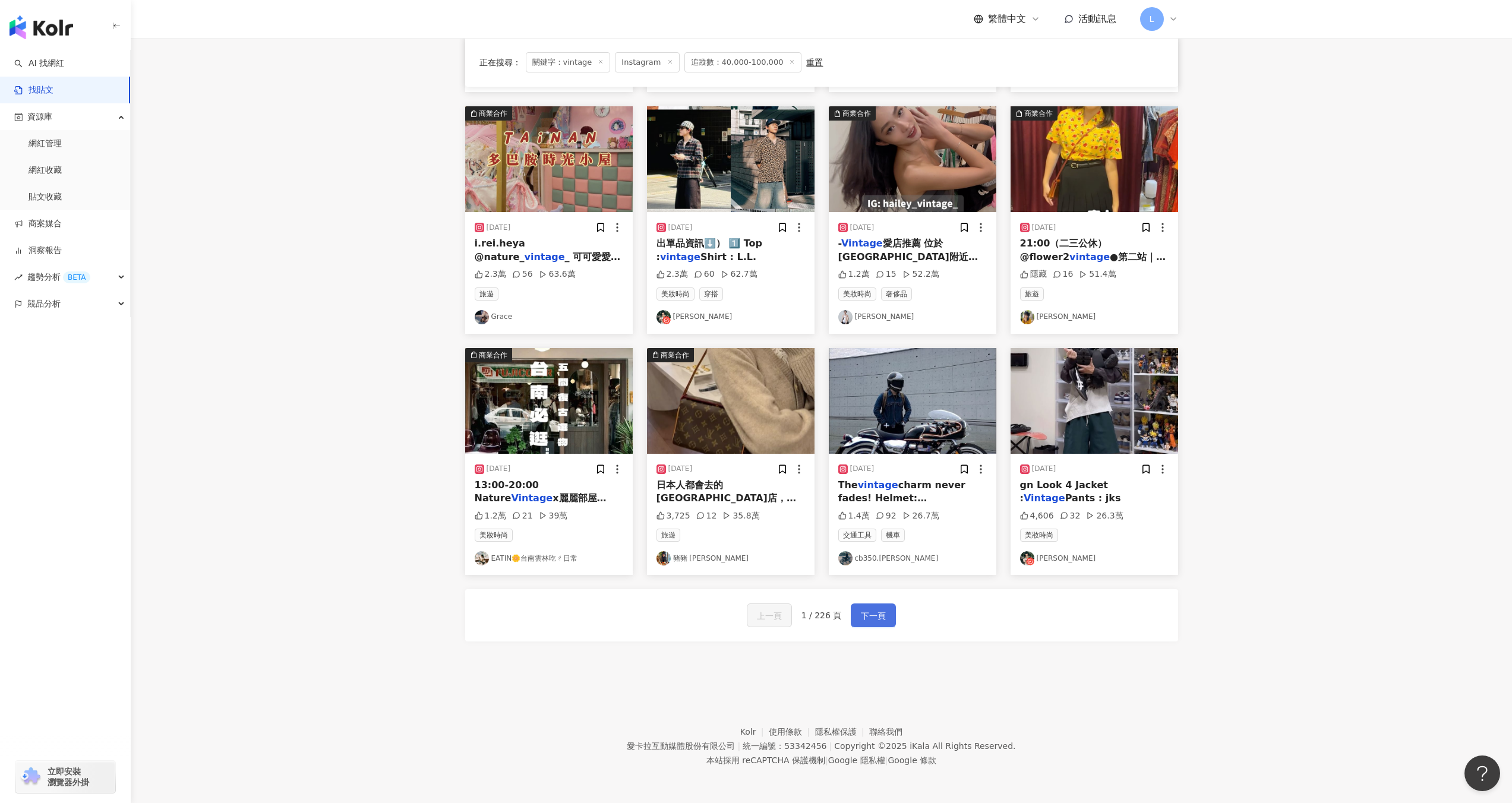
click at [870, 610] on span "下一頁" at bounding box center [873, 616] width 25 height 15
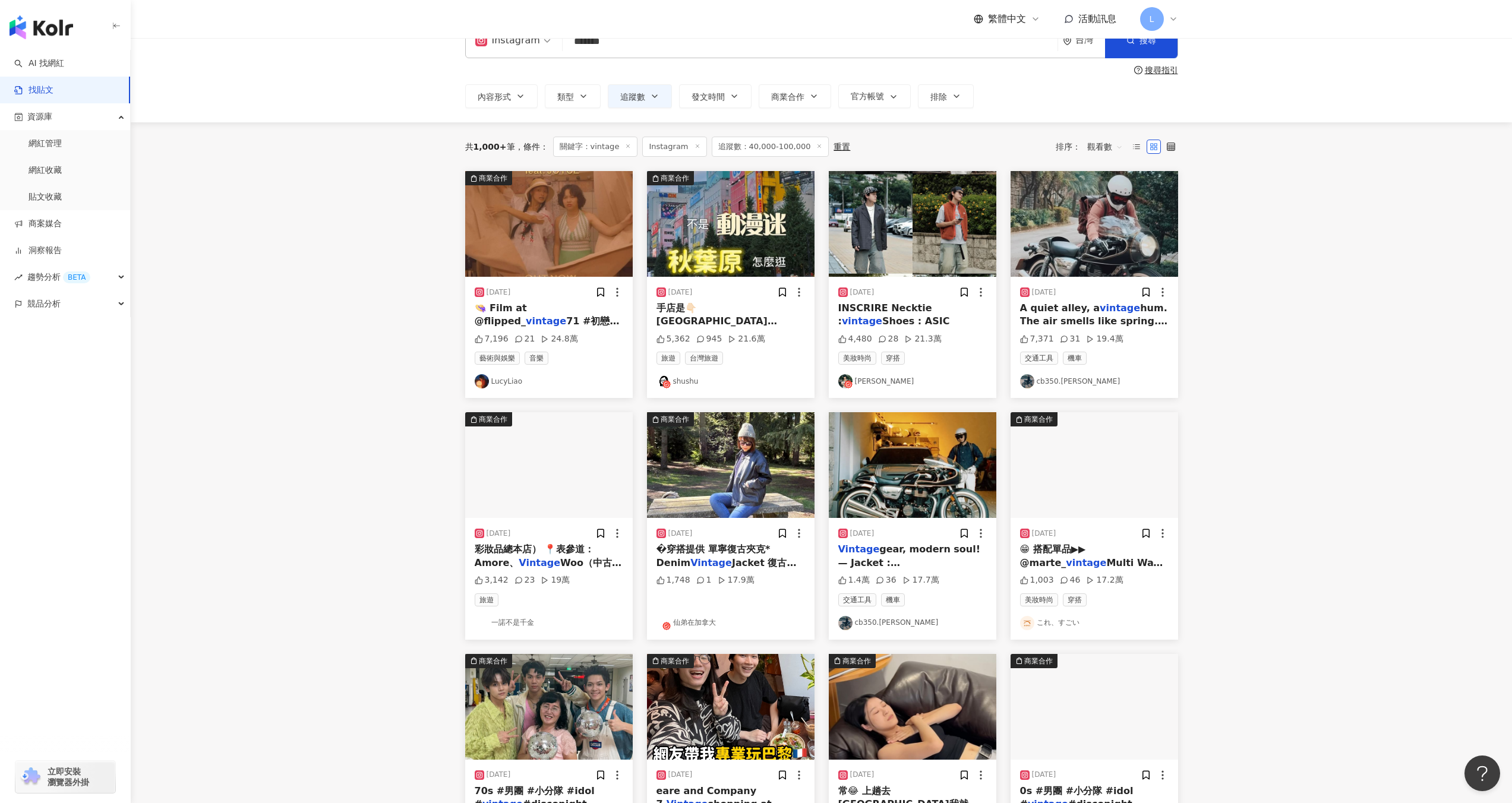
scroll to position [0, 0]
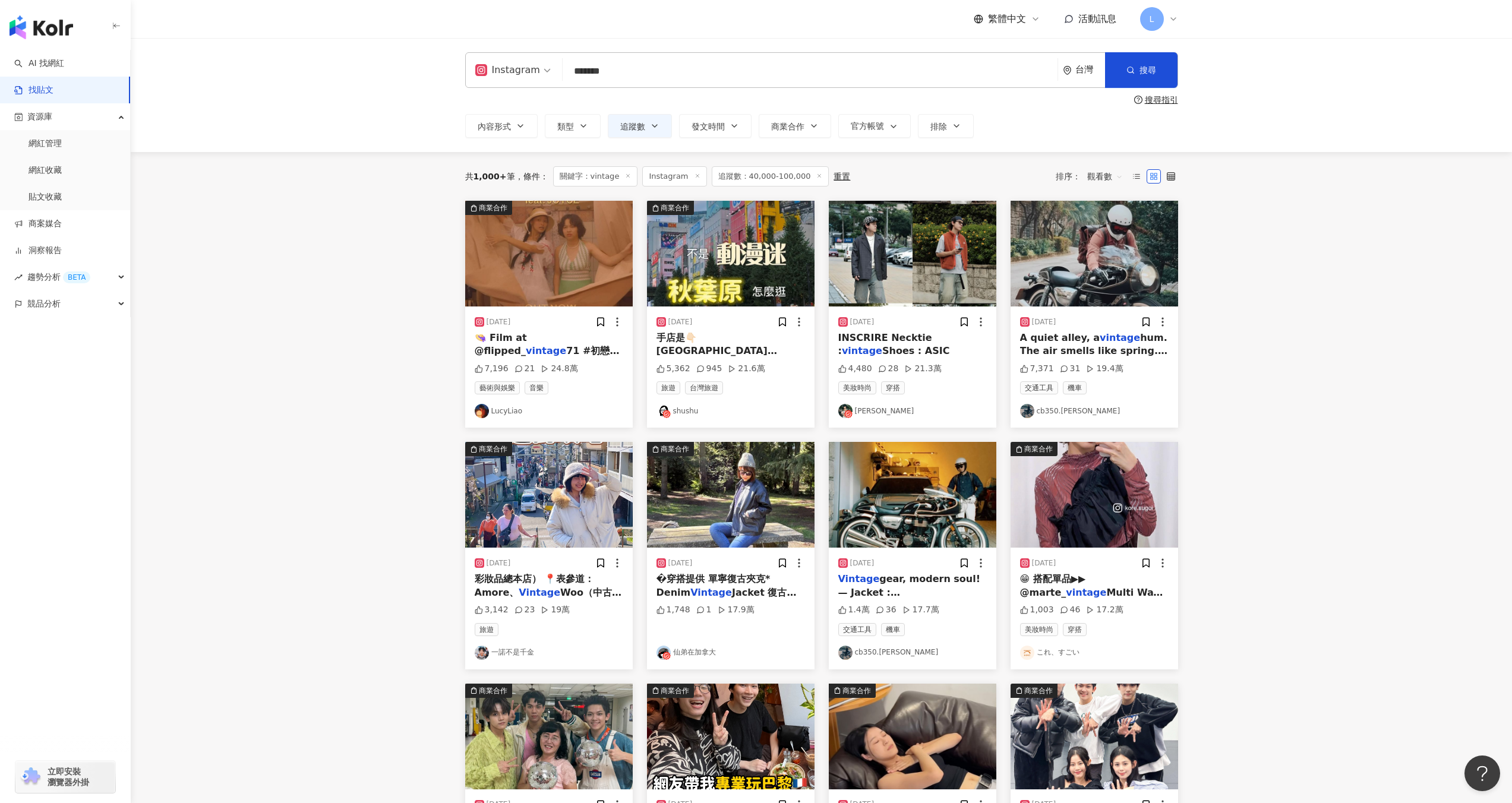
click at [664, 267] on img at bounding box center [730, 253] width 168 height 106
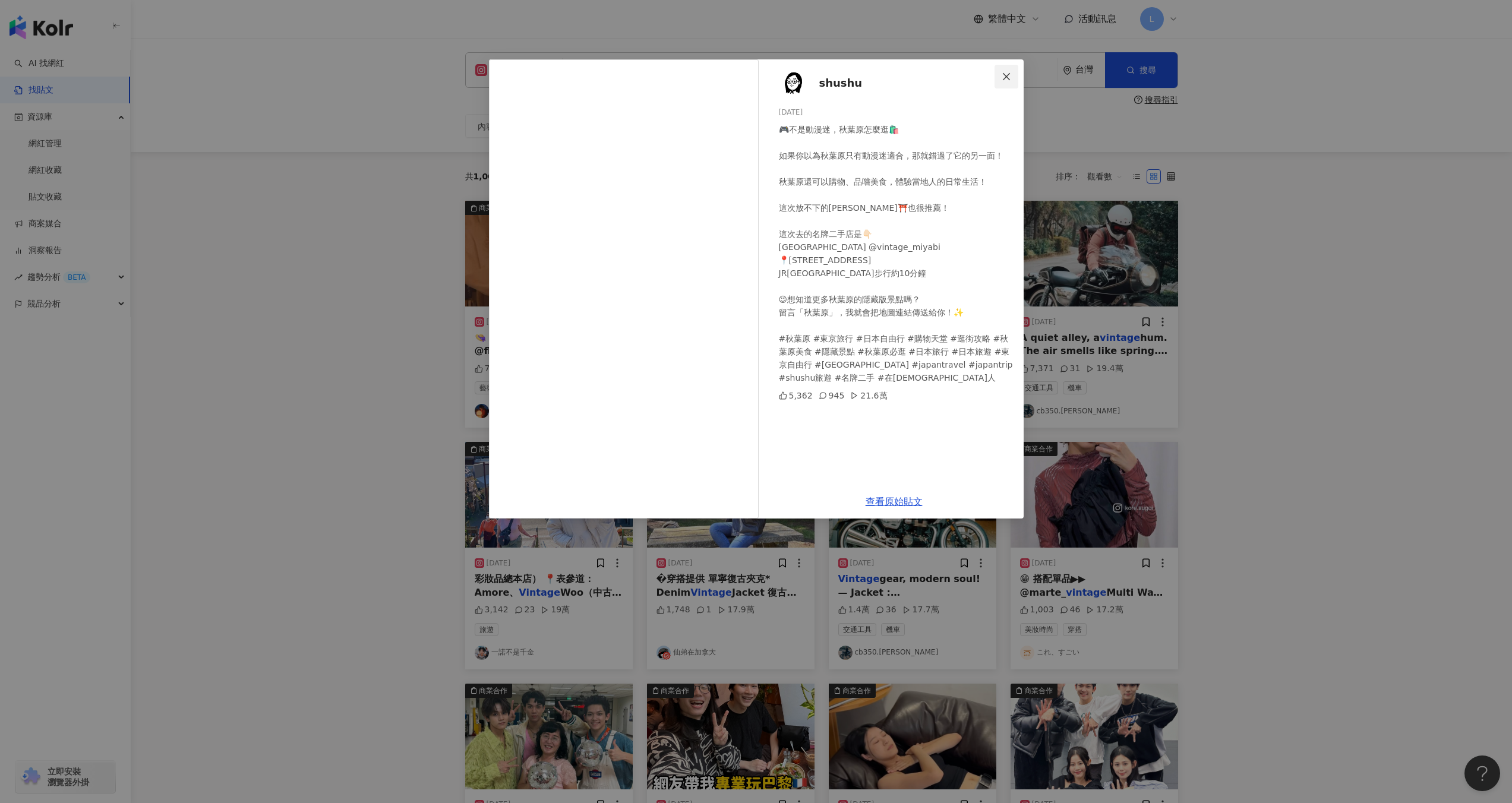
click at [1011, 77] on span "Close" at bounding box center [1006, 77] width 24 height 9
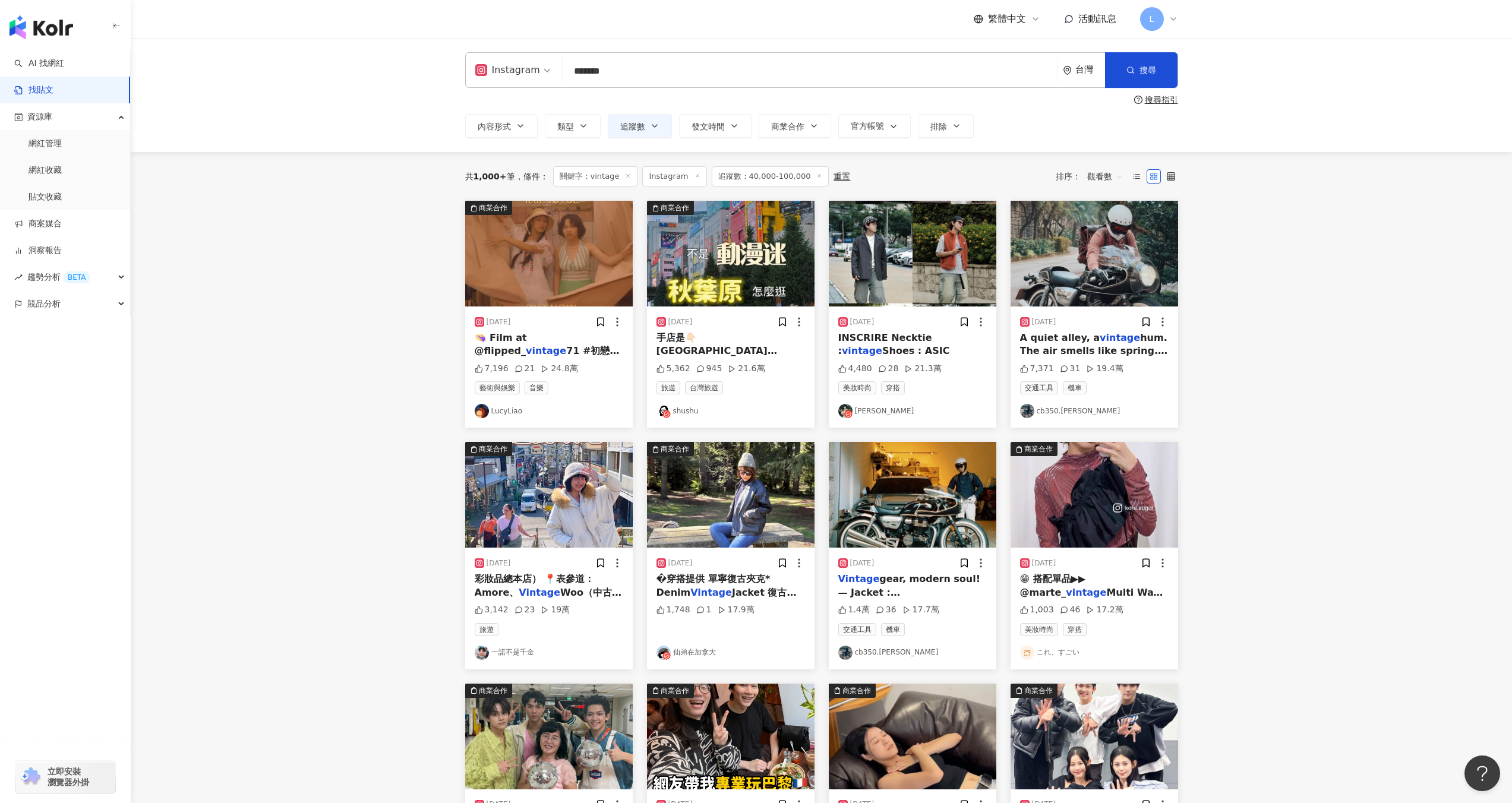
click at [568, 294] on img at bounding box center [549, 253] width 168 height 106
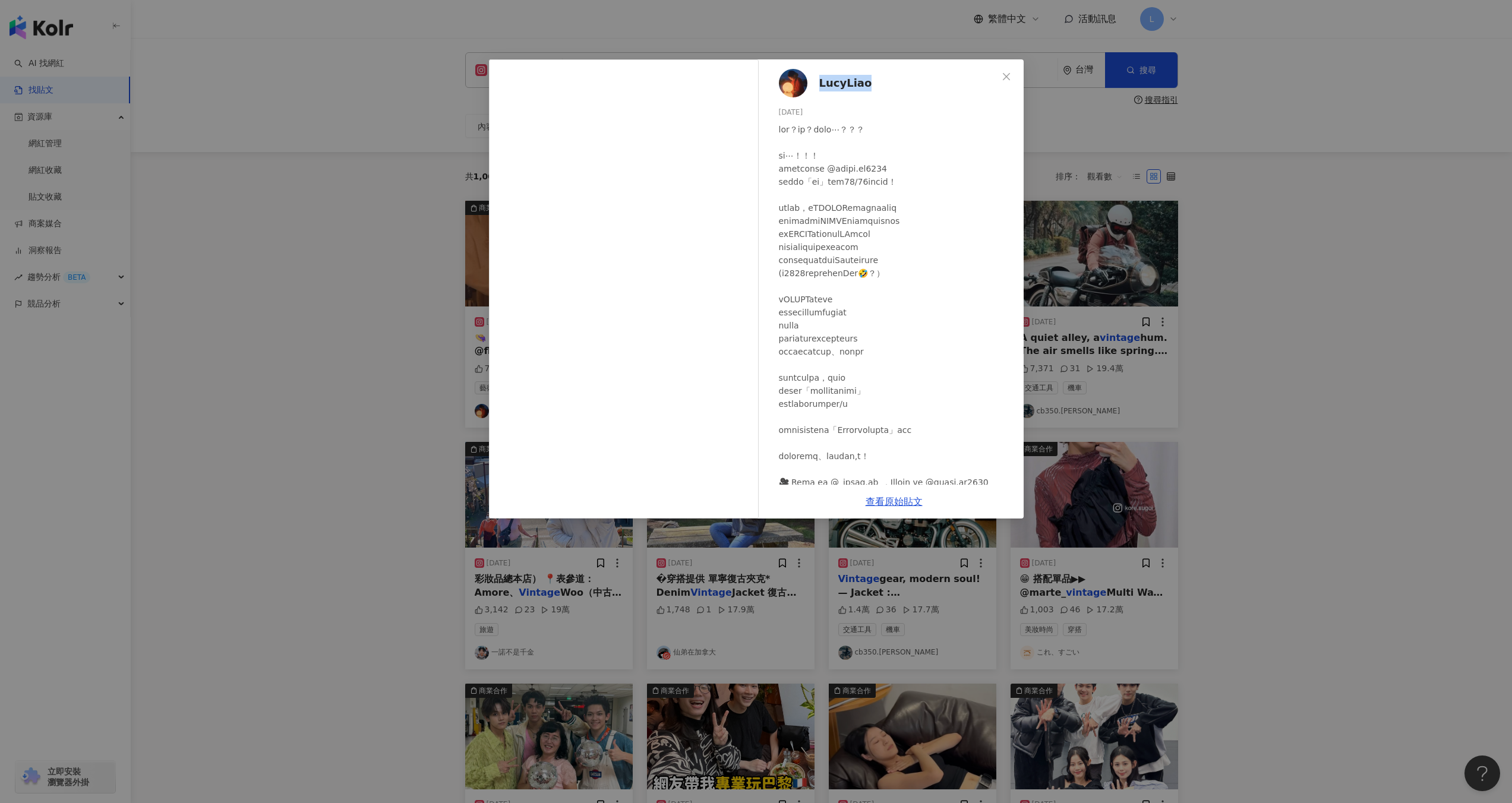
drag, startPoint x: 880, startPoint y: 83, endPoint x: 817, endPoint y: 81, distance: 63.0
click at [817, 81] on div "LucyLiao 2024/10/24 7,196 21 24.8萬" at bounding box center [894, 272] width 259 height 425
copy span "LucyLiao"
click at [1253, 352] on div "LucyLiao 2024/10/24 7,196 21 24.8萬 查看原始貼文" at bounding box center [756, 402] width 1512 height 803
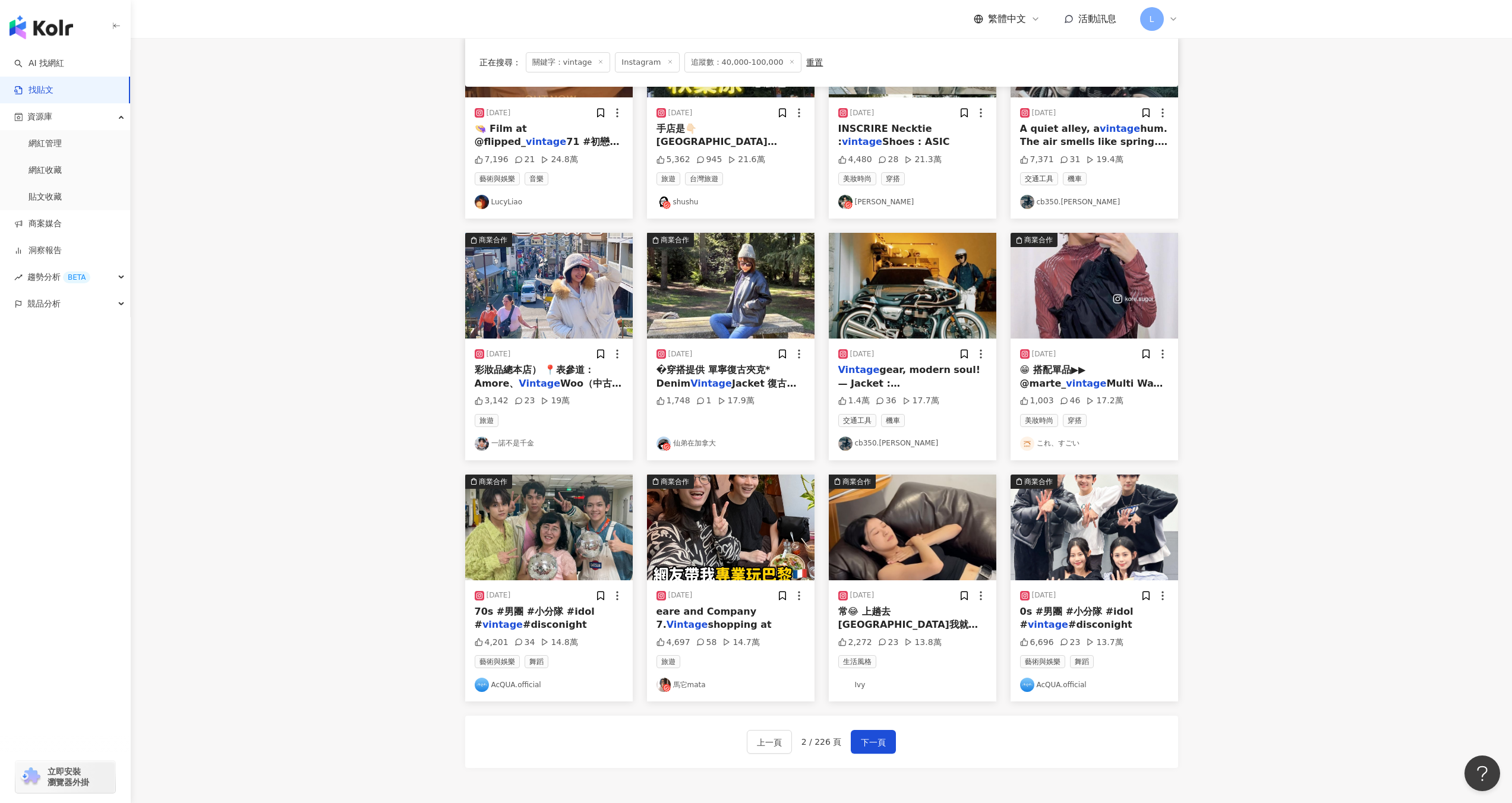
scroll to position [335, 0]
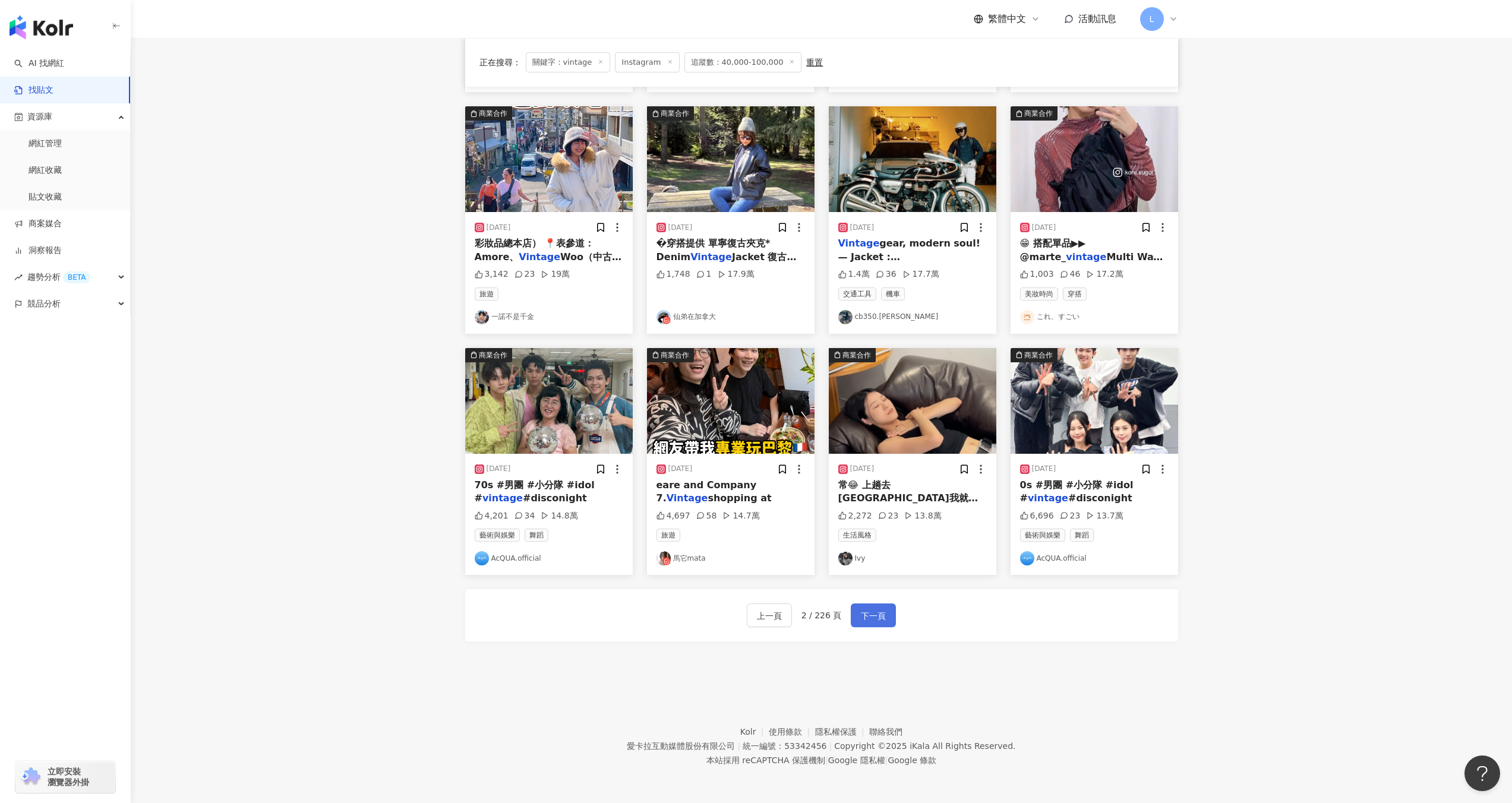
click at [877, 615] on span "下一頁" at bounding box center [873, 616] width 25 height 15
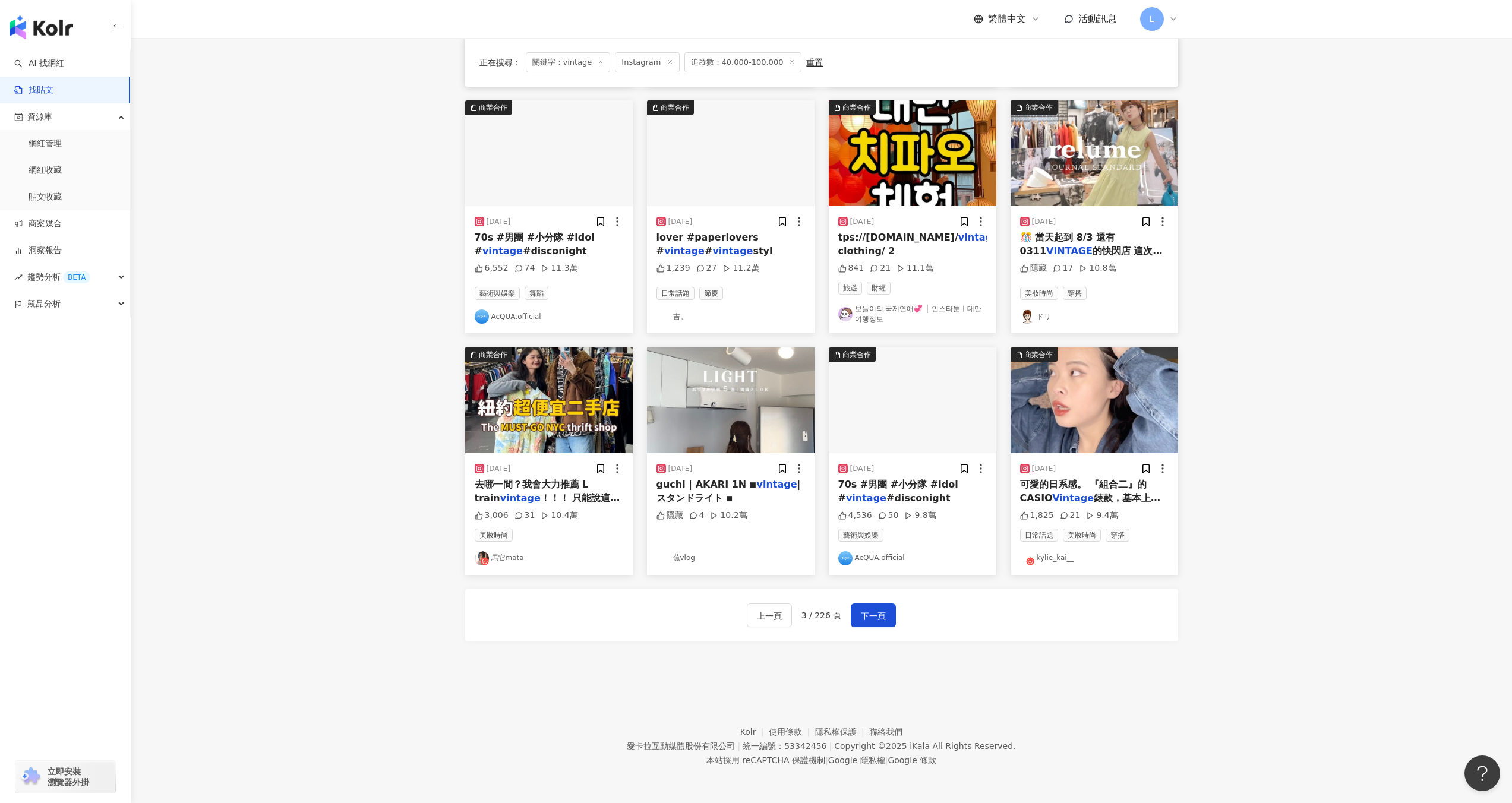
scroll to position [341, 0]
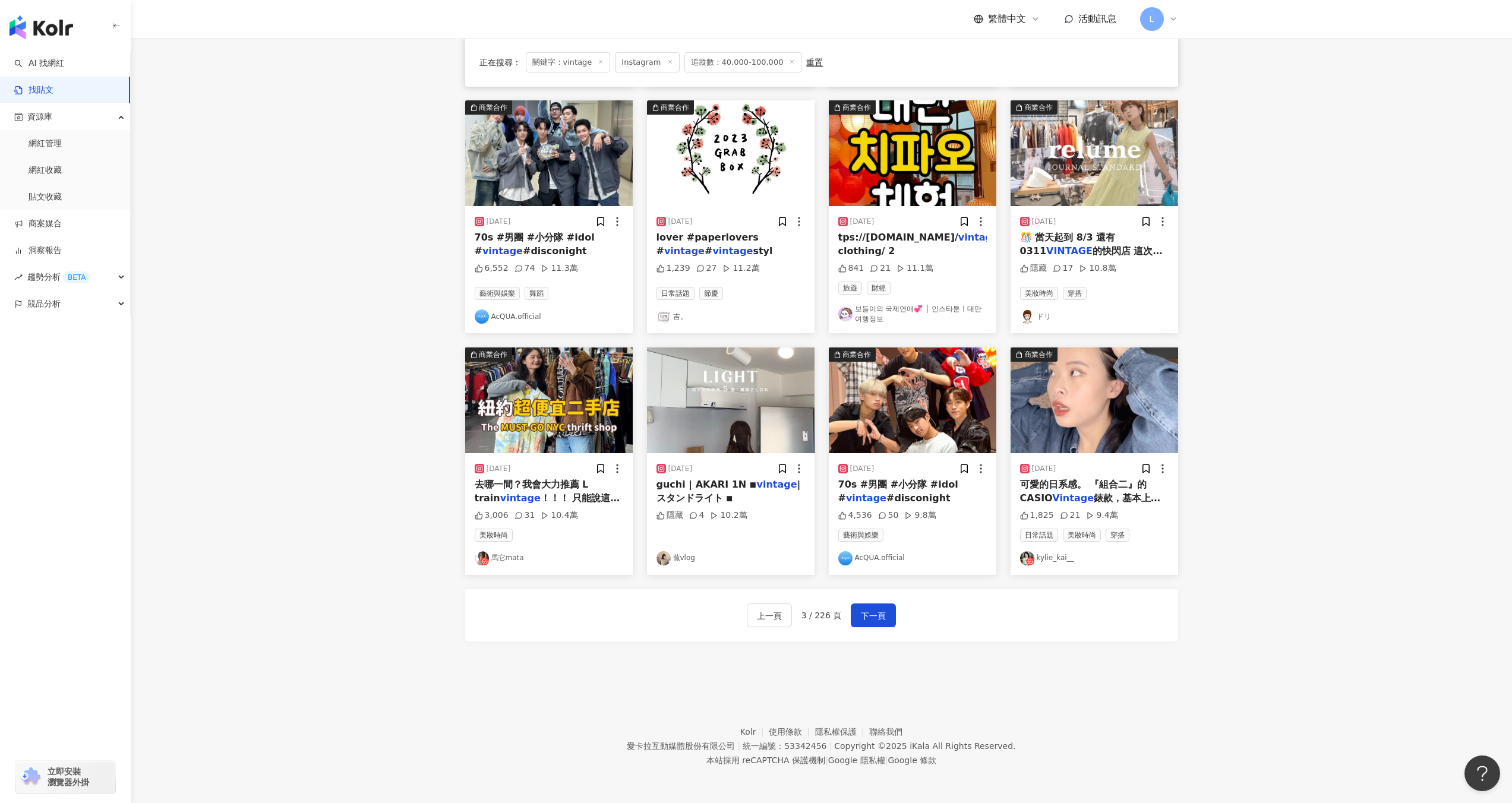
click at [1109, 460] on div "2023/12/22 可愛的日系感。 『組合二』的CASIO Vintage 錶款，基本上就是我的愛款系 1,825 21 9.4萬 日常話題 美妝時尚 穿搭…" at bounding box center [1094, 513] width 168 height 121
click at [1088, 395] on img at bounding box center [1094, 400] width 168 height 106
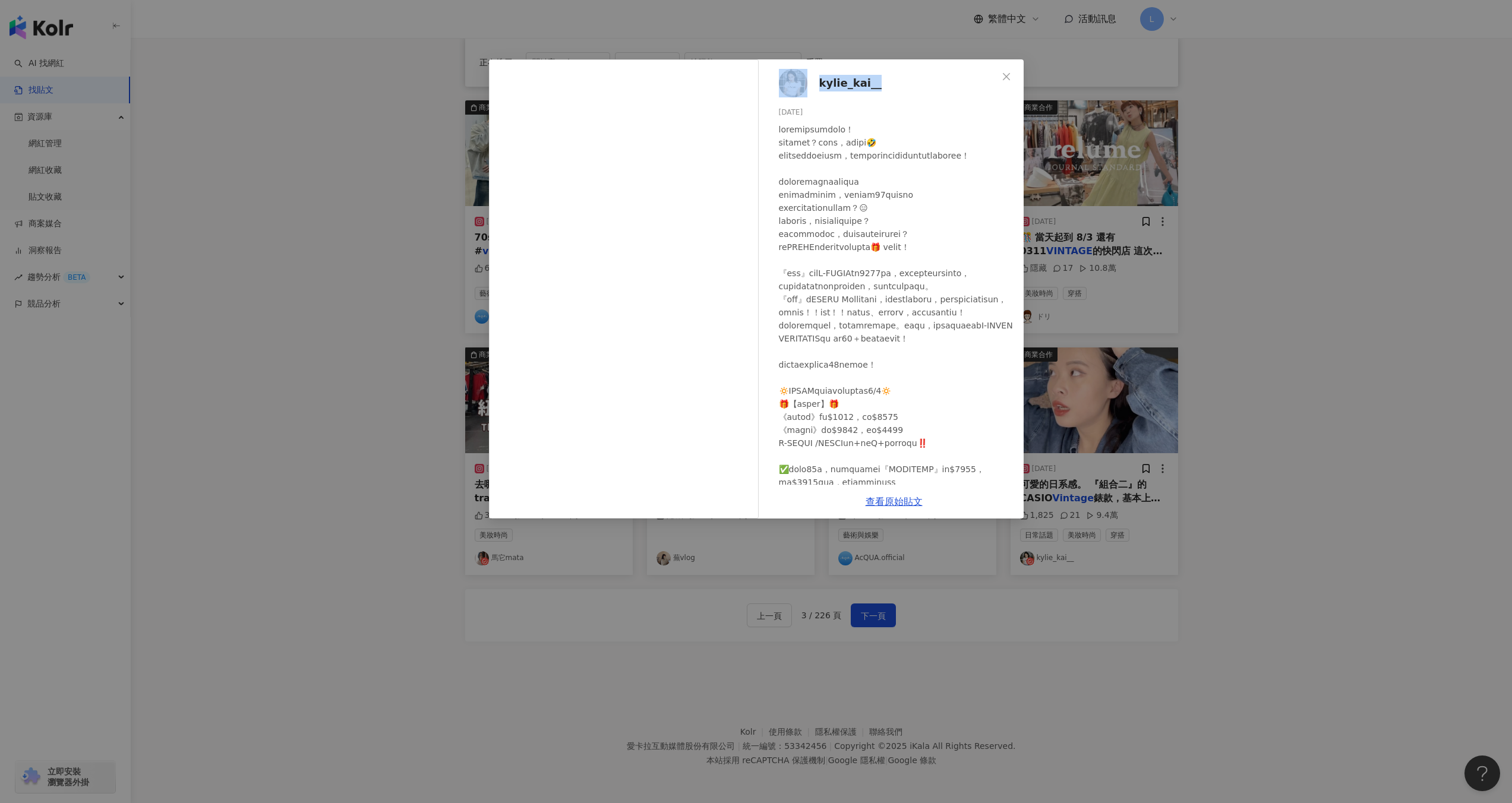
drag, startPoint x: 892, startPoint y: 83, endPoint x: 812, endPoint y: 86, distance: 80.1
click at [812, 86] on div "kylie_kai__ 2023/12/22 1,825 21 9.4萬" at bounding box center [894, 272] width 259 height 425
copy link "kylie_kai__"
click at [1358, 366] on div "kylie_kai__ 2023/12/22 1,825 21 9.4萬 查看原始貼文" at bounding box center [756, 402] width 1512 height 803
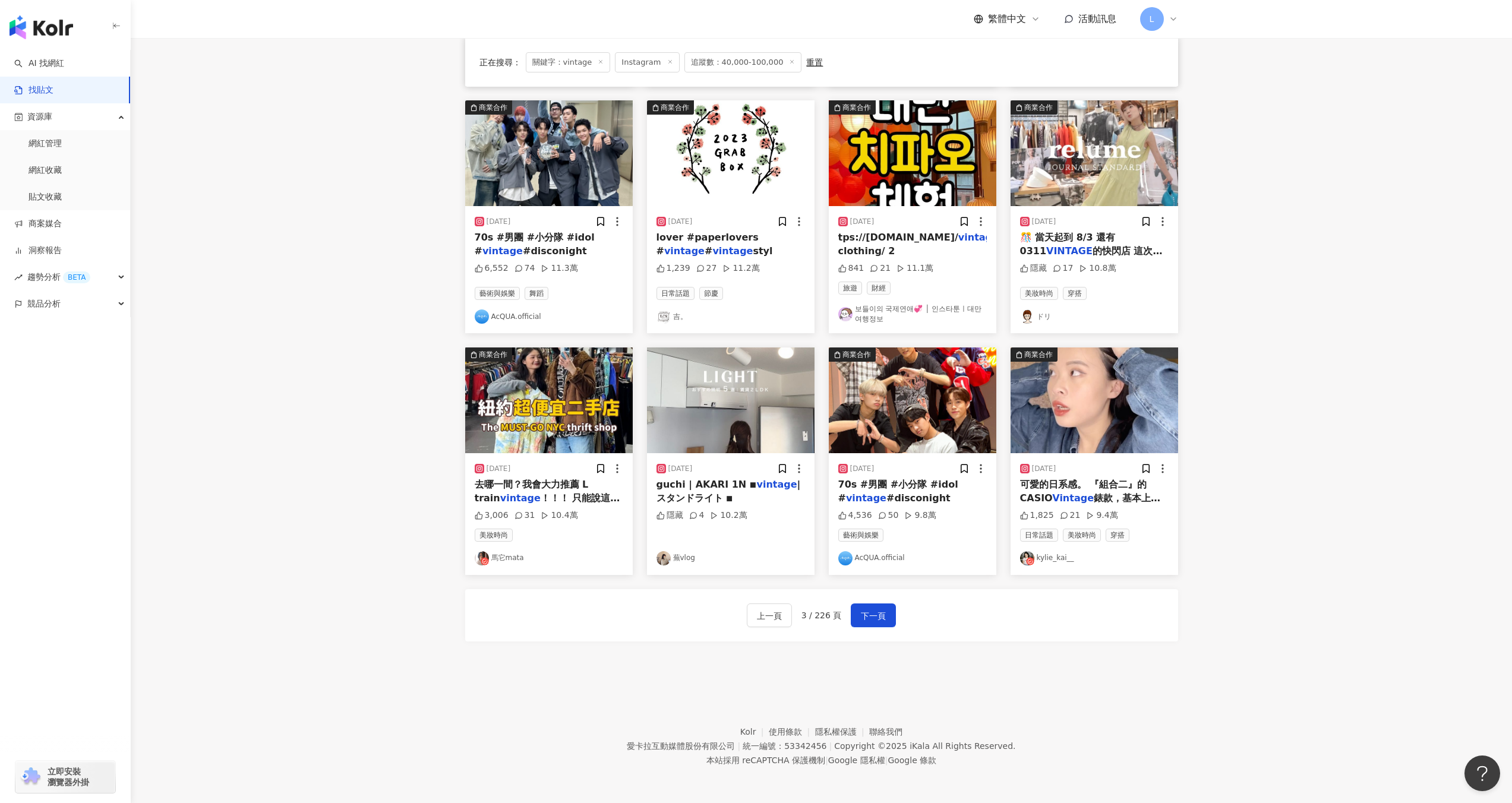
click at [1054, 435] on img at bounding box center [1094, 400] width 168 height 106
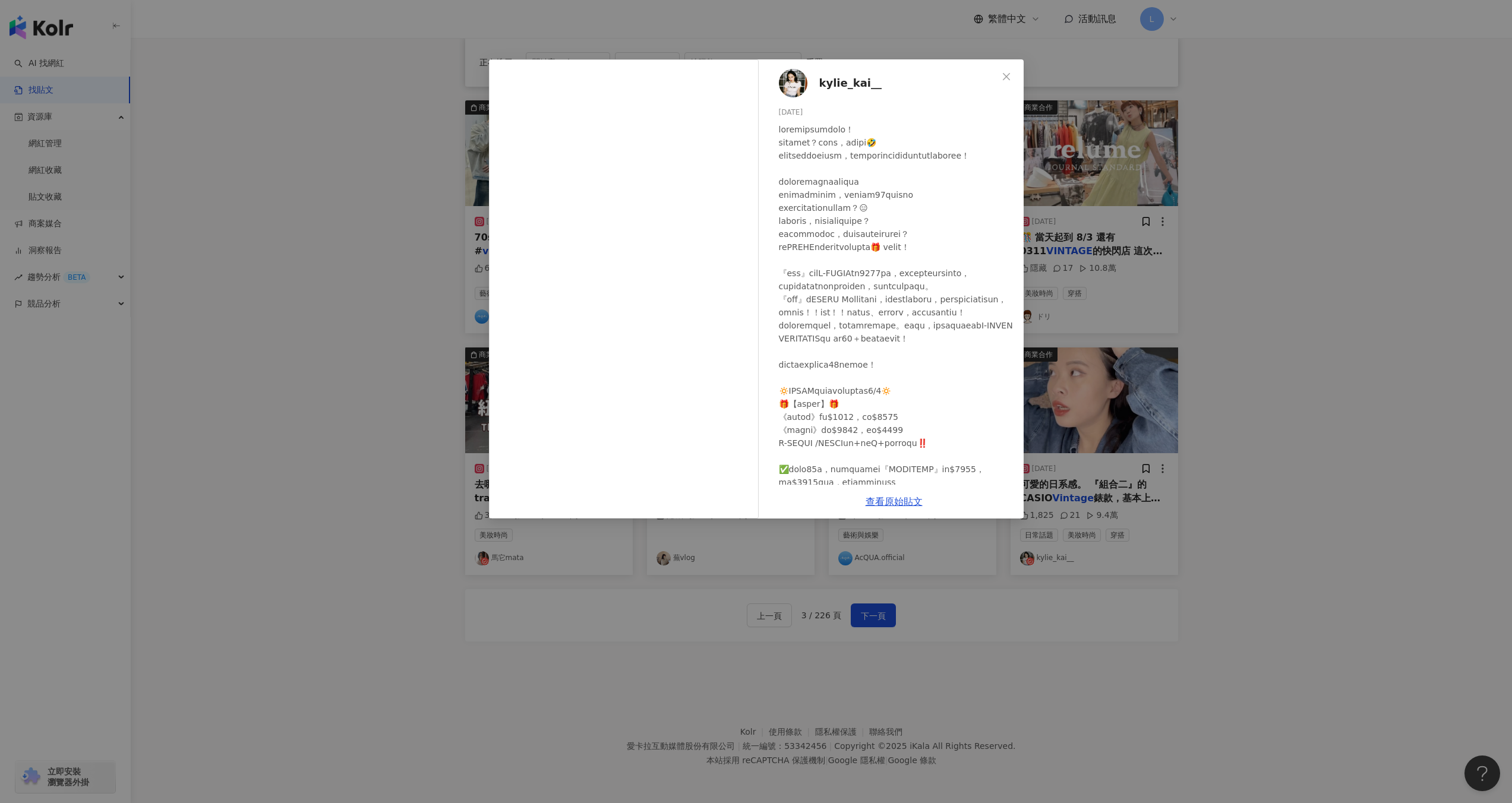
drag, startPoint x: 830, startPoint y: 95, endPoint x: 843, endPoint y: 79, distance: 20.6
click at [830, 95] on div "kylie_kai__ 2023/12/22 1,825 21 9.4萬" at bounding box center [894, 272] width 259 height 425
click at [843, 79] on span "kylie_kai__" at bounding box center [850, 83] width 63 height 16
click at [1352, 375] on div "kylie_kai__ 2023/12/22 1,825 21 9.4萬 查看原始貼文" at bounding box center [756, 402] width 1512 height 803
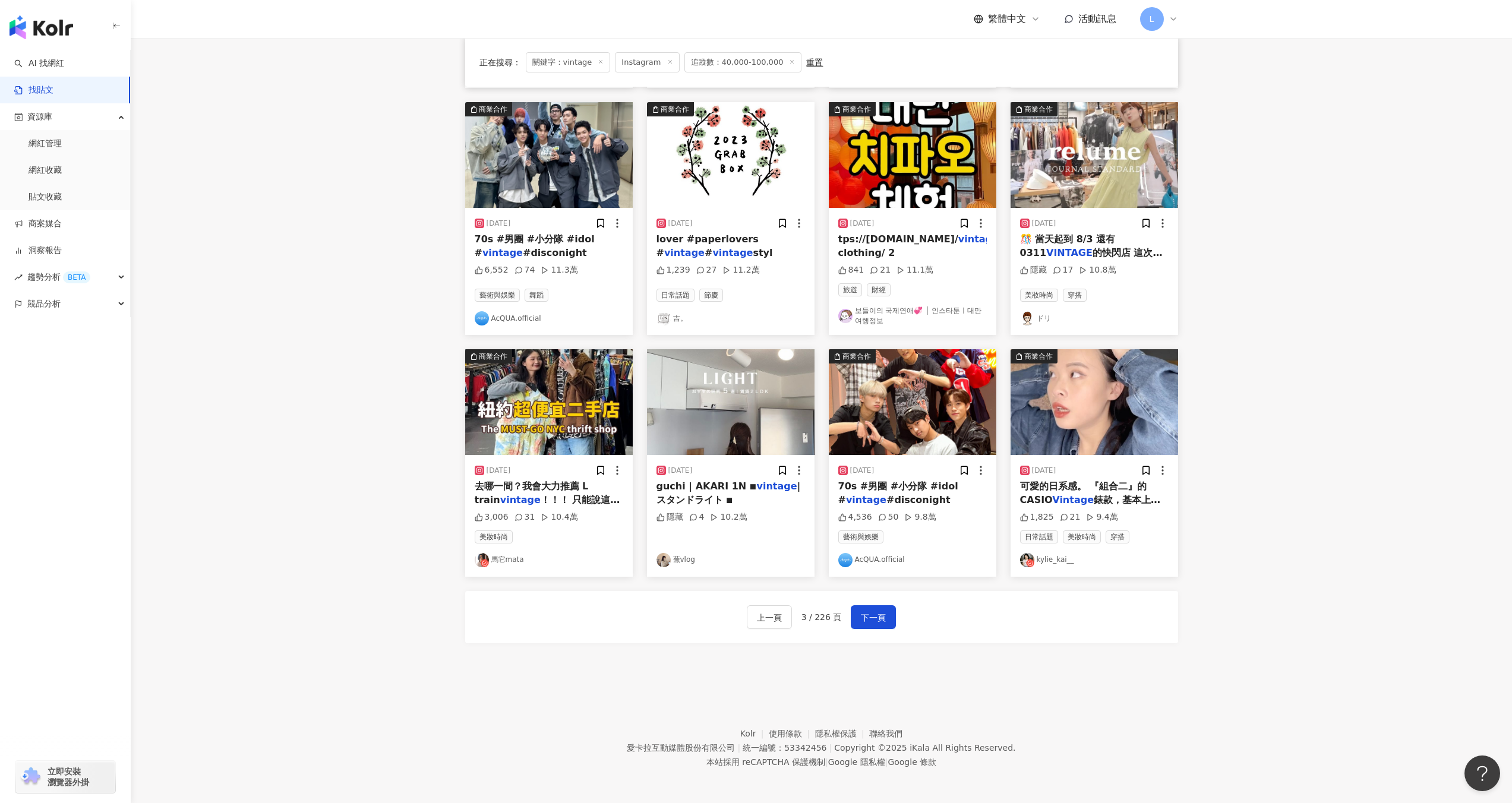
scroll to position [339, 0]
click at [875, 615] on span "下一頁" at bounding box center [873, 618] width 25 height 15
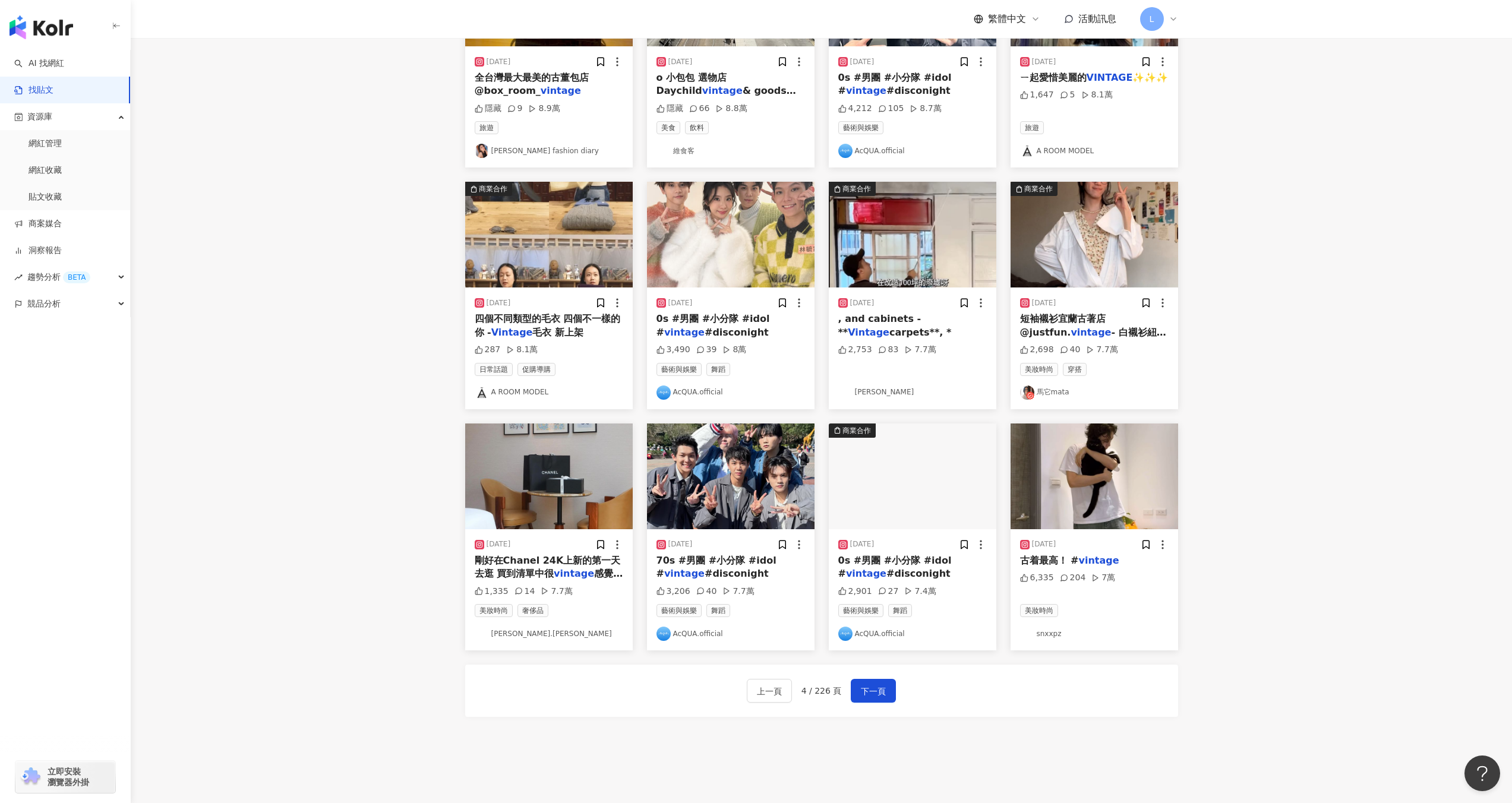
scroll to position [335, 0]
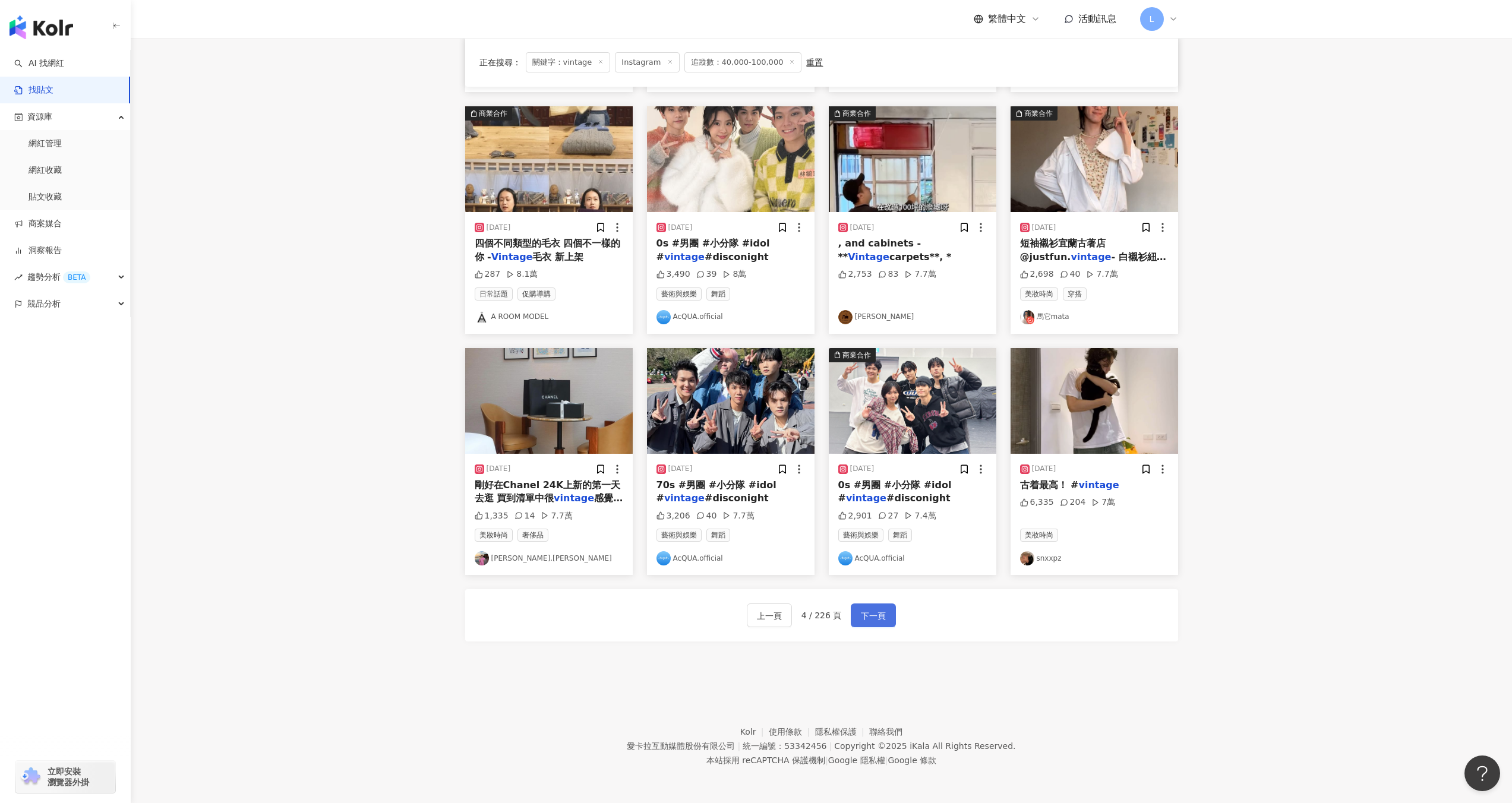
click at [880, 617] on span "下一頁" at bounding box center [873, 616] width 25 height 15
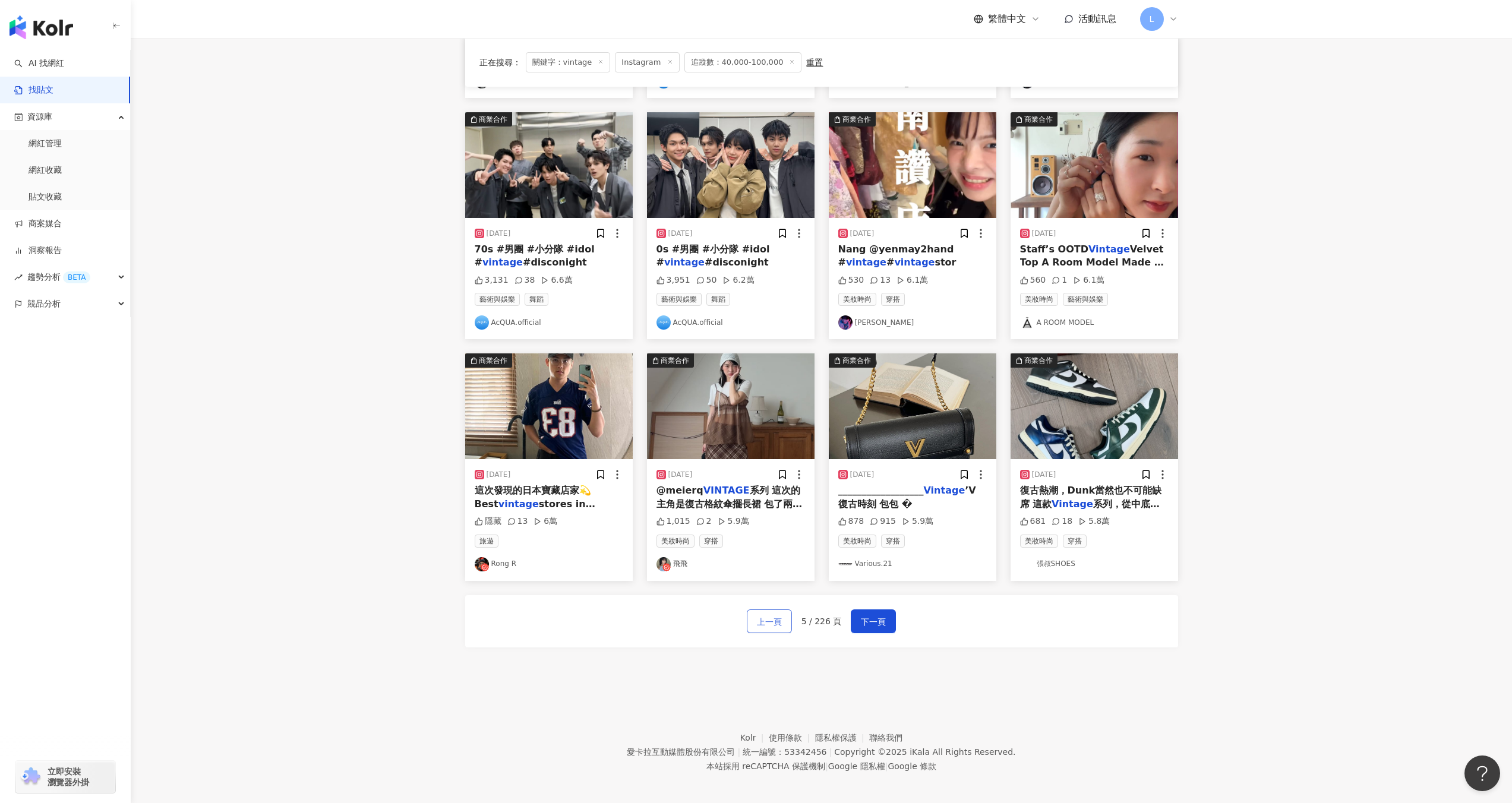
click at [771, 615] on span "上一頁" at bounding box center [769, 622] width 25 height 15
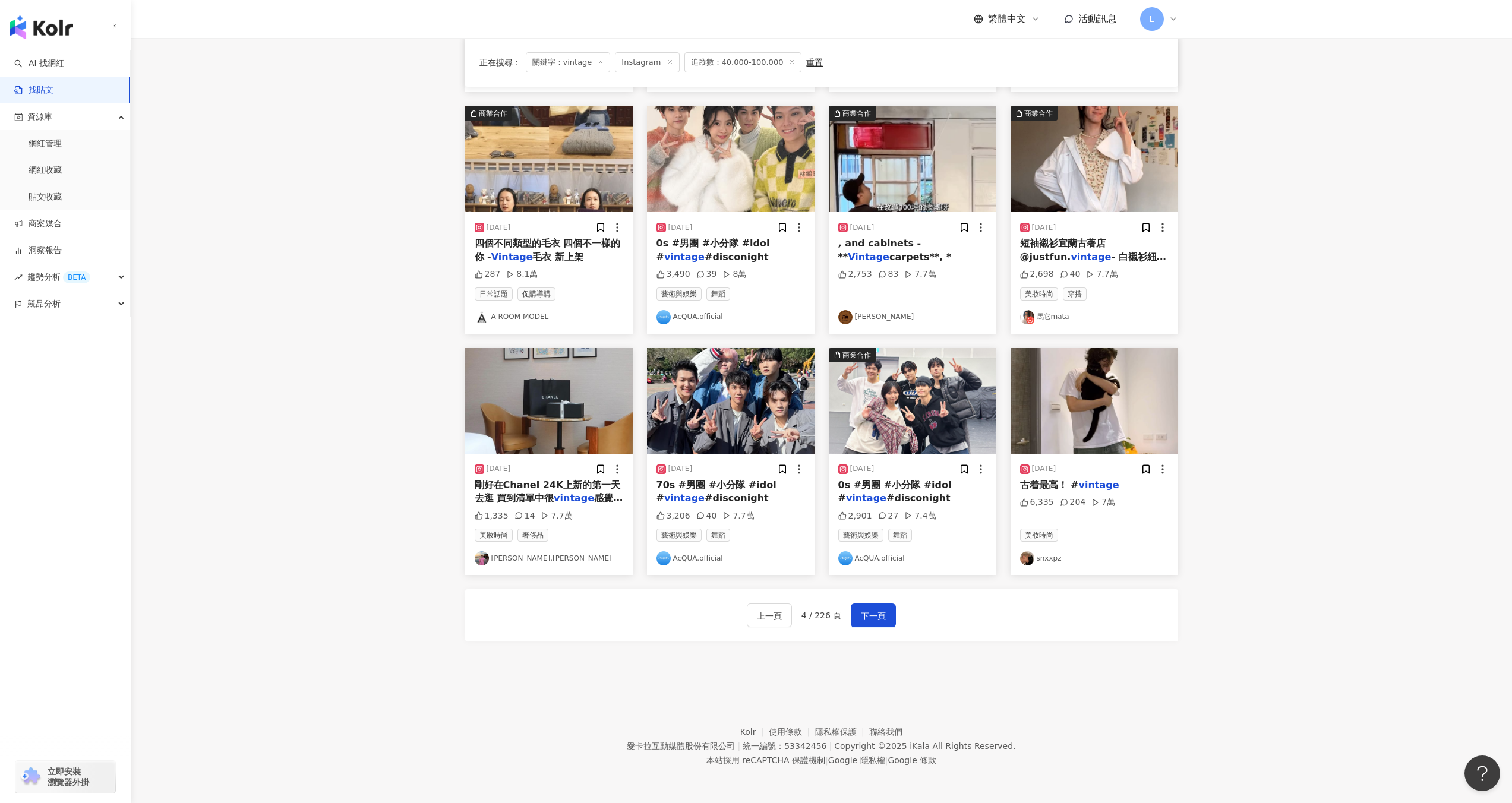
click at [596, 487] on span "剛好在Chanel 24K上新的第一天去逛 買到清單中很" at bounding box center [548, 491] width 146 height 24
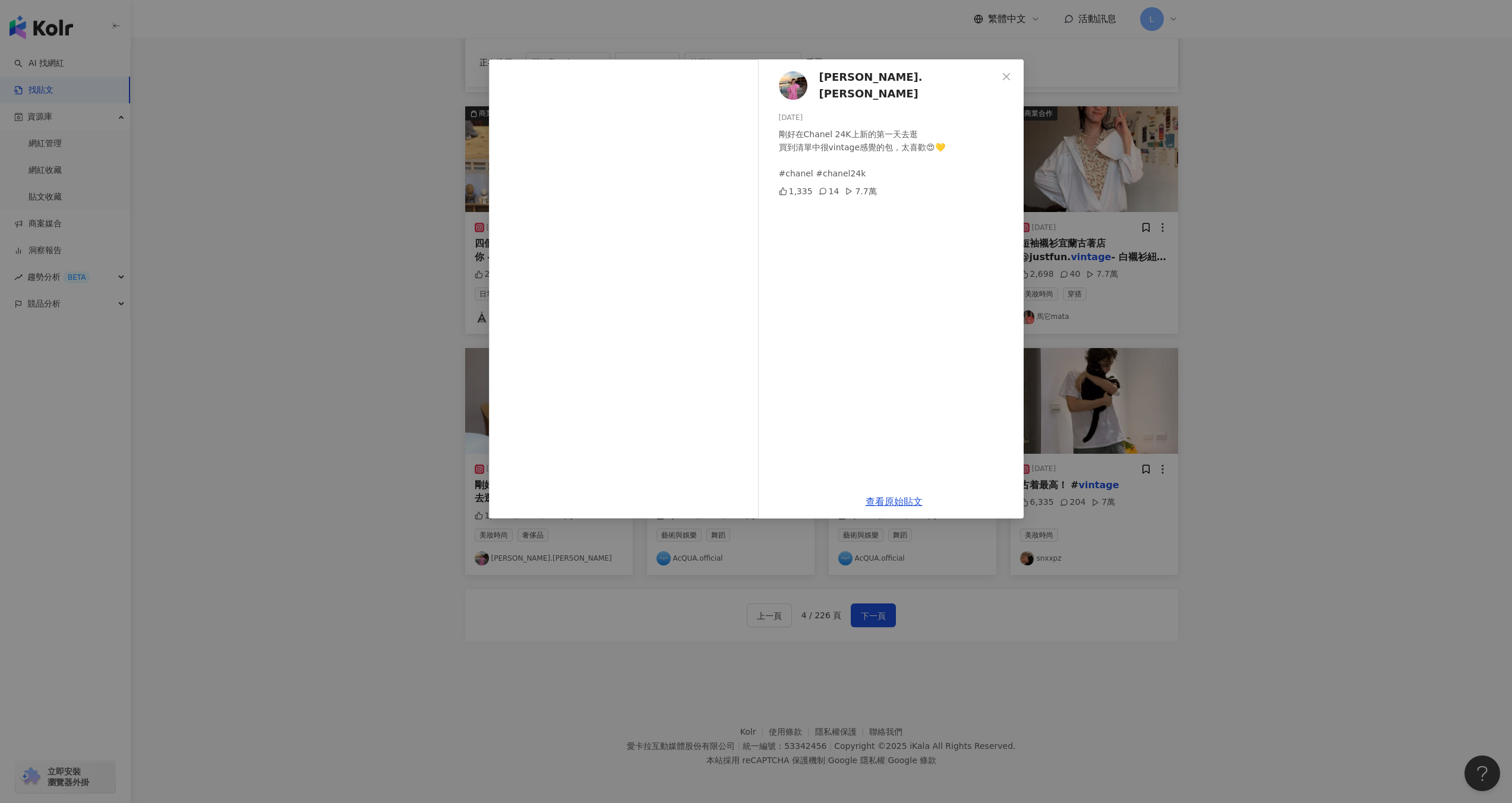
click at [1126, 310] on div "Samantha.Lin 2024/9/24 剛好在Chanel 24K上新的第一天去逛 買到清單中很vintage感覺的包，太喜歡😍💛 #chanel #c…" at bounding box center [756, 402] width 1512 height 803
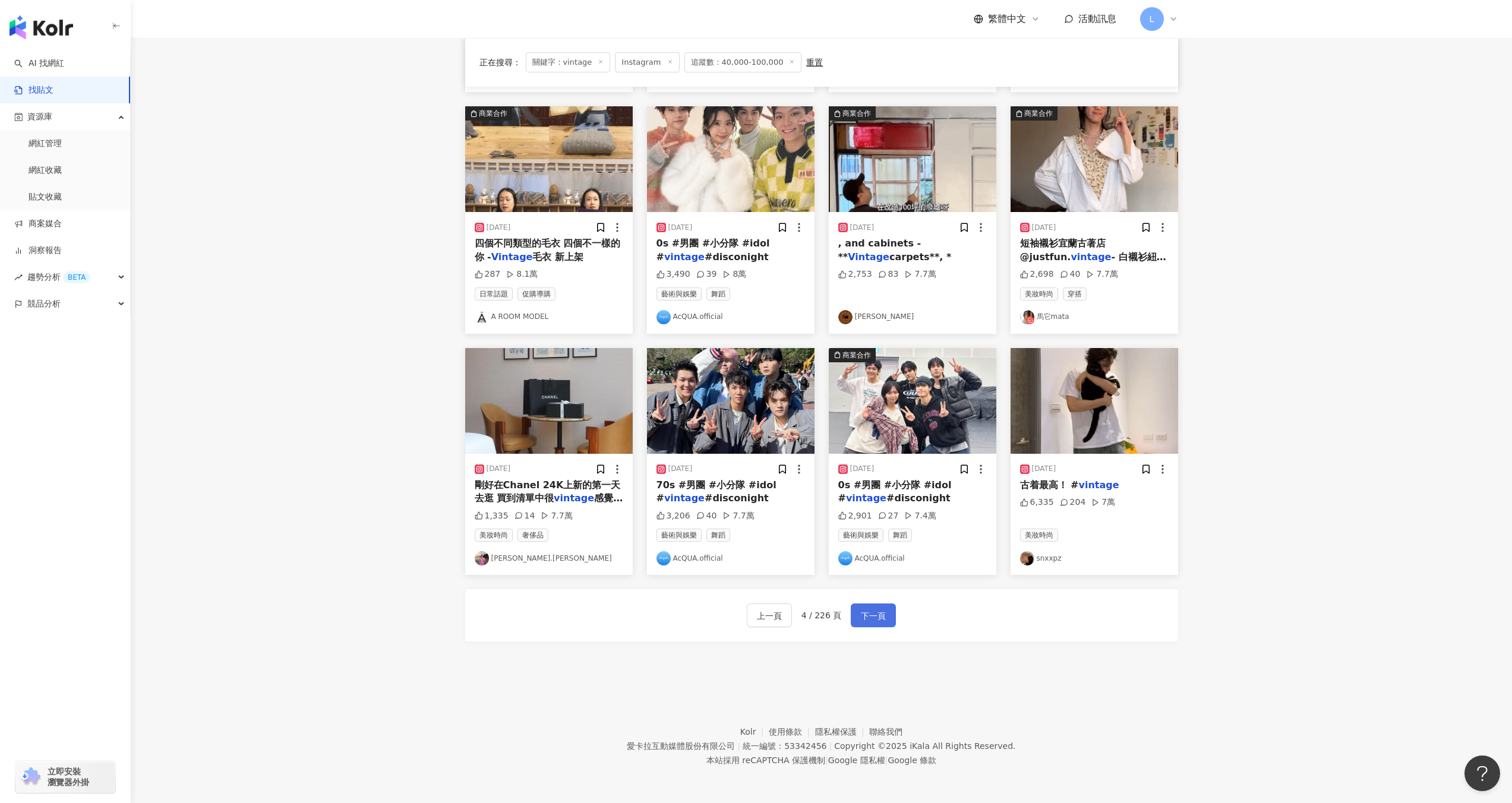
click at [893, 613] on button "下一頁" at bounding box center [873, 616] width 45 height 24
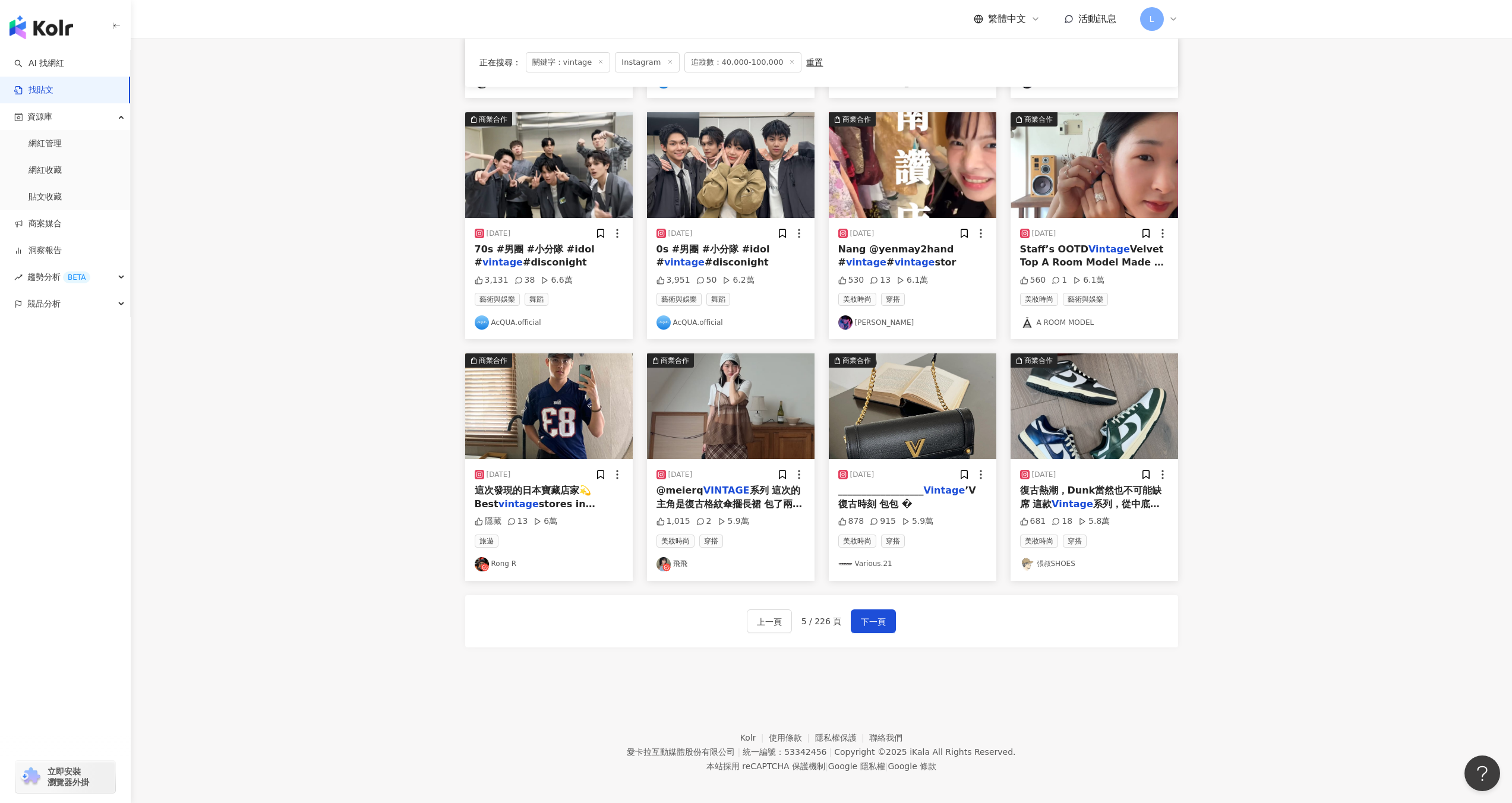
click at [783, 507] on div "2025/4/20 @meierq VINTAGE 系列 這次的主角是復古格紋傘擺長裙 包了兩色搭配出兩套look🧺✨ Discount code：飛飛80 …" at bounding box center [730, 519] width 168 height 121
click at [752, 485] on span "系列 這次的主角是復古格紋傘擺長裙 包了兩色搭配出兩套look🧺✨ Discount code：飛飛80 4/20 20:00-4/23 23:59 @mei…" at bounding box center [729, 530] width 146 height 91
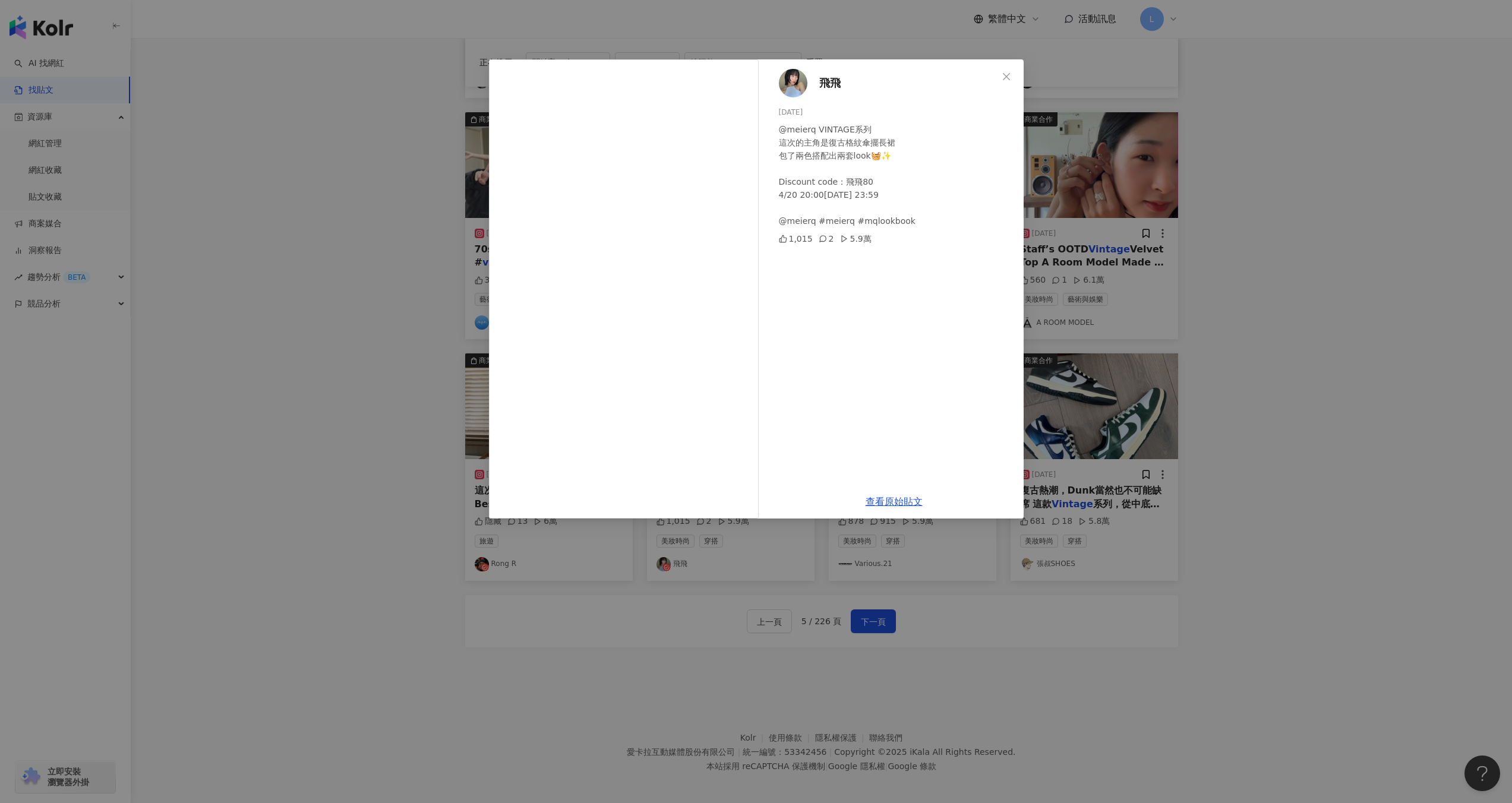
click at [863, 110] on div "2025/4/20" at bounding box center [895, 112] width 235 height 11
drag, startPoint x: 853, startPoint y: 89, endPoint x: 818, endPoint y: 89, distance: 35.0
click at [818, 89] on div "飛飛 2025/4/20 @meierq VINTAGE系列 這次的主角是復古格紋傘擺長裙 包了兩色搭配出兩套look🧺✨ Discount code：飛飛8…" at bounding box center [894, 272] width 259 height 425
click at [833, 83] on span "飛飛" at bounding box center [829, 83] width 22 height 16
click at [1116, 237] on div "飛飛 2025/4/20 @meierq VINTAGE系列 這次的主角是復古格紋傘擺長裙 包了兩色搭配出兩套look🧺✨ Discount code：飛飛8…" at bounding box center [756, 402] width 1512 height 803
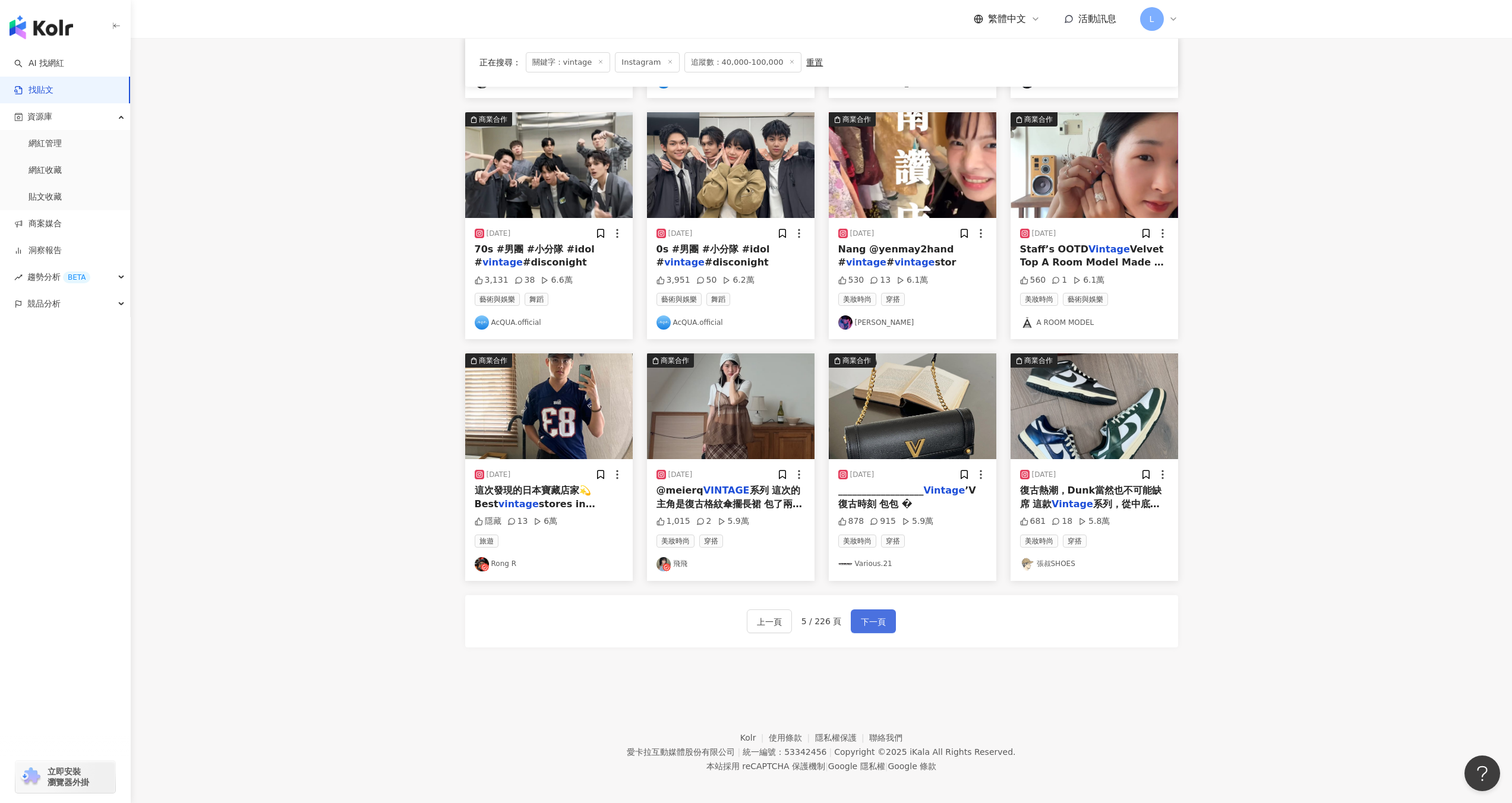
click at [882, 615] on span "下一頁" at bounding box center [873, 622] width 25 height 15
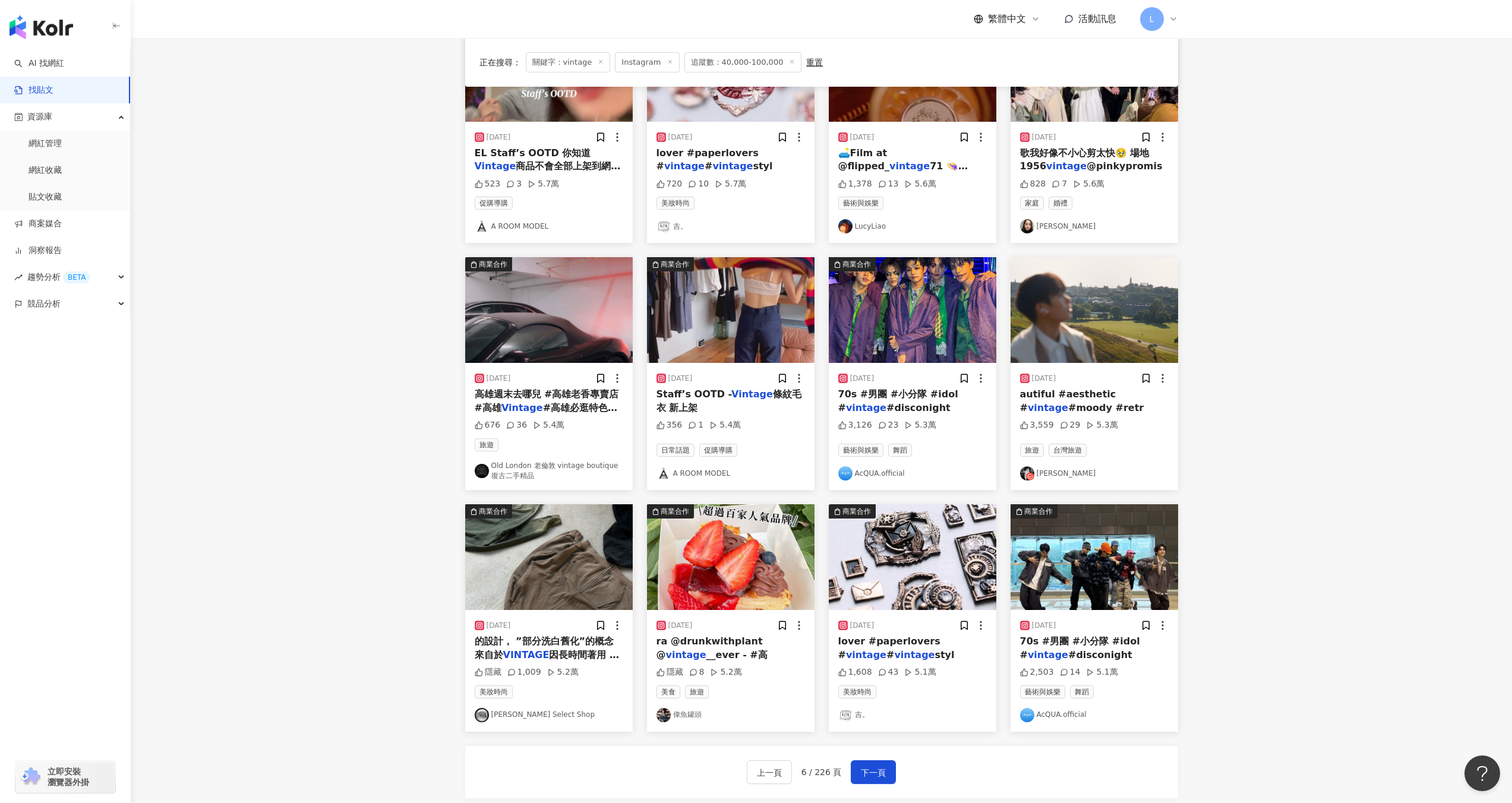
scroll to position [186, 0]
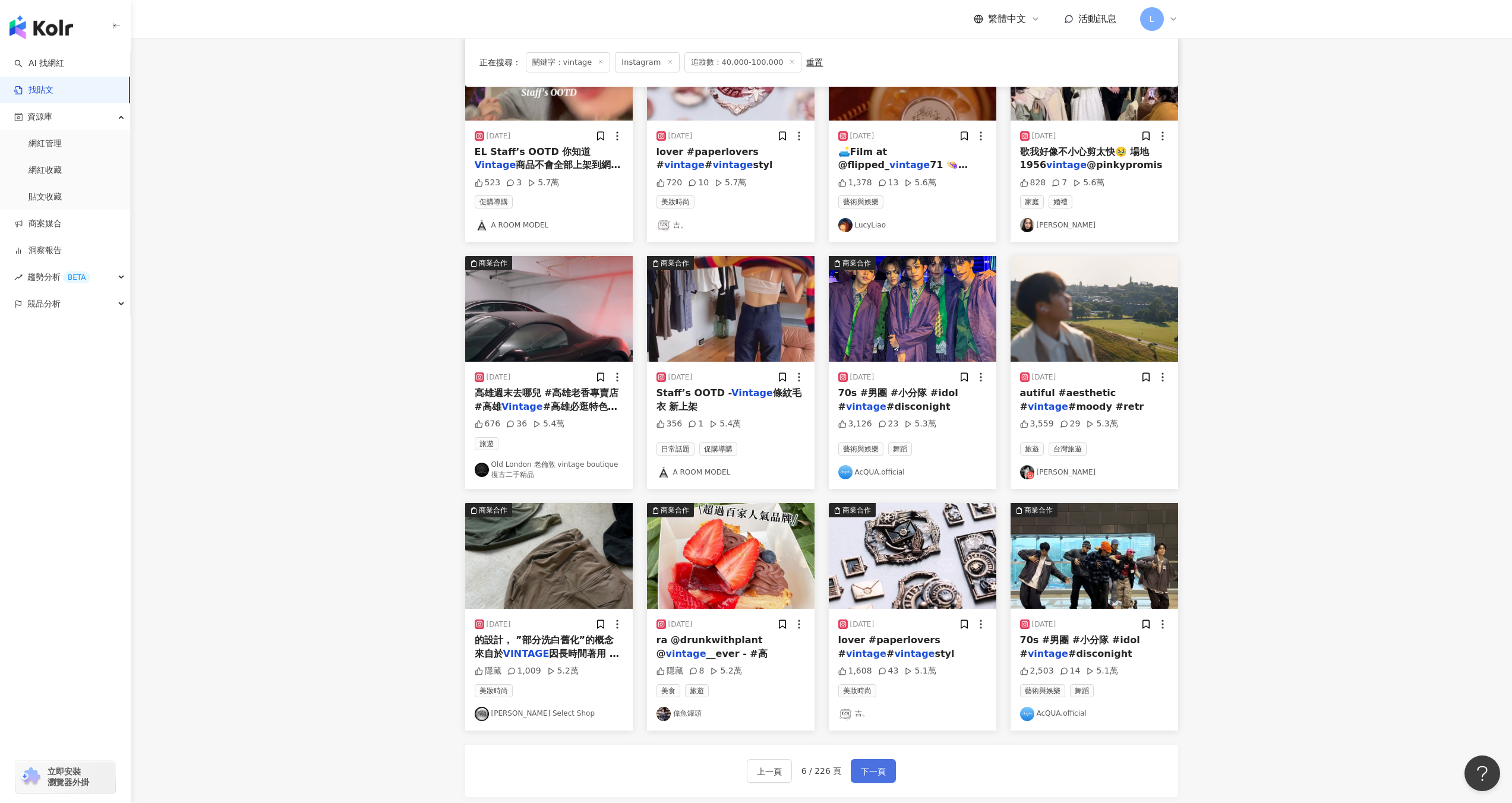
click at [882, 759] on button "下一頁" at bounding box center [873, 771] width 45 height 24
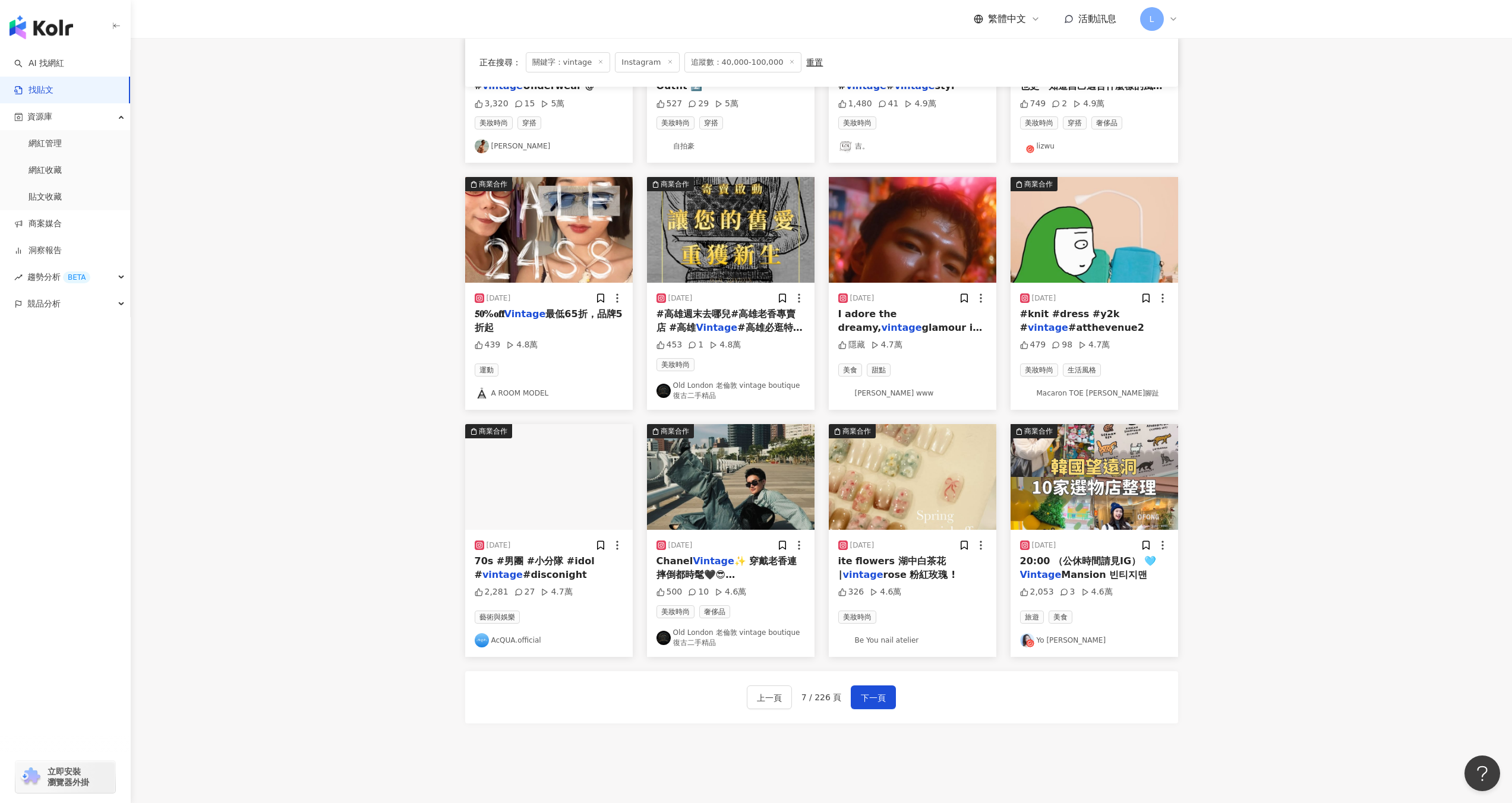
scroll to position [346, 0]
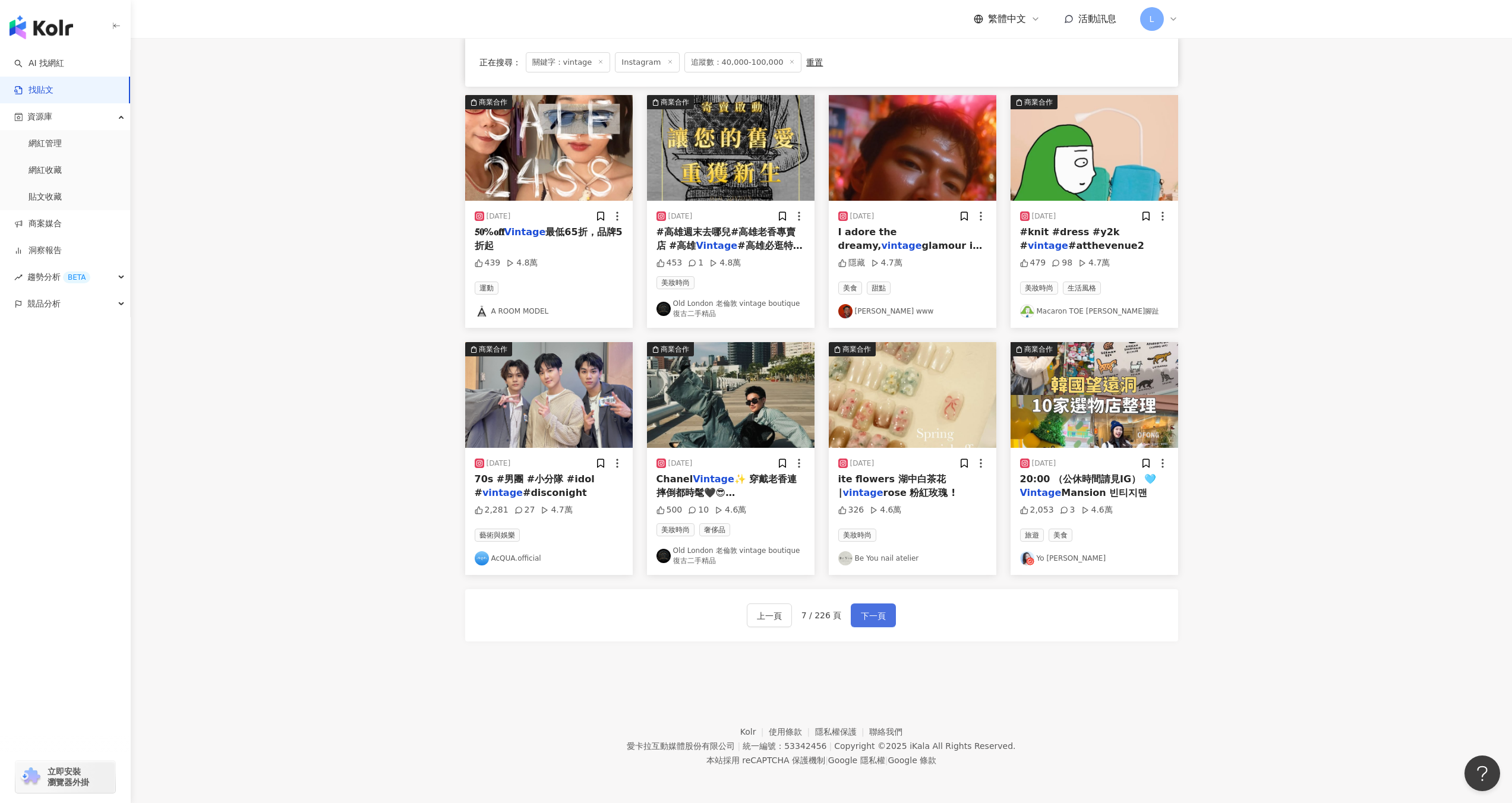
click at [872, 610] on span "下一頁" at bounding box center [873, 616] width 25 height 15
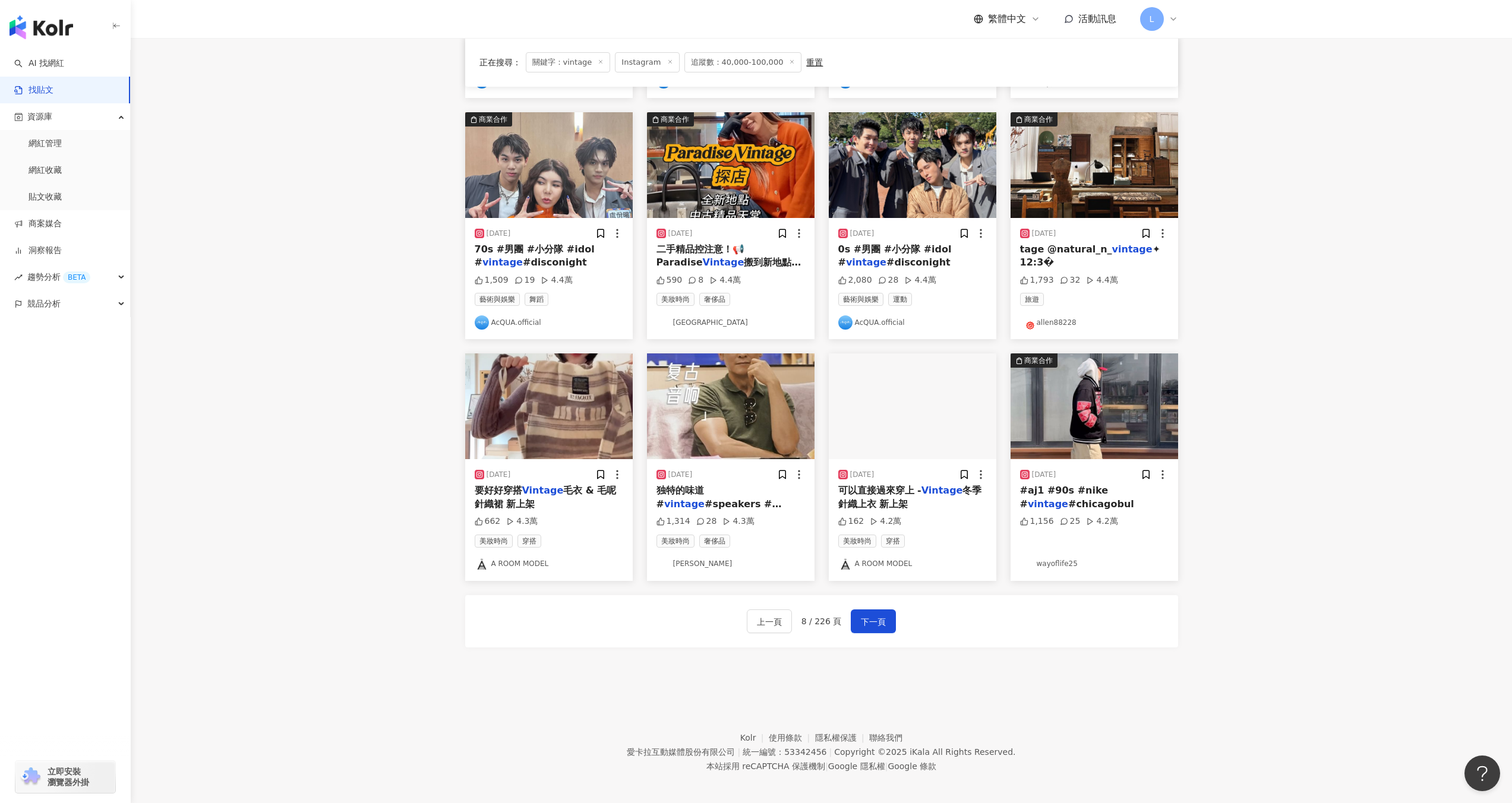
scroll to position [0, 0]
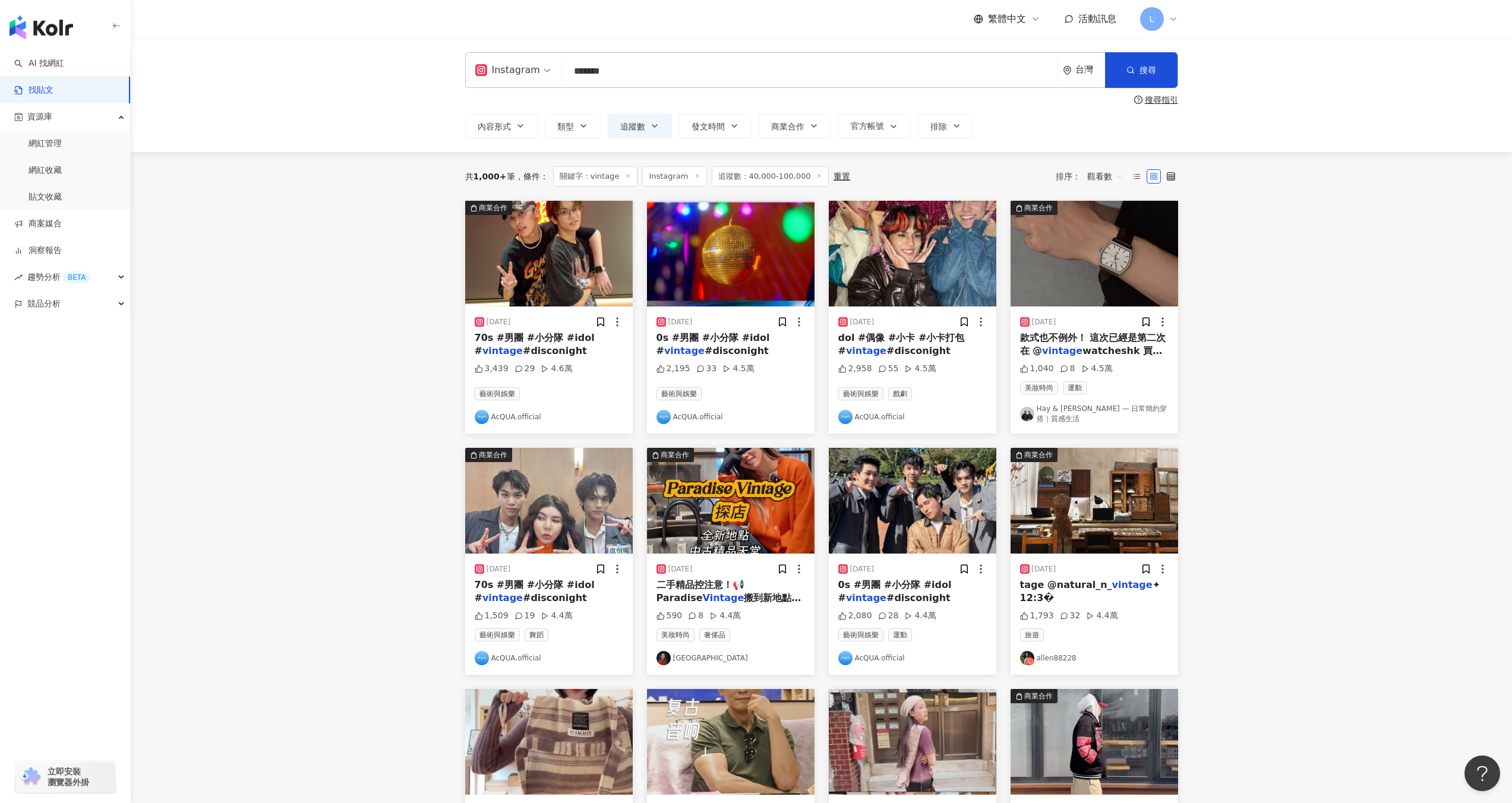
click at [723, 83] on div "Instagram ******* 台灣 搜尋 searchOperator 插入語法 完全符合 "" 聯集 OR 交集 AND 排除 - 群組 {}" at bounding box center [821, 70] width 713 height 35
drag, startPoint x: 510, startPoint y: 68, endPoint x: 406, endPoint y: 95, distance: 107.4
click at [407, 68] on div "Instagram vintage ******* 台灣 搜尋 searchOperator 插入語法 完全符合 "" 聯集 OR 交集 AND 排除 - 群…" at bounding box center [821, 95] width 1381 height 114
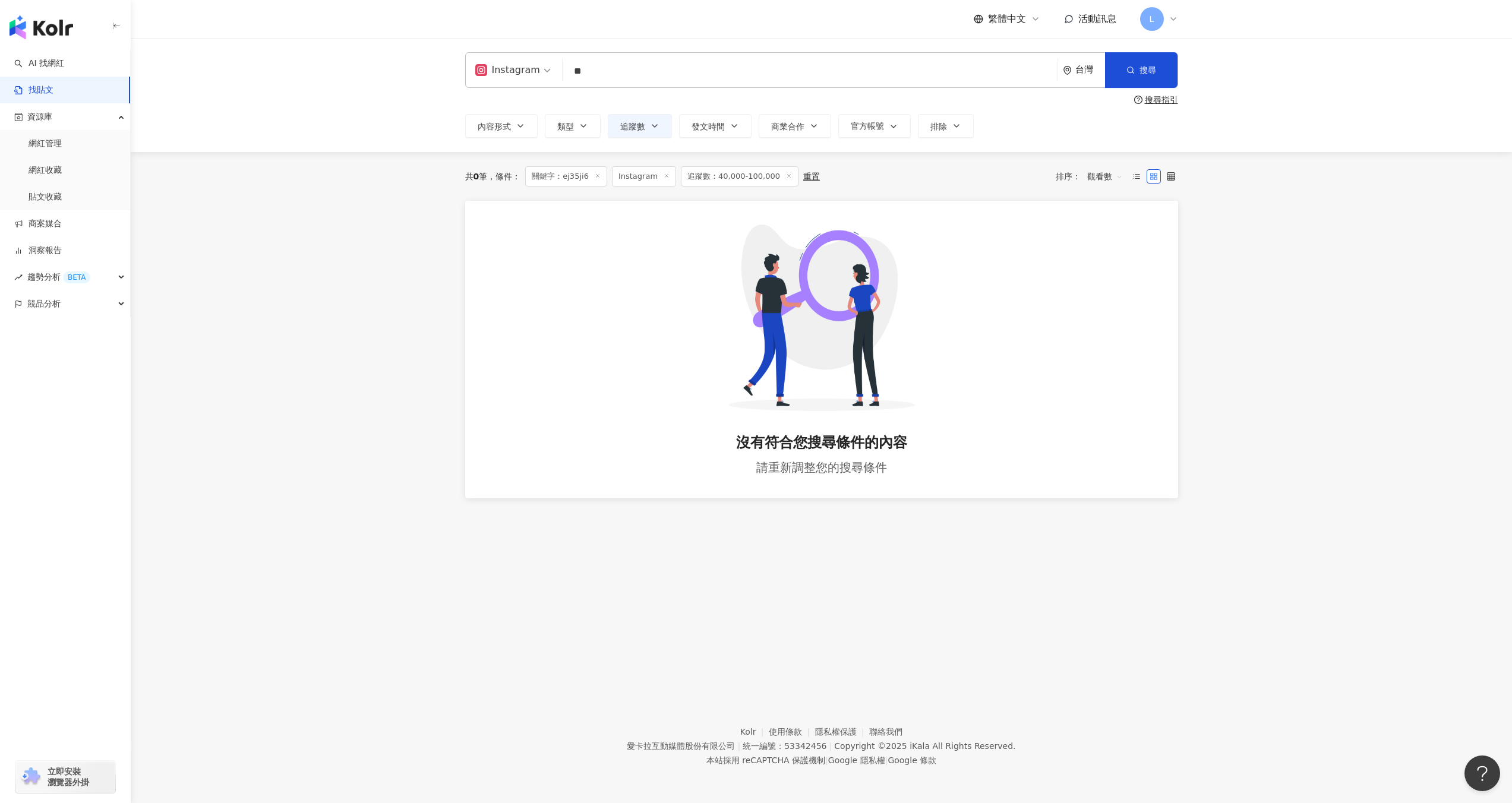
type input "*"
type input "**"
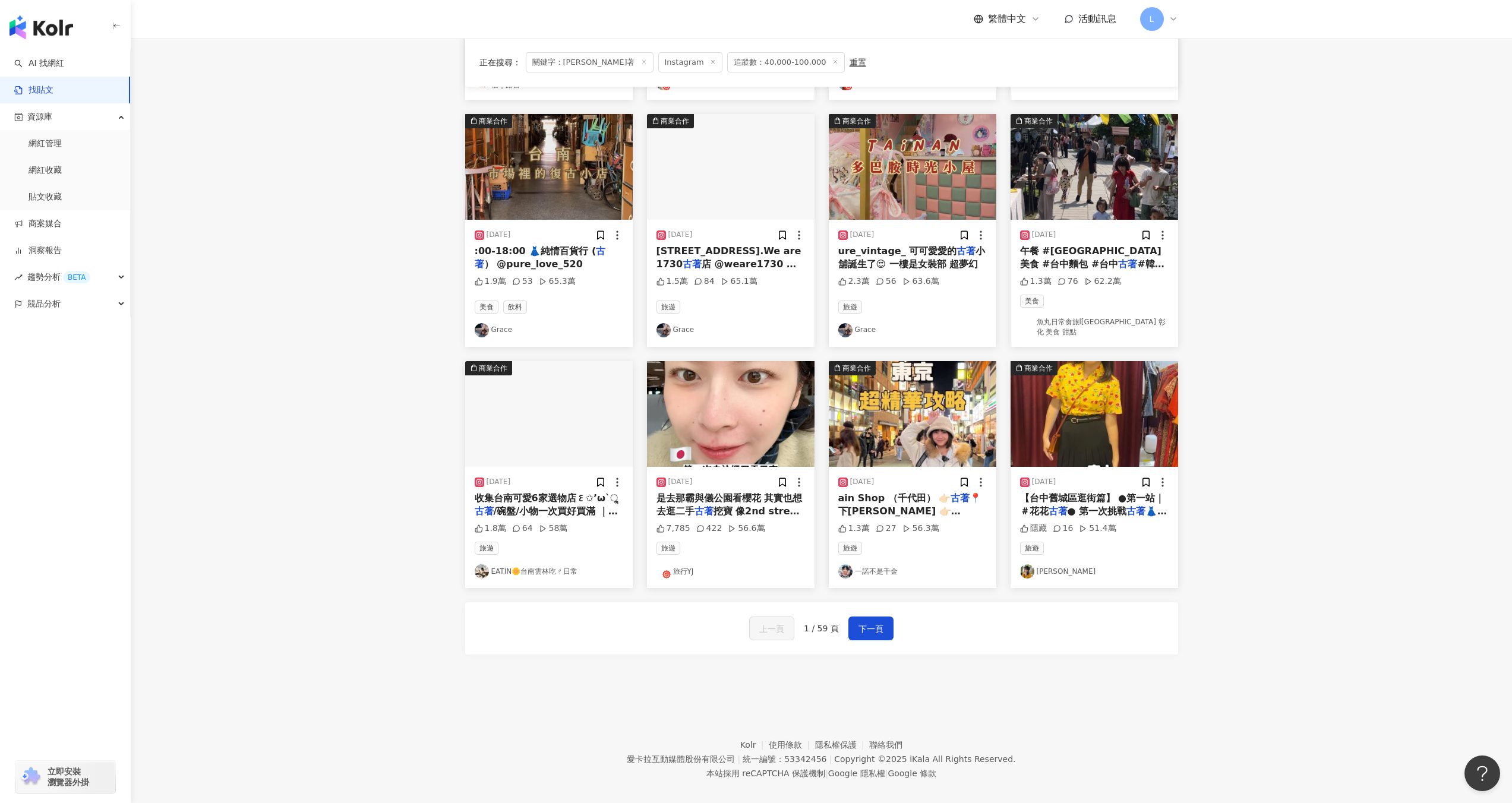
scroll to position [345, 0]
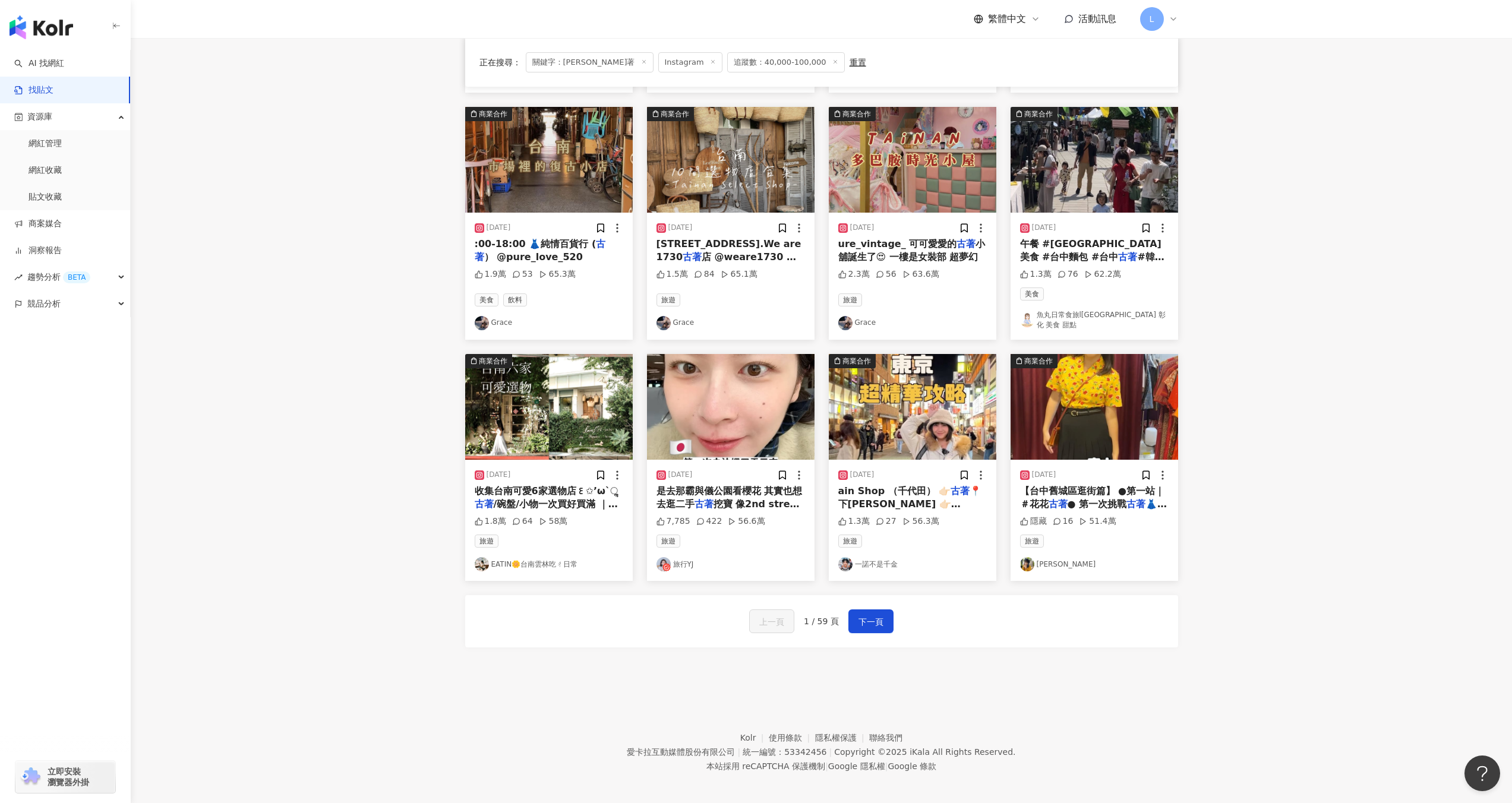
click at [1078, 491] on div "【台中舊城區逛街篇】 ●第一站｜＃花花 古著 ● 第一次挑戰 古著 👗 原來左配右配" at bounding box center [1094, 498] width 149 height 27
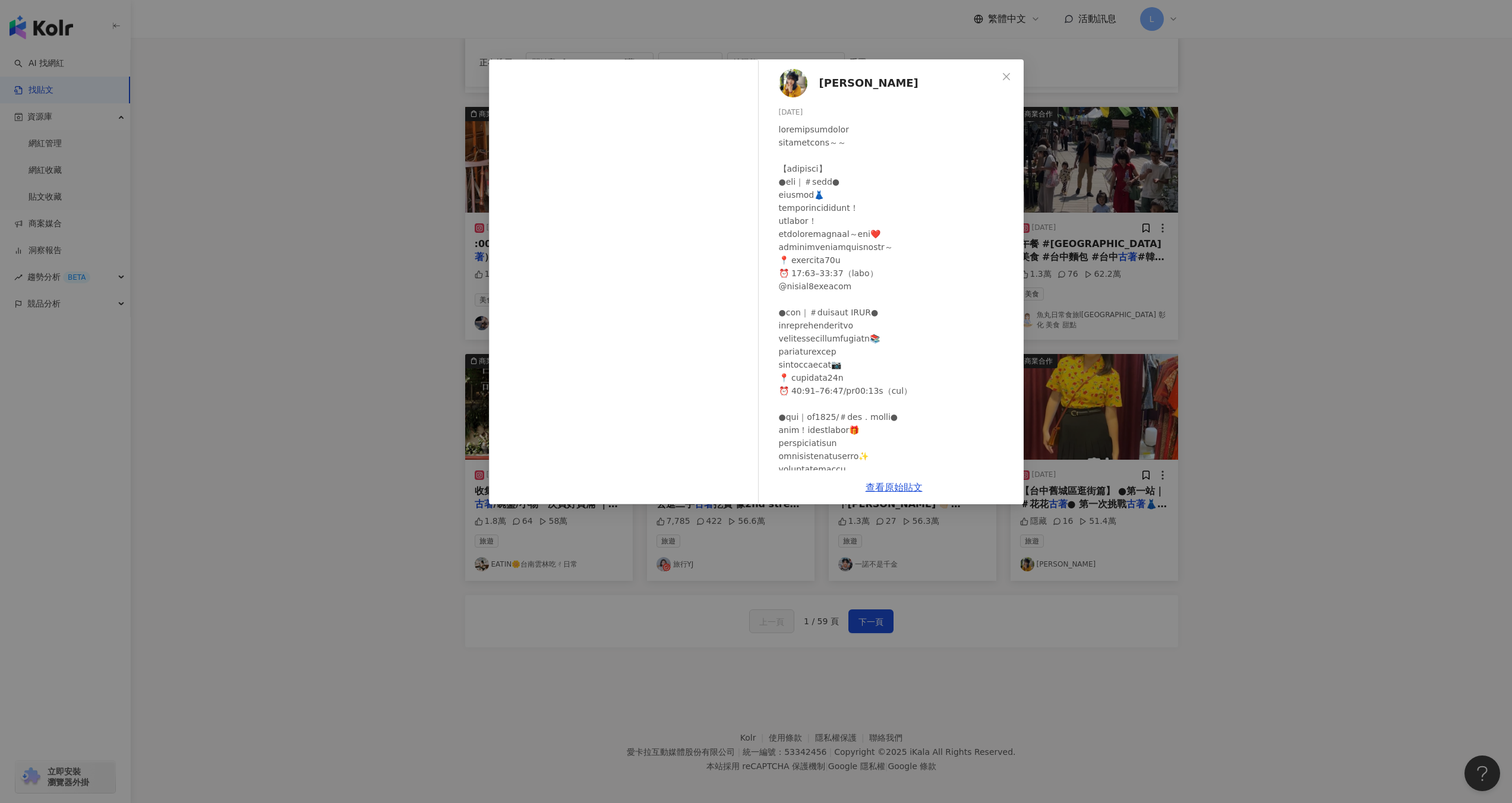
click at [1227, 471] on div "狄達 2024/7/12 隱藏 16 51.4萬 查看原始貼文" at bounding box center [756, 402] width 1512 height 803
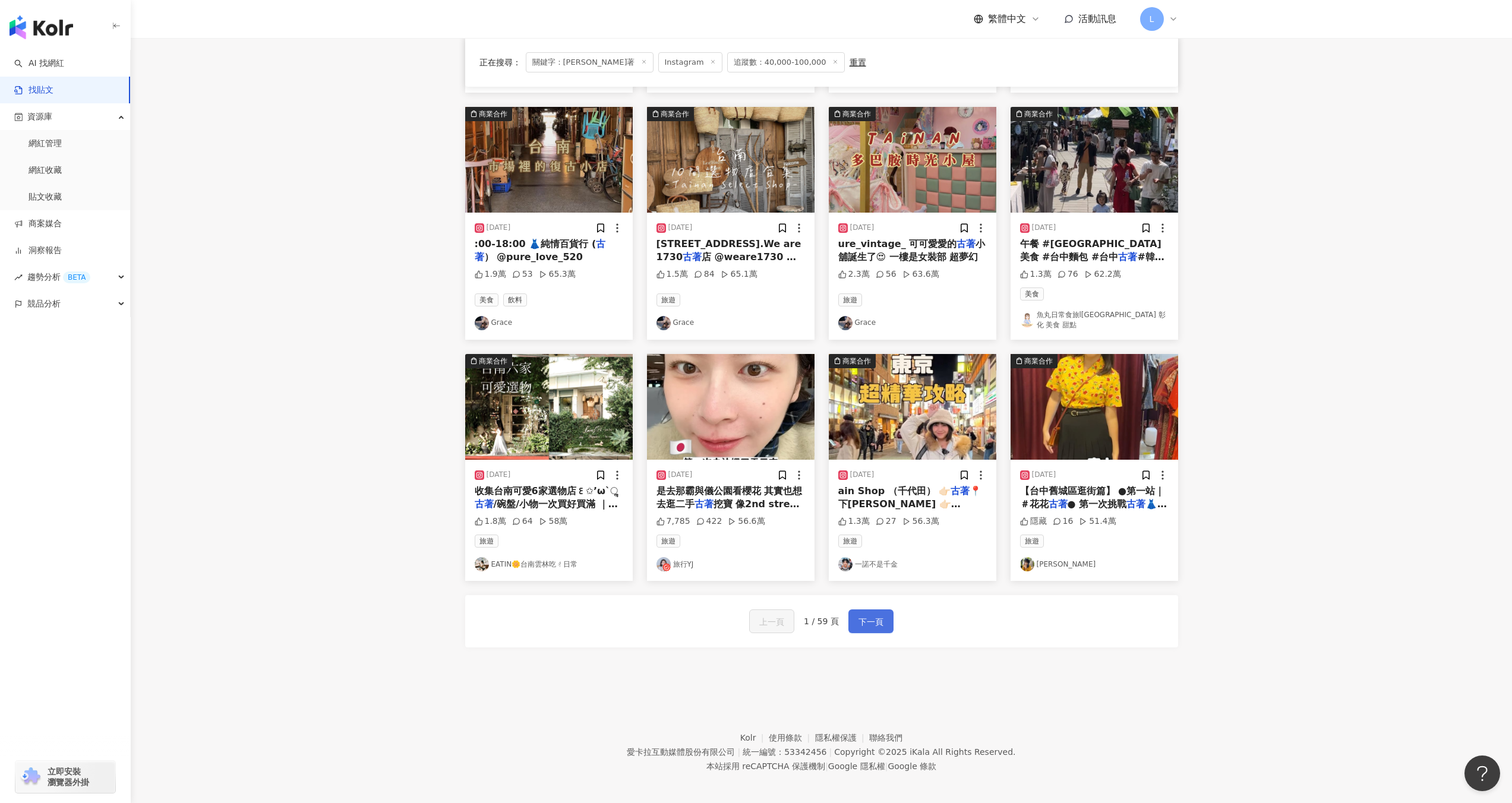
click at [875, 615] on span "下一頁" at bounding box center [870, 622] width 25 height 15
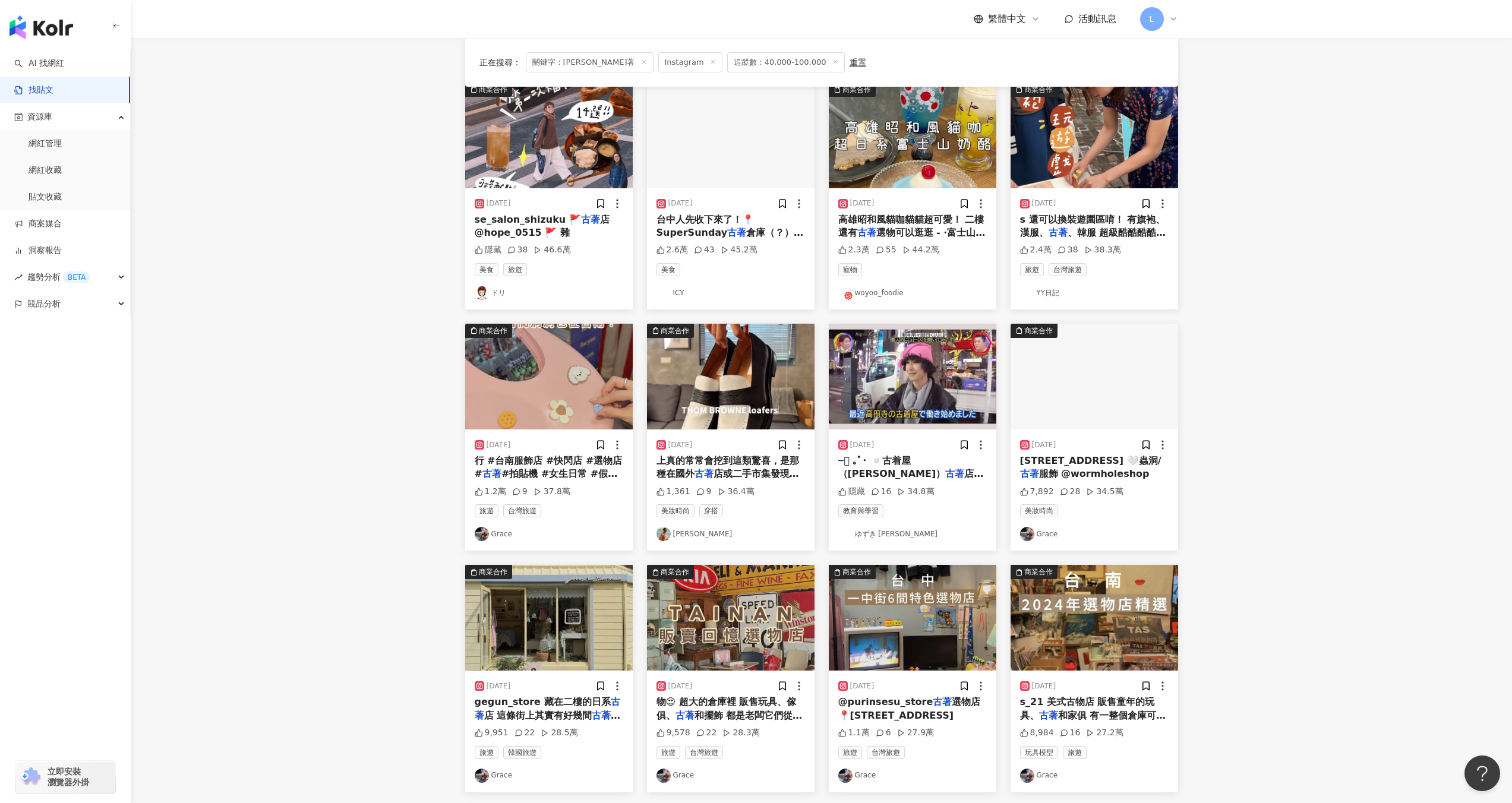
scroll to position [121, 0]
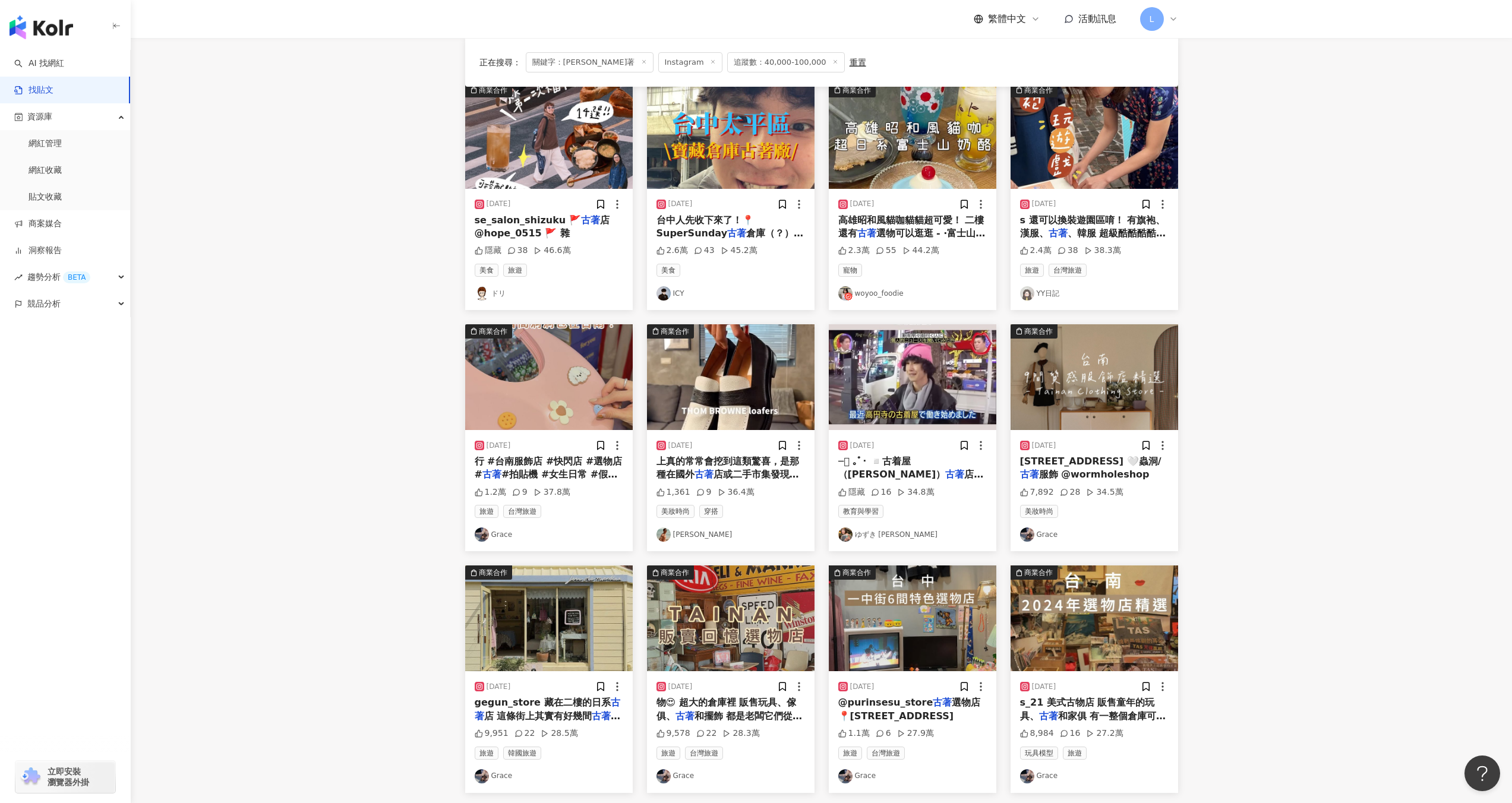
click at [696, 219] on span "台中人先收下來了！📍SuperSunday" at bounding box center [704, 226] width 97 height 24
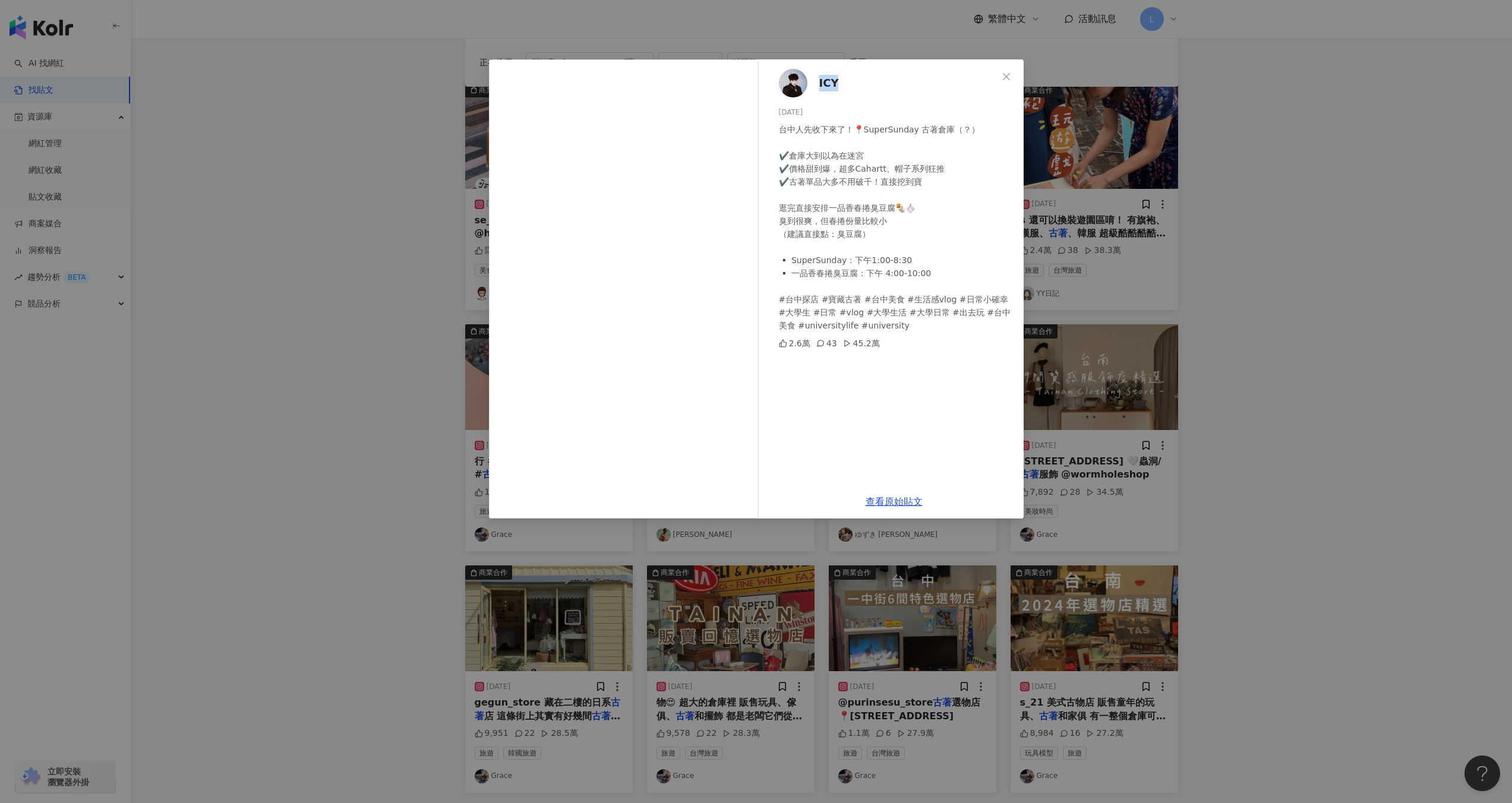
drag, startPoint x: 878, startPoint y: 80, endPoint x: 819, endPoint y: 76, distance: 59.1
click at [819, 76] on div "ICY 2025/4/28 台中人先收下來了！📍SuperSunday 古著倉庫（？） ✔️倉庫大到以為在迷宮 ✔️價格甜到爆，超多Cahartt、帽子系列狂…" at bounding box center [894, 272] width 259 height 425
click at [1359, 190] on div "ICY 2025/4/28 台中人先收下來了！📍SuperSunday 古著倉庫（？） ✔️倉庫大到以為在迷宮 ✔️價格甜到爆，超多Cahartt、帽子系列狂…" at bounding box center [756, 402] width 1512 height 803
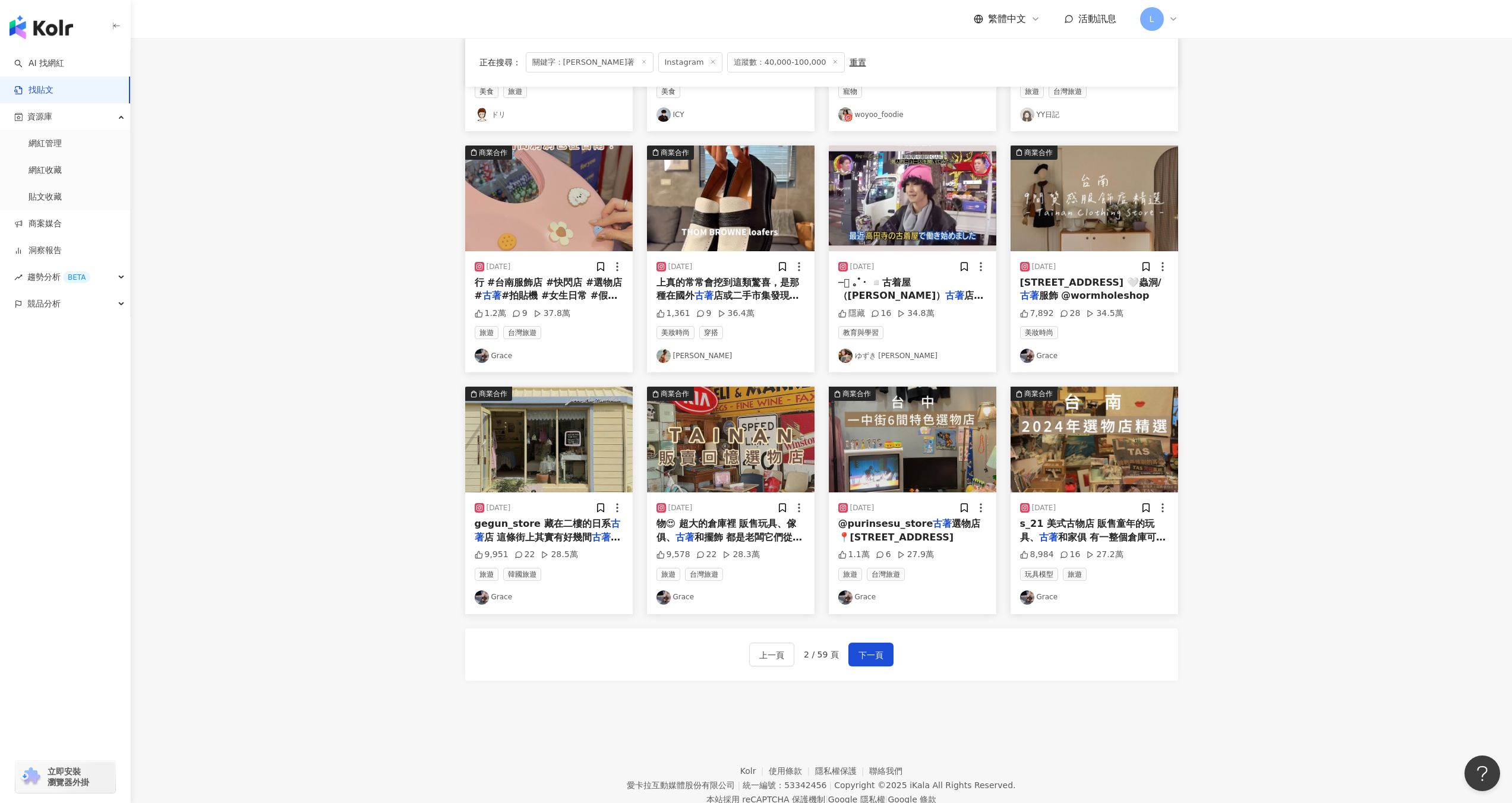
scroll to position [339, 0]
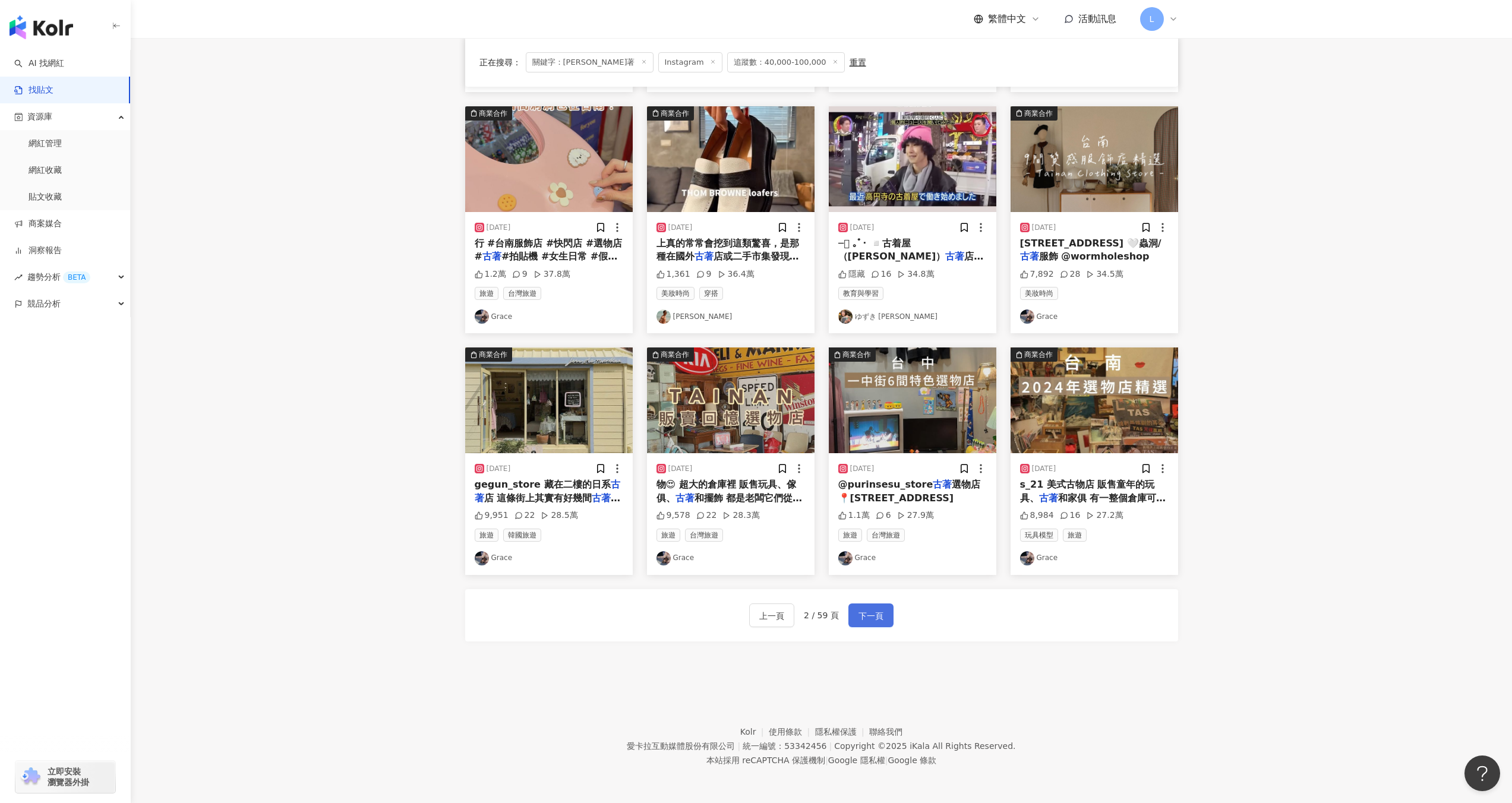
click at [888, 608] on button "下一頁" at bounding box center [870, 616] width 45 height 24
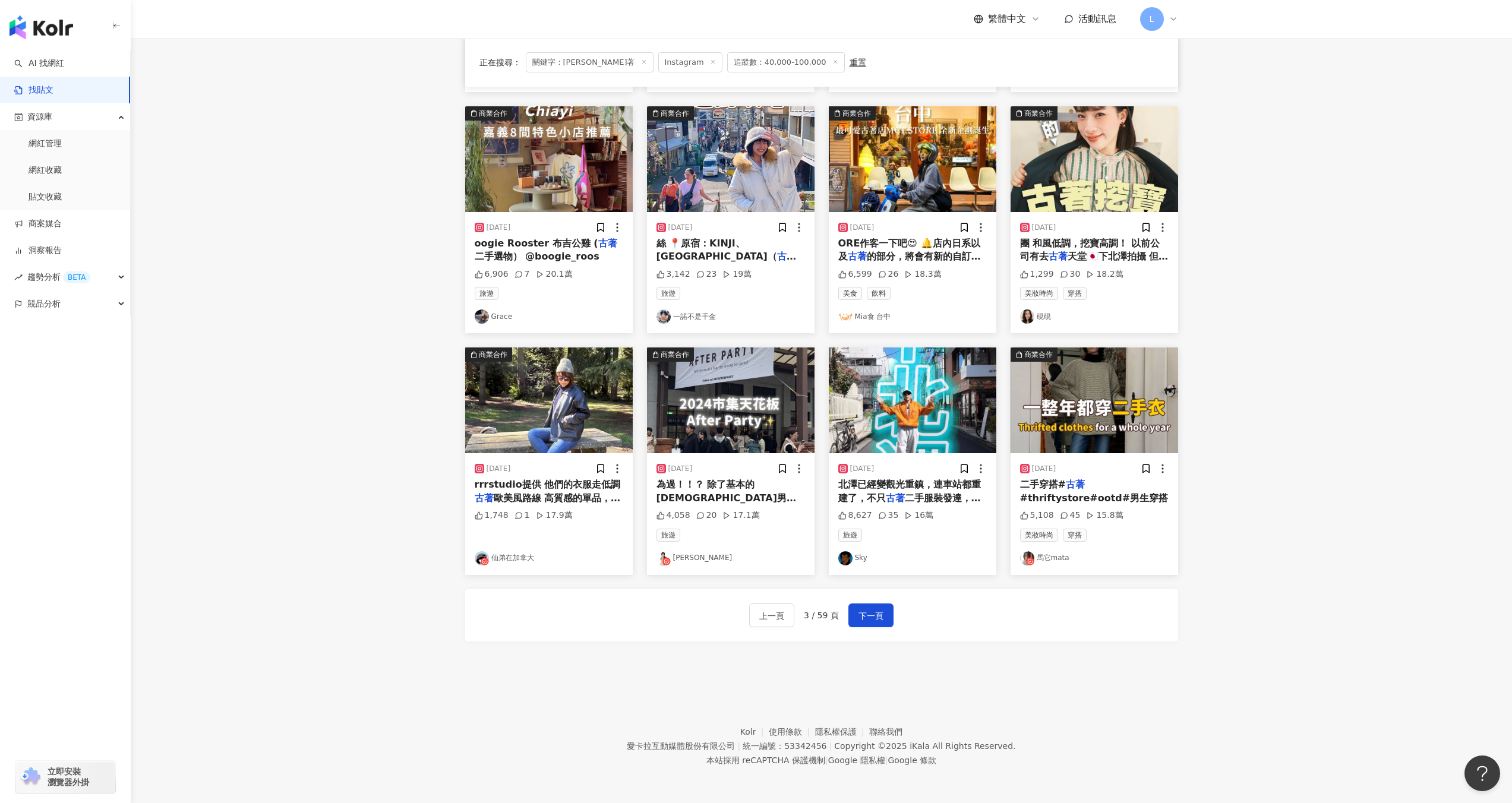
click at [731, 475] on div "2024/3/12 為過！！？ 除了基本的韓系男女裝服飾、 古著 、吊飾、吃的喝的、花束、玩偶⋯真的是 4,058 20 17.1萬 旅遊 葉凱莉" at bounding box center [730, 513] width 168 height 121
click at [715, 490] on div "為過！！？ 除了基本的韓系男女裝服飾、 古著 、吊飾、吃的喝的、花束、玩偶⋯真的是" at bounding box center [730, 491] width 149 height 27
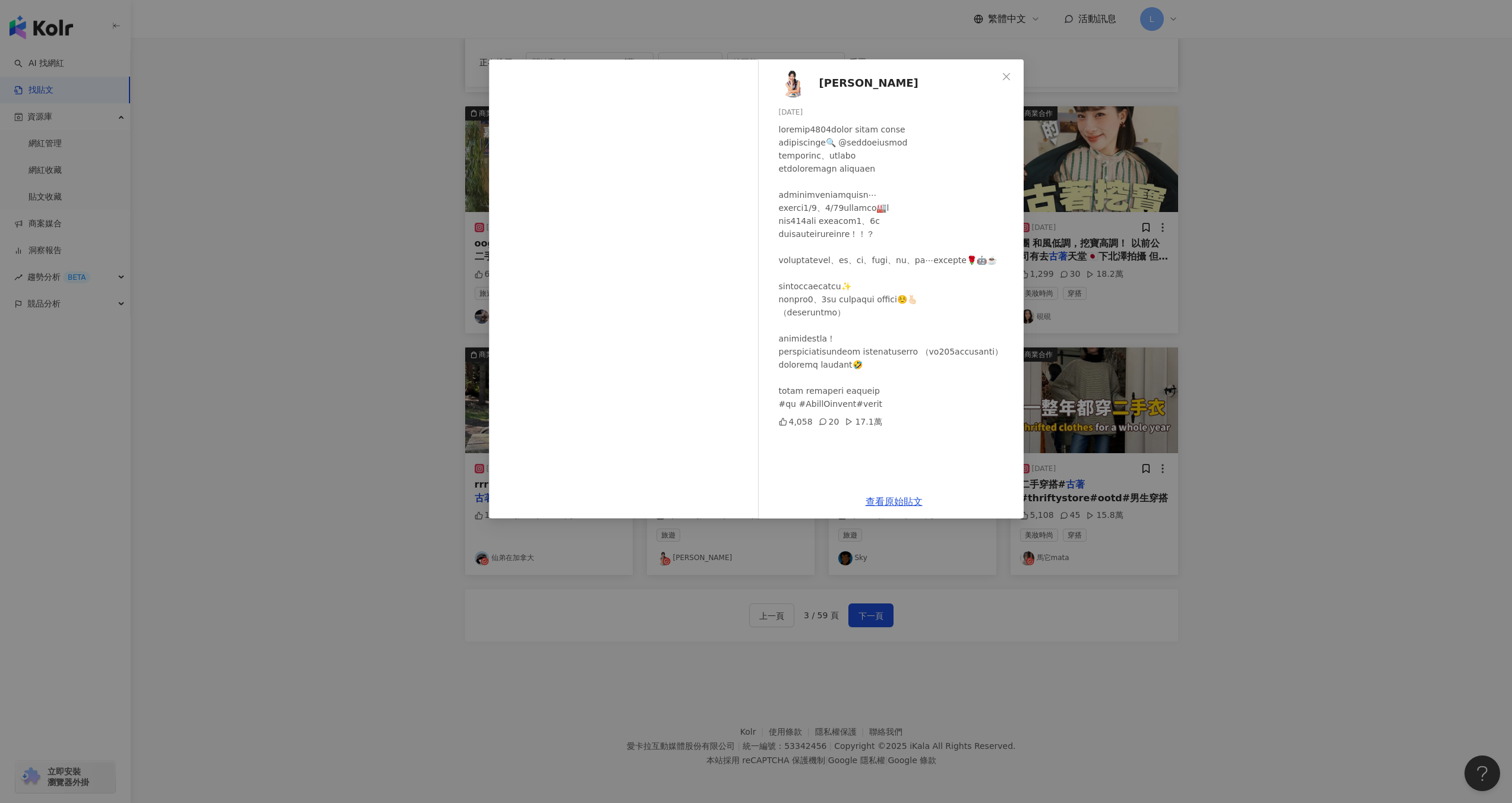
click at [1254, 248] on div "葉凱莉 2024/3/12 4,058 20 17.1萬 查看原始貼文" at bounding box center [756, 402] width 1512 height 803
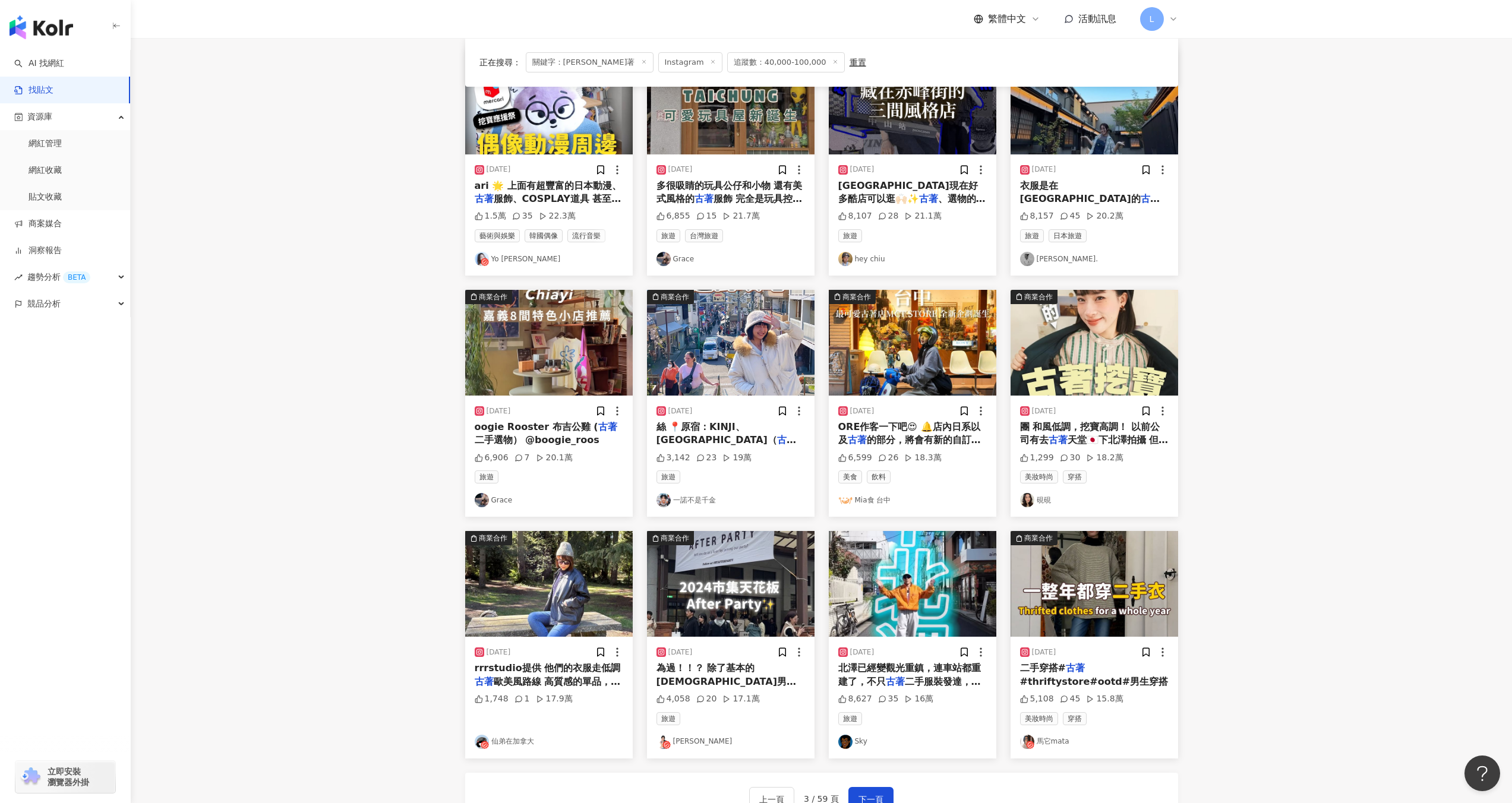
scroll to position [143, 0]
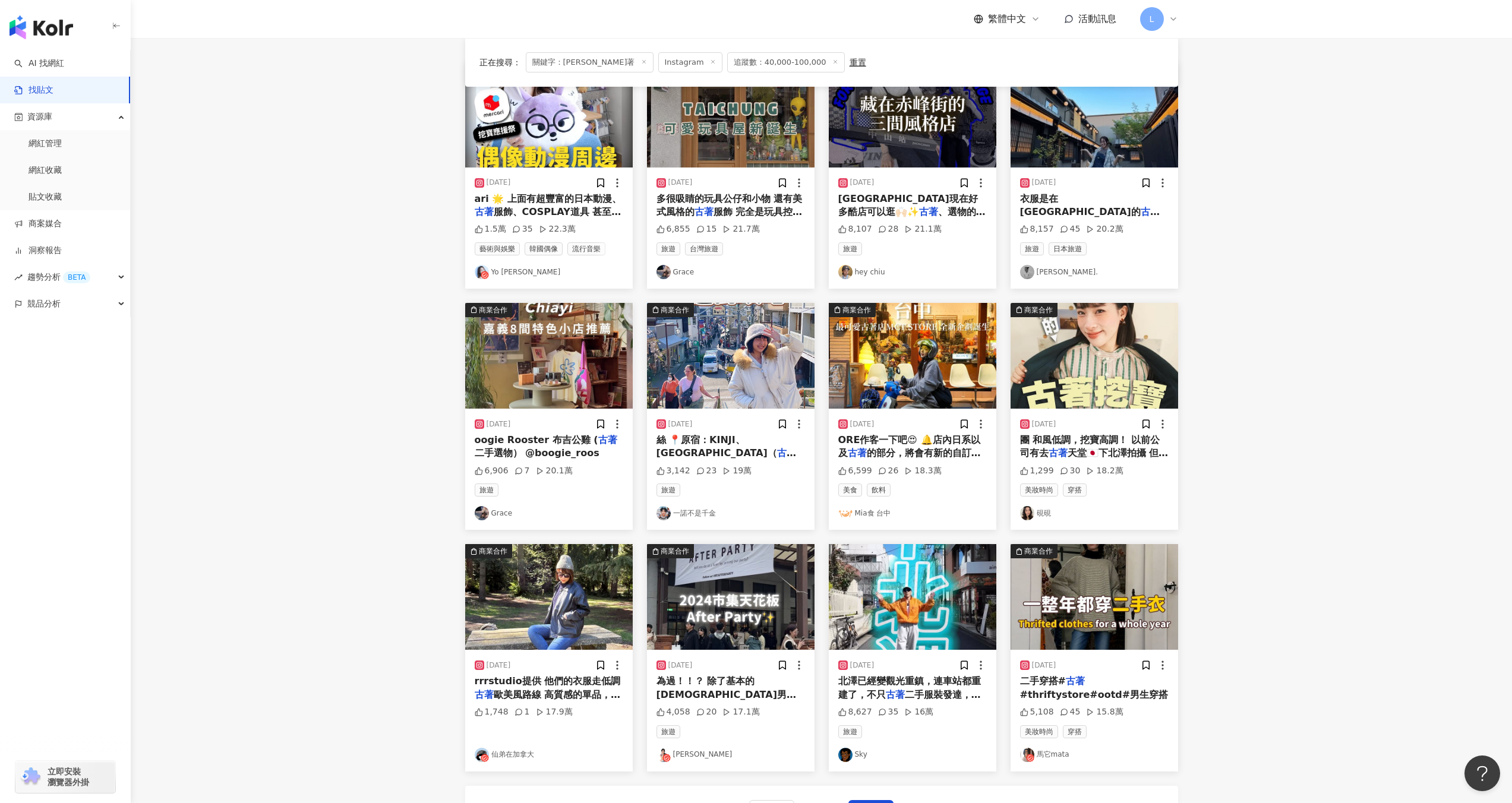
click at [1099, 346] on img at bounding box center [1094, 355] width 168 height 106
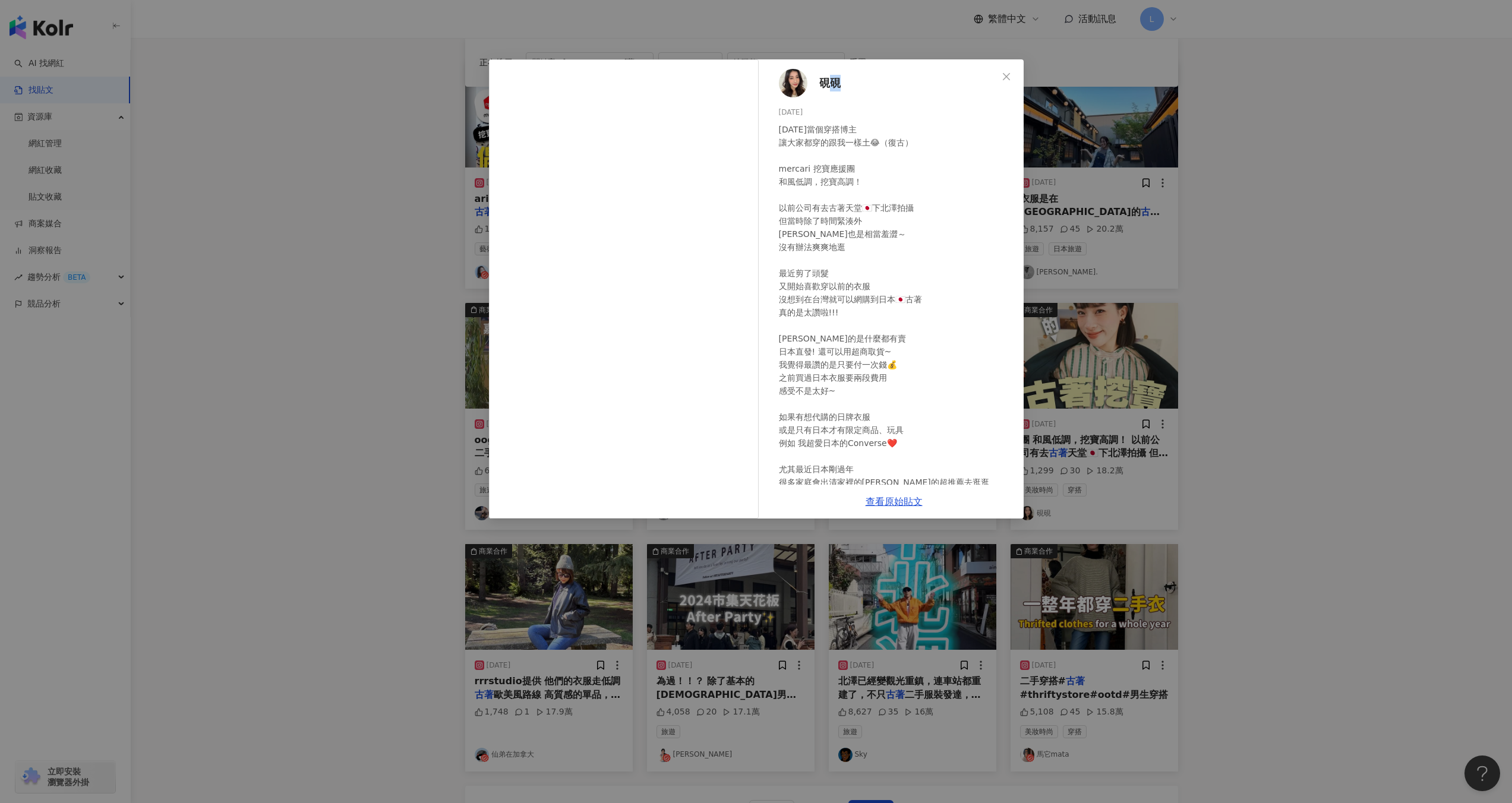
drag, startPoint x: 859, startPoint y: 86, endPoint x: 823, endPoint y: 83, distance: 36.1
click at [823, 83] on div "硯硯 2025/1/22 今天當個穿搭博主 讓大家都穿的跟我一樣土😂（復古） mercari 挖寶應援團 和風低調，挖寶高調！ 以前公司有去古著天堂🇯🇵下北澤…" at bounding box center [894, 272] width 259 height 425
click at [1180, 197] on div "硯硯 2025/1/22 今天當個穿搭博主 讓大家都穿的跟我一樣土😂（復古） mercari 挖寶應援團 和風低調，挖寶高調！ 以前公司有去古著天堂🇯🇵下北澤…" at bounding box center [756, 402] width 1512 height 803
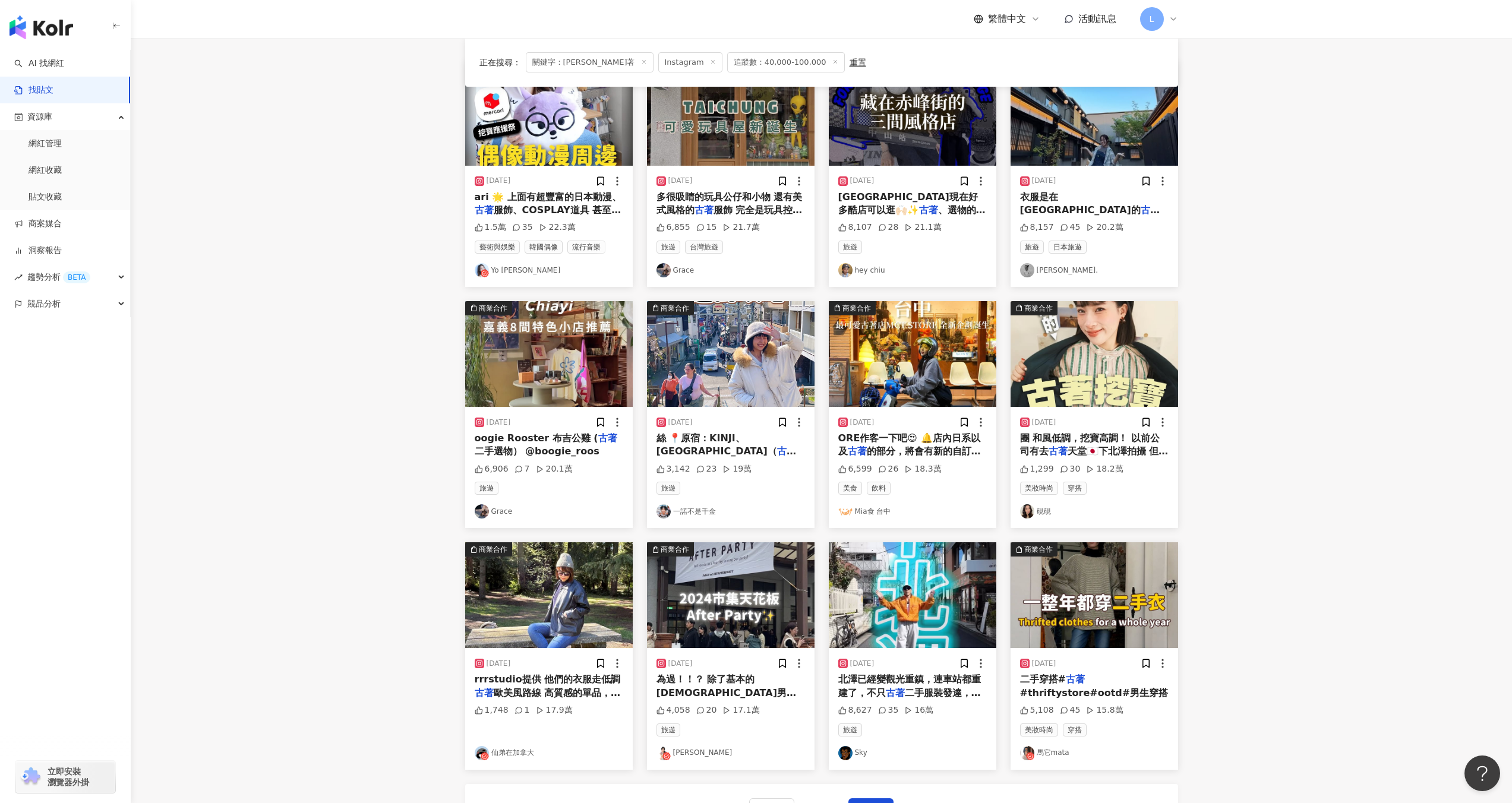
scroll to position [145, 0]
click at [1042, 267] on link "Megan." at bounding box center [1094, 269] width 149 height 15
click at [1051, 199] on span "衣服是在大阪中崎町的" at bounding box center [1080, 203] width 120 height 24
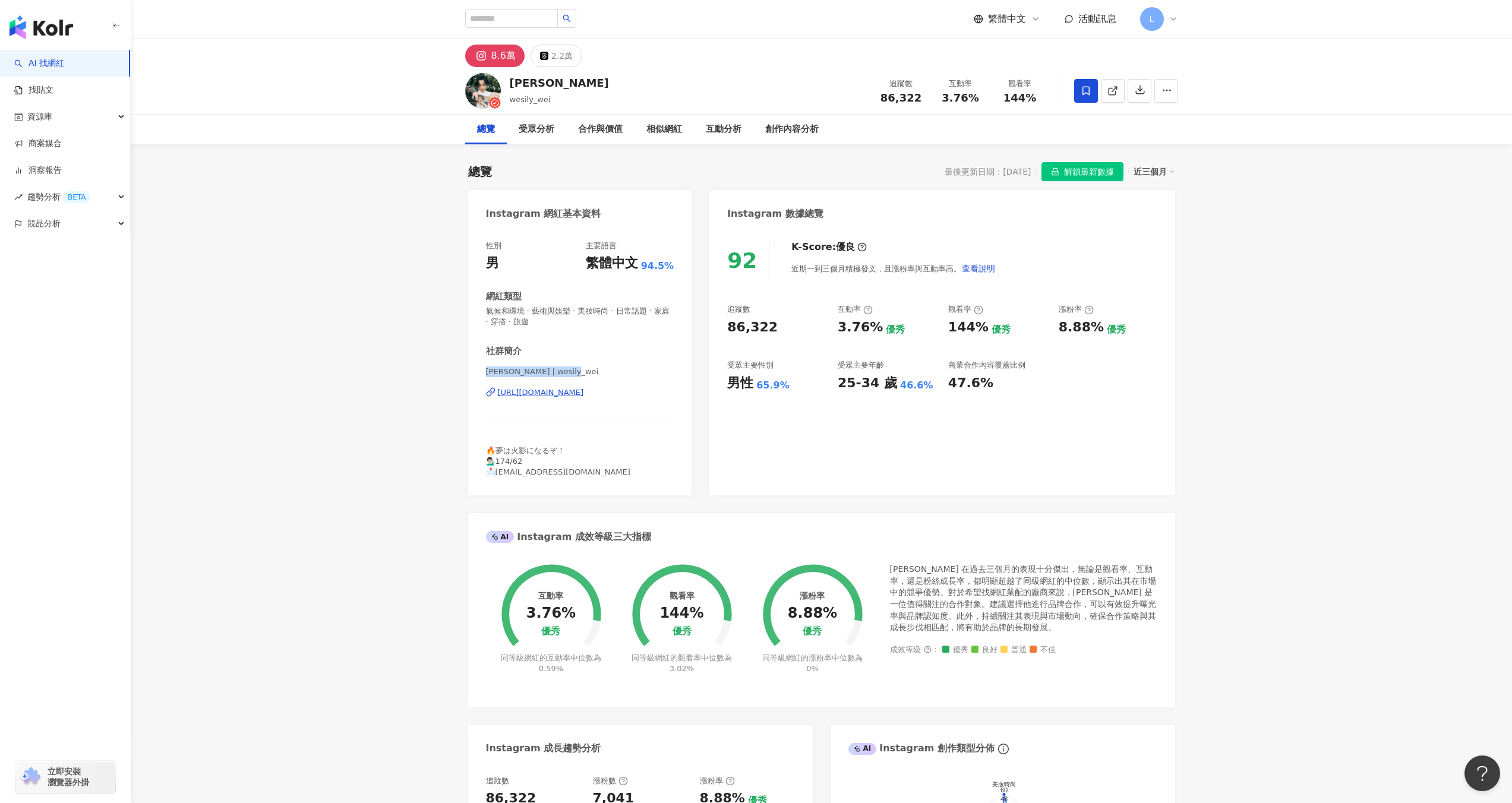
drag, startPoint x: 0, startPoint y: 0, endPoint x: 618, endPoint y: 377, distance: 723.9
click at [618, 377] on span "Wei Chang | wesily_wei" at bounding box center [580, 371] width 188 height 10
copy span "Wei Chang | wesily_wei"
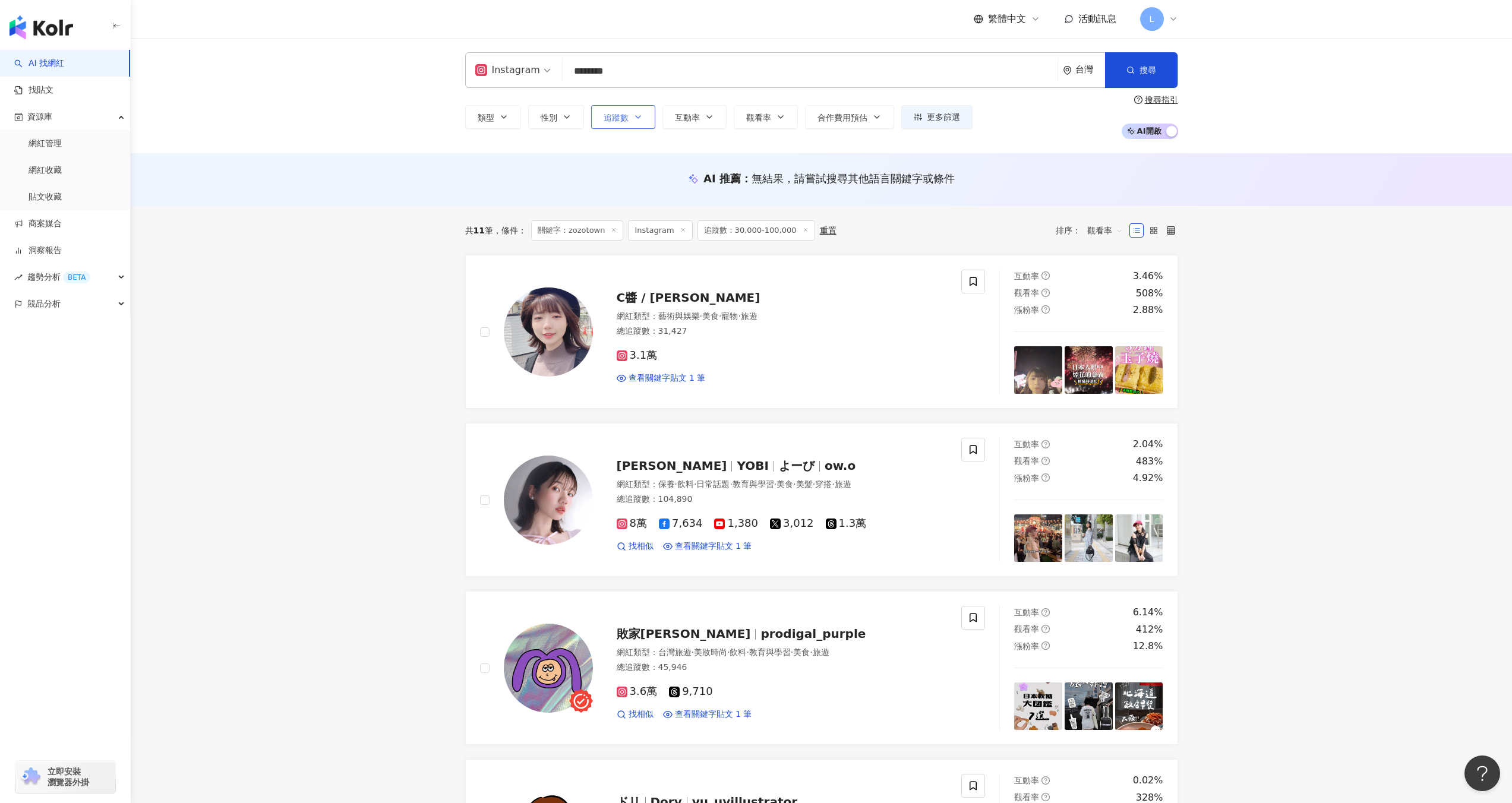
click at [604, 114] on span "追蹤數" at bounding box center [616, 117] width 25 height 9
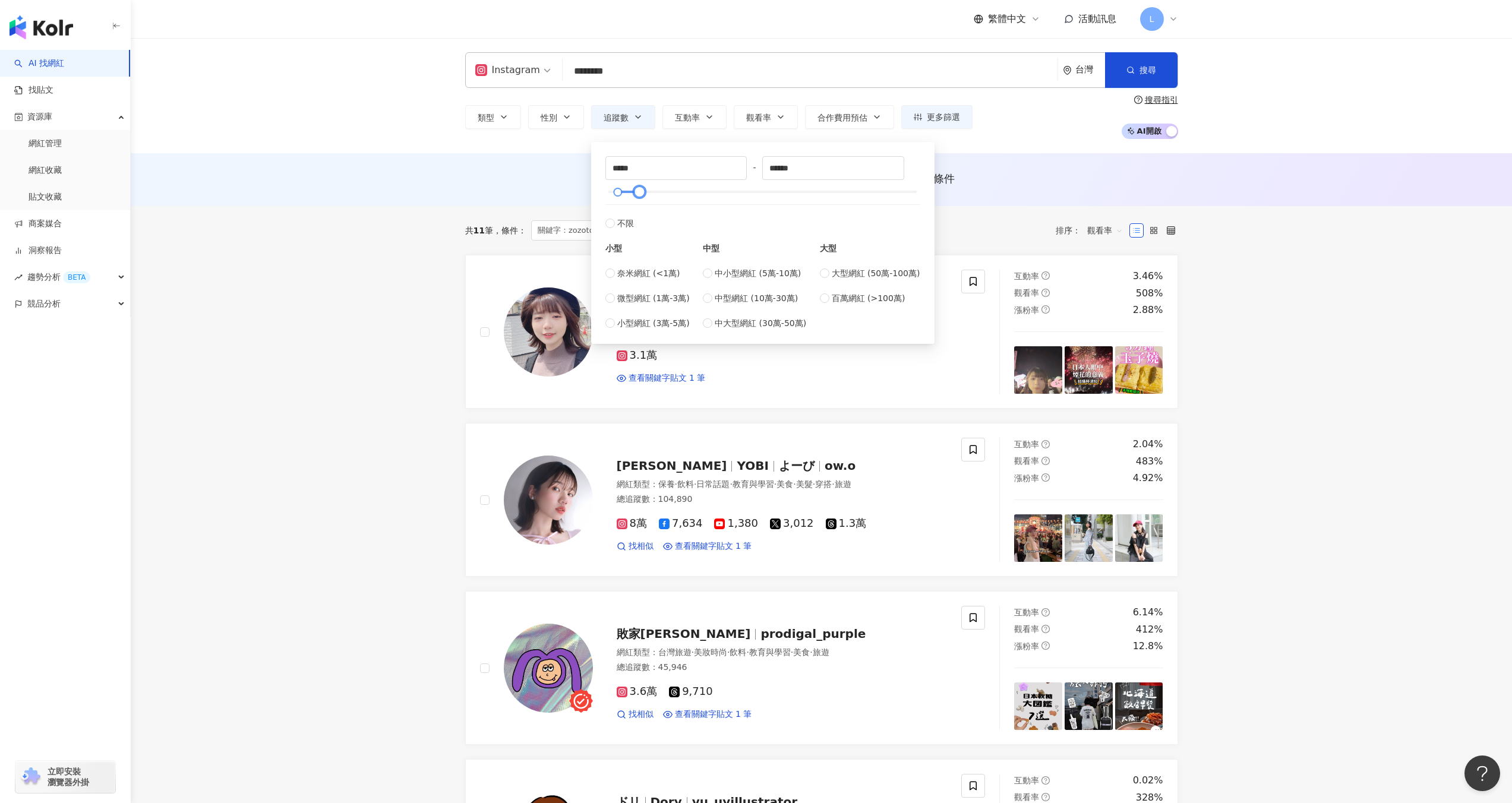
click at [663, 191] on div at bounding box center [762, 192] width 308 height 7
type input "******"
click at [685, 193] on div at bounding box center [762, 192] width 308 height 7
click at [1130, 75] on button "搜尋" at bounding box center [1141, 70] width 72 height 35
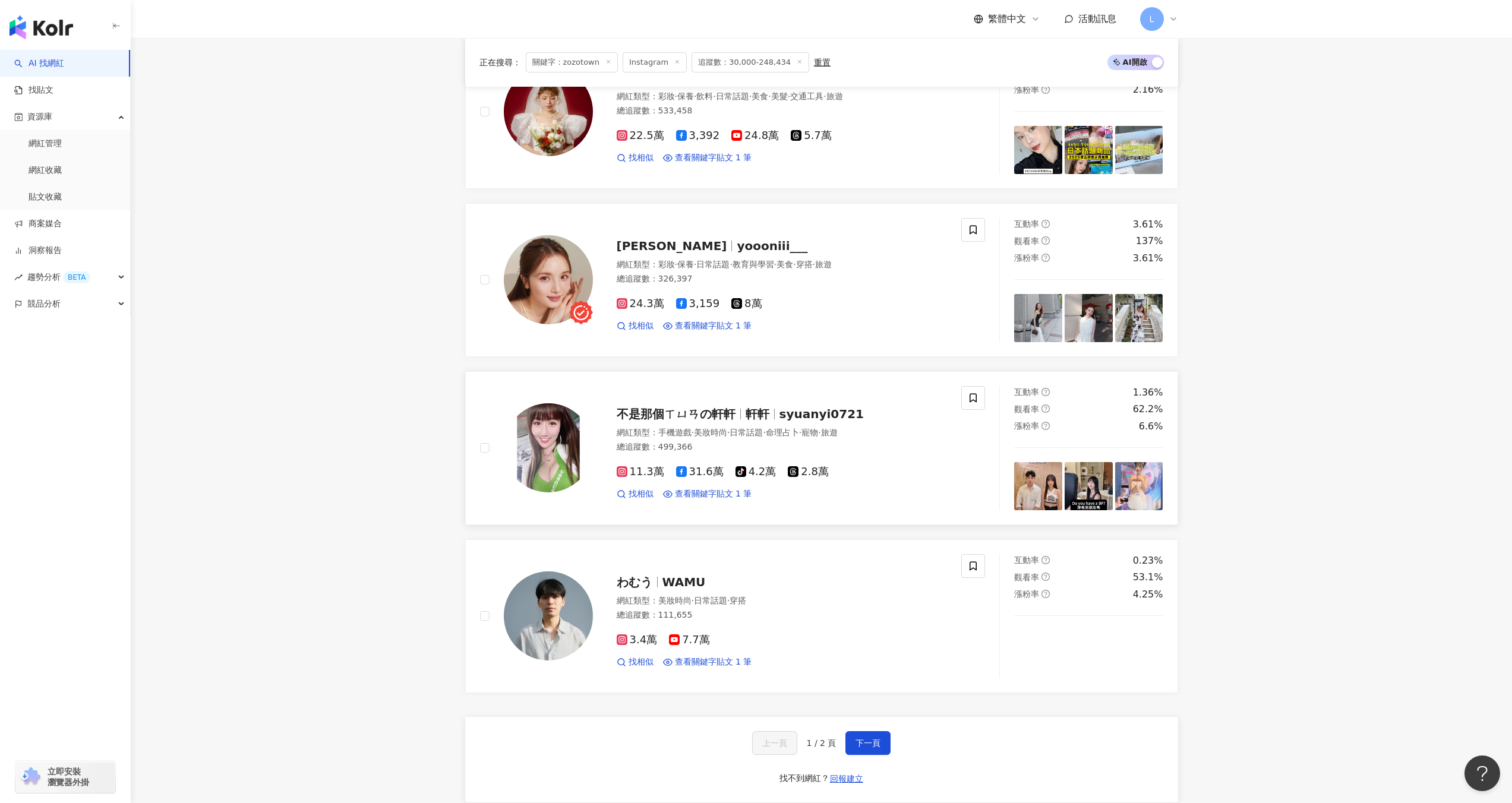
scroll to position [1566, 0]
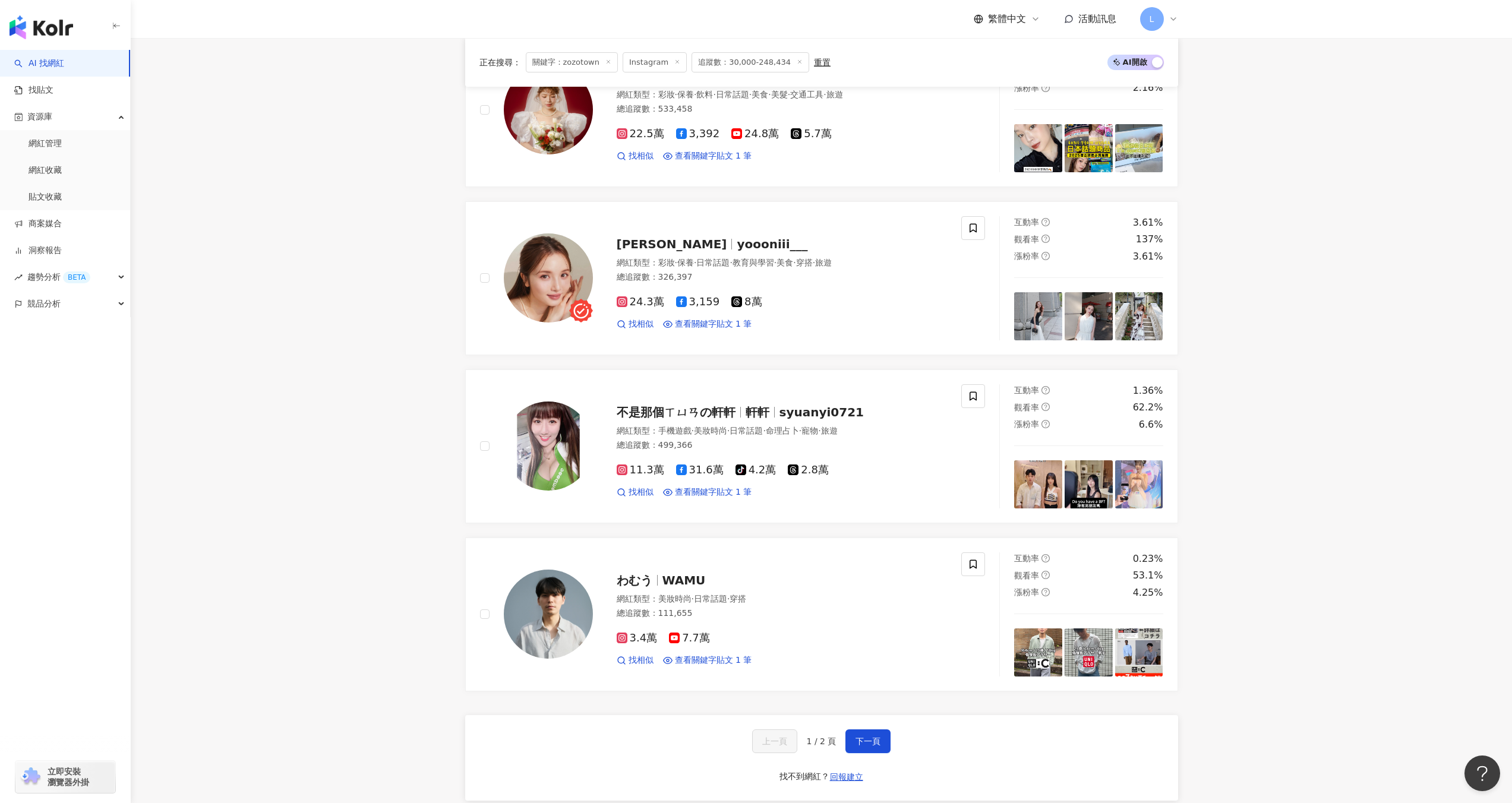
drag, startPoint x: 859, startPoint y: 740, endPoint x: 857, endPoint y: 692, distance: 48.0
click at [859, 740] on span "下一頁" at bounding box center [867, 740] width 25 height 9
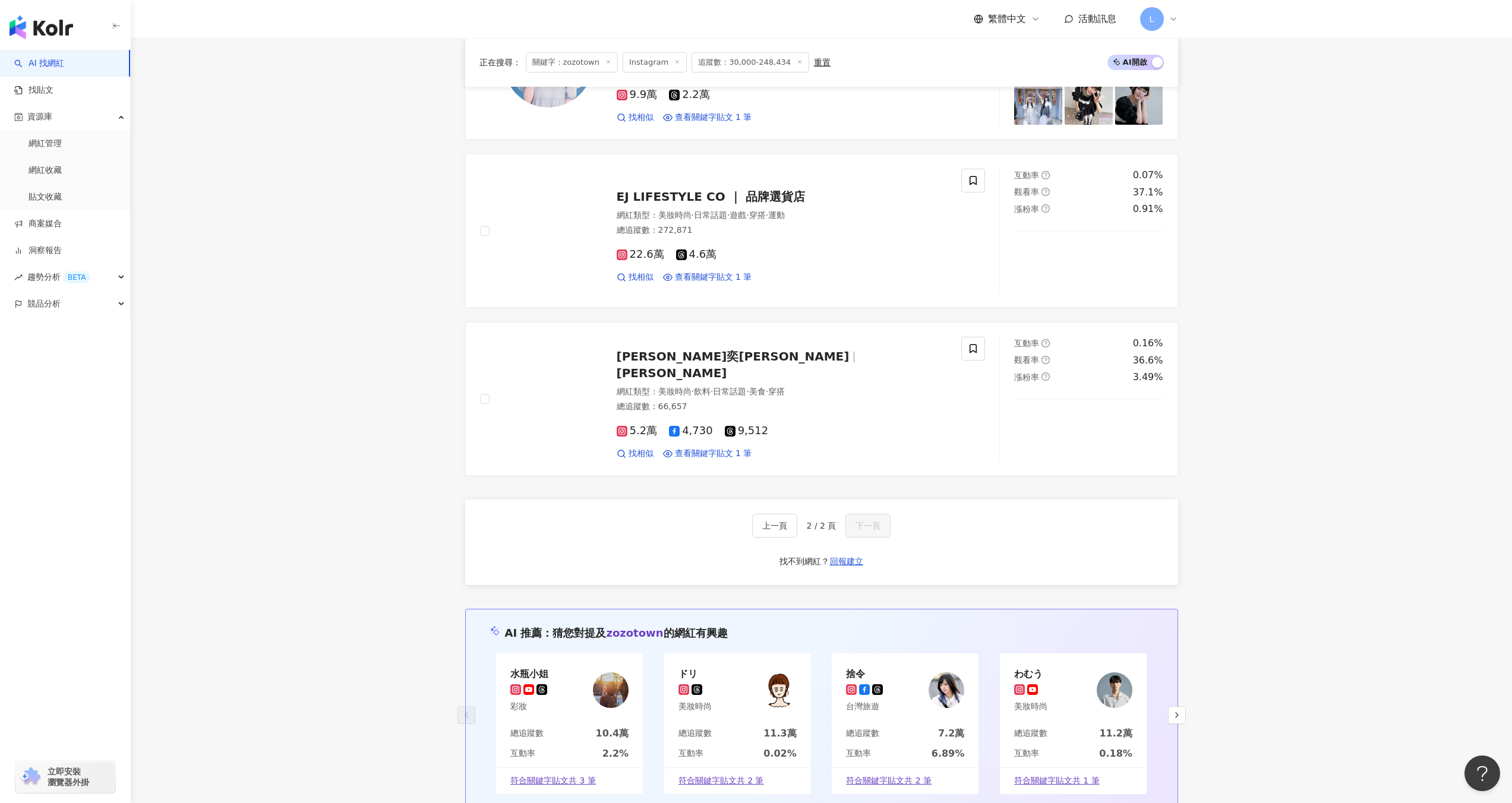
scroll to position [53, 0]
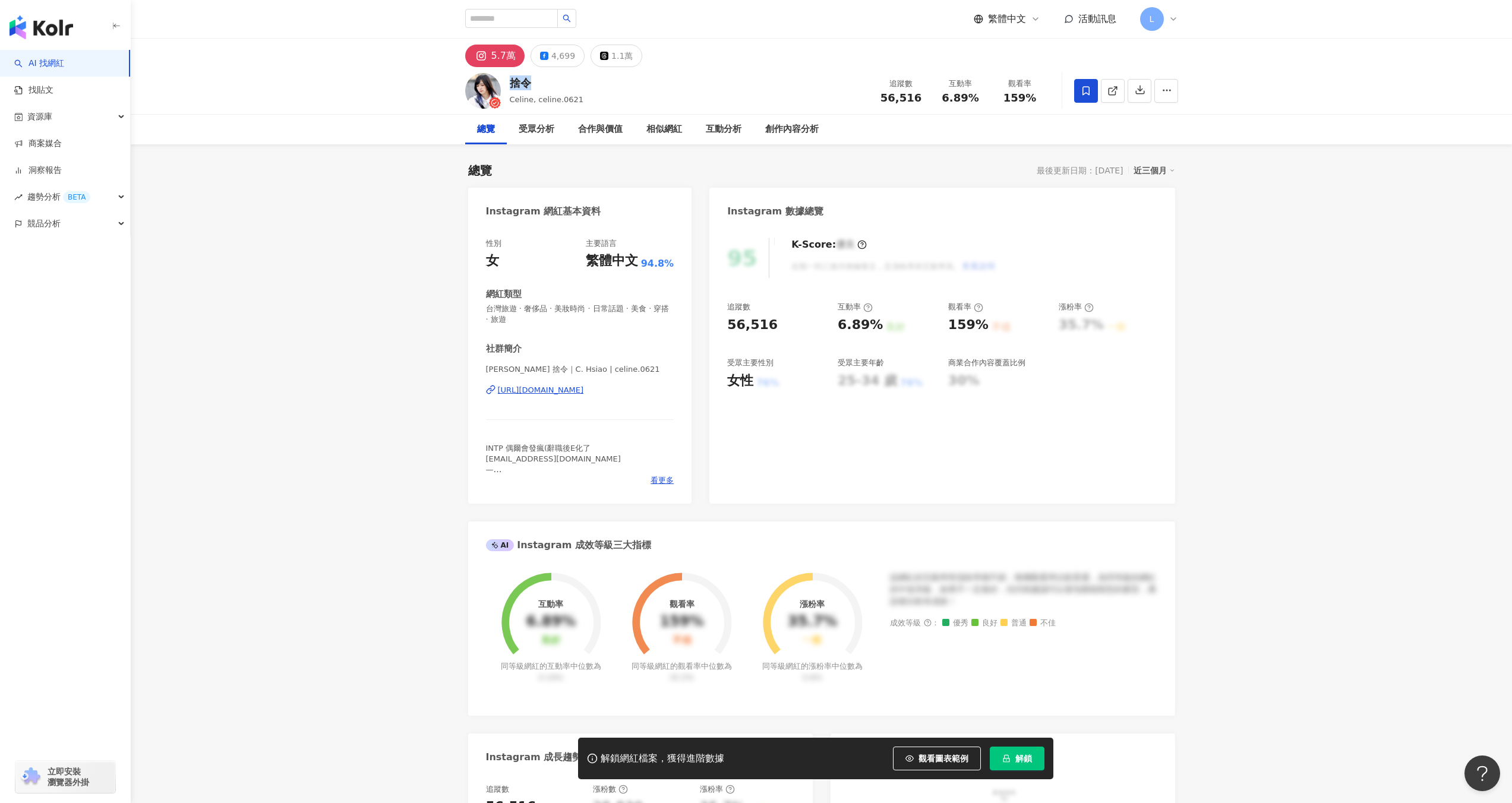
drag, startPoint x: 519, startPoint y: 82, endPoint x: 531, endPoint y: 82, distance: 12.0
click at [531, 82] on div "捨令 Celine, celine.0621 追蹤數 56,516 互動率 6.89% 觀看率 159%" at bounding box center [821, 90] width 760 height 47
drag, startPoint x: 488, startPoint y: 369, endPoint x: 645, endPoint y: 373, distance: 157.1
click at [645, 373] on span "Celine 捨令｜C. Hsiao | celine.0621" at bounding box center [580, 369] width 188 height 10
copy span "Celine 捨令｜C. Hsiao | celine.0621"
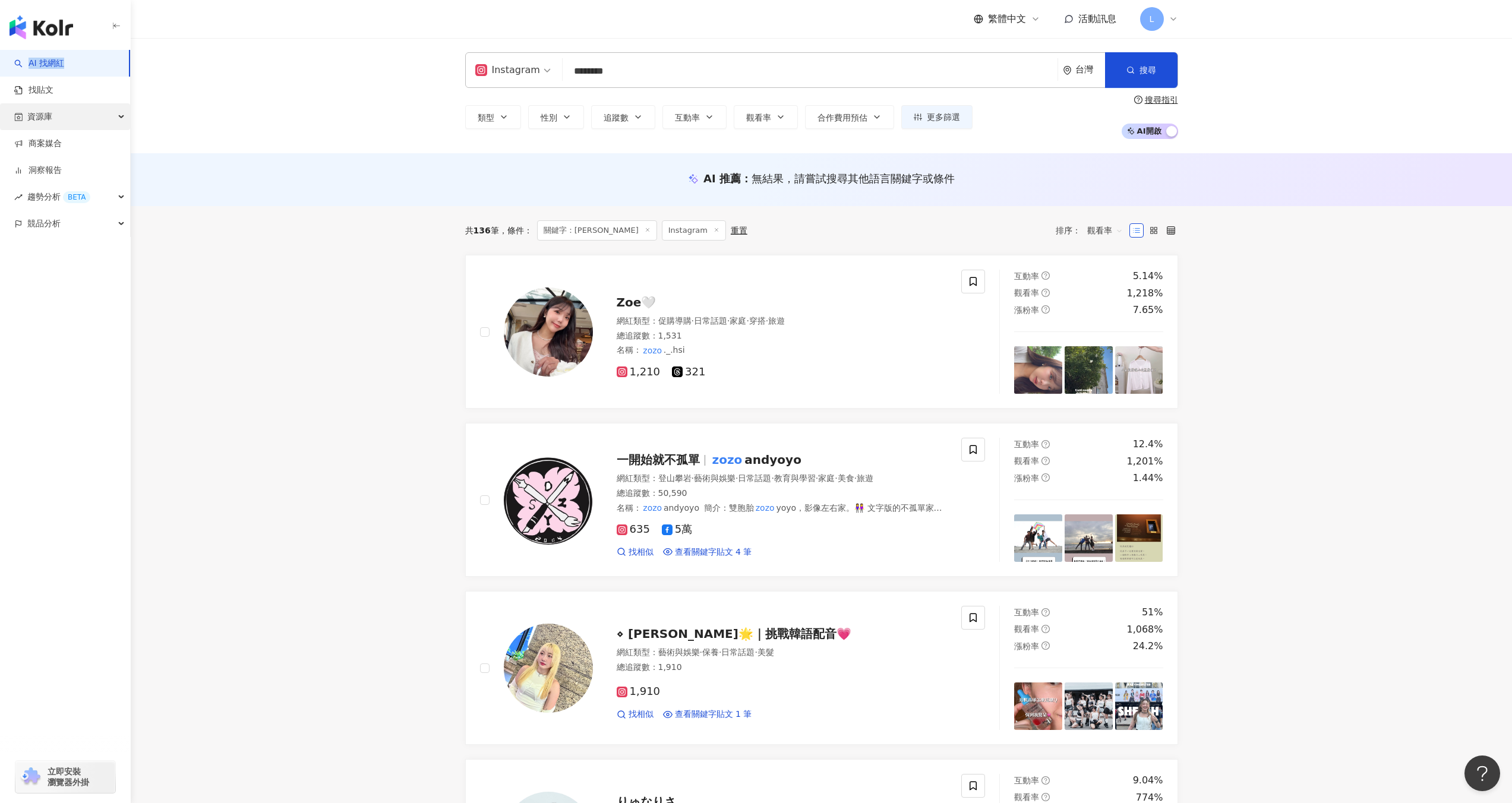
click at [67, 110] on div "資源庫" at bounding box center [65, 116] width 130 height 27
click at [52, 166] on link "網紅收藏" at bounding box center [45, 170] width 34 height 12
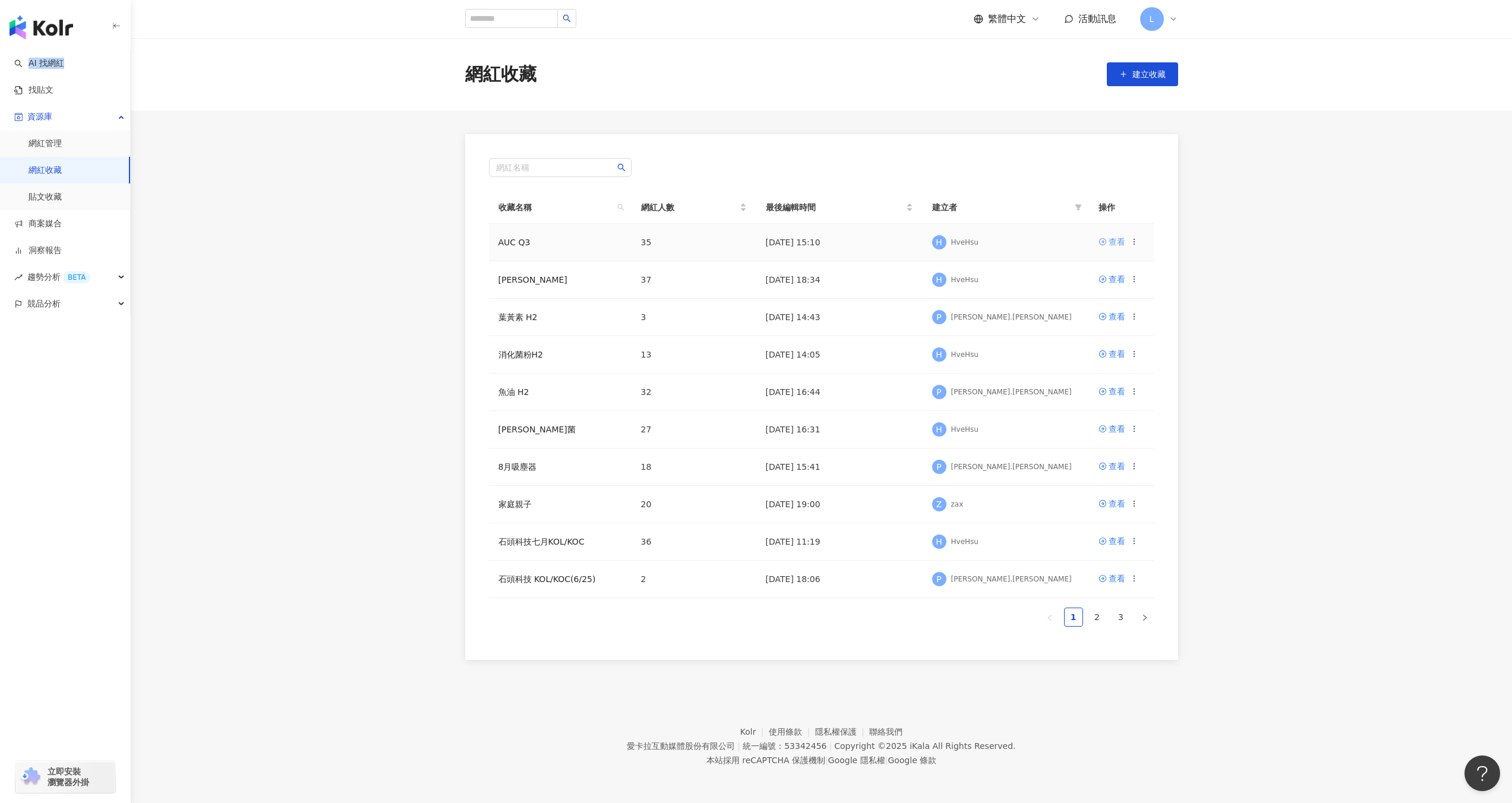
click at [1113, 242] on div "查看" at bounding box center [1116, 241] width 16 height 13
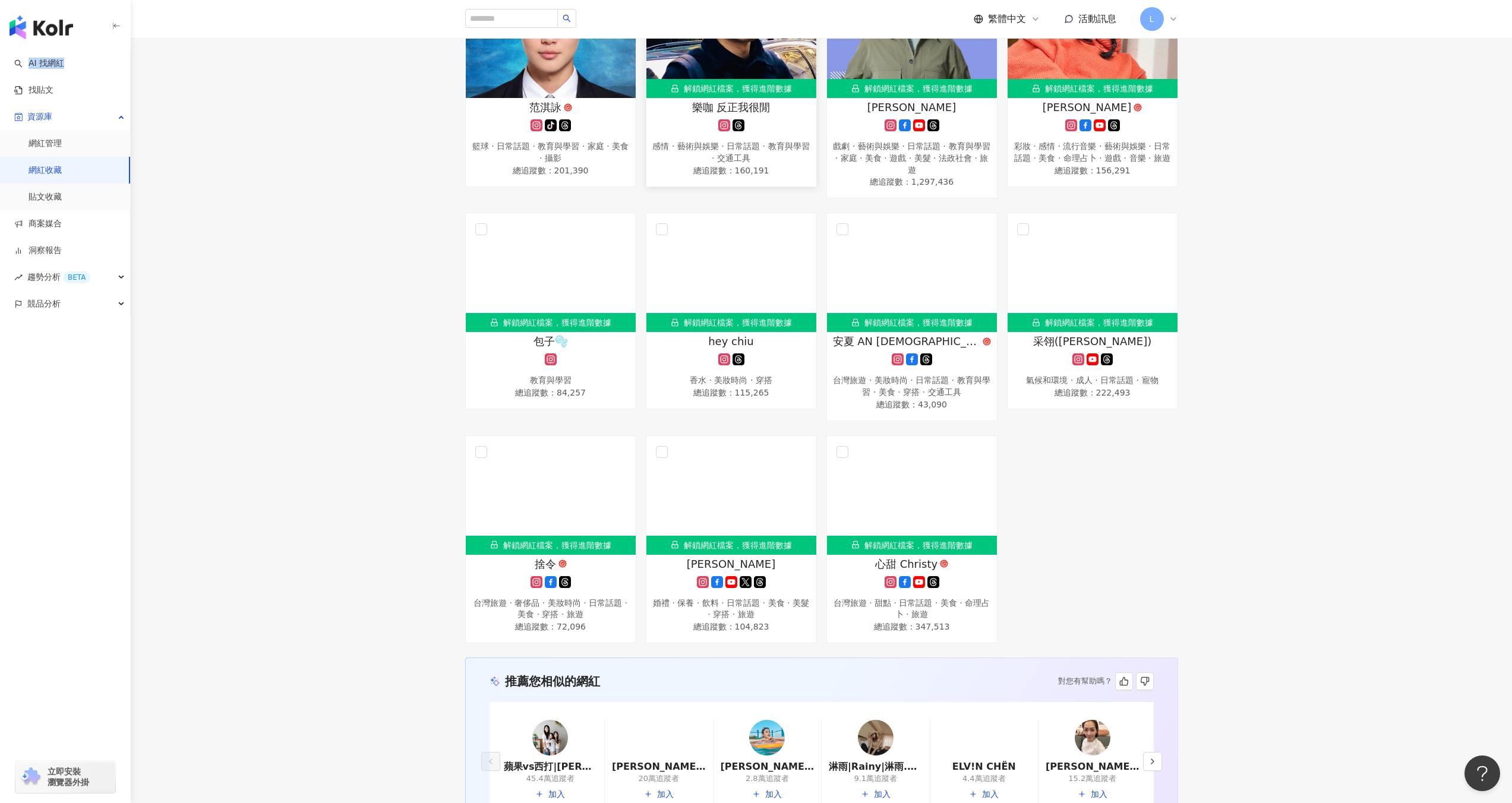
scroll to position [1555, 0]
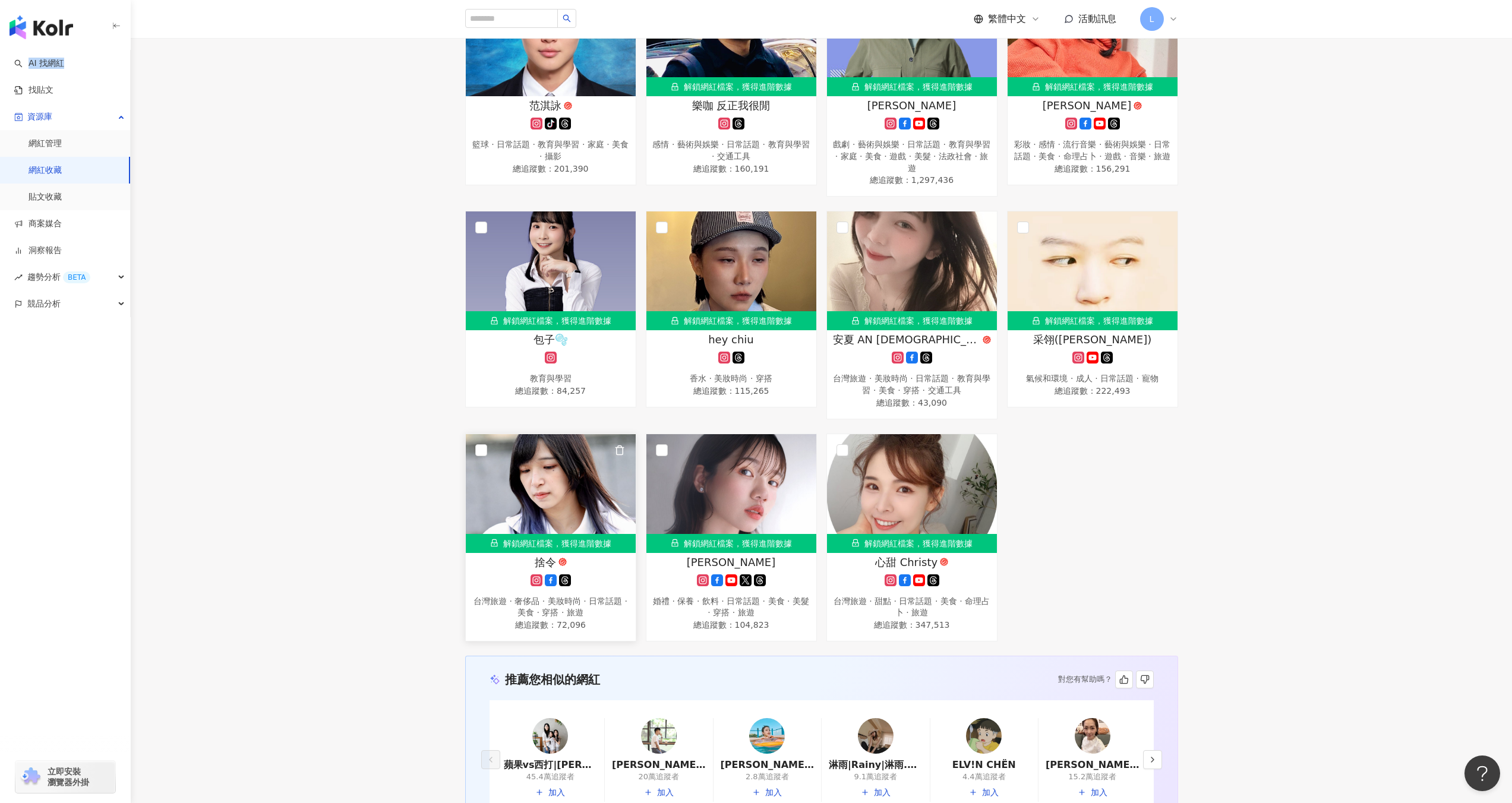
click at [594, 485] on img at bounding box center [550, 493] width 170 height 119
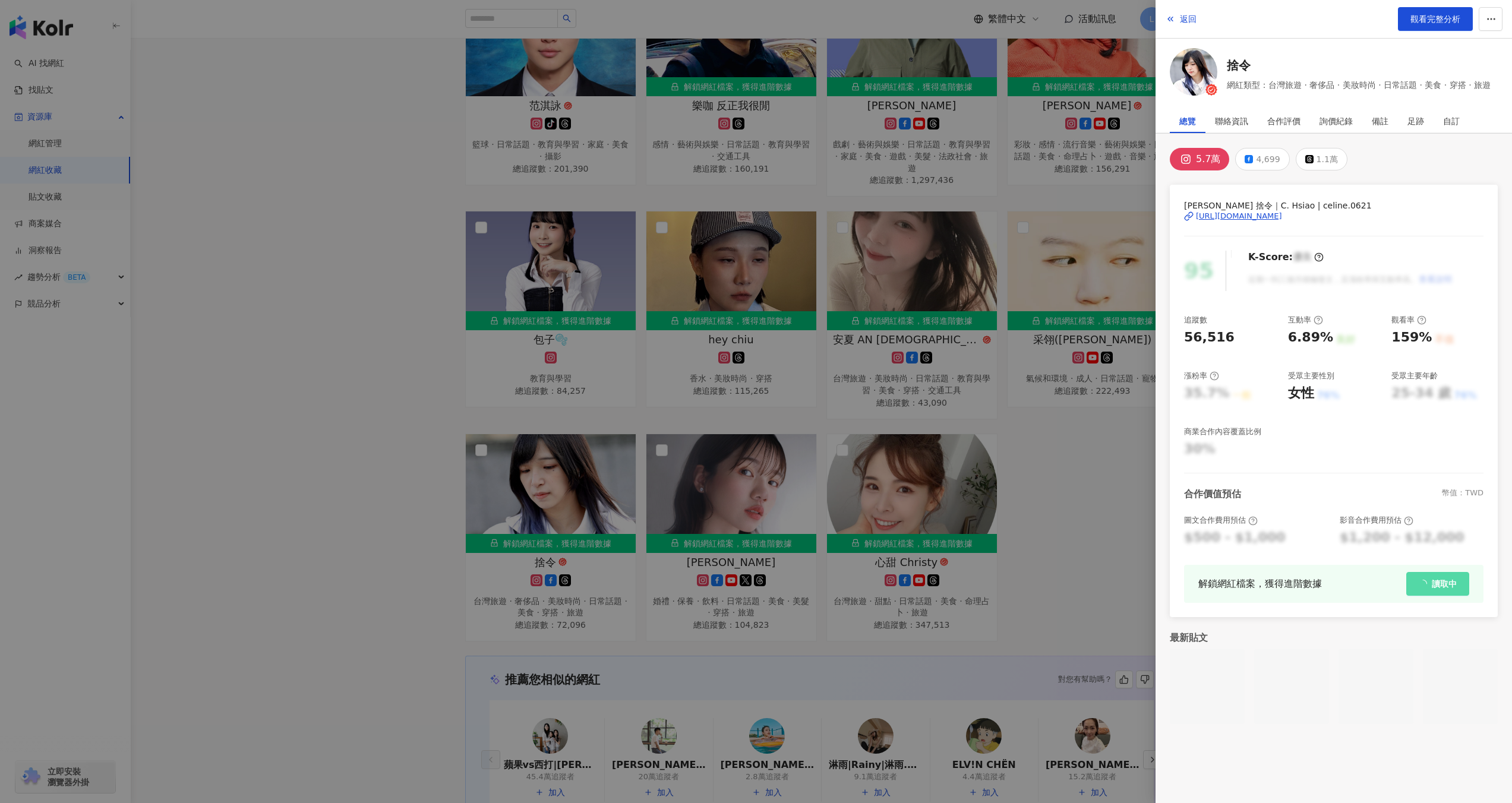
click at [1045, 482] on div at bounding box center [756, 402] width 1512 height 803
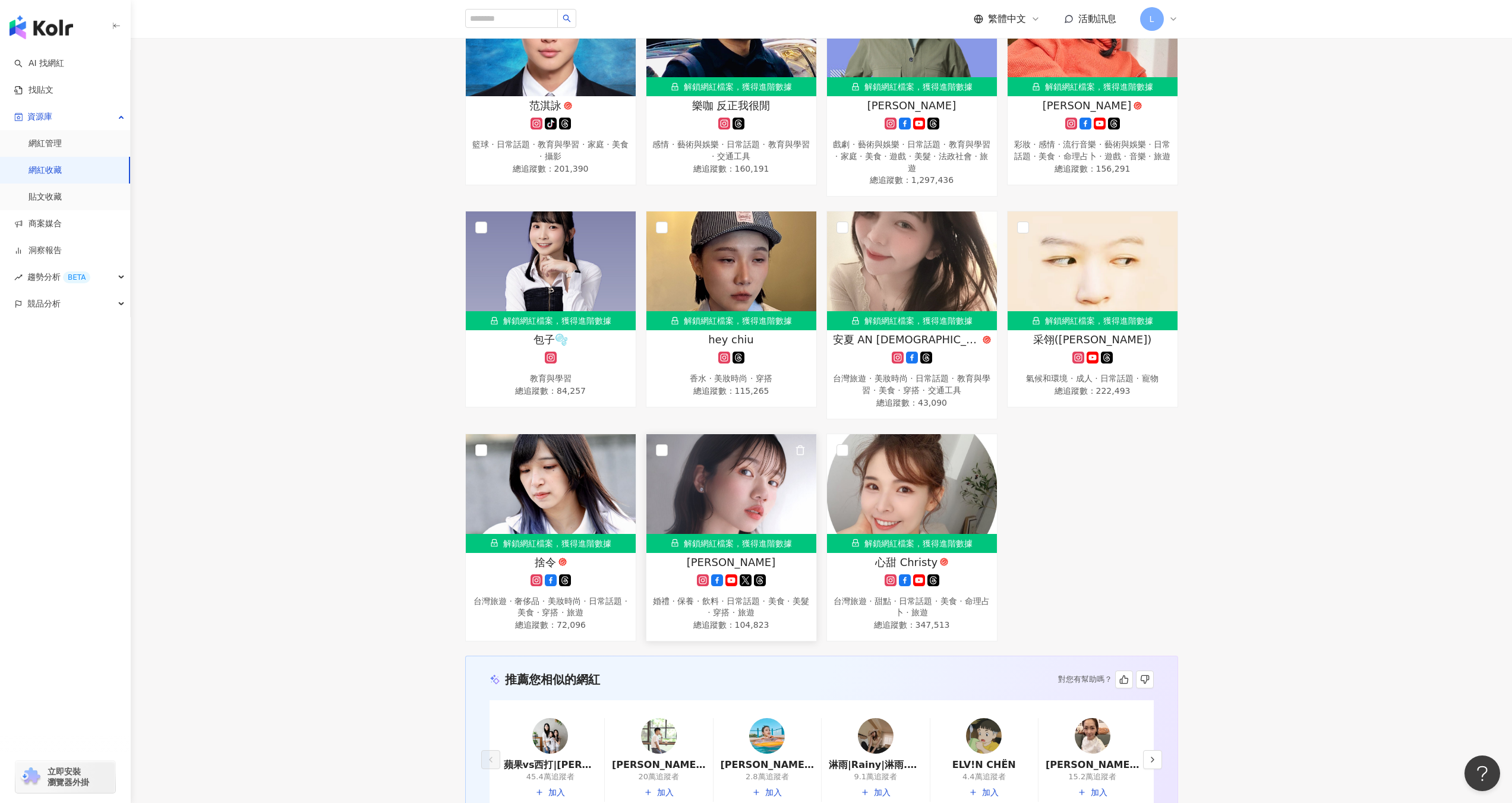
click at [704, 490] on img at bounding box center [731, 493] width 170 height 119
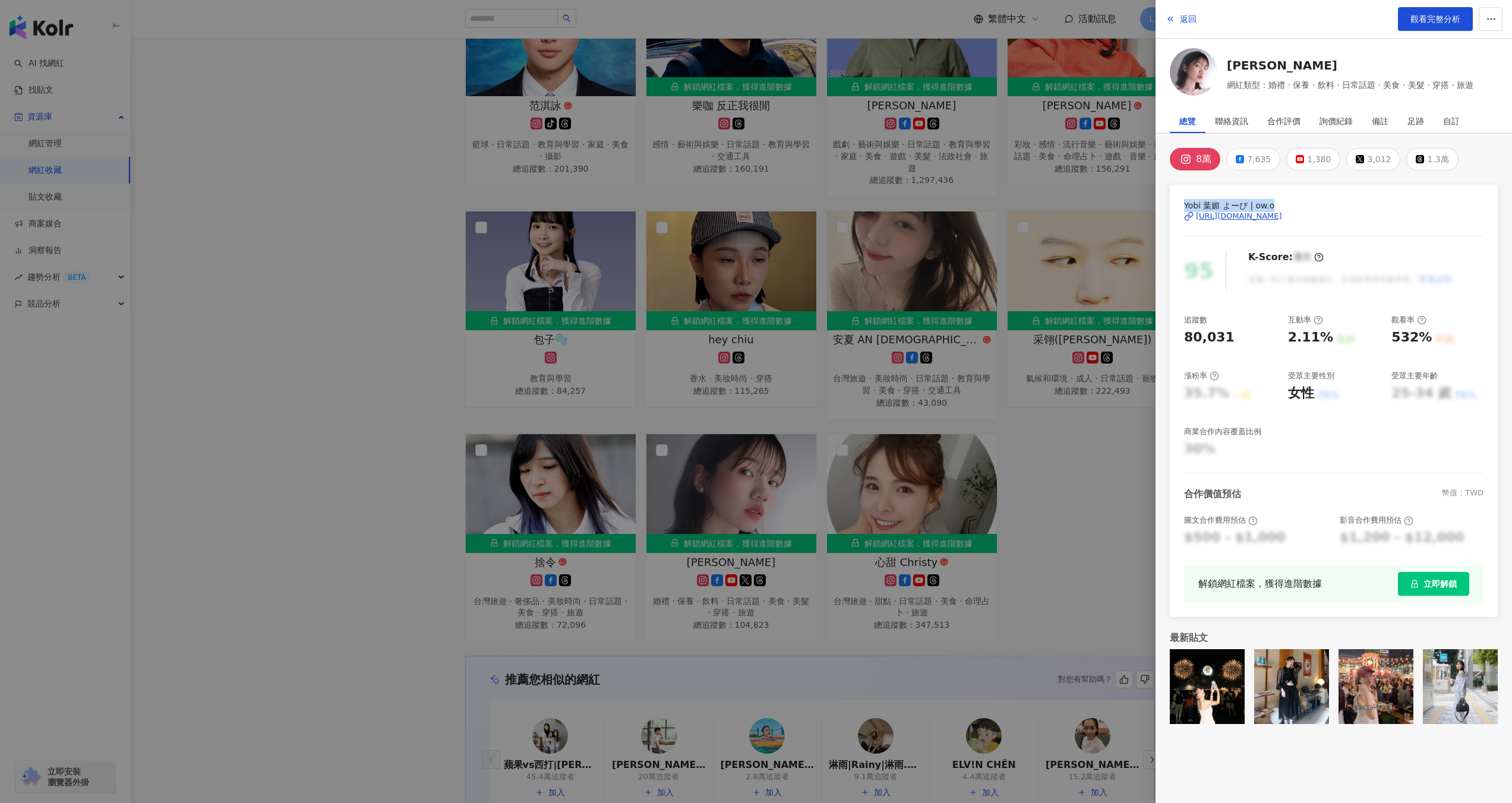
drag, startPoint x: 1171, startPoint y: 205, endPoint x: 1274, endPoint y: 204, distance: 103.0
click at [1274, 204] on div "Yobi 葉媚 よーび | ow.o https://www.instagram.com/ow.o/ 95 K-Score : 優良 近期一到三個月積極發文…" at bounding box center [1333, 401] width 328 height 432
copy span "Yobi 葉媚 よーび | ow.o"
click at [984, 444] on div at bounding box center [756, 402] width 1512 height 803
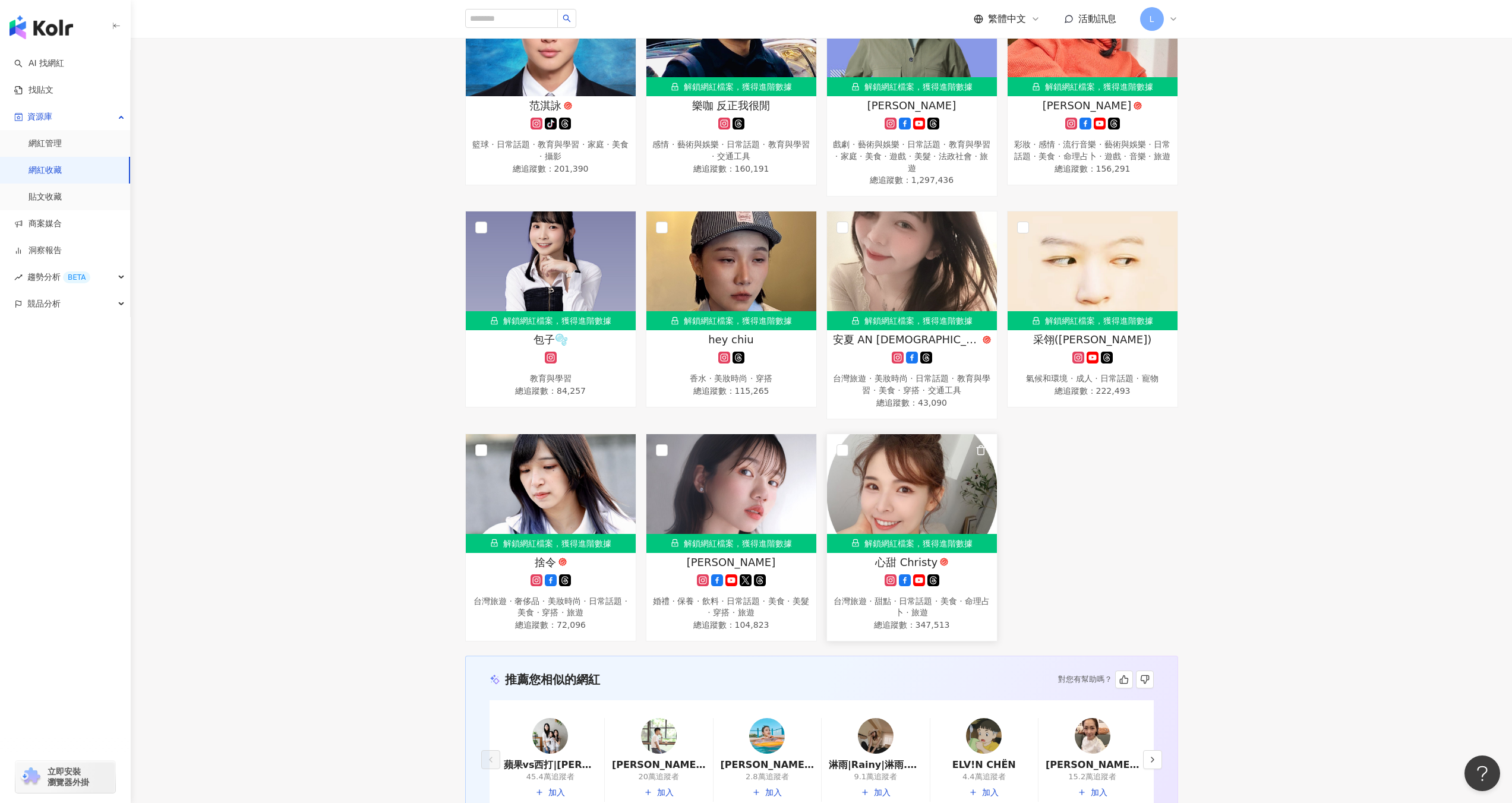
click at [921, 471] on img at bounding box center [912, 493] width 170 height 119
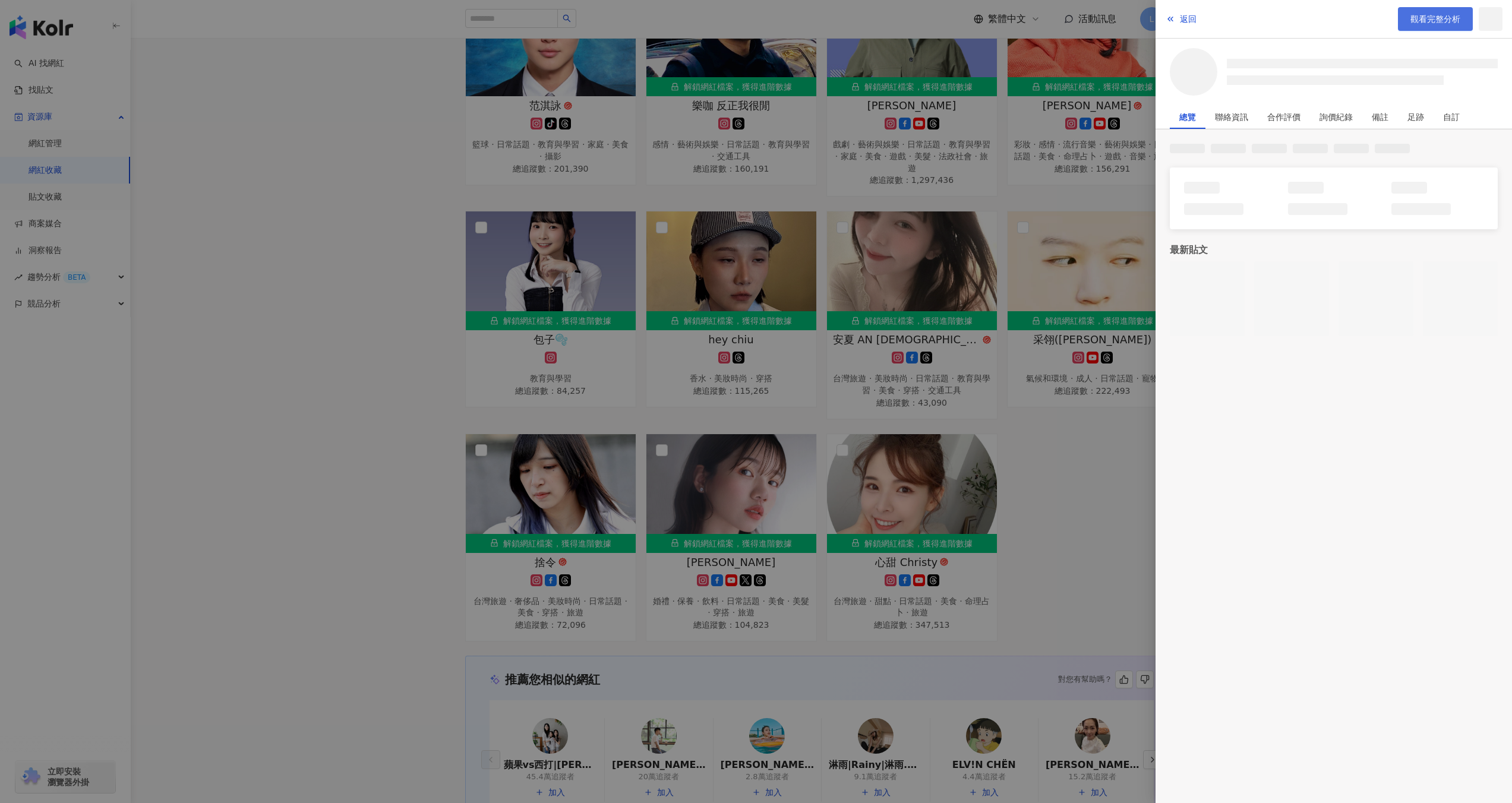
click at [1412, 21] on span "觀看完整分析" at bounding box center [1435, 19] width 50 height 9
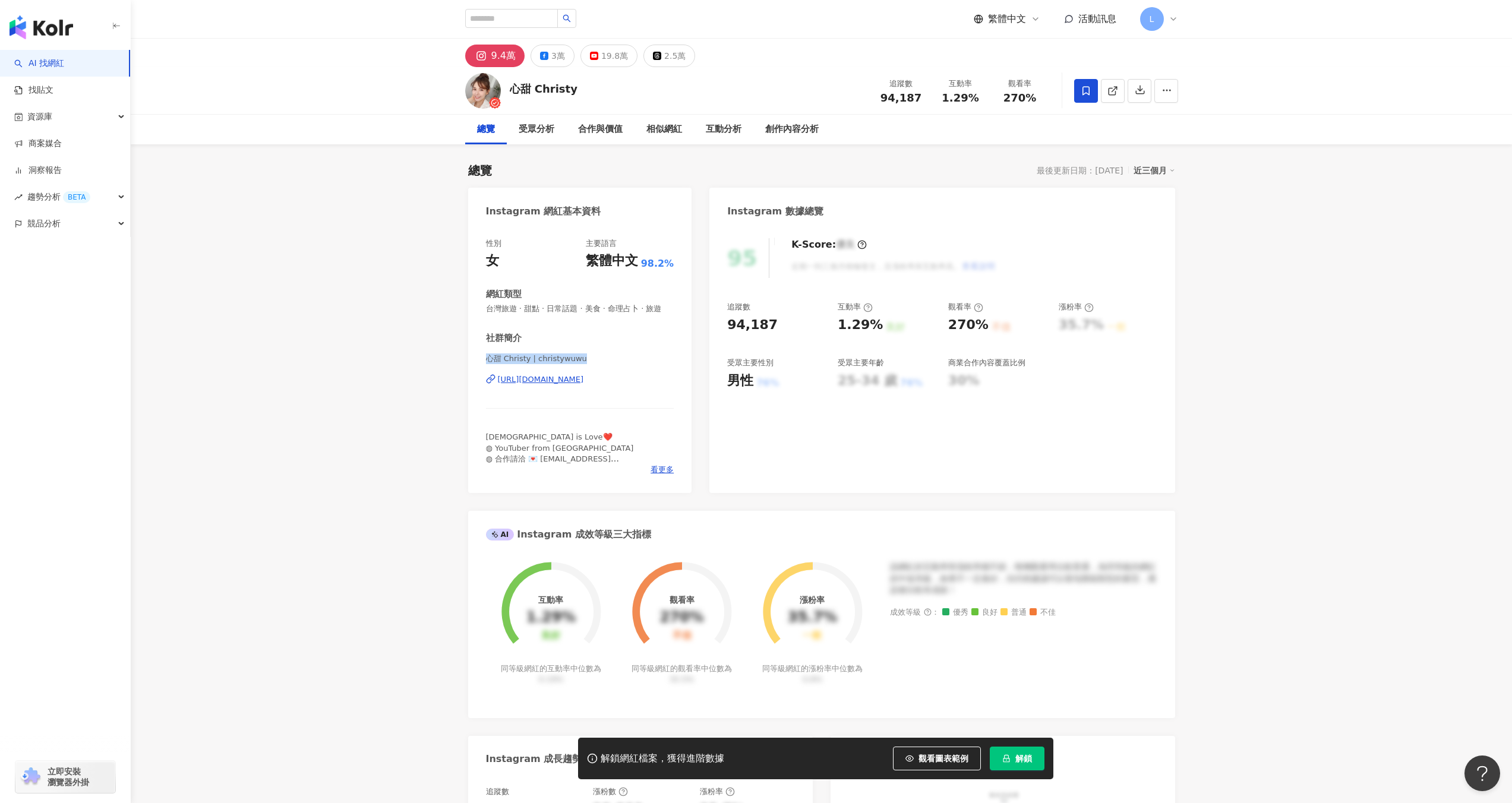
drag, startPoint x: 485, startPoint y: 353, endPoint x: 607, endPoint y: 354, distance: 122.0
click at [607, 354] on span "心甜 Christy | christywuwu" at bounding box center [580, 359] width 188 height 10
copy span "心甜 Christy | christywuwu"
click at [1024, 778] on div "解鎖網紅檔案，獲得進階數據 觀看圖表範例 解鎖" at bounding box center [815, 758] width 475 height 41
click at [1023, 763] on button "解鎖" at bounding box center [1017, 758] width 55 height 24
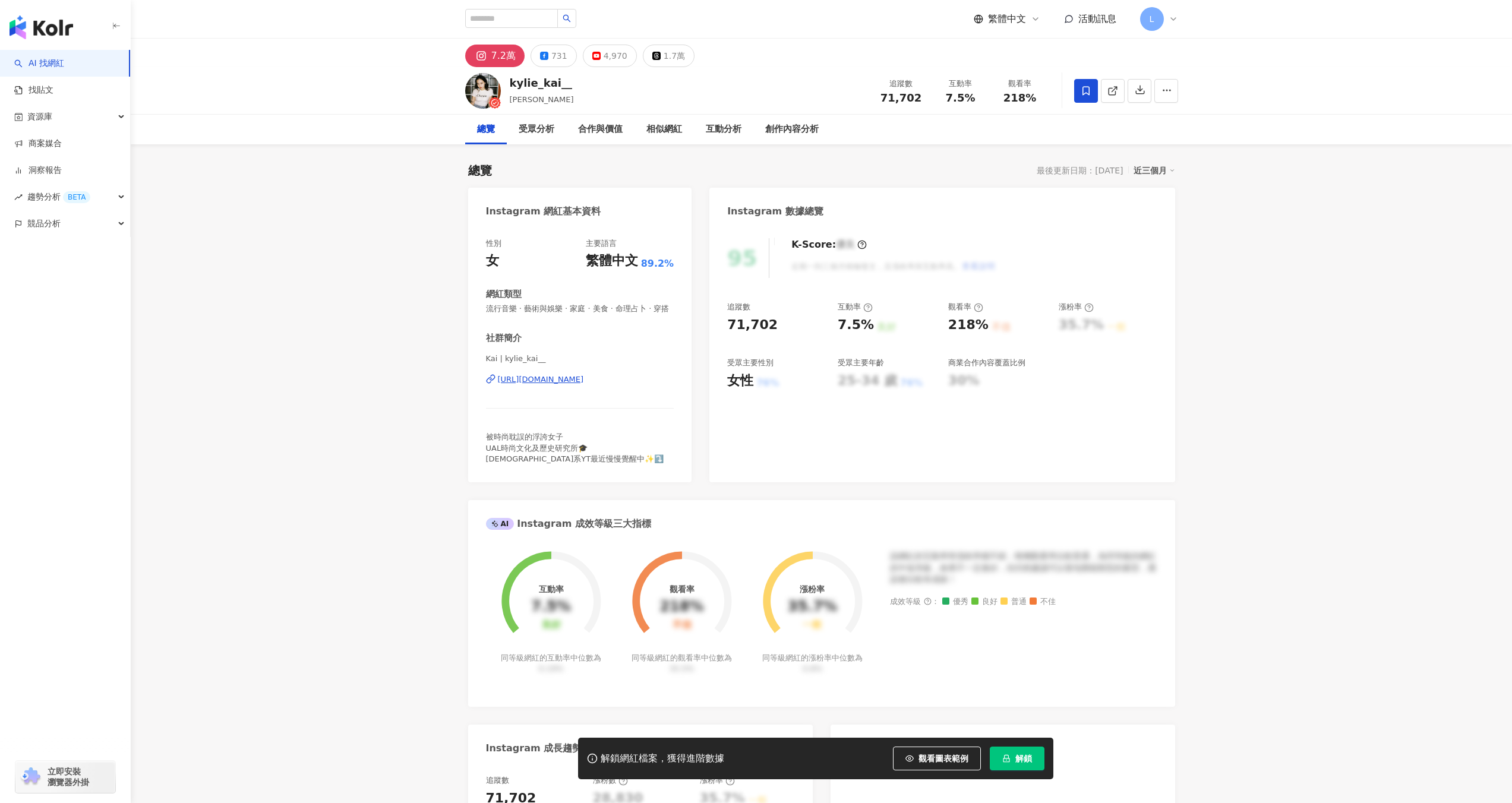
click at [1083, 91] on icon at bounding box center [1085, 90] width 10 height 10
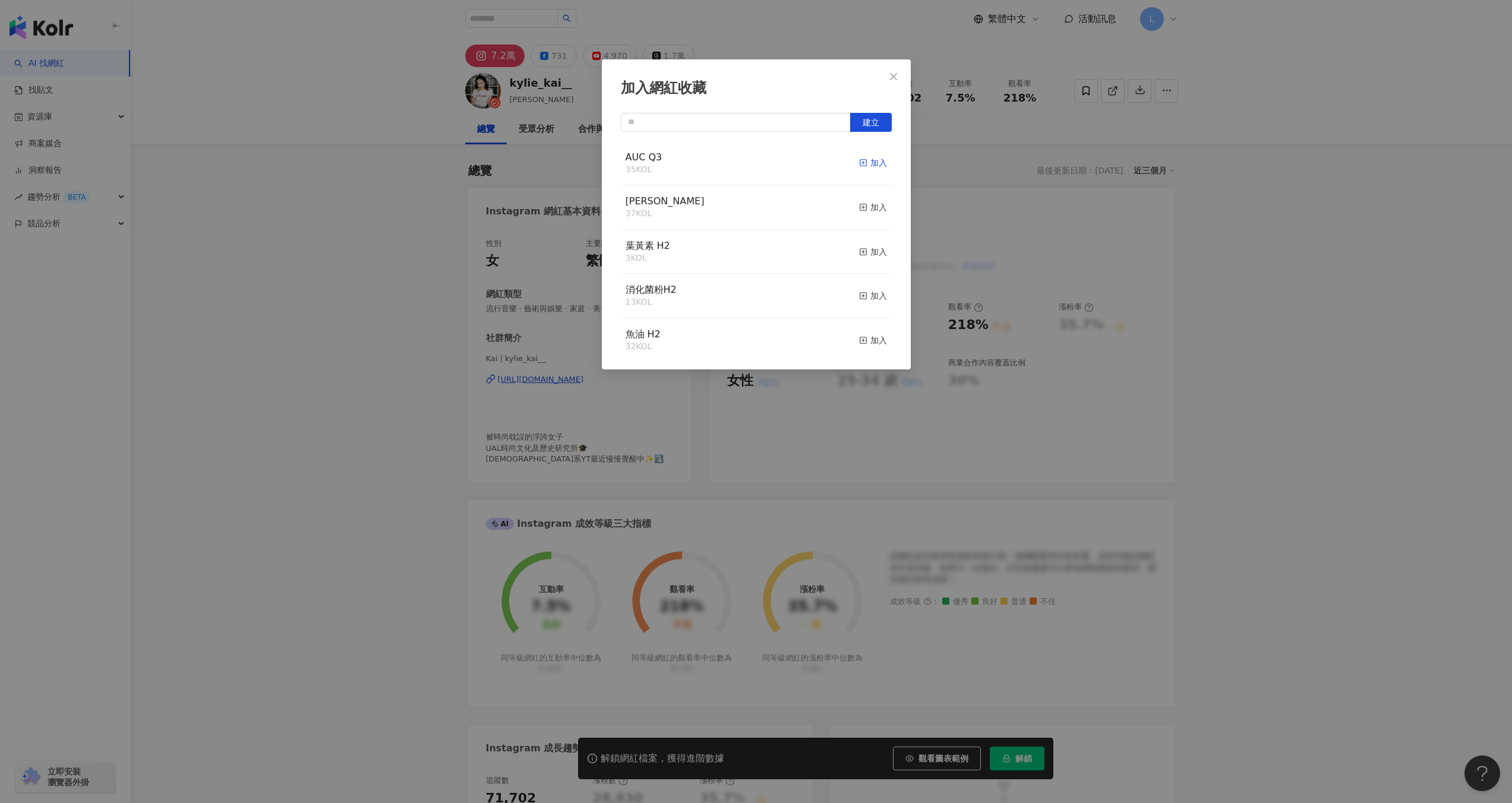
click at [873, 162] on div "加入" at bounding box center [873, 162] width 28 height 13
click at [985, 150] on div "加入網紅收藏 建立 AUC Q3 36 KOL 已加入 能恩KOCKOL 37 KOL 加入 葉黃素 H2 3 KOL 加入 消化菌粉H2 13 KOL 加入…" at bounding box center [756, 402] width 1512 height 803
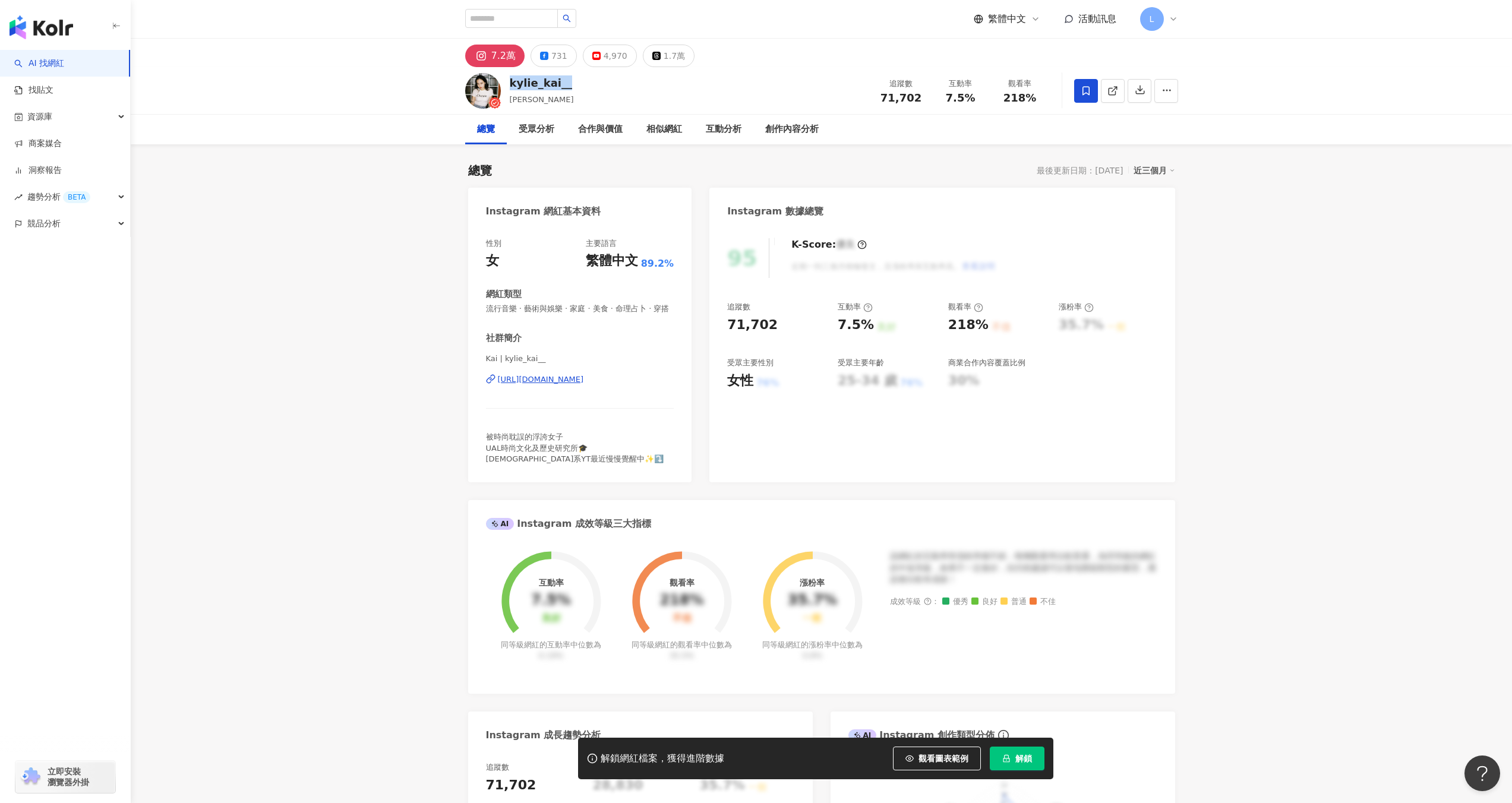
drag, startPoint x: 507, startPoint y: 81, endPoint x: 623, endPoint y: 81, distance: 116.0
click at [622, 81] on div "kylie_kai__ Kai 追蹤數 71,702 互動率 7.5% 觀看率 218%" at bounding box center [821, 90] width 760 height 47
copy div "kylie_kai__"
click at [490, 14] on input "search" at bounding box center [512, 18] width 93 height 19
paste input "**"
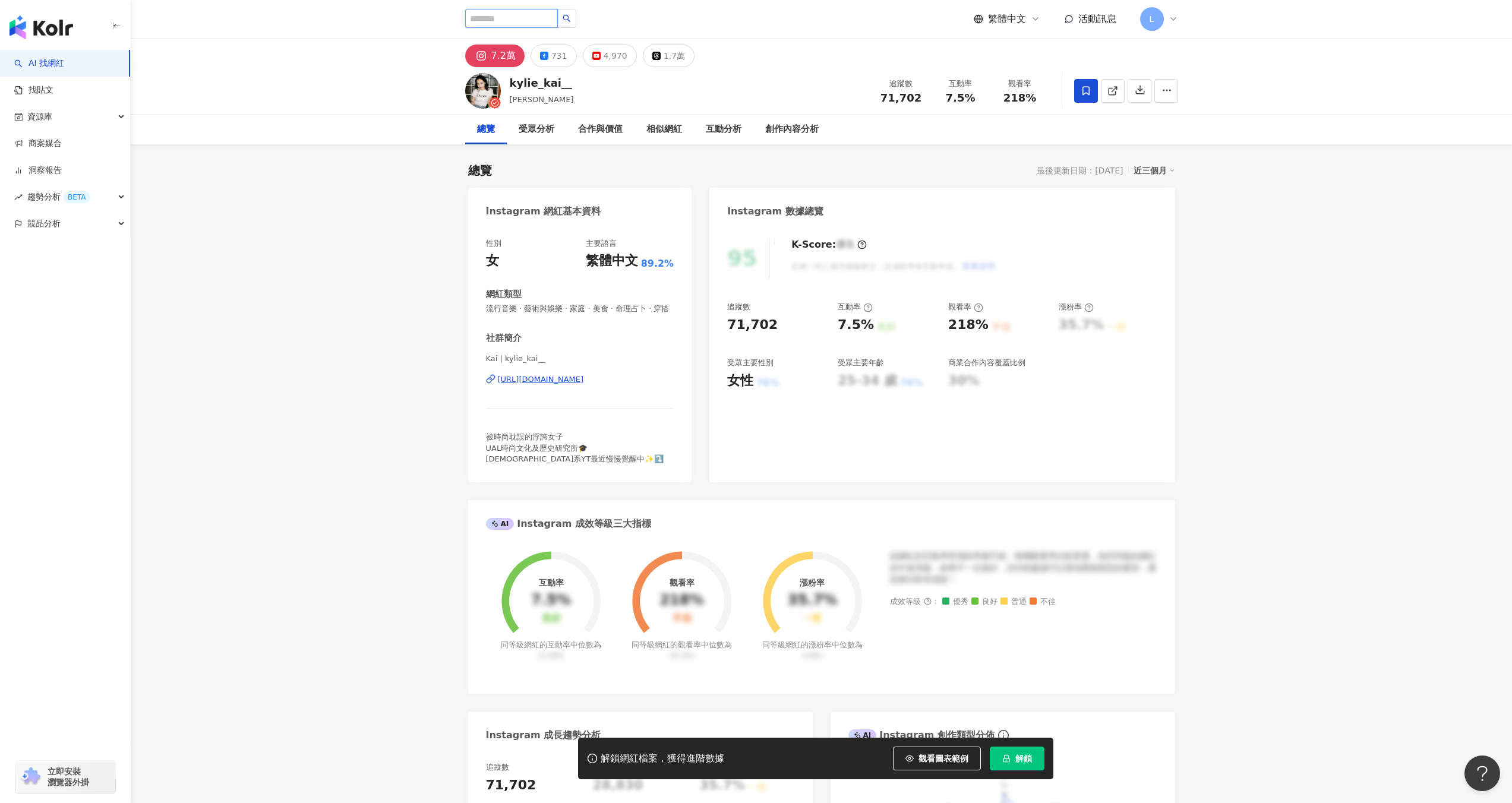
type input "**"
drag, startPoint x: 532, startPoint y: 53, endPoint x: 550, endPoint y: 53, distance: 18.0
click at [544, 52] on div "102,087 追蹤者" at bounding box center [600, 58] width 181 height 12
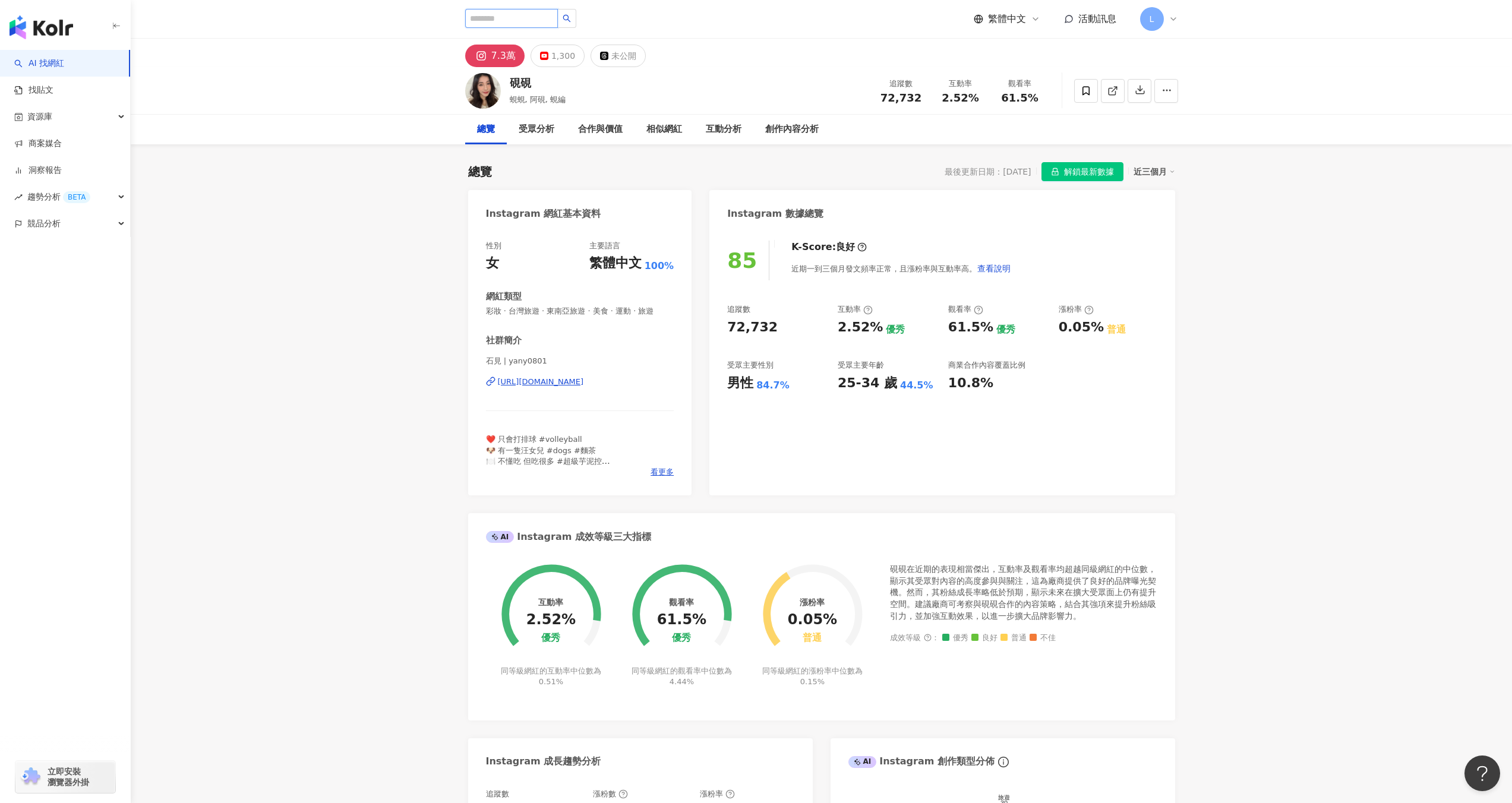
click at [521, 17] on input "search" at bounding box center [512, 18] width 93 height 19
paste input "*********"
type input "*********"
click at [592, 58] on div "71,087 追蹤者" at bounding box center [600, 58] width 181 height 12
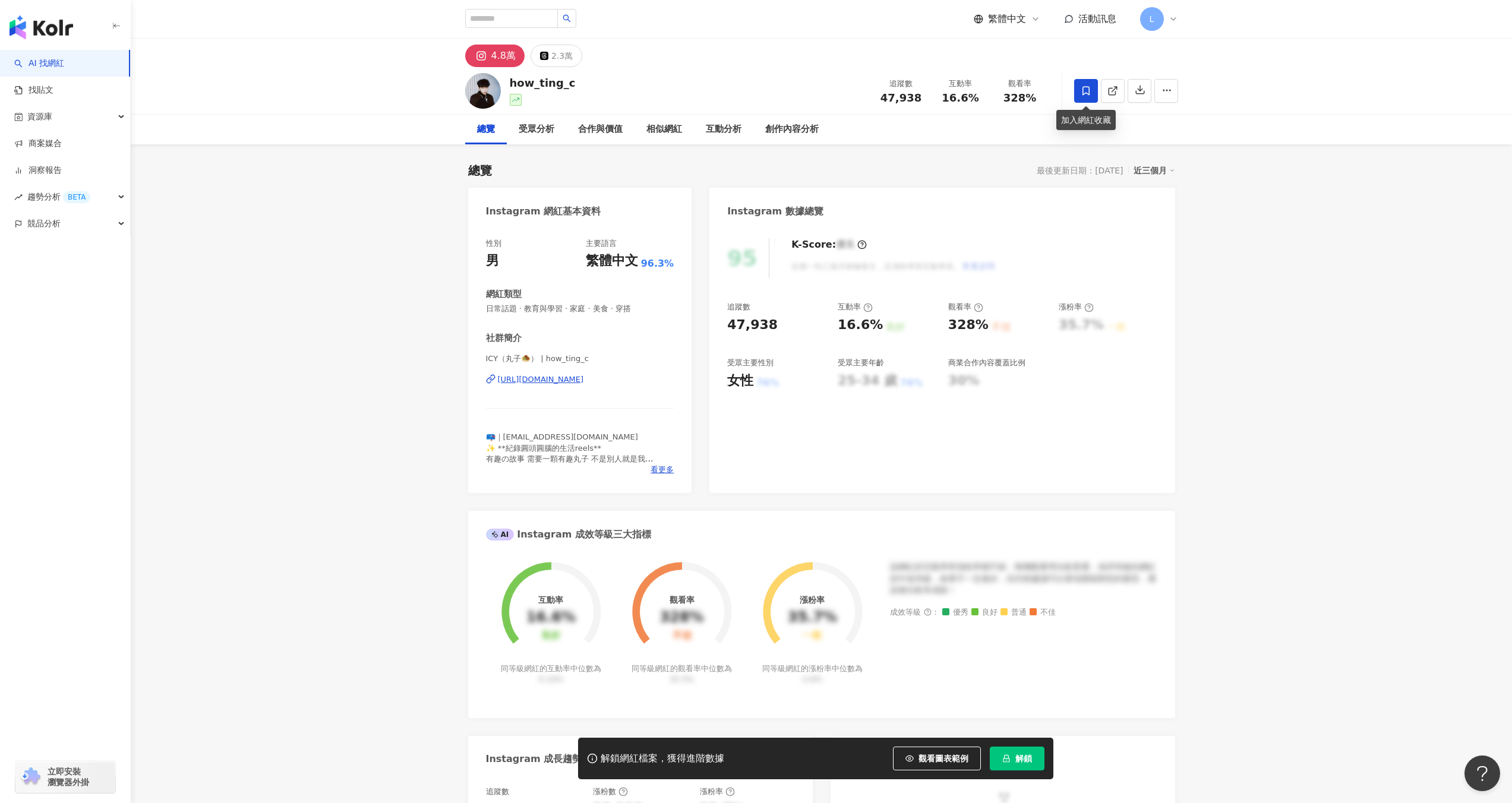
click at [1080, 95] on icon at bounding box center [1085, 90] width 10 height 10
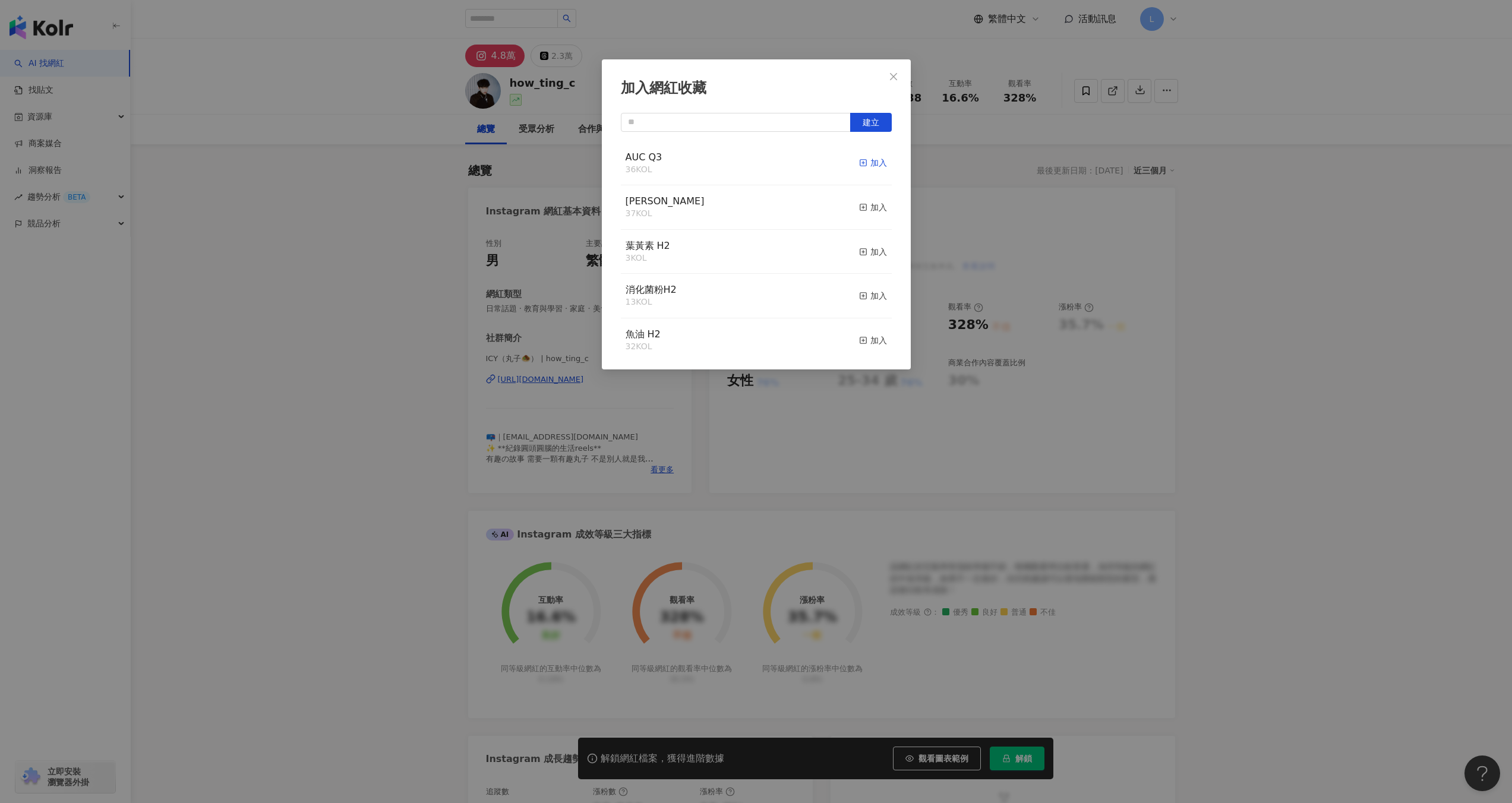
click at [859, 160] on rect "button" at bounding box center [863, 163] width 7 height 7
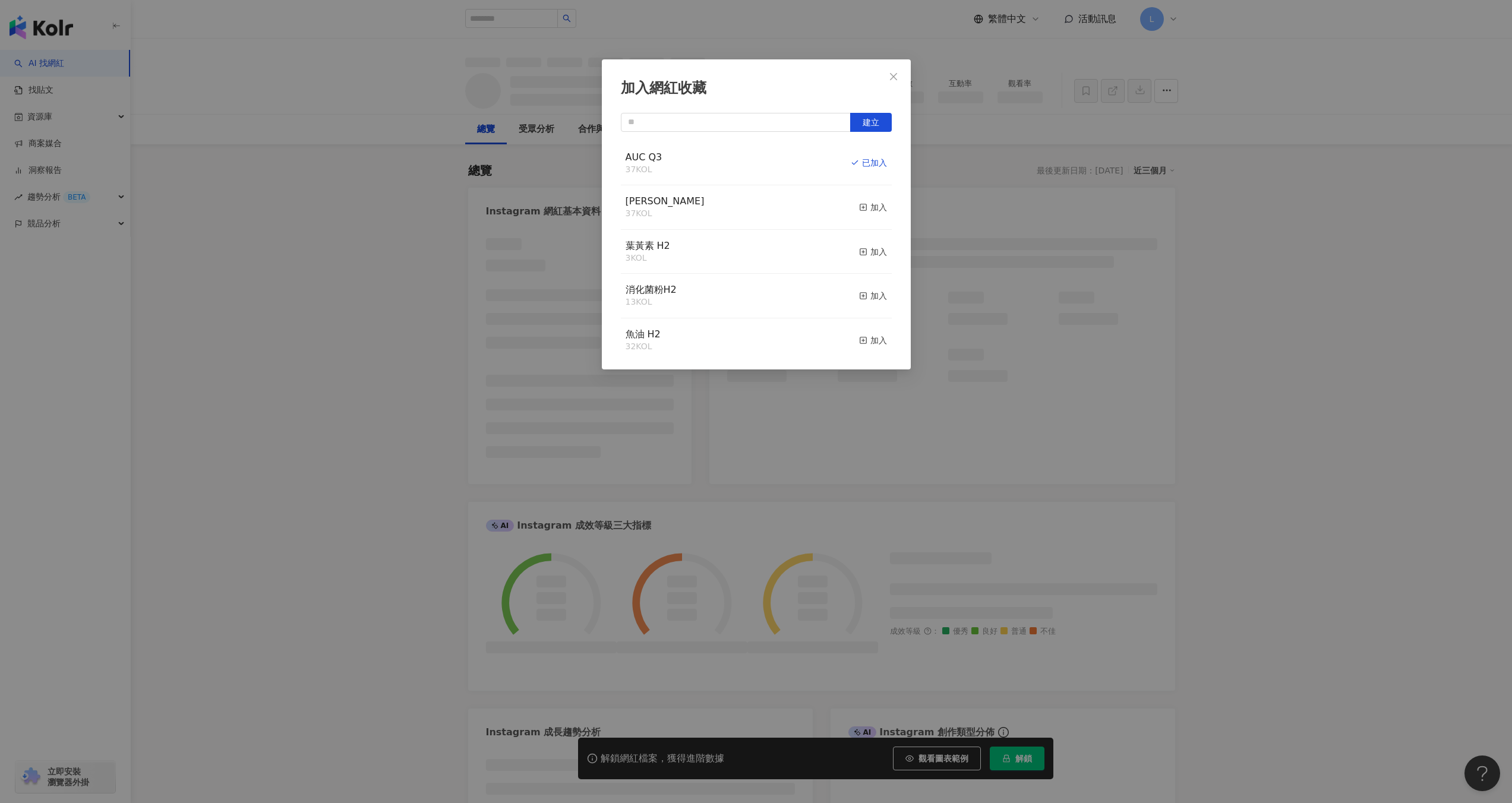
click at [894, 77] on icon "close" at bounding box center [893, 77] width 9 height 9
